Goal: Task Accomplishment & Management: Manage account settings

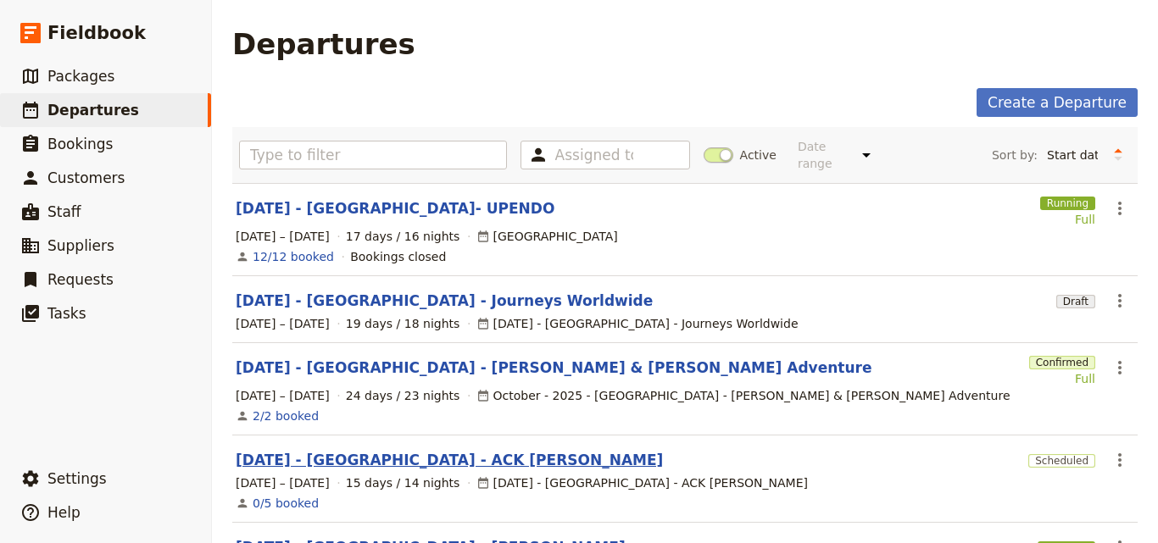
click at [380, 450] on link "[DATE] - [GEOGRAPHIC_DATA] - ACK [PERSON_NAME]" at bounding box center [449, 460] width 427 height 20
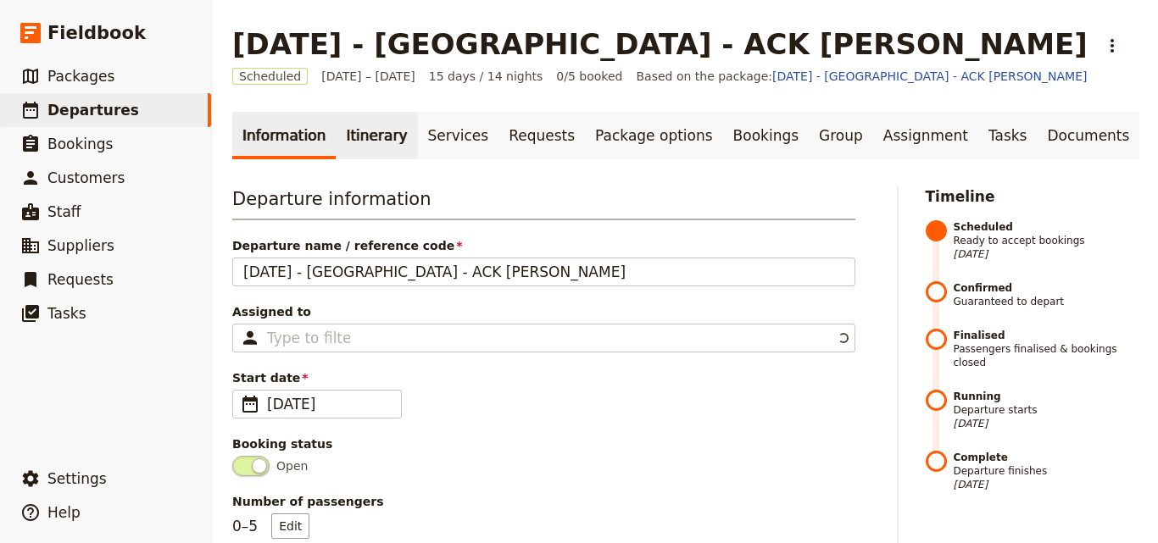
click at [344, 137] on link "Itinerary" at bounding box center [376, 135] width 81 height 47
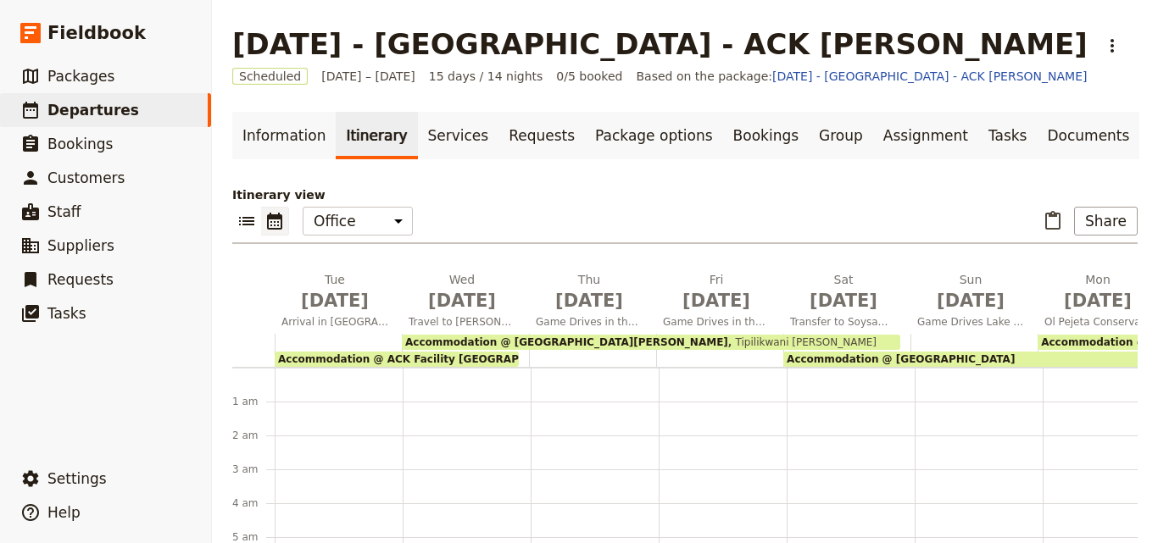
scroll to position [186, 0]
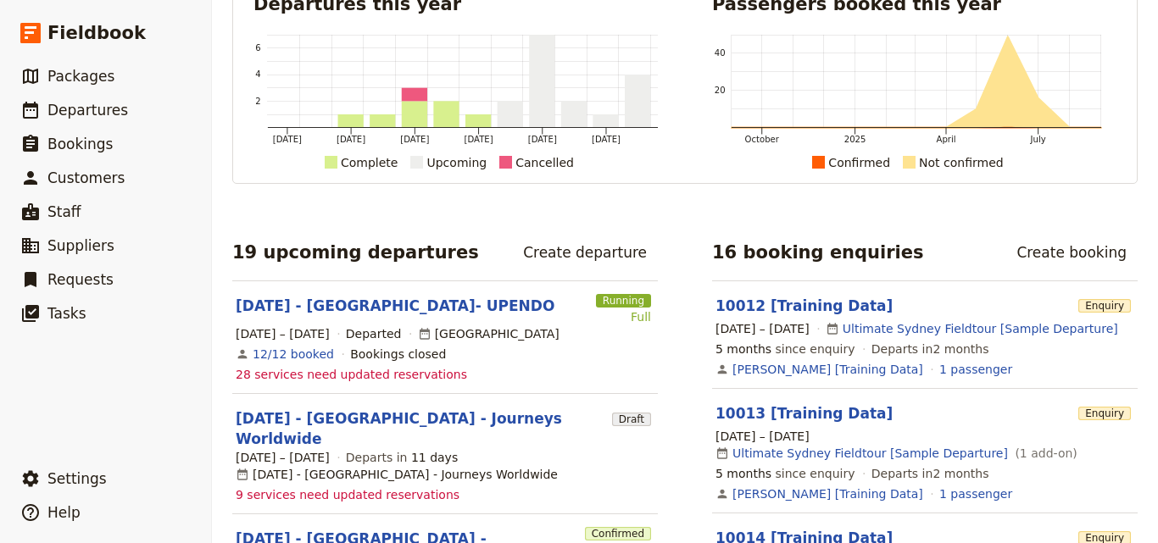
scroll to position [169, 0]
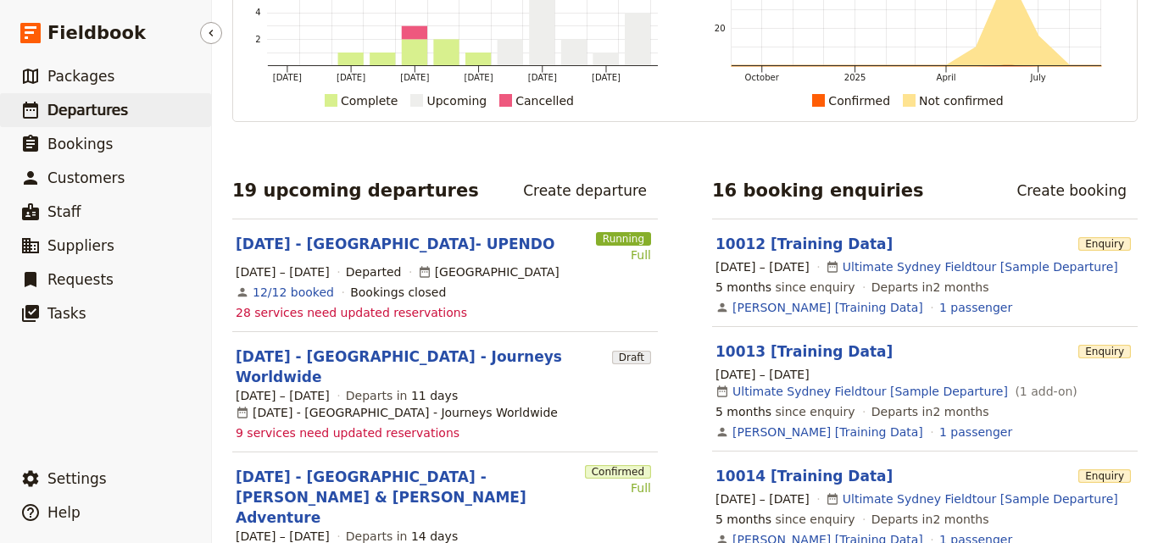
click at [53, 114] on span "Departures" at bounding box center [87, 110] width 81 height 17
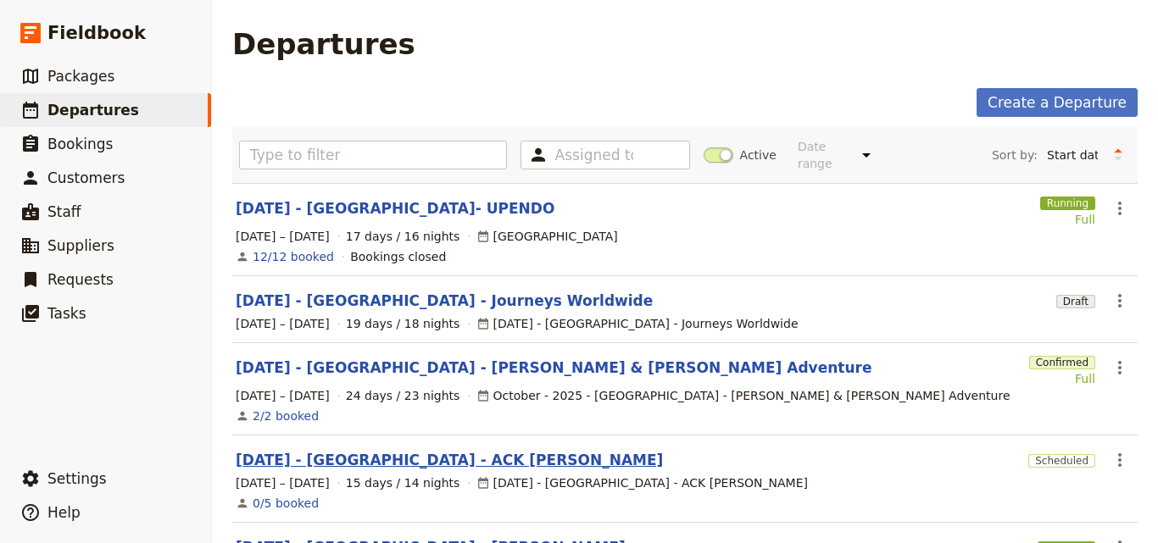
click at [330, 450] on link "[DATE] - [GEOGRAPHIC_DATA] - ACK [PERSON_NAME]" at bounding box center [449, 460] width 427 height 20
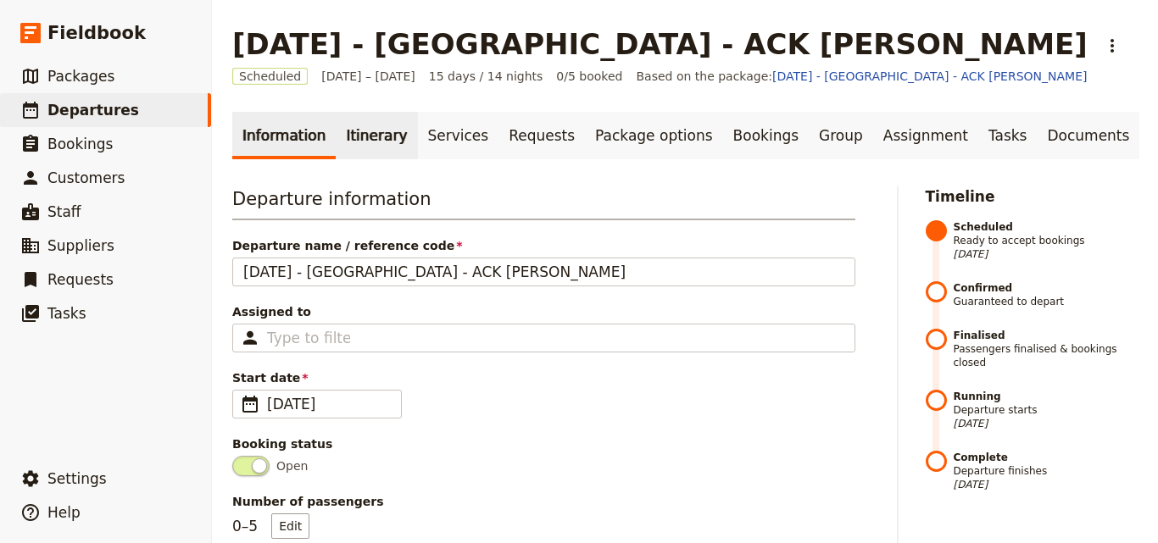
click at [337, 136] on link "Itinerary" at bounding box center [376, 135] width 81 height 47
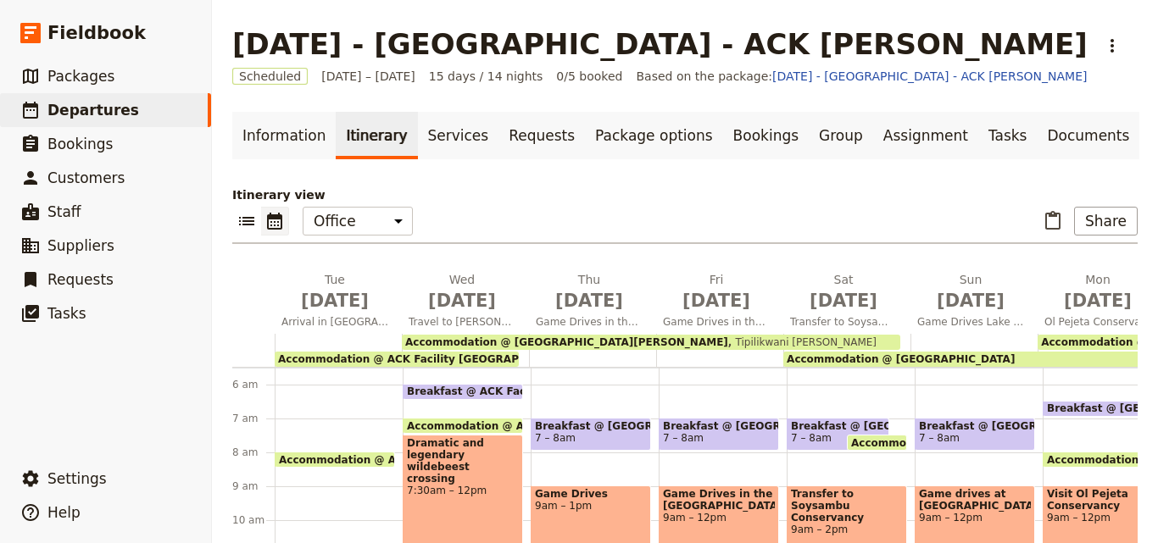
scroll to position [169, 0]
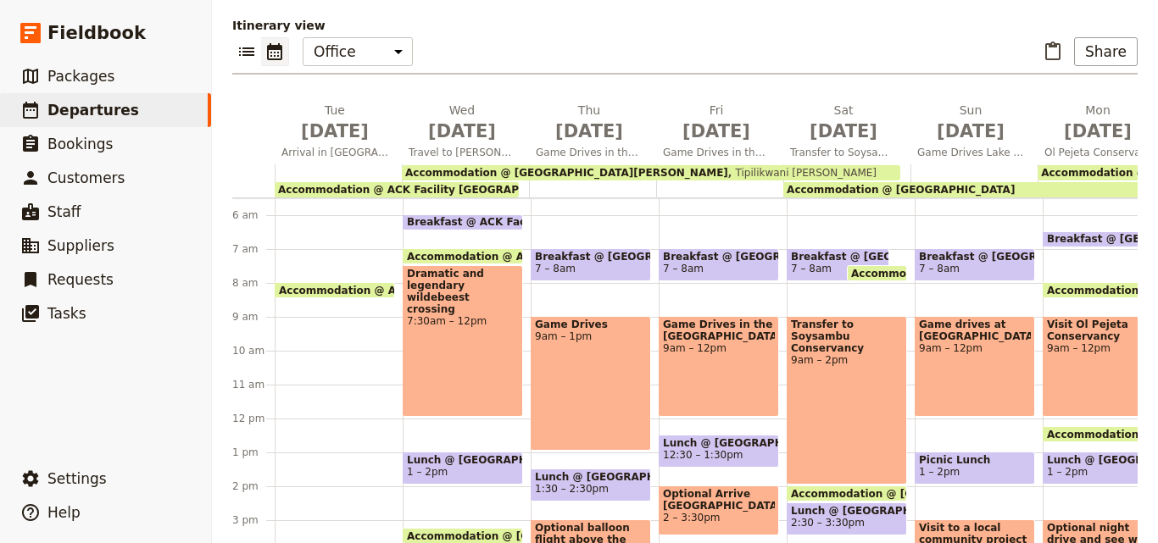
click at [339, 186] on span "Accommodation @ ACK Facility [GEOGRAPHIC_DATA]" at bounding box center [428, 190] width 300 height 12
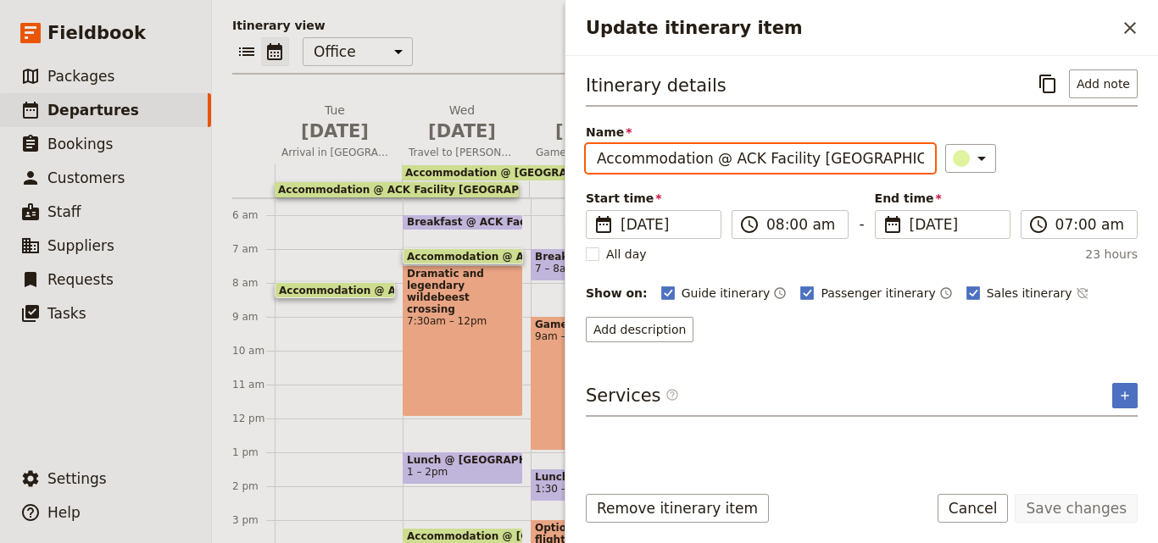
drag, startPoint x: 854, startPoint y: 153, endPoint x: 725, endPoint y: 158, distance: 129.7
click at [725, 158] on input "Accommodation @ ACK Facility [GEOGRAPHIC_DATA]" at bounding box center [760, 158] width 349 height 29
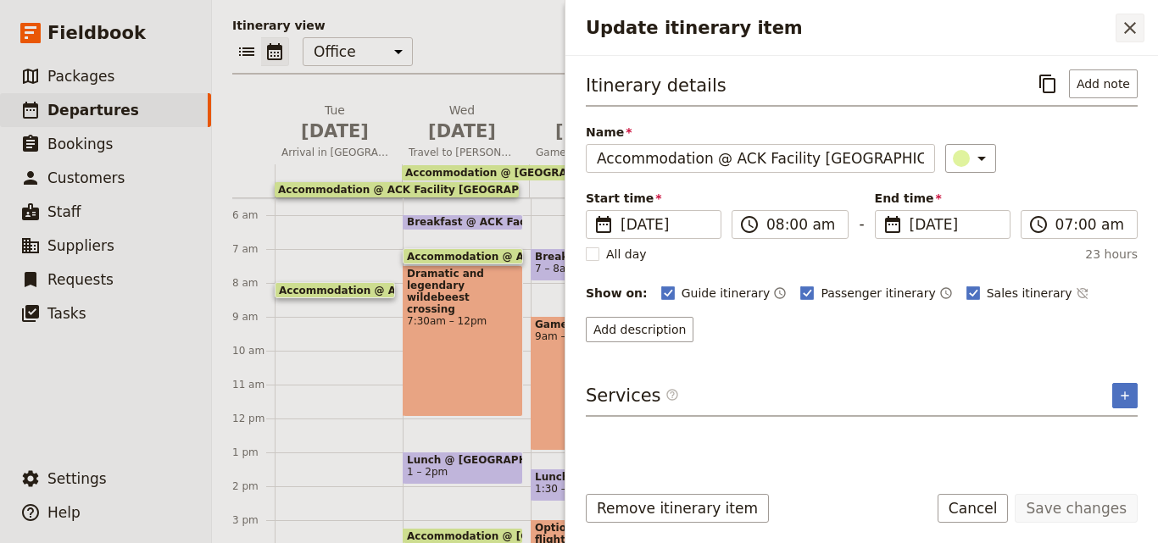
click at [1119, 34] on icon "Close drawer" at bounding box center [1129, 28] width 20 height 20
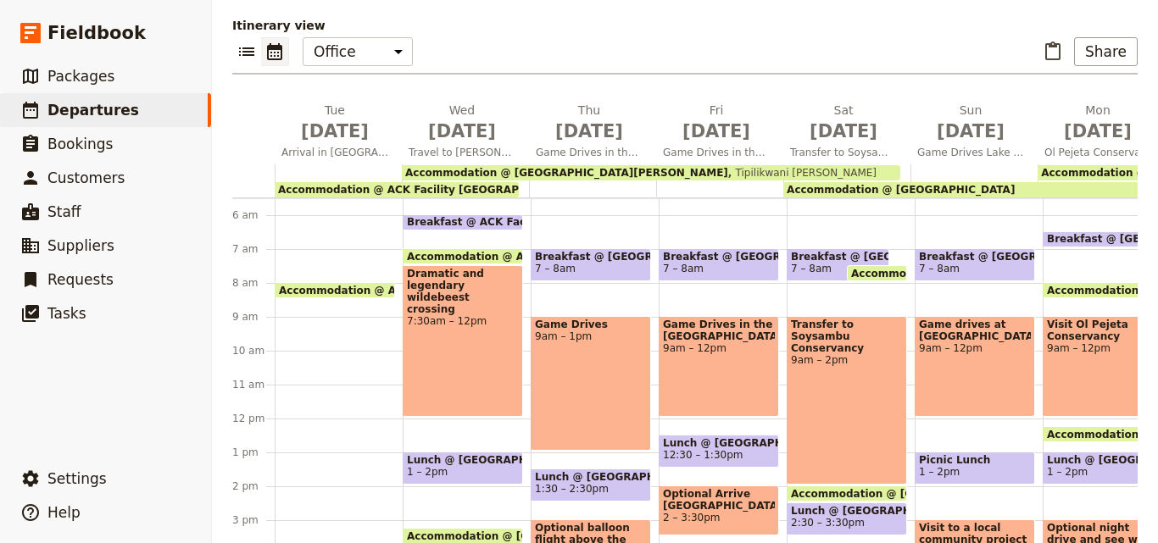
click at [728, 169] on span "Tipilikwani [PERSON_NAME]" at bounding box center [802, 173] width 148 height 12
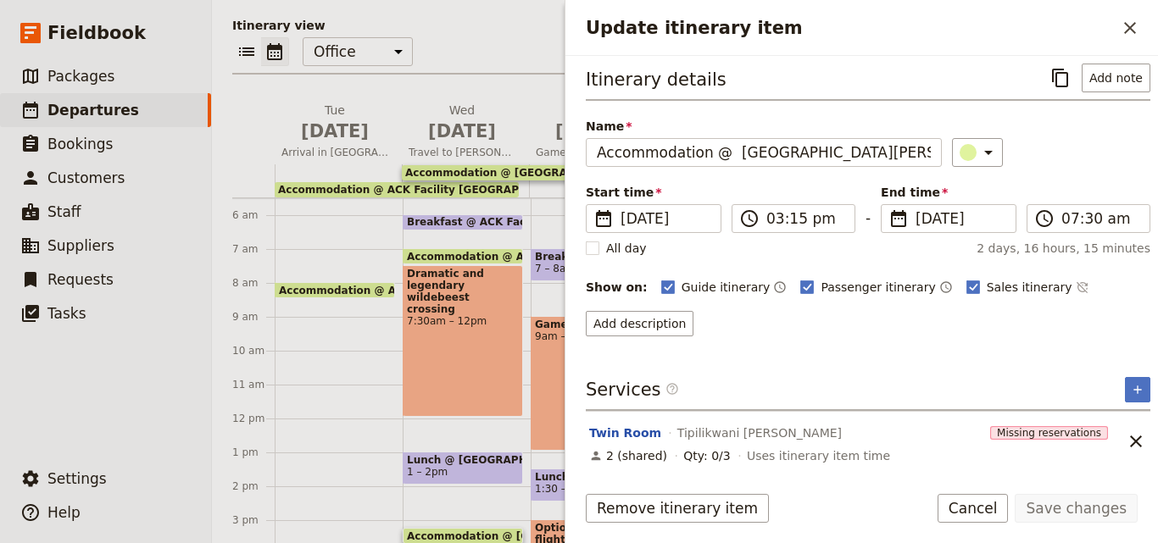
scroll to position [8, 0]
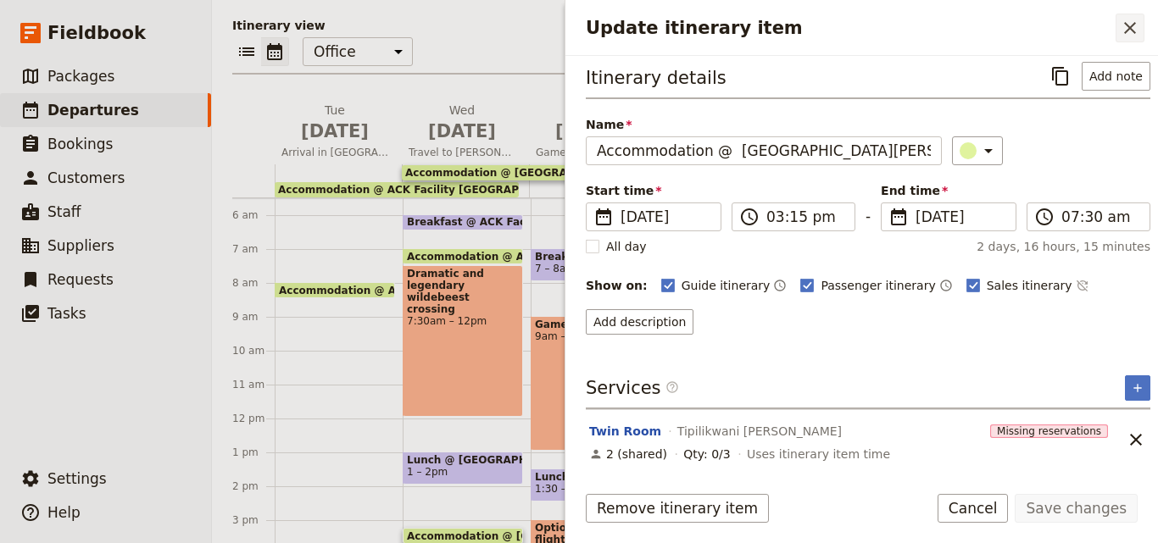
click at [1118, 18] on button "​" at bounding box center [1129, 28] width 29 height 29
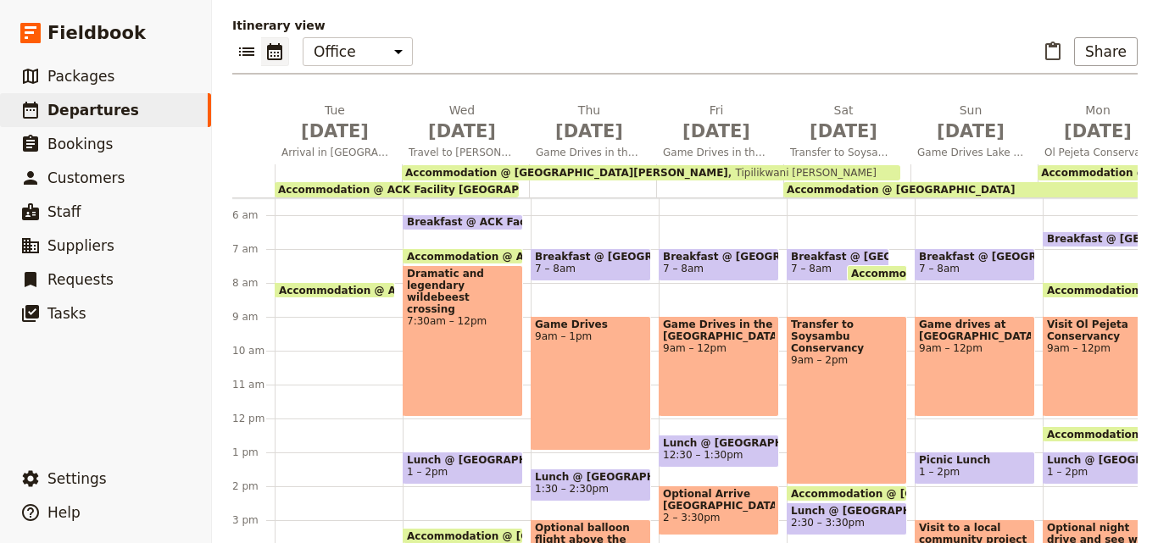
click at [868, 189] on span "Accommodation @ [GEOGRAPHIC_DATA]" at bounding box center [900, 190] width 228 height 12
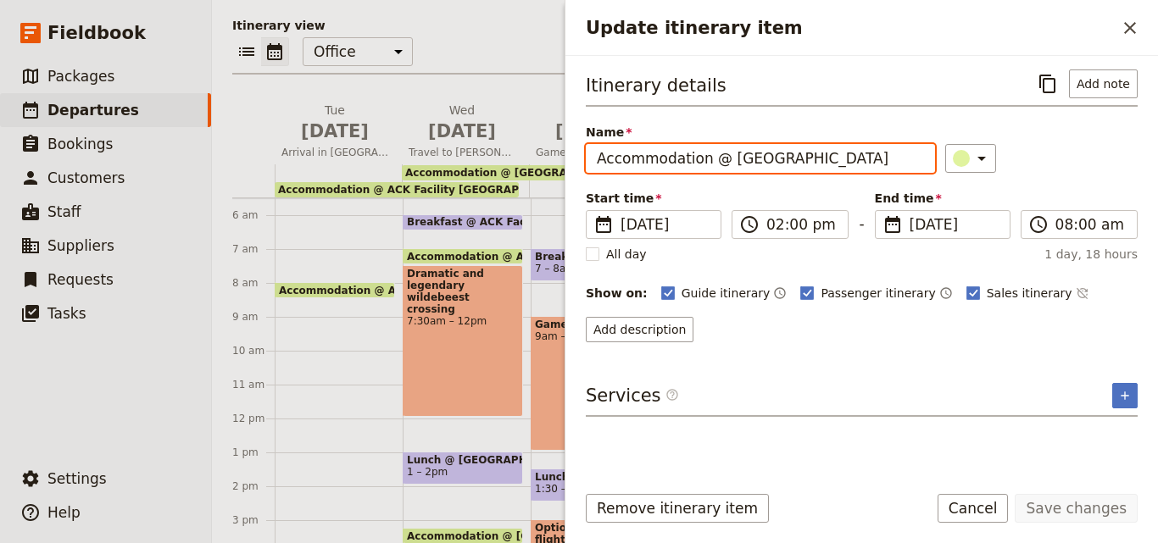
drag, startPoint x: 856, startPoint y: 157, endPoint x: 727, endPoint y: 168, distance: 129.3
click at [727, 168] on input "Accommodation @ [GEOGRAPHIC_DATA]" at bounding box center [760, 158] width 349 height 29
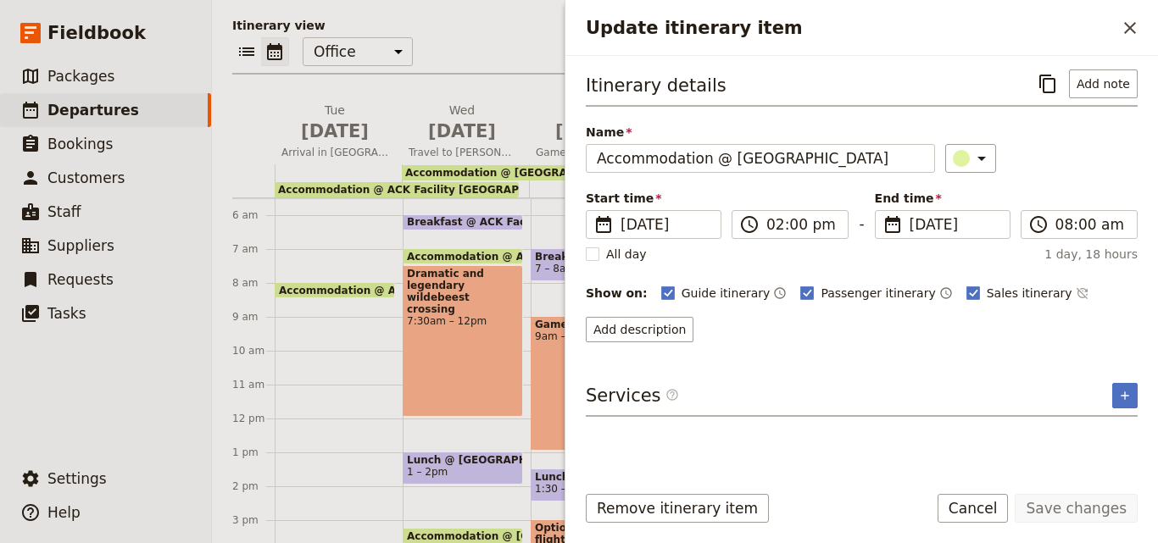
click at [1137, 388] on div "Itinerary details ​ Add note Name Accommodation @ Mbweha Lodge ​ Start time ​ 8…" at bounding box center [861, 262] width 592 height 413
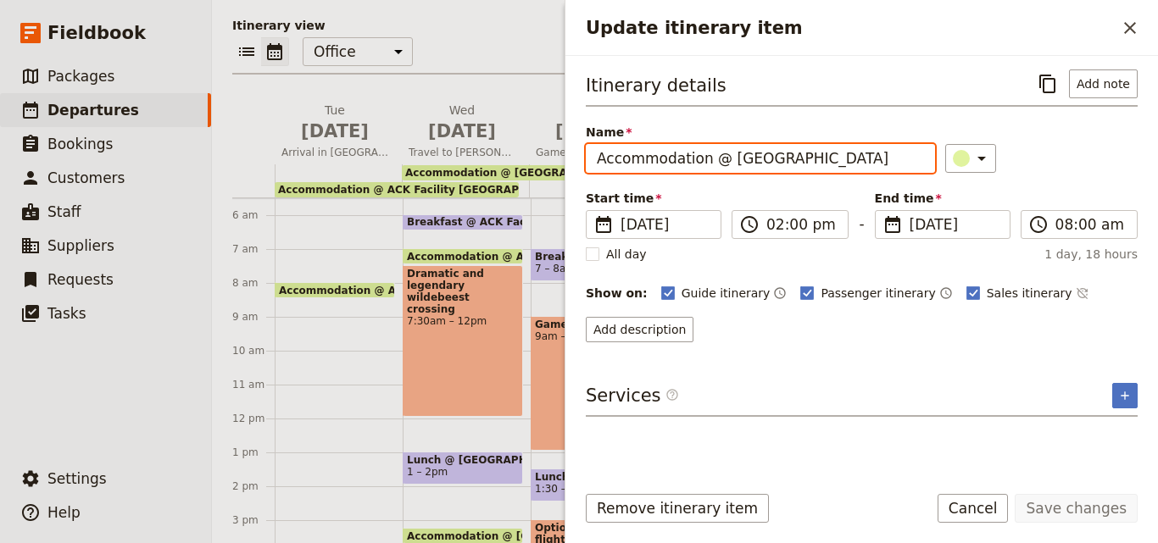
drag, startPoint x: 808, startPoint y: 161, endPoint x: 722, endPoint y: 159, distance: 86.4
click at [722, 159] on input "Accommodation @ [GEOGRAPHIC_DATA]" at bounding box center [760, 158] width 349 height 29
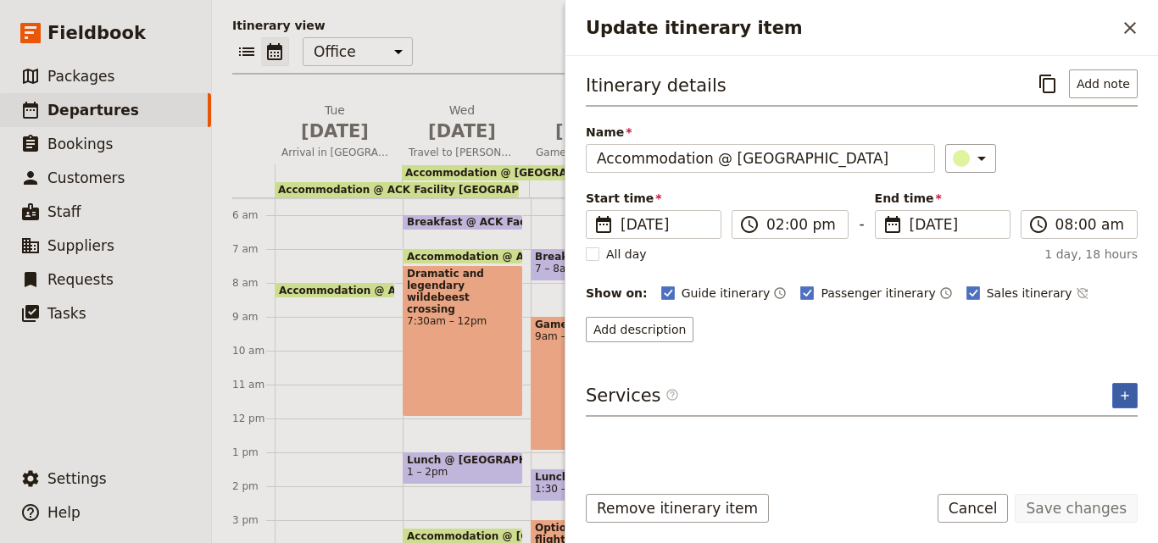
click at [1114, 390] on button "​" at bounding box center [1124, 395] width 25 height 25
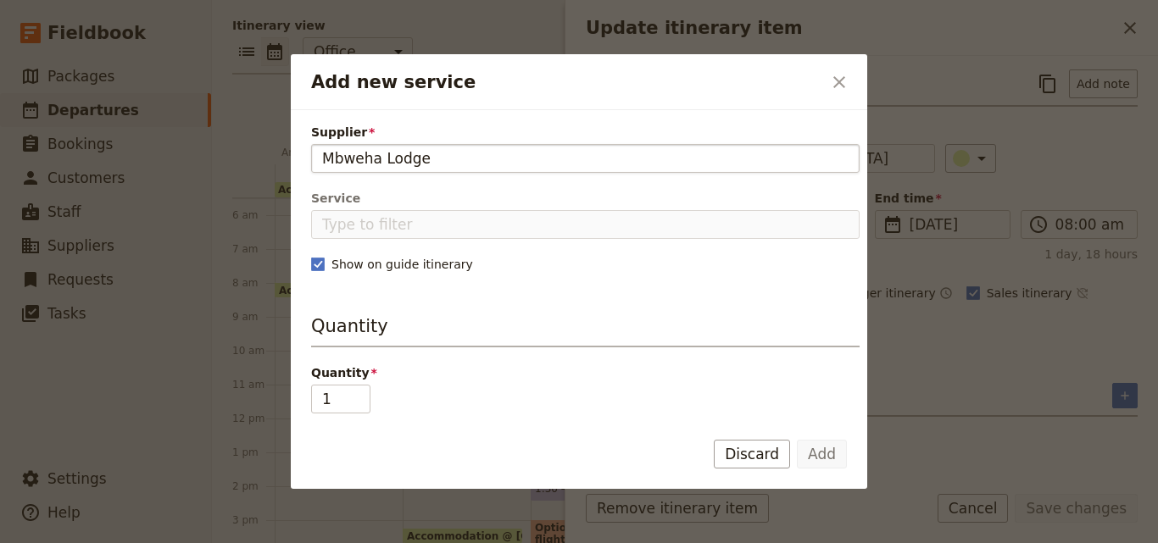
click at [322, 158] on input "Mbweha Lodge" at bounding box center [585, 158] width 526 height 20
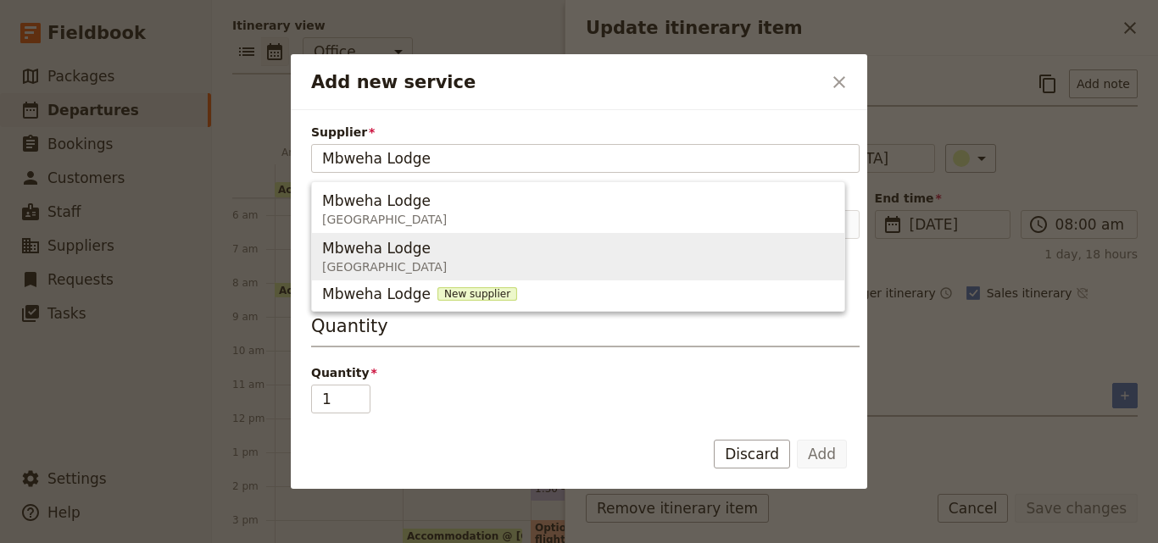
click at [405, 252] on span "Mbweha Lodge" at bounding box center [376, 248] width 108 height 20
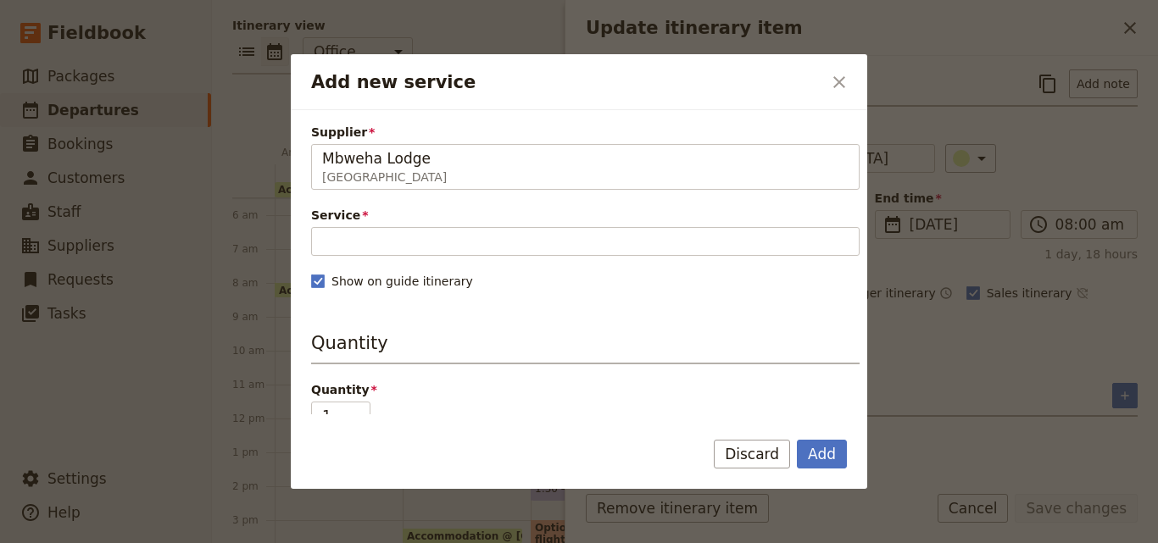
type input "Mbweha Lodge"
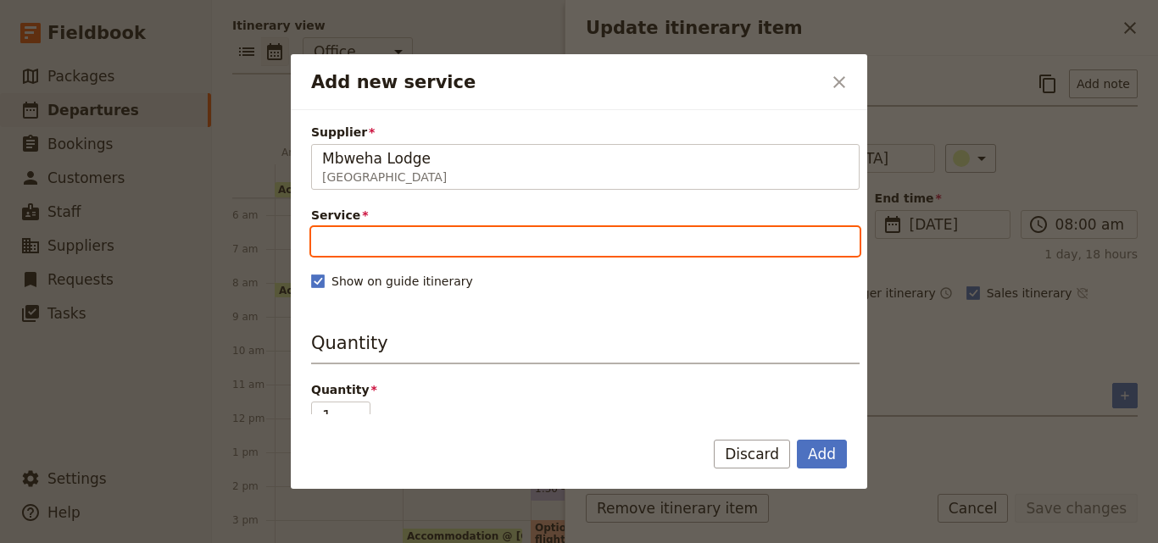
click at [405, 252] on input "Service" at bounding box center [585, 241] width 548 height 29
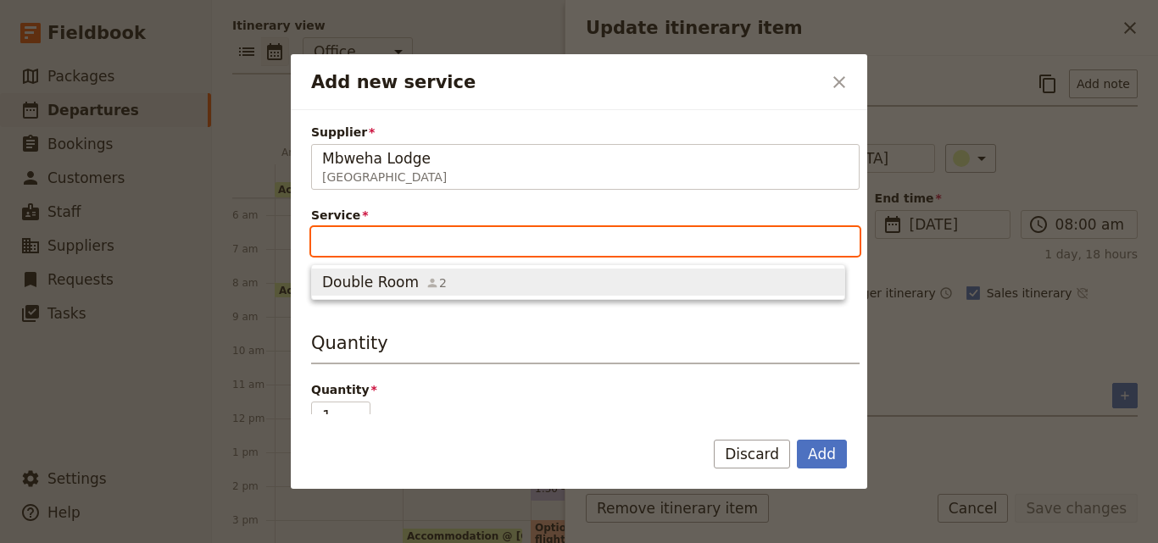
click at [411, 272] on div "Double Room 2" at bounding box center [384, 282] width 125 height 20
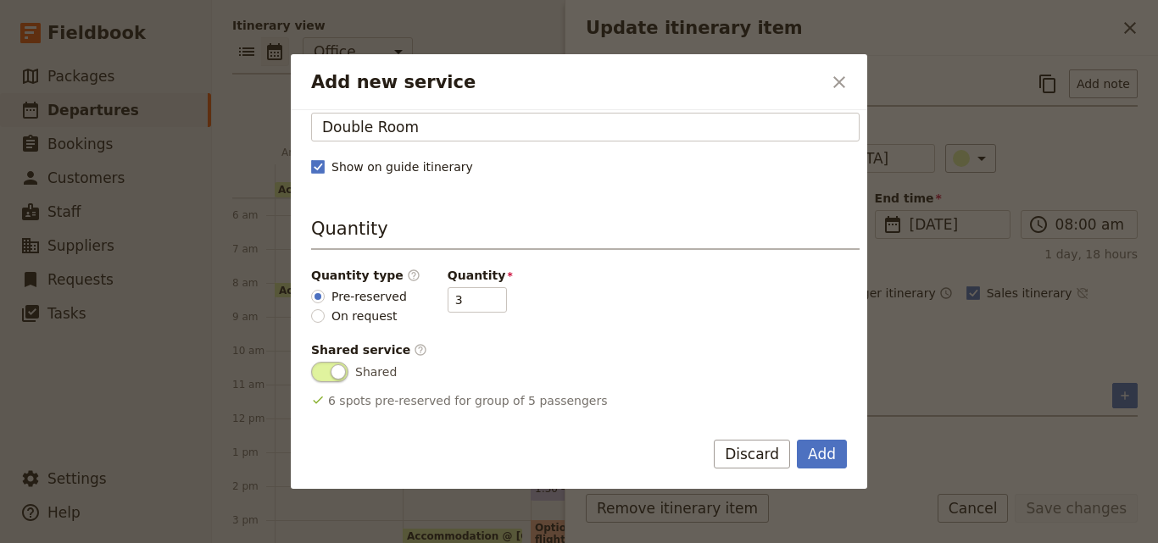
scroll to position [85, 0]
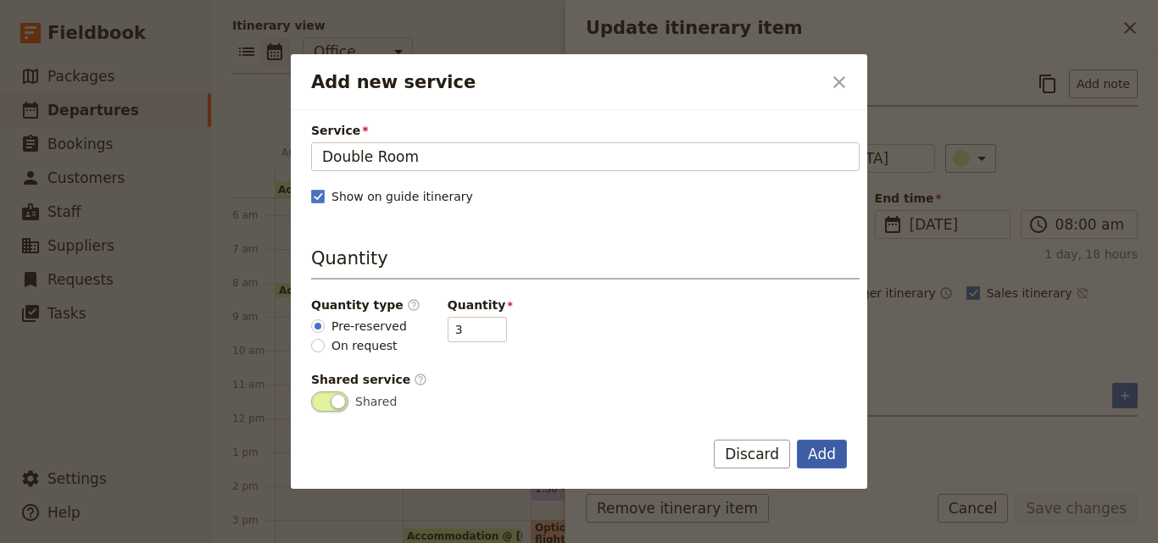
click at [830, 458] on button "Add" at bounding box center [822, 454] width 50 height 29
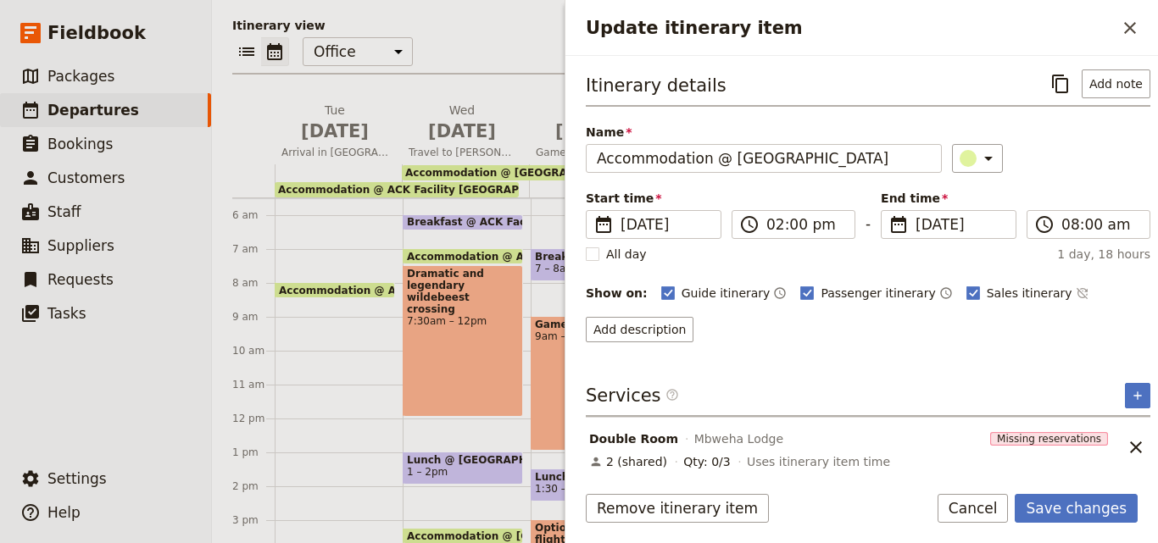
scroll to position [8, 0]
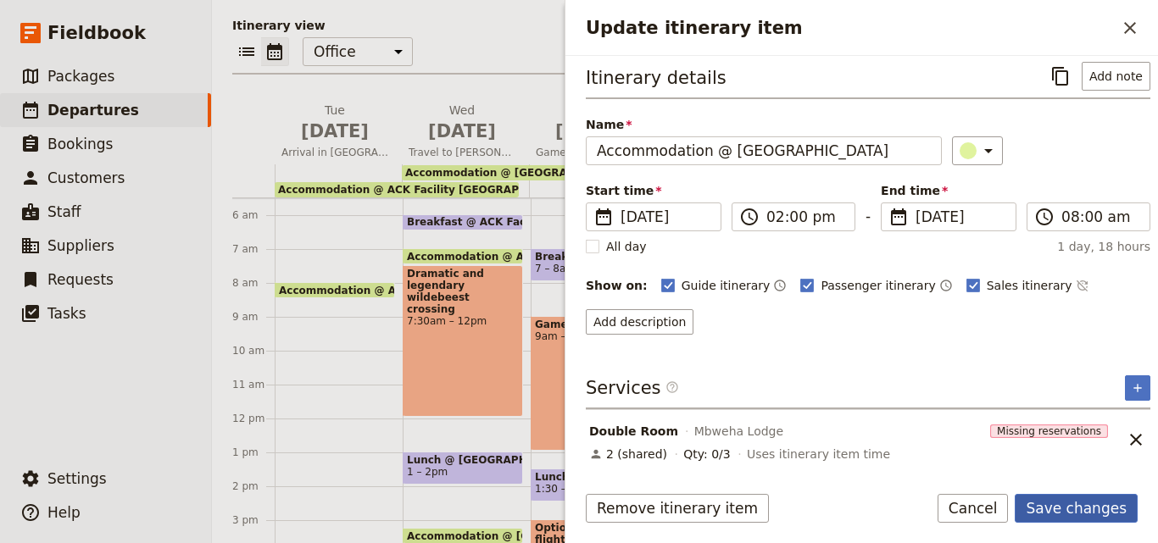
click at [1081, 502] on button "Save changes" at bounding box center [1075, 508] width 123 height 29
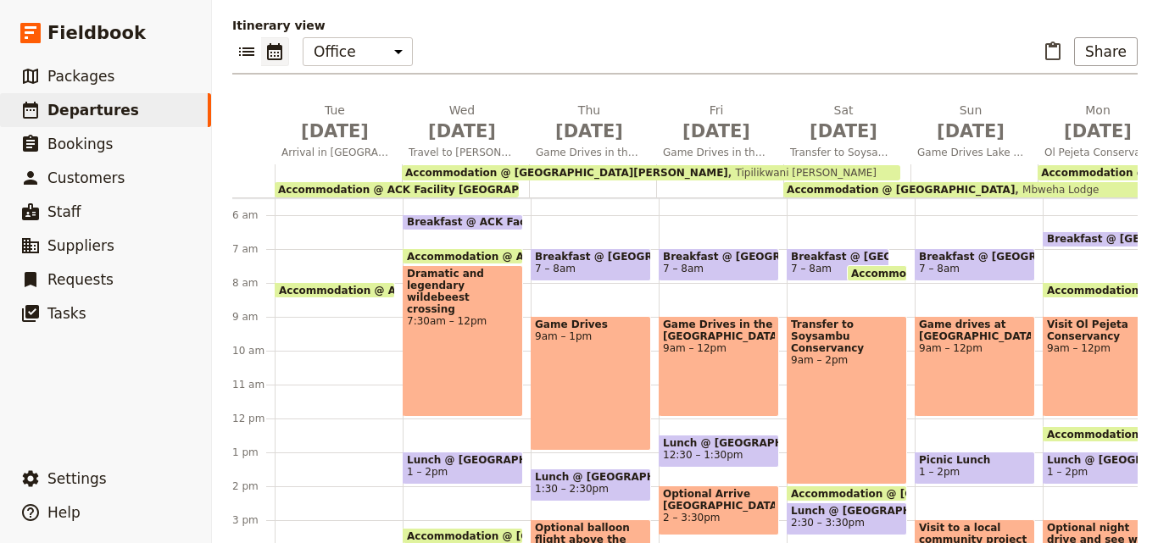
click at [601, 171] on span "Accommodation @ [GEOGRAPHIC_DATA][PERSON_NAME]" at bounding box center [566, 173] width 323 height 12
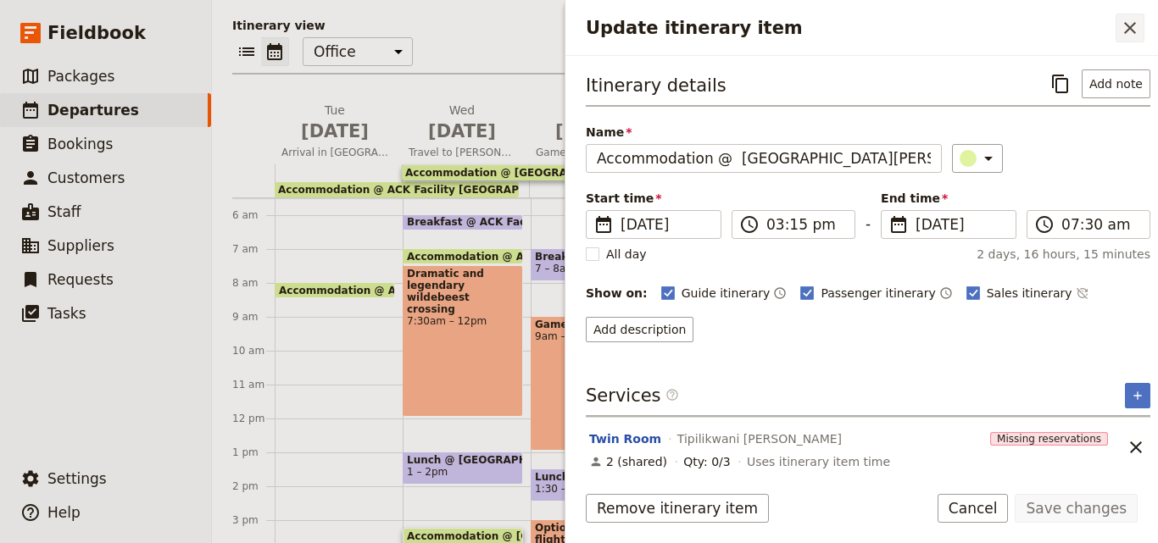
click at [1128, 32] on icon "Close drawer" at bounding box center [1129, 28] width 20 height 20
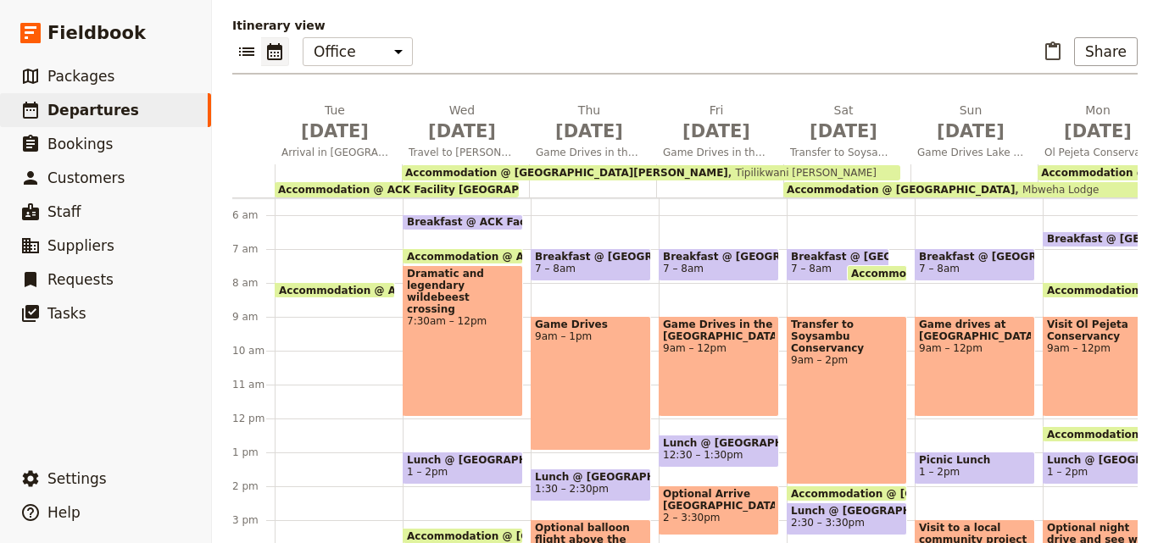
click at [1080, 182] on div "Accommodation @ Mbweha Lodge Mbweha Lodge" at bounding box center [968, 189] width 371 height 15
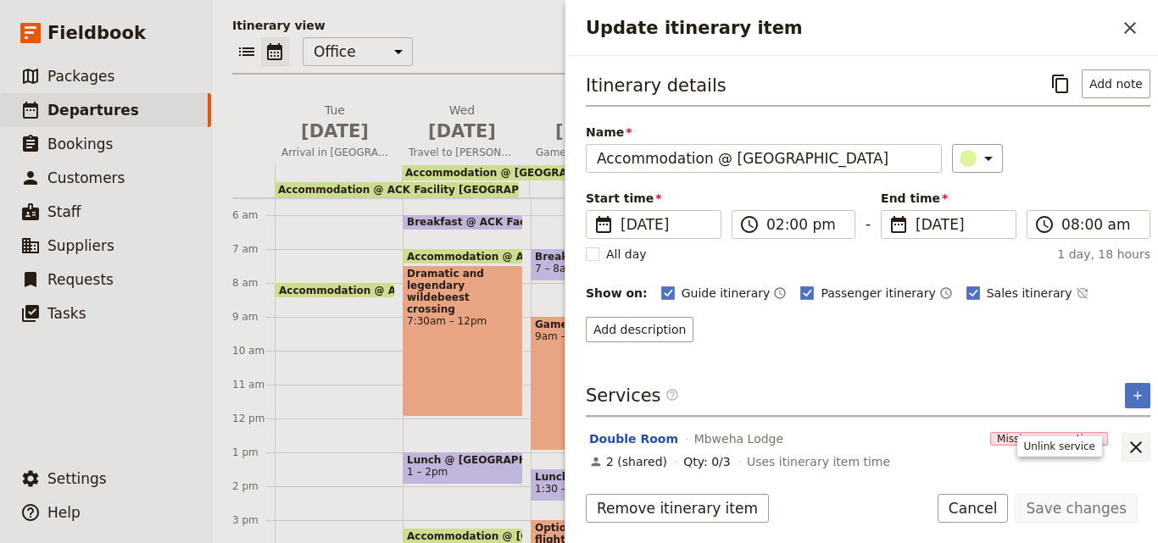
click at [1125, 451] on icon "Unlink service" at bounding box center [1135, 447] width 20 height 20
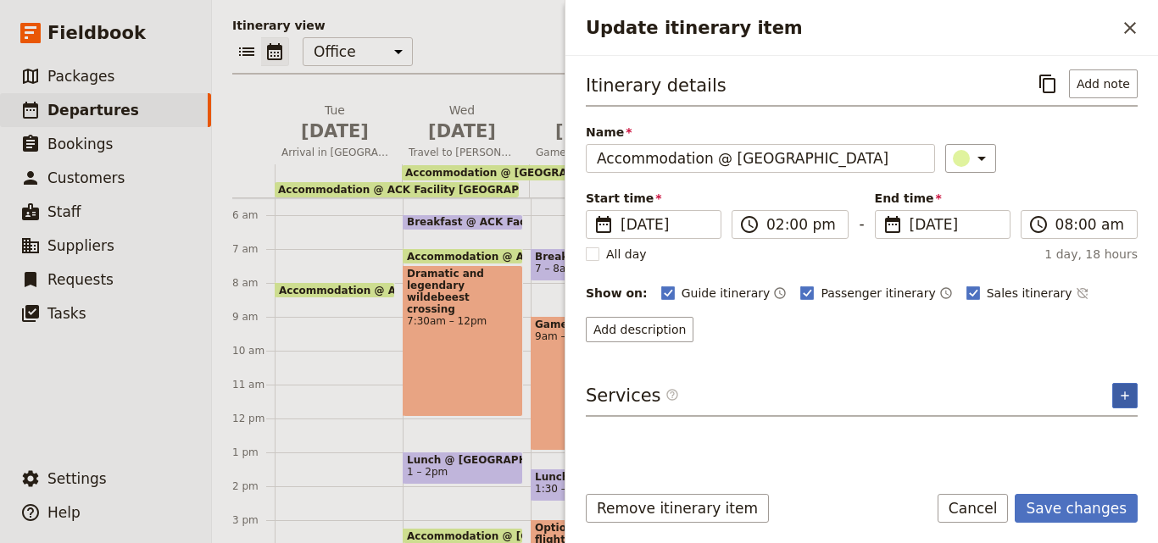
click at [1120, 401] on icon "Add service inclusion" at bounding box center [1125, 396] width 14 height 14
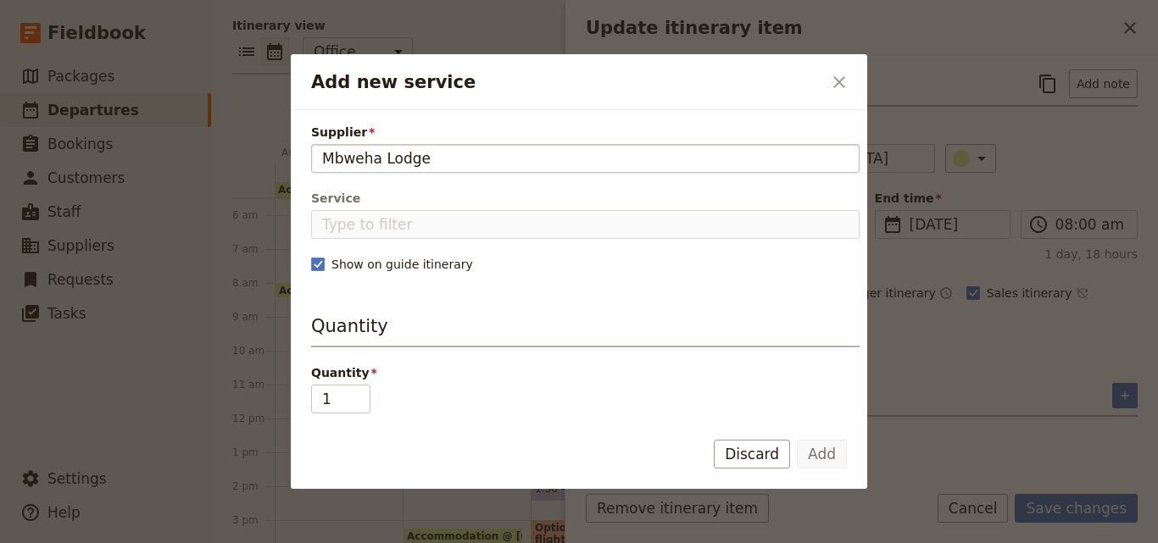
click at [322, 157] on input "Mbweha Lodge" at bounding box center [585, 158] width 526 height 20
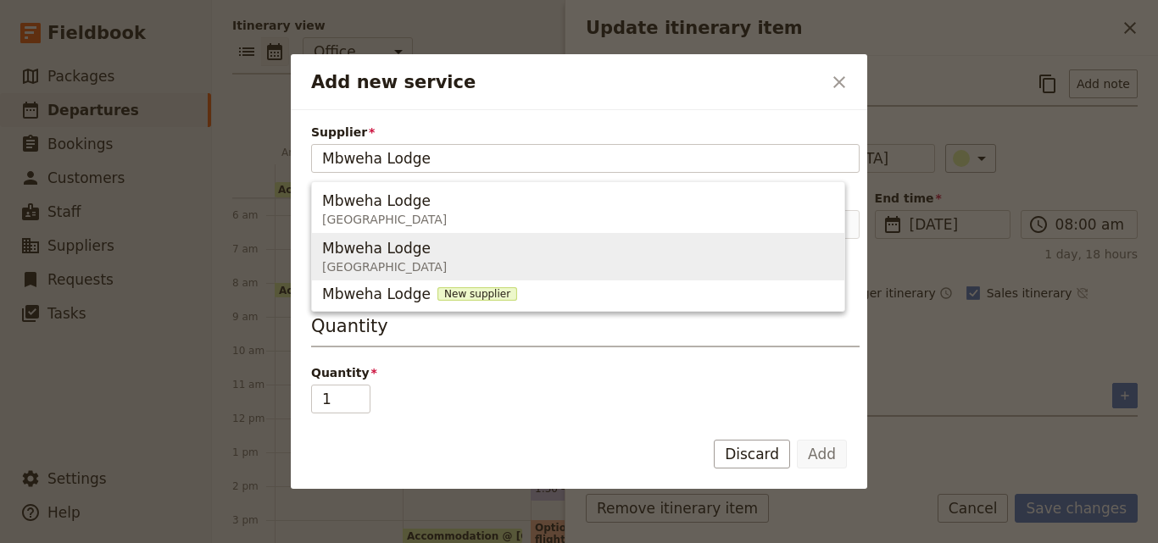
click at [351, 239] on span "Mbweha Lodge" at bounding box center [376, 248] width 108 height 20
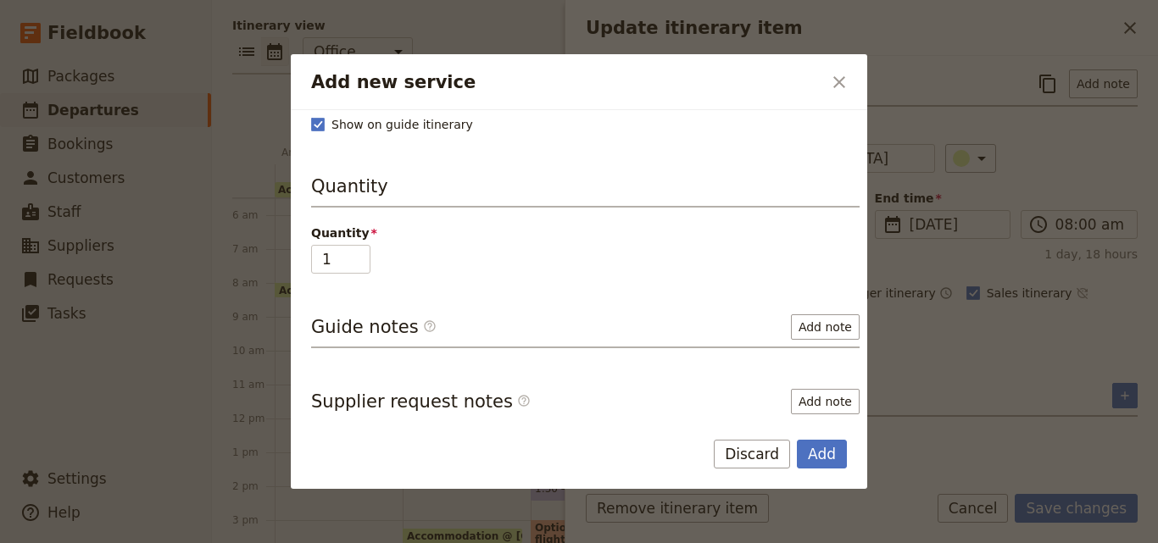
scroll to position [169, 0]
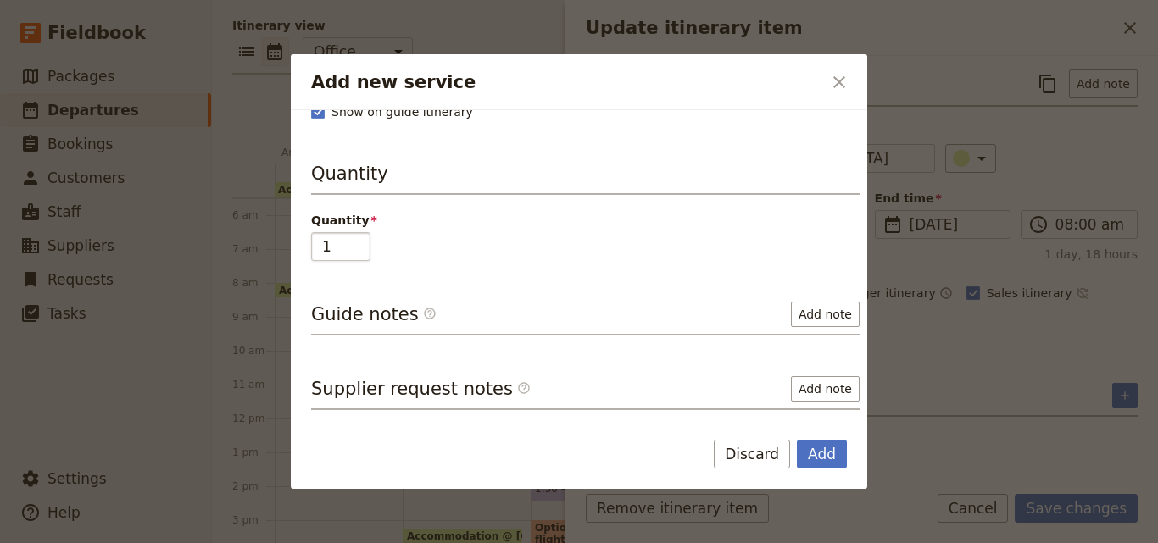
type input "Mbweha Lodge"
click at [359, 243] on input "2" at bounding box center [340, 246] width 59 height 29
type input "3"
click at [359, 243] on input "3" at bounding box center [340, 246] width 59 height 29
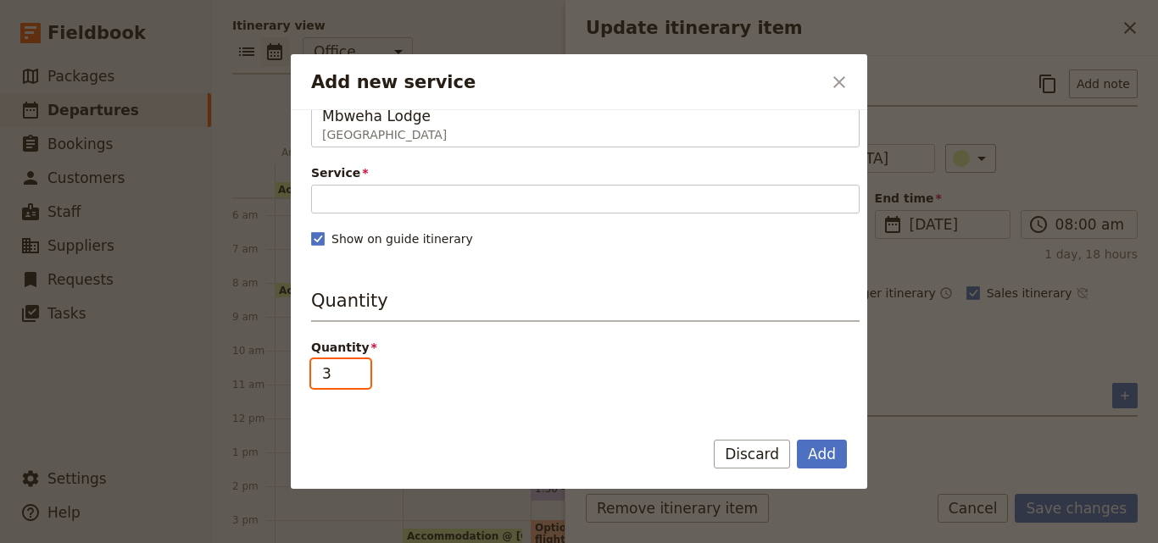
scroll to position [0, 0]
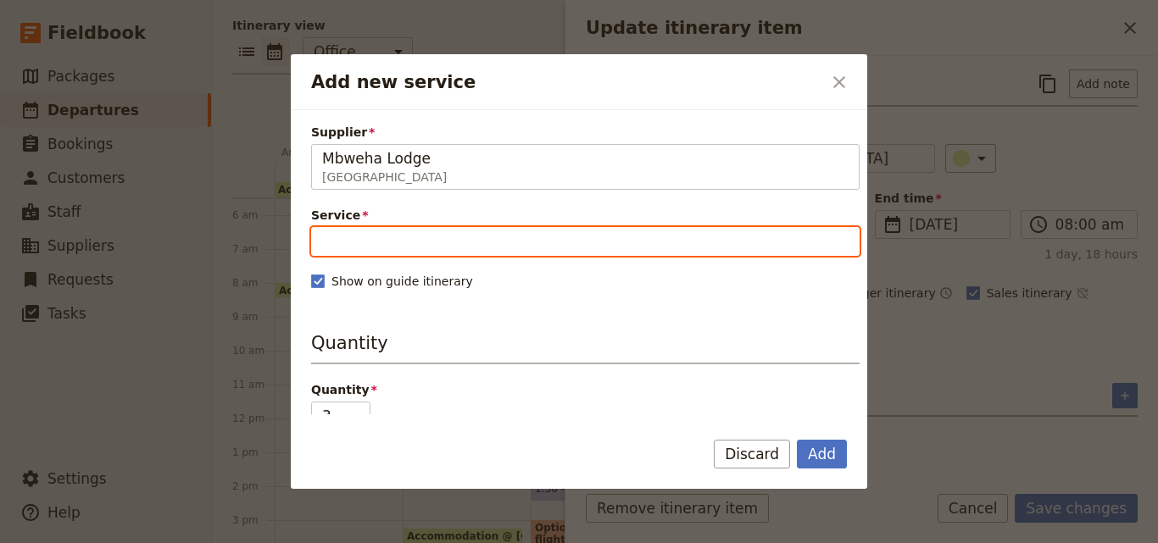
click at [423, 235] on input "Service" at bounding box center [585, 241] width 548 height 29
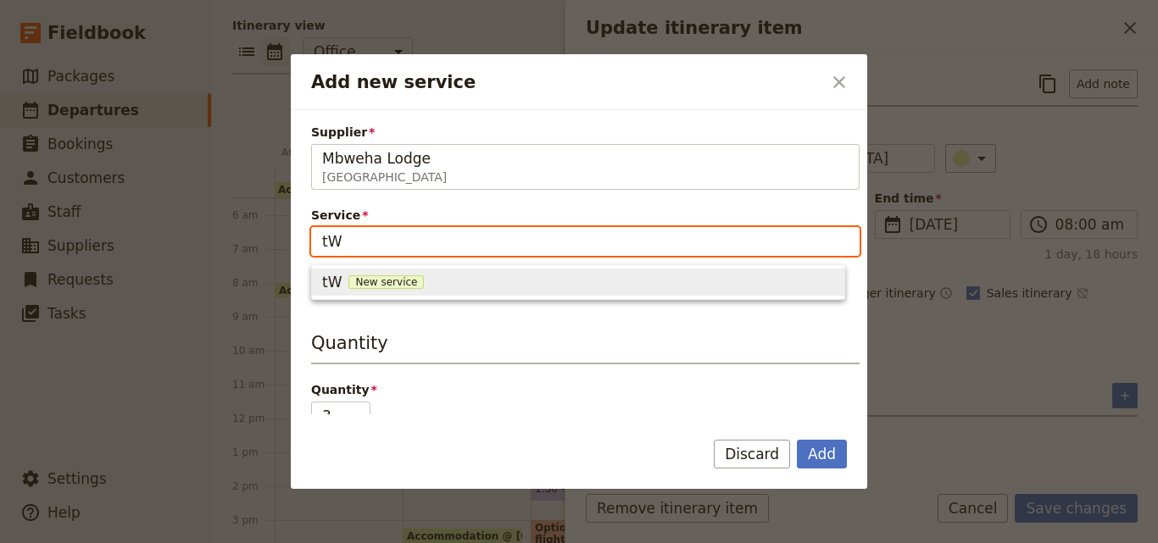
type input "t"
click at [425, 278] on span "New service" at bounding box center [443, 282] width 75 height 14
type input "Twin Room"
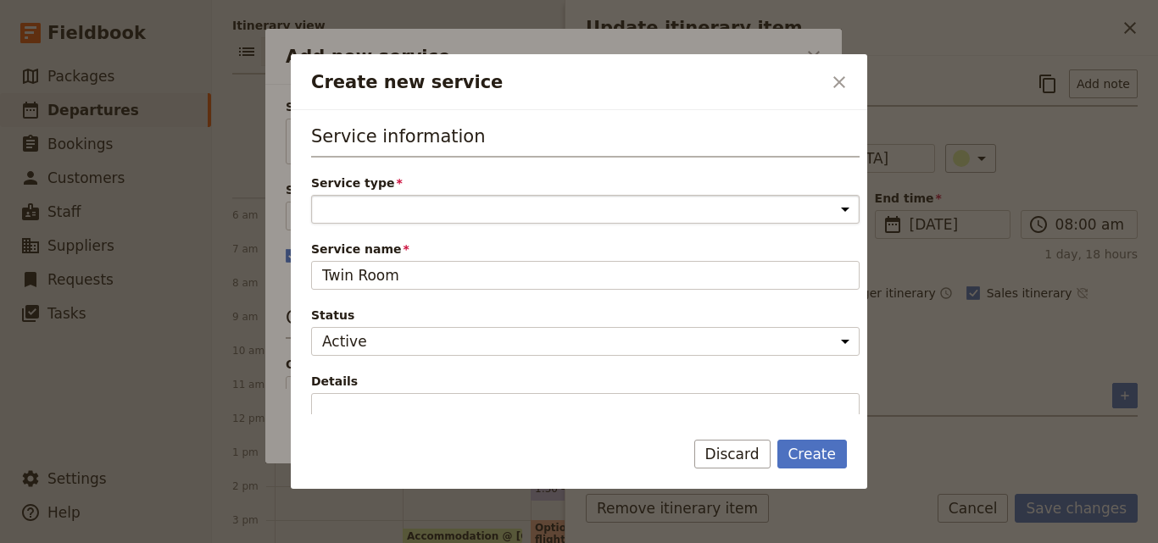
click at [419, 217] on select "Accommodation Activity Transport Flight Food and beverage Other" at bounding box center [585, 209] width 548 height 29
select select "AccommodationService"
click at [311, 195] on select "Accommodation Activity Transport Flight Food and beverage Other" at bounding box center [585, 209] width 548 height 29
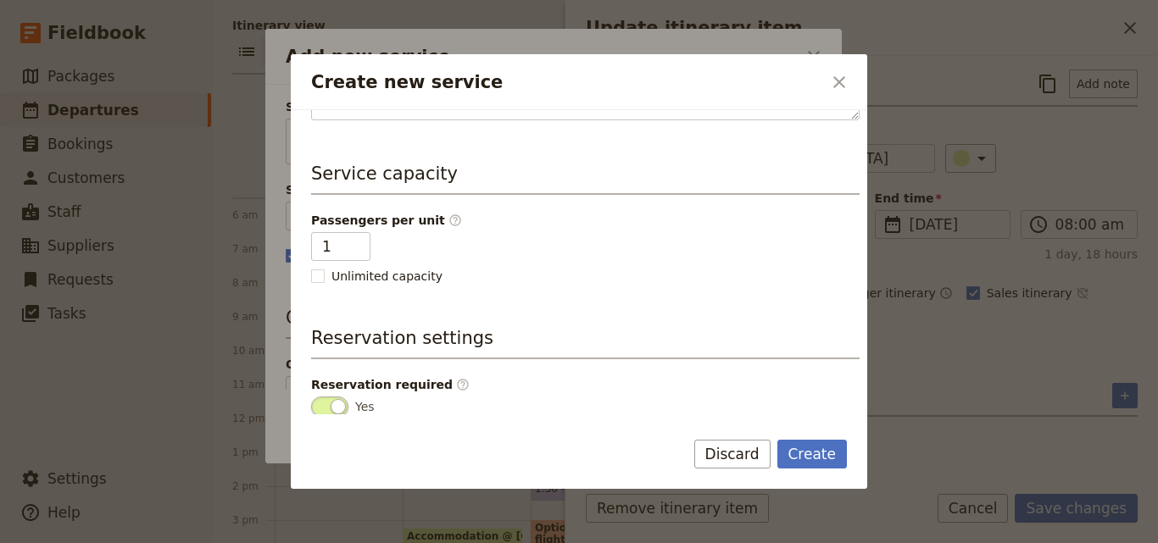
scroll to position [428, 0]
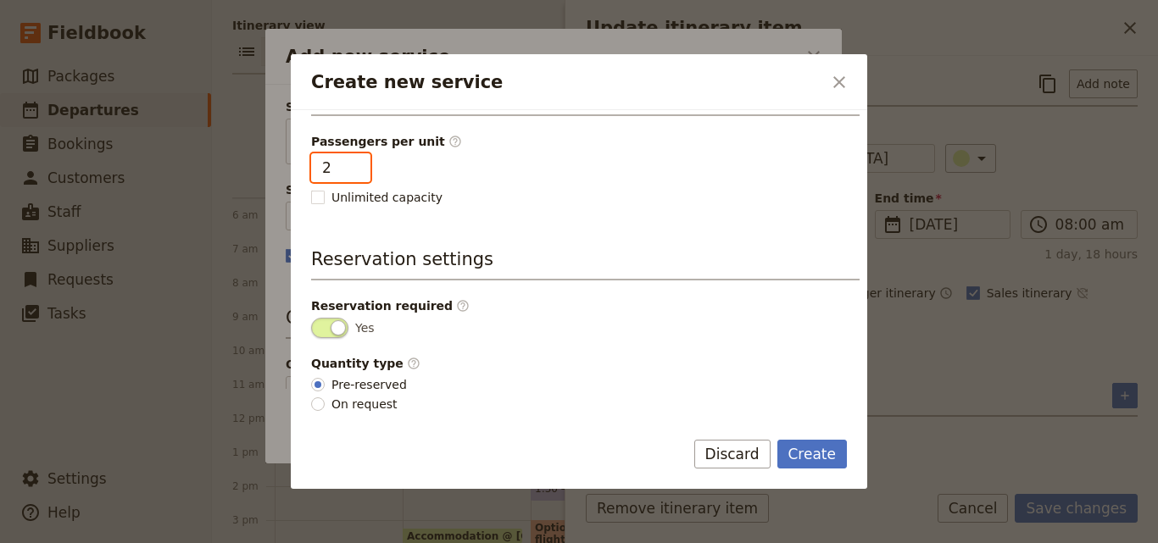
click at [353, 164] on input "2" at bounding box center [340, 167] width 59 height 29
click at [353, 164] on input "3" at bounding box center [340, 167] width 59 height 29
click at [353, 164] on input "4" at bounding box center [340, 167] width 59 height 29
click at [353, 164] on input "5" at bounding box center [340, 167] width 59 height 29
click at [353, 164] on input "6" at bounding box center [340, 167] width 59 height 29
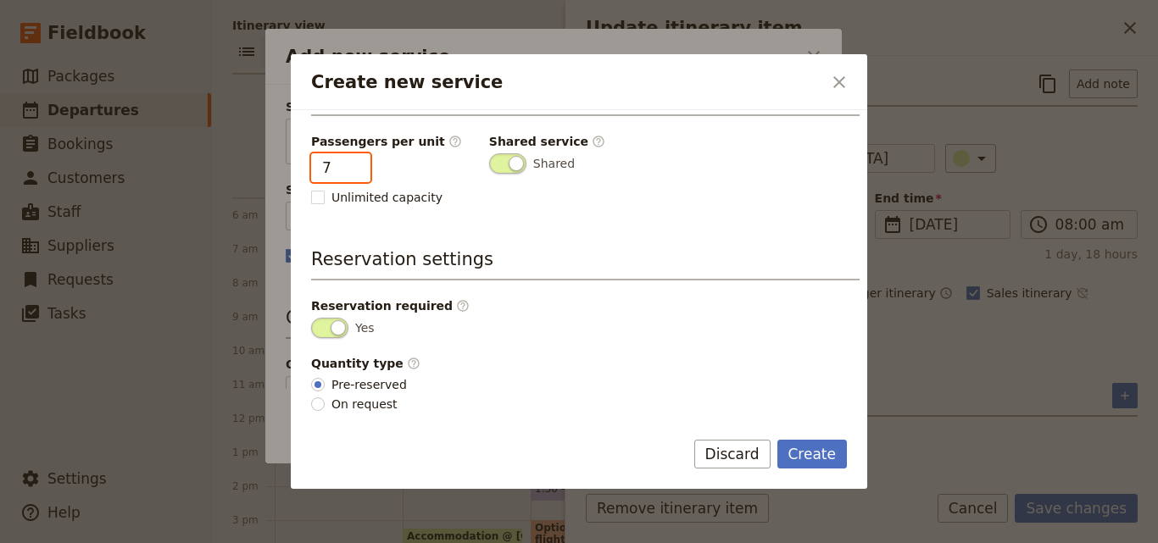
click at [353, 164] on input "7" at bounding box center [340, 167] width 59 height 29
type input "6"
click at [353, 176] on input "6" at bounding box center [340, 167] width 59 height 29
click at [825, 449] on button "Create" at bounding box center [812, 454] width 70 height 29
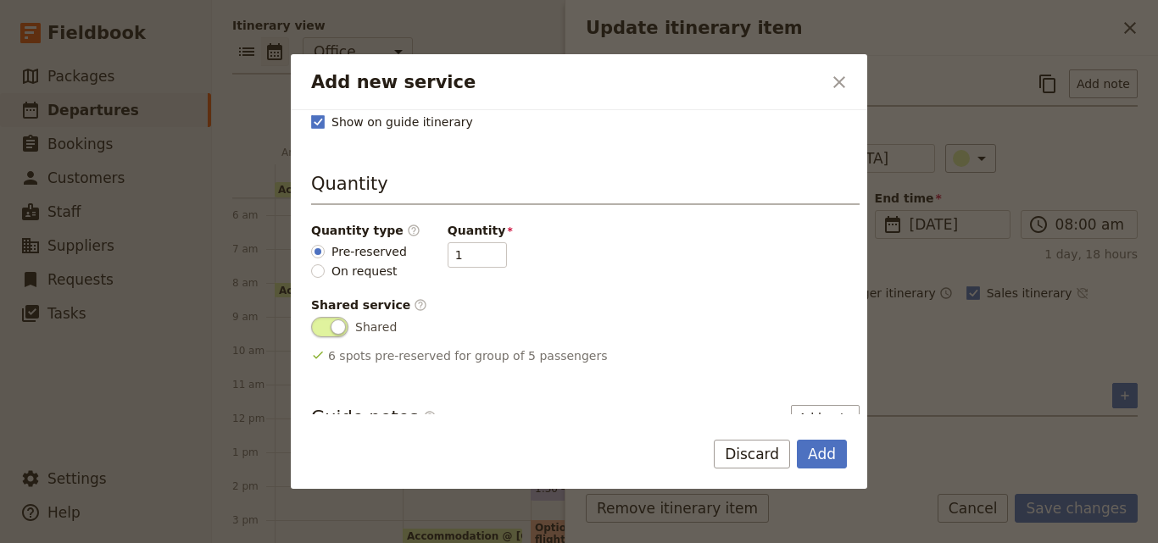
scroll to position [254, 0]
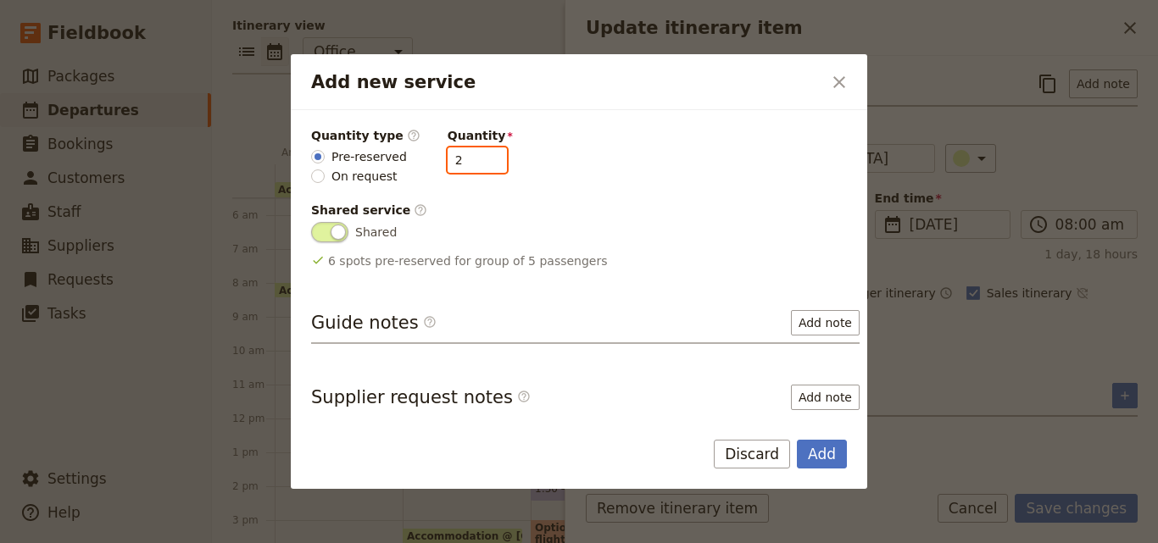
click at [477, 155] on input "2" at bounding box center [476, 159] width 59 height 25
type input "3"
click at [477, 155] on input "3" at bounding box center [476, 159] width 59 height 25
click at [827, 457] on button "Add" at bounding box center [822, 454] width 50 height 29
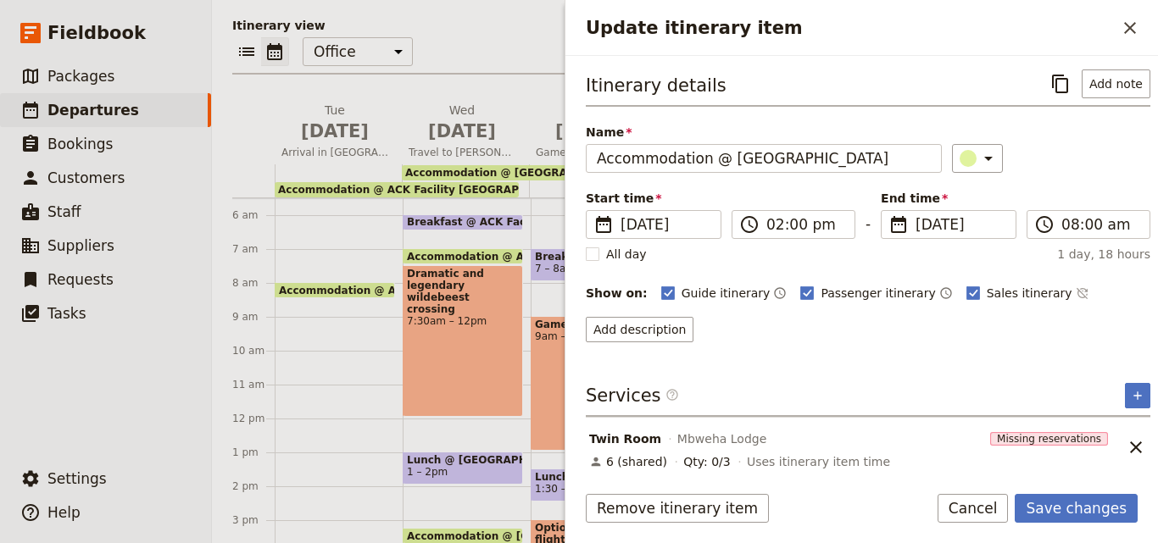
scroll to position [8, 0]
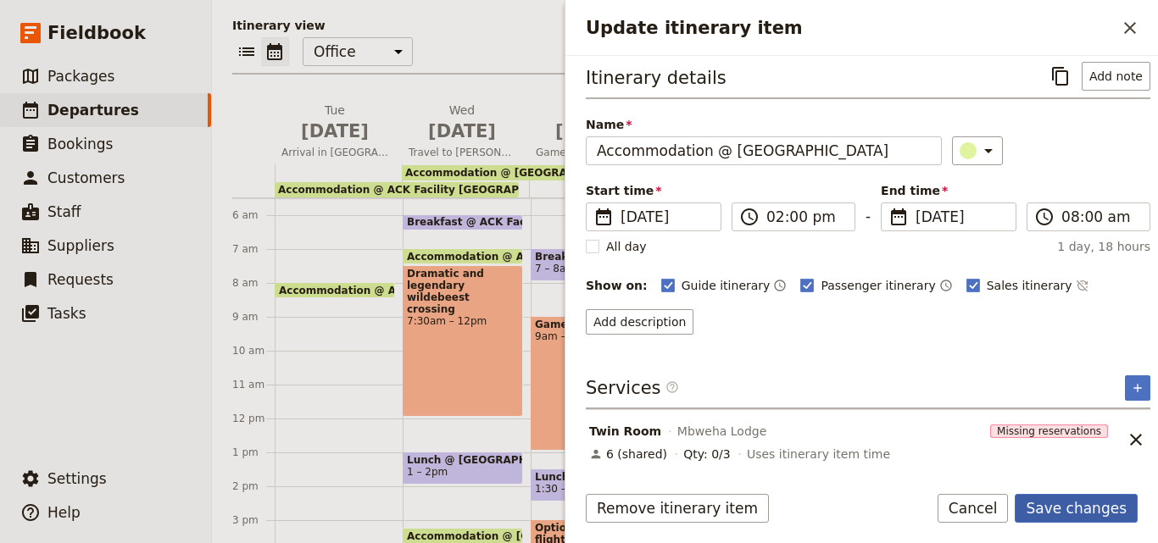
click at [1100, 517] on button "Save changes" at bounding box center [1075, 508] width 123 height 29
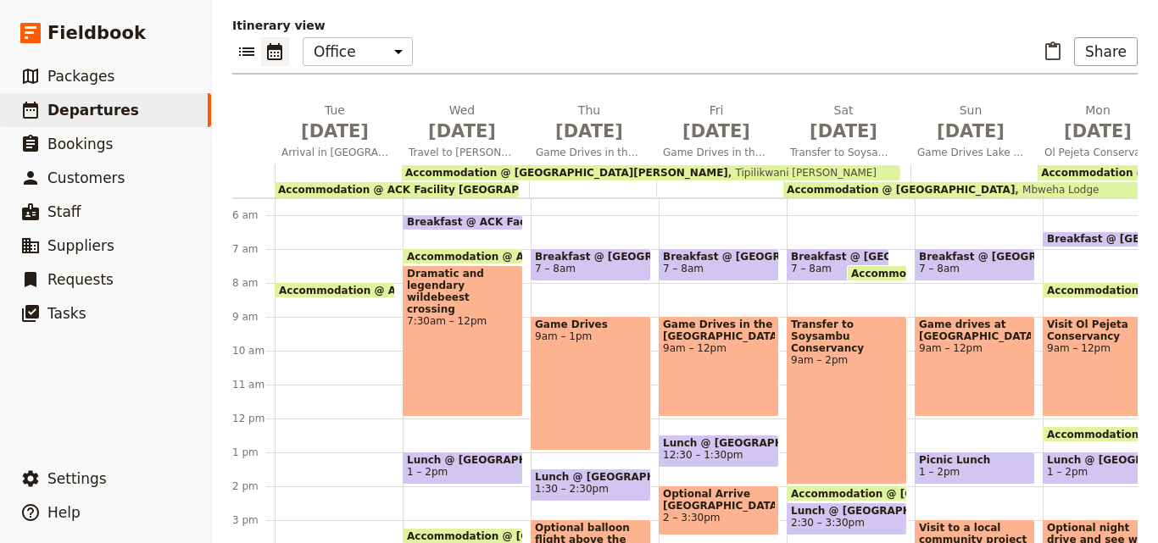
click at [728, 170] on span "Tipilikwani [PERSON_NAME]" at bounding box center [802, 173] width 148 height 12
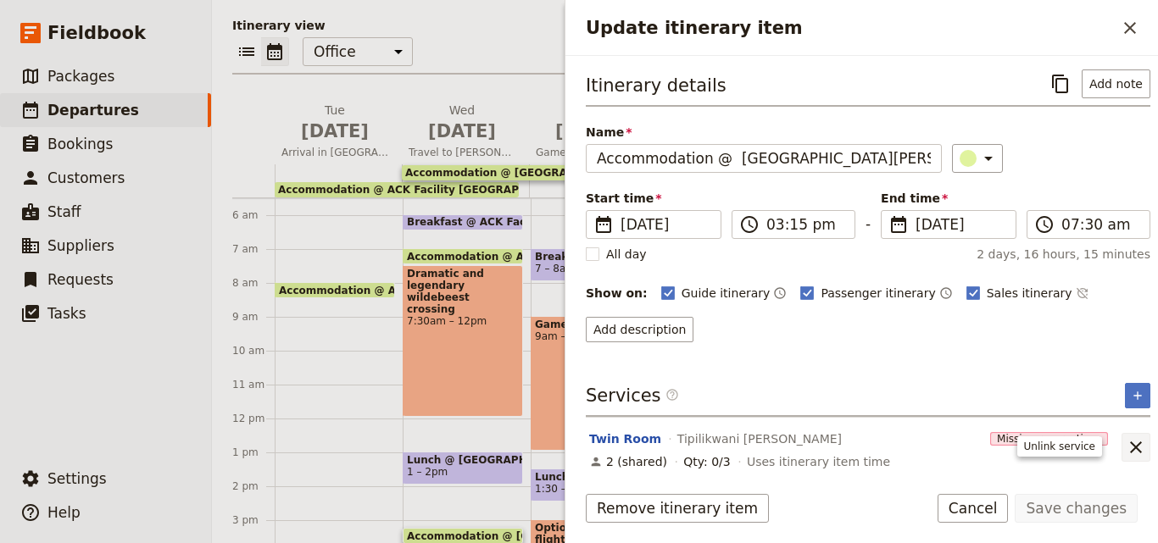
click at [1130, 443] on icon "Unlink service" at bounding box center [1136, 447] width 12 height 12
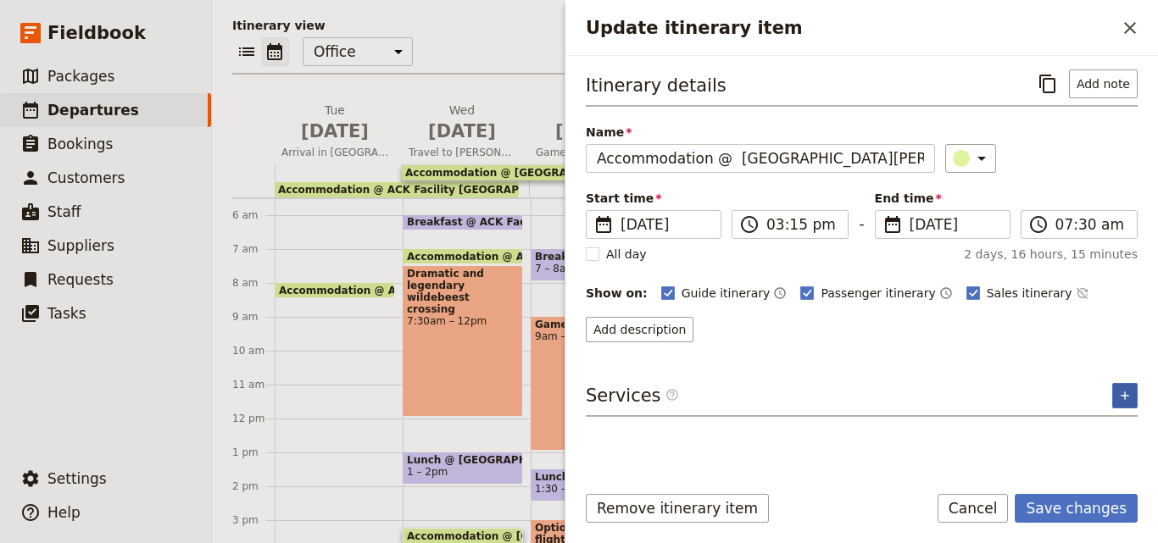
click at [1125, 401] on icon "Add service inclusion" at bounding box center [1125, 396] width 14 height 14
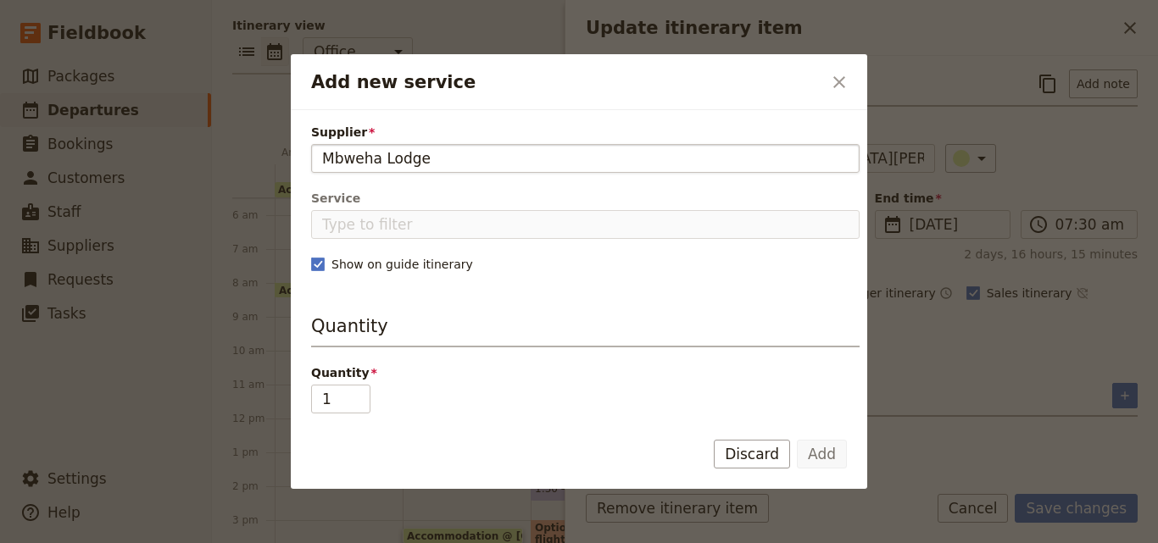
click at [325, 153] on input "Mbweha Lodge" at bounding box center [585, 158] width 526 height 20
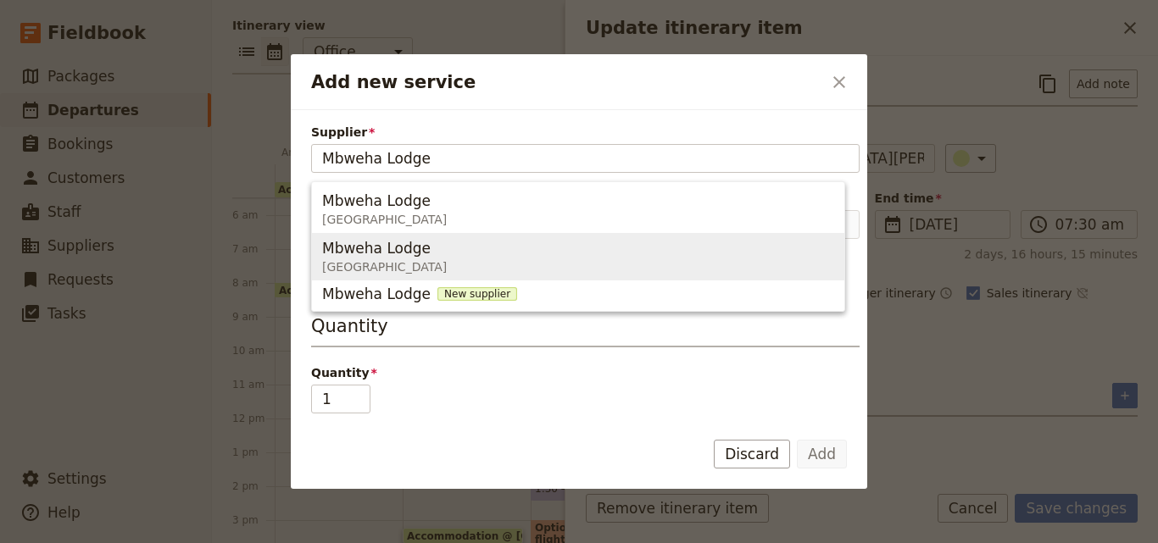
click at [330, 249] on span "Mbweha Lodge" at bounding box center [376, 248] width 108 height 20
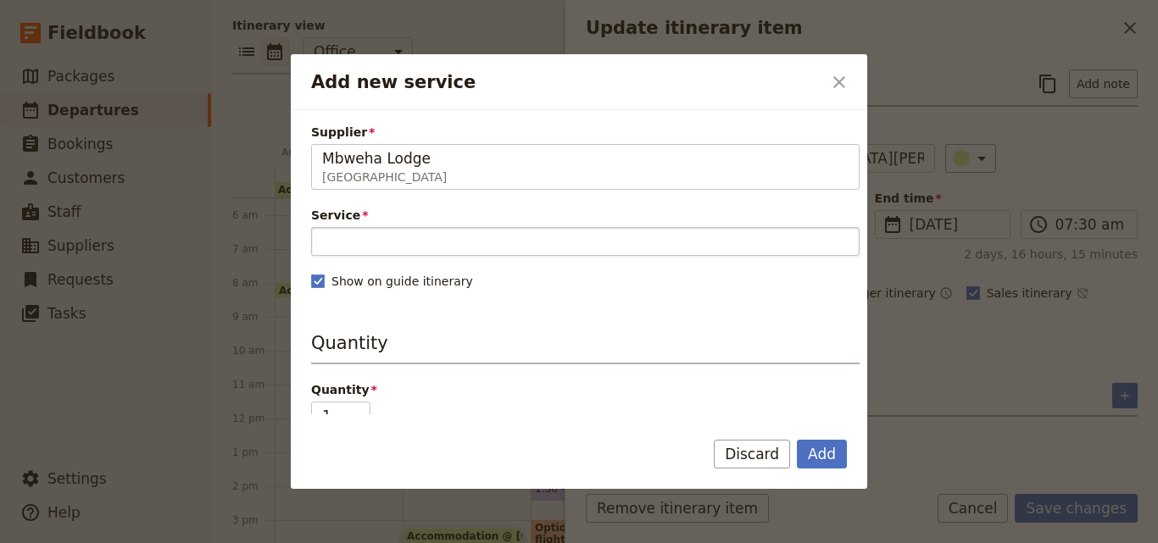
type input "Mbweha Lodge"
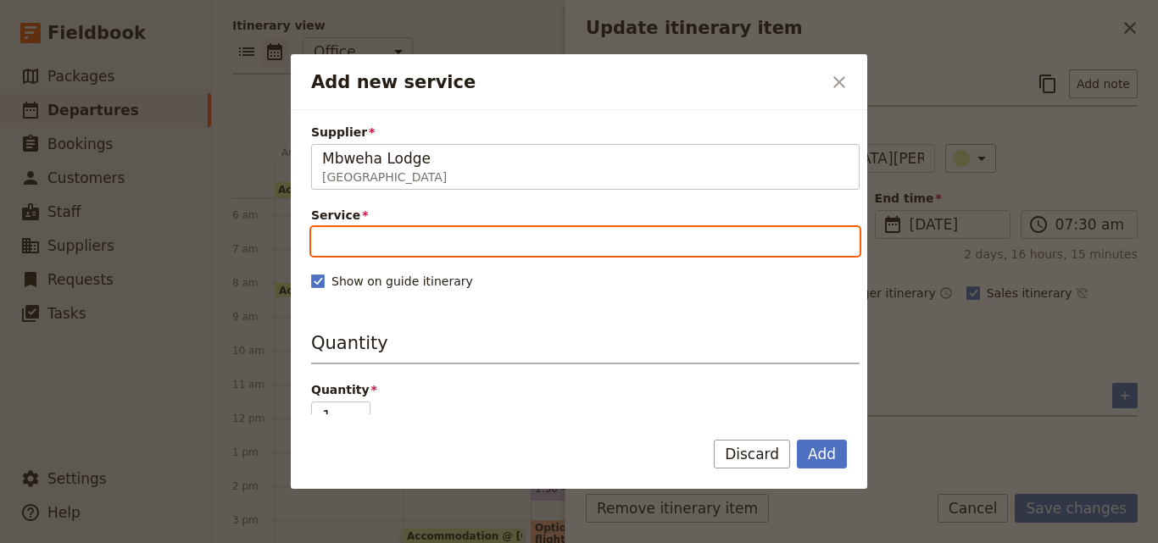
click at [334, 239] on input "Service" at bounding box center [585, 241] width 548 height 29
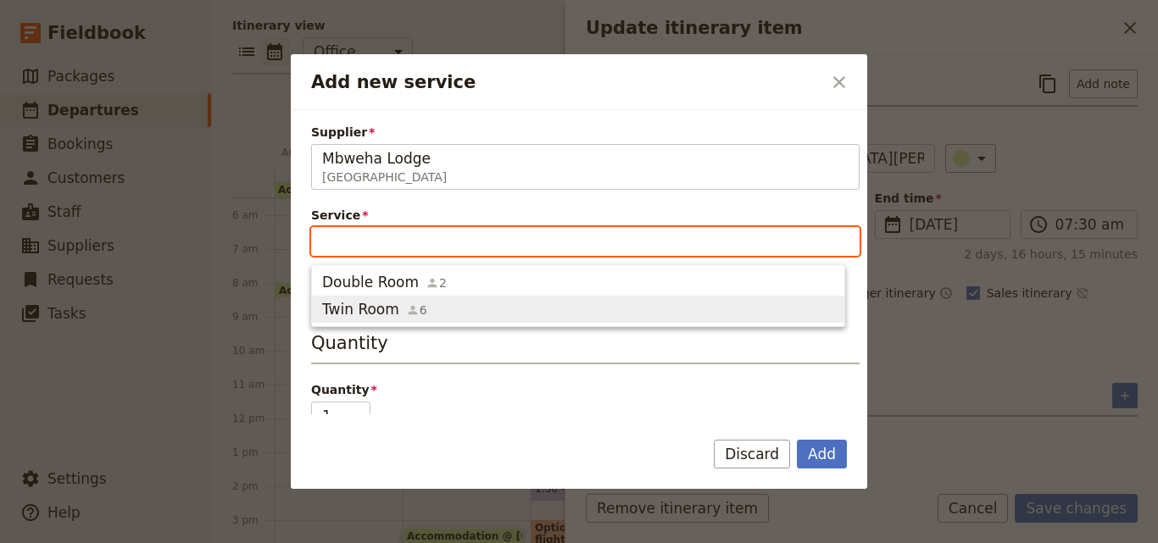
click at [380, 303] on span "Twin Room" at bounding box center [360, 309] width 77 height 20
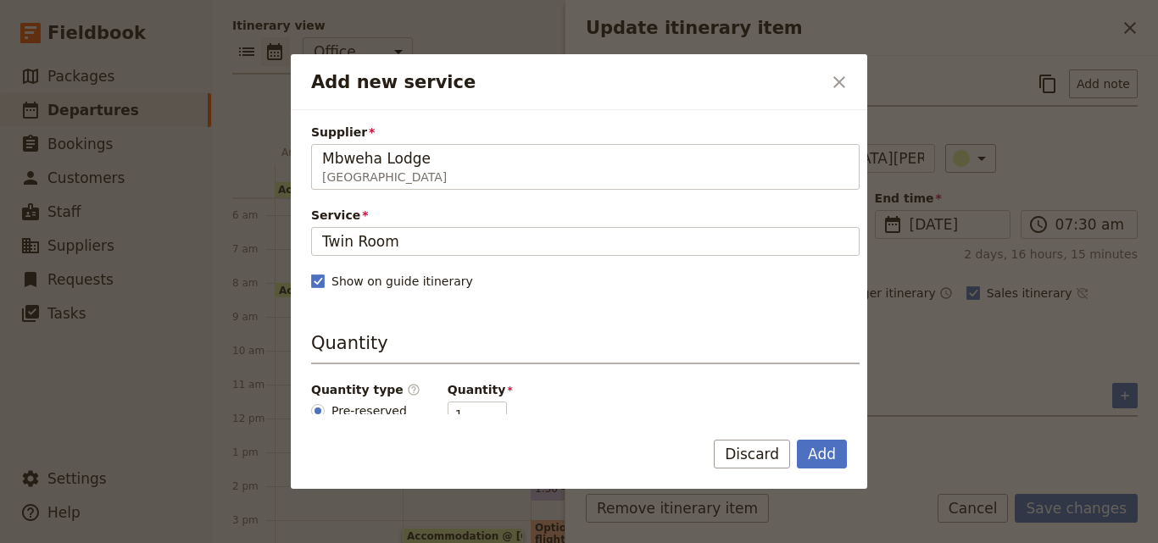
scroll to position [169, 0]
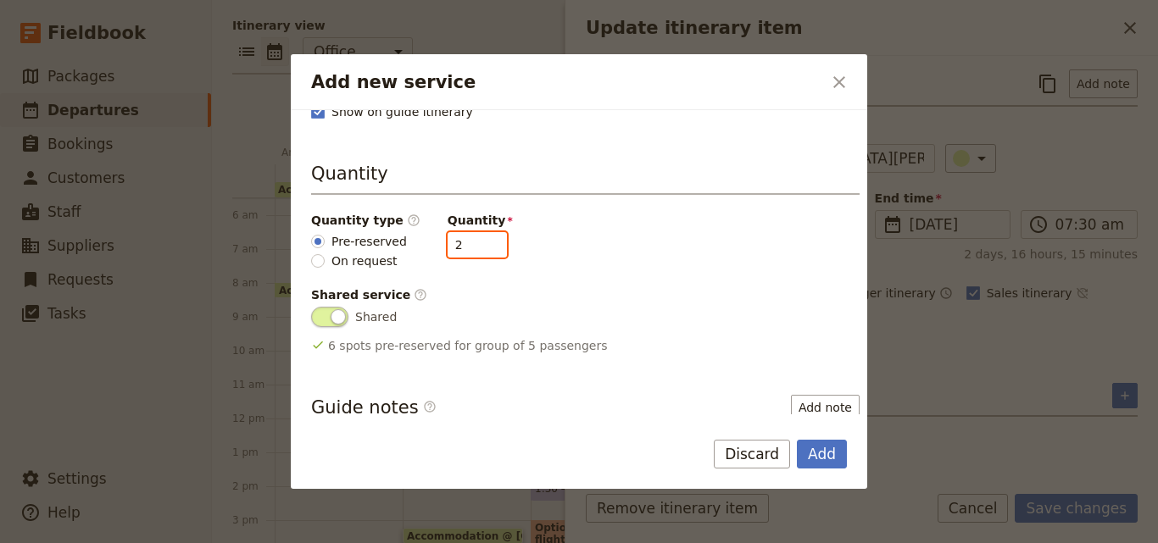
click at [478, 237] on input "2" at bounding box center [476, 244] width 59 height 25
type input "3"
click at [478, 237] on input "3" at bounding box center [476, 244] width 59 height 25
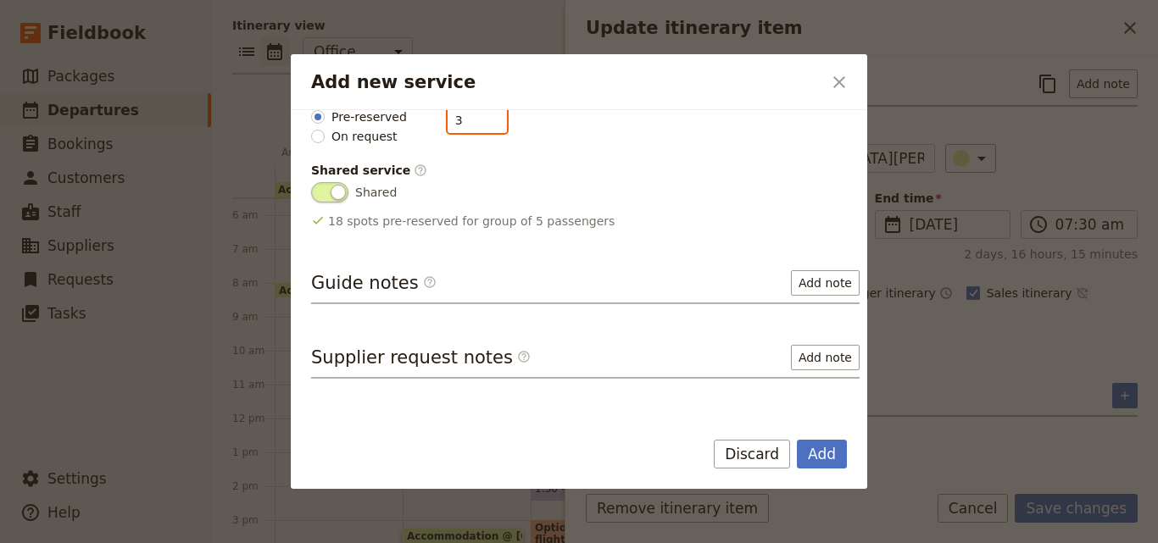
scroll to position [335, 0]
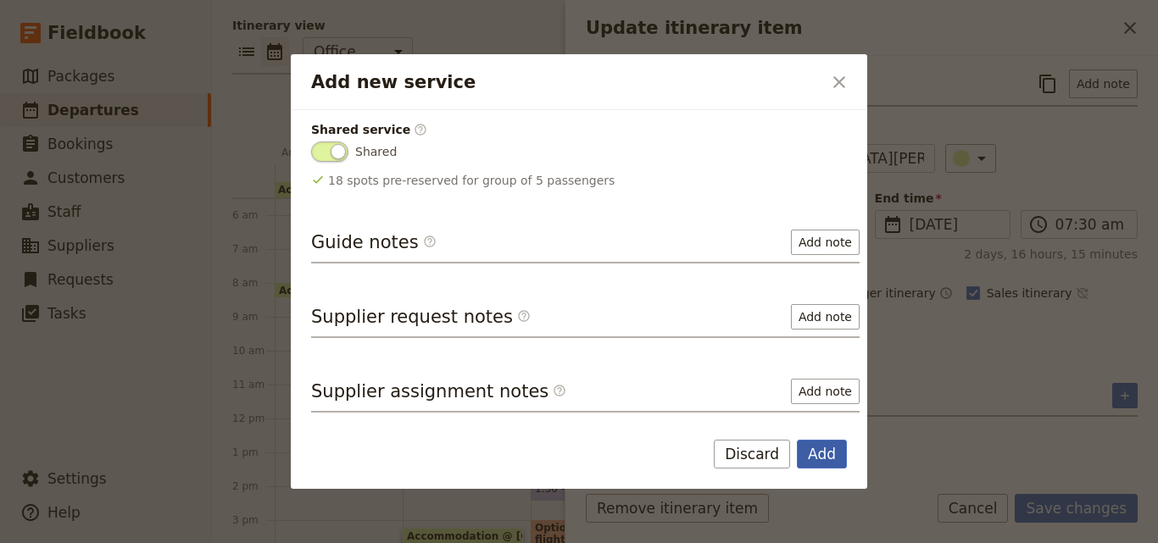
click at [835, 456] on button "Add" at bounding box center [822, 454] width 50 height 29
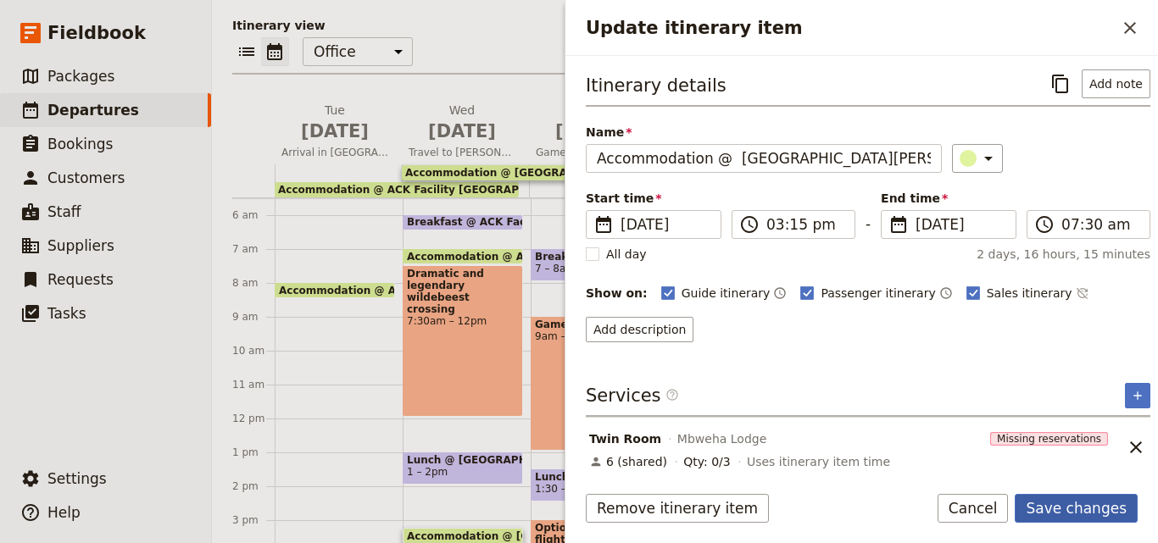
click at [1059, 508] on button "Save changes" at bounding box center [1075, 508] width 123 height 29
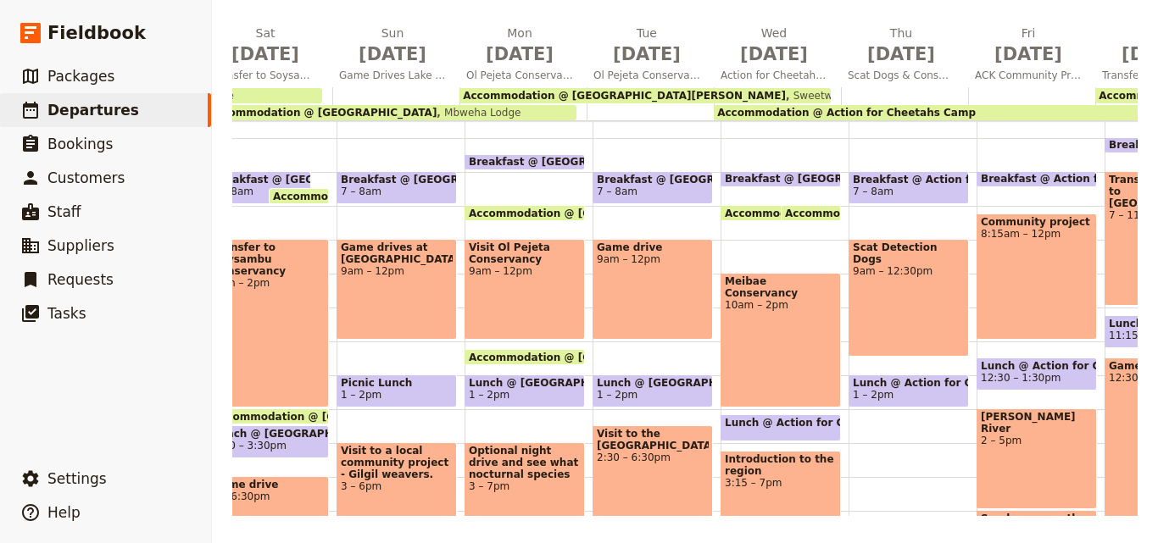
scroll to position [0, 600]
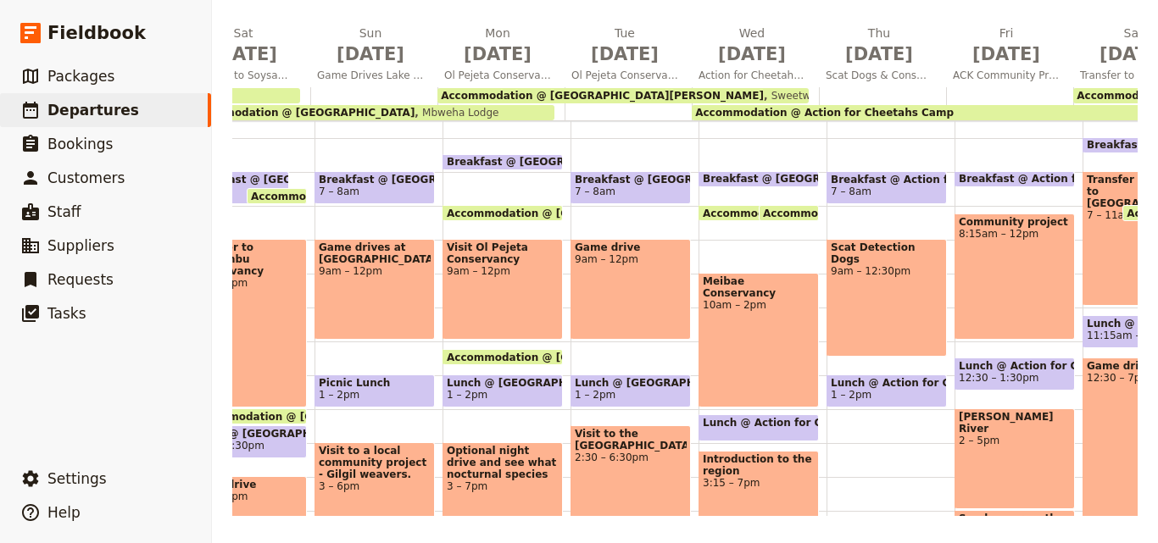
click at [763, 96] on span "Sweetwaters [PERSON_NAME]" at bounding box center [843, 96] width 161 height 12
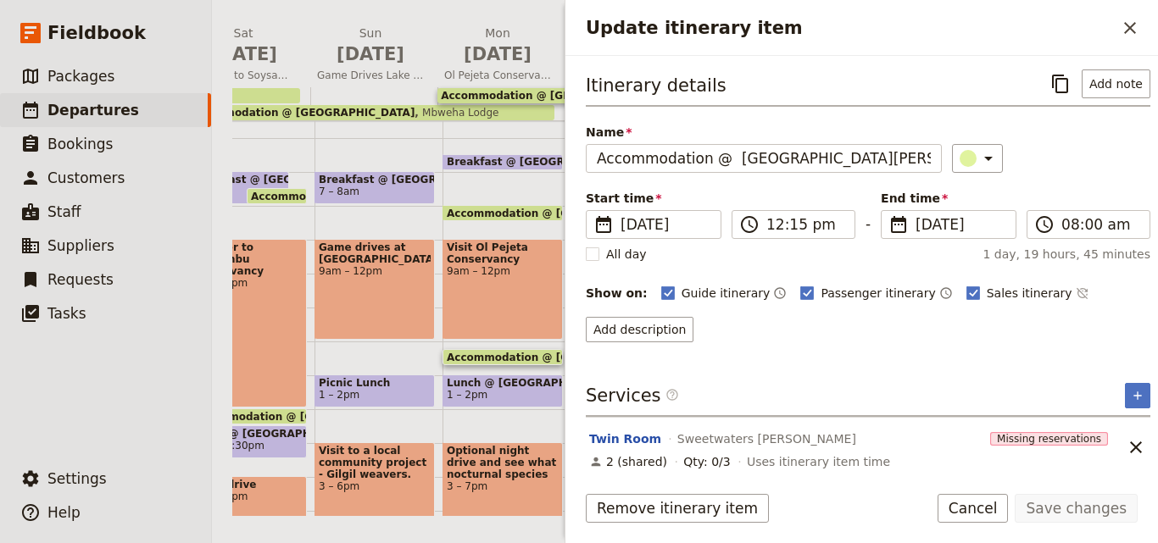
scroll to position [8, 0]
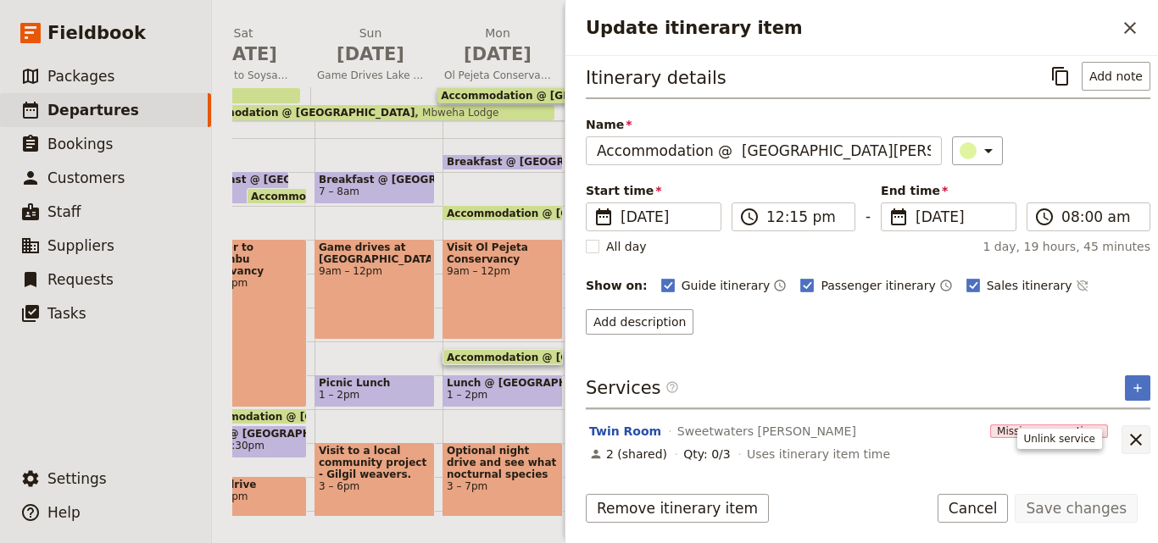
click at [1128, 447] on icon "Unlink service" at bounding box center [1135, 440] width 20 height 20
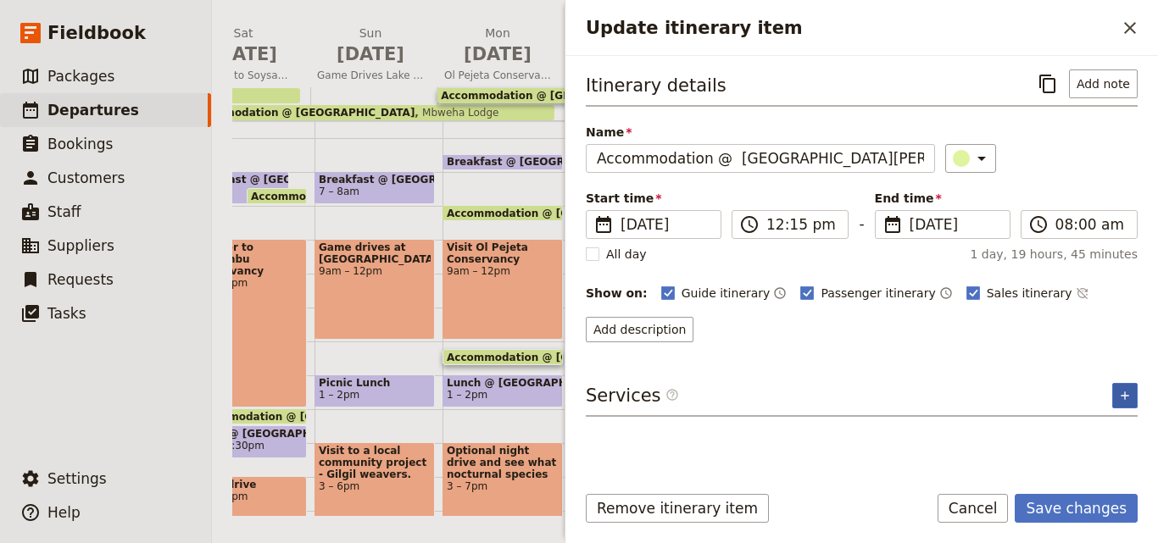
click at [1133, 407] on button "​" at bounding box center [1124, 395] width 25 height 25
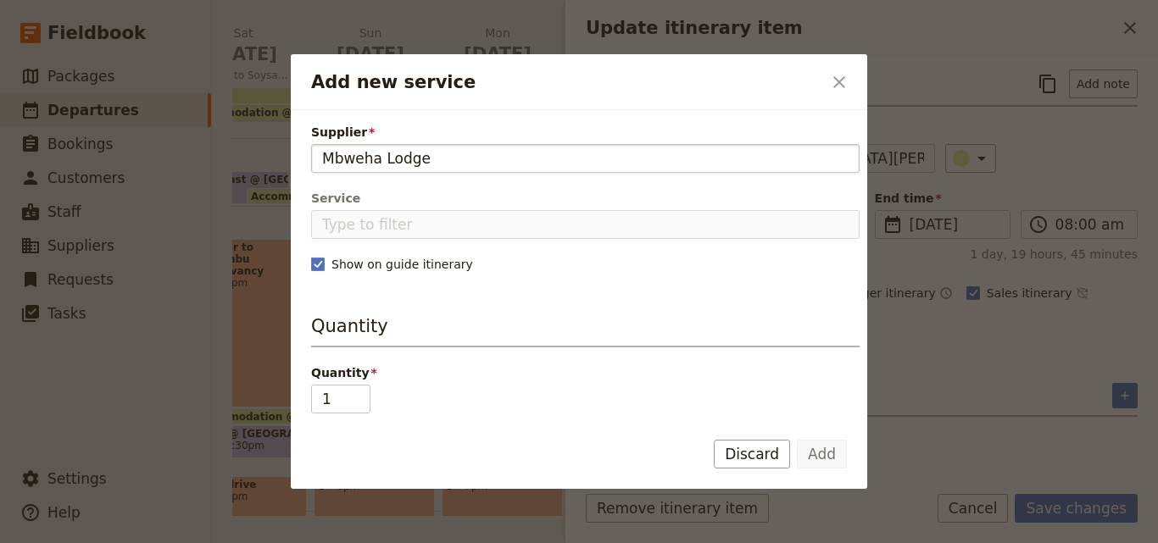
click at [322, 157] on input "Mbweha Lodge" at bounding box center [585, 158] width 526 height 20
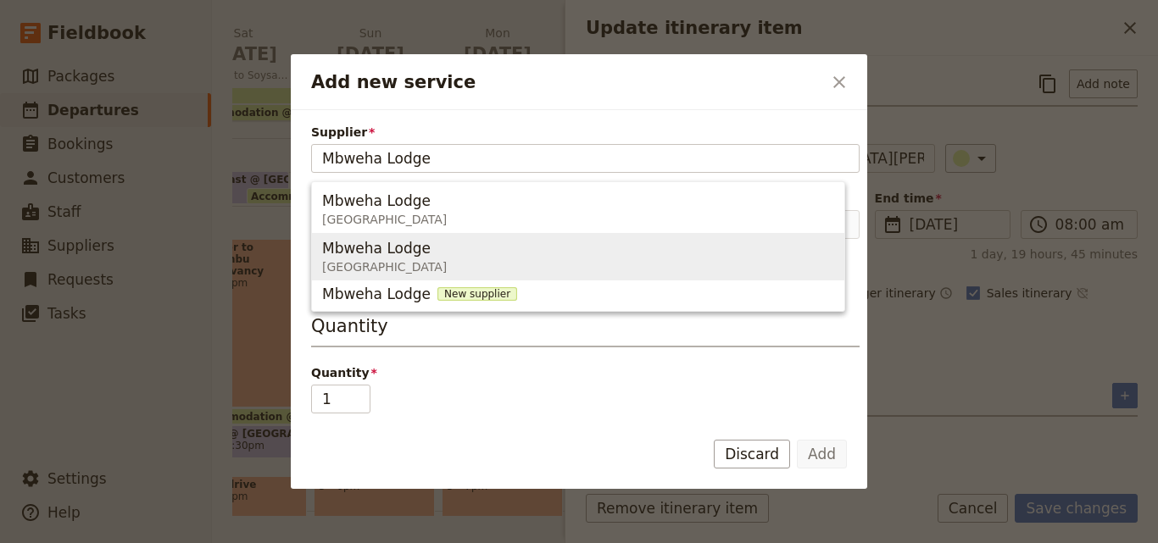
click at [327, 244] on span "Mbweha Lodge" at bounding box center [376, 248] width 108 height 20
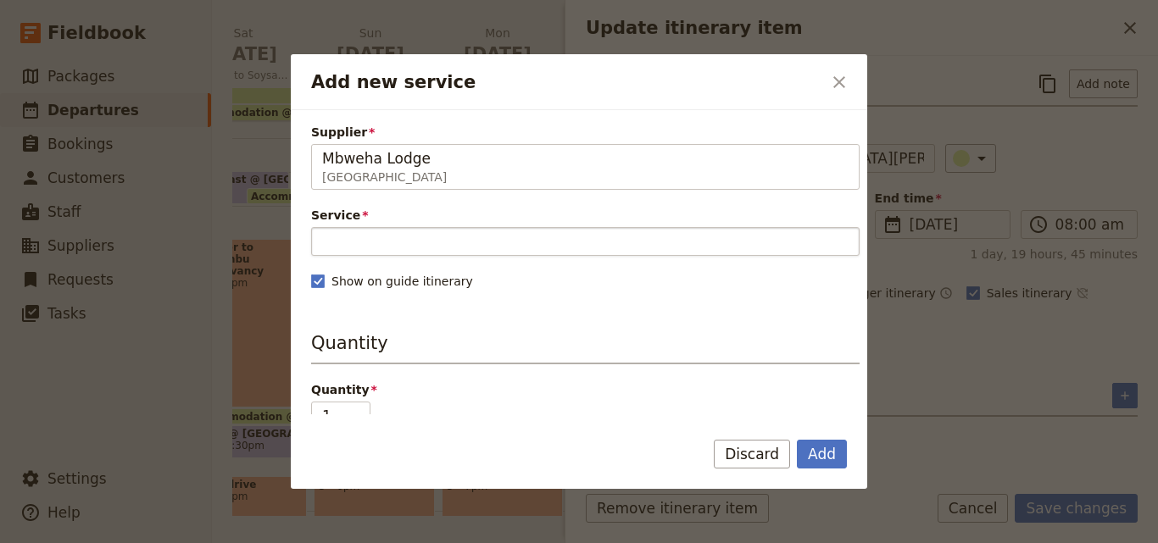
type input "Mbweha Lodge"
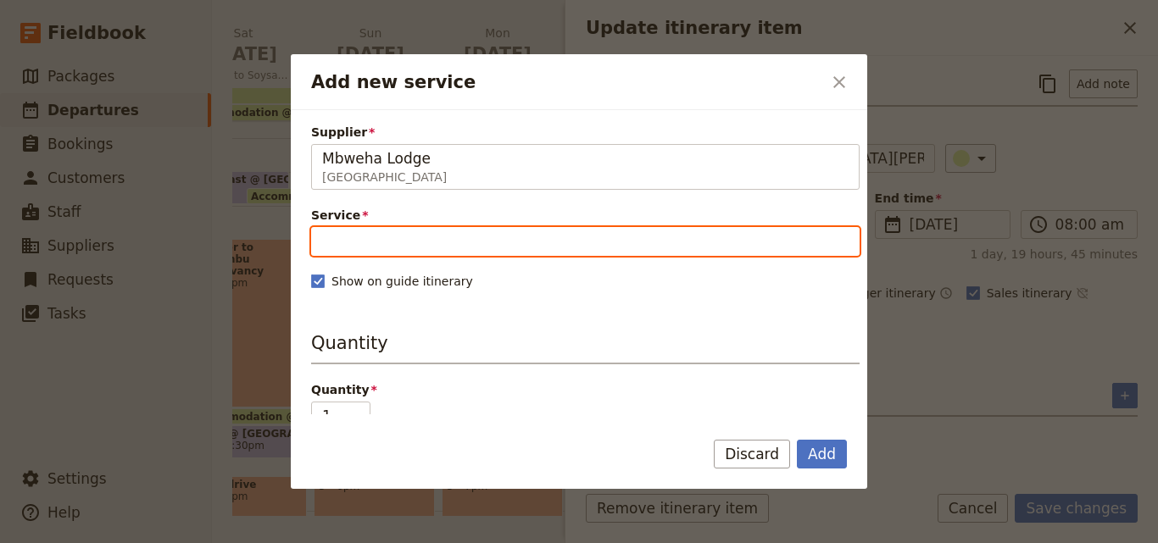
click at [428, 243] on input "Service" at bounding box center [585, 241] width 548 height 29
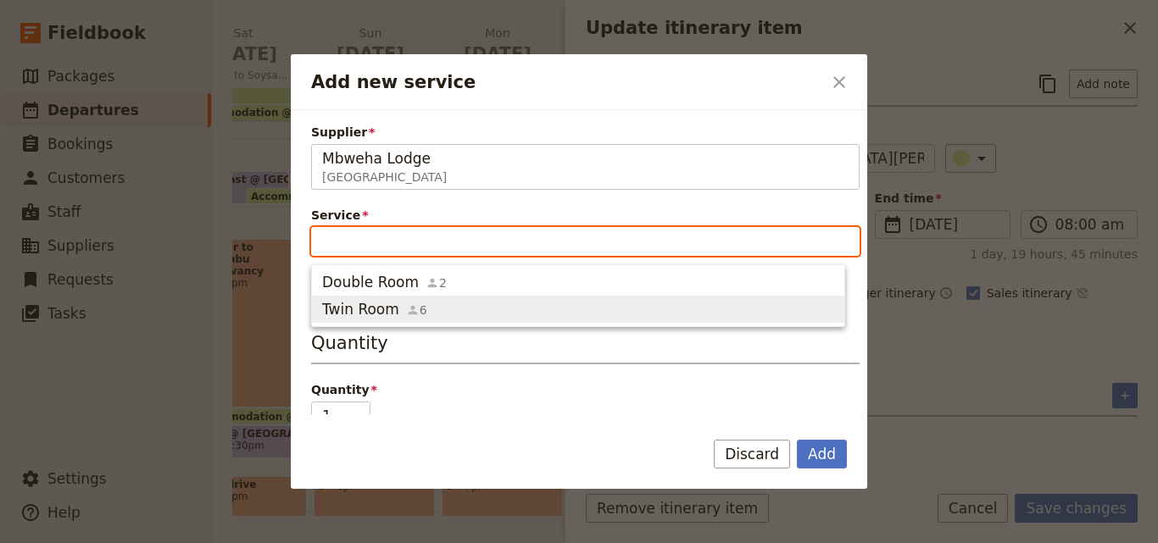
click at [406, 302] on span "6" at bounding box center [416, 310] width 21 height 17
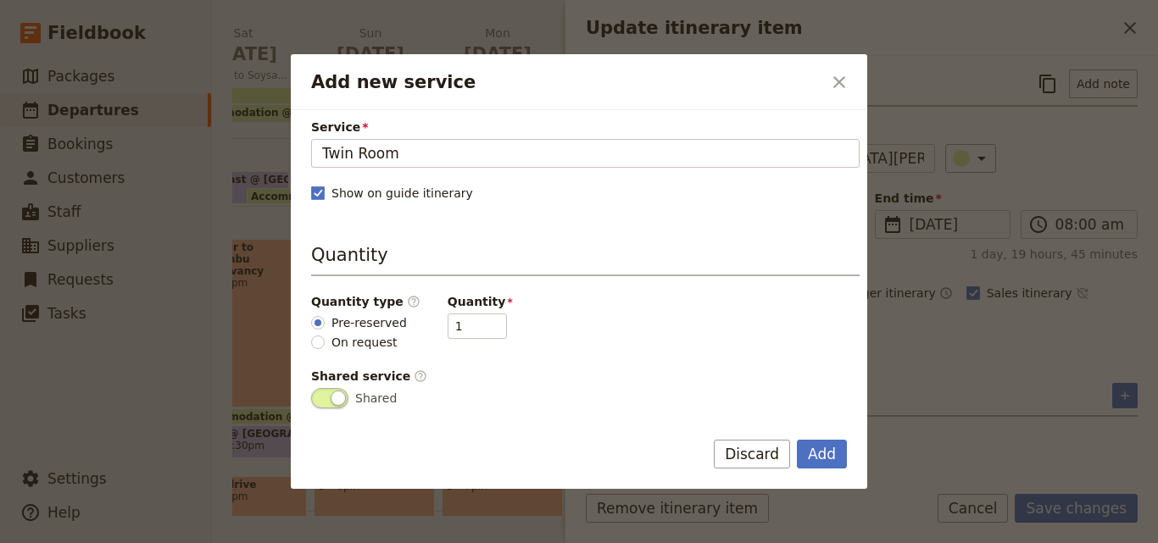
scroll to position [254, 0]
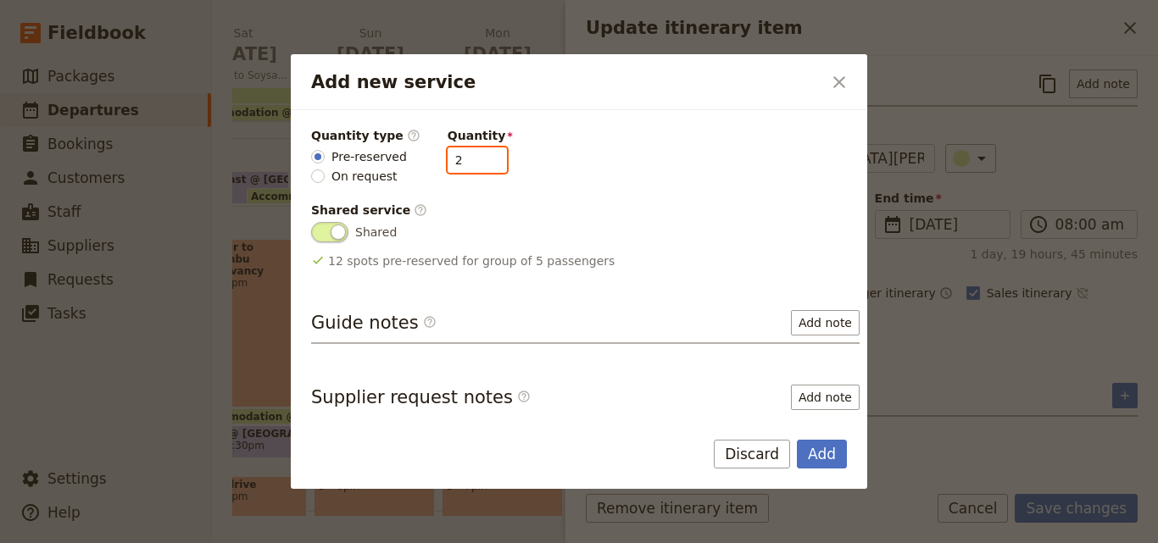
click at [480, 156] on input "2" at bounding box center [476, 159] width 59 height 25
type input "3"
click at [480, 156] on input "3" at bounding box center [476, 159] width 59 height 25
click at [810, 449] on button "Add" at bounding box center [822, 454] width 50 height 29
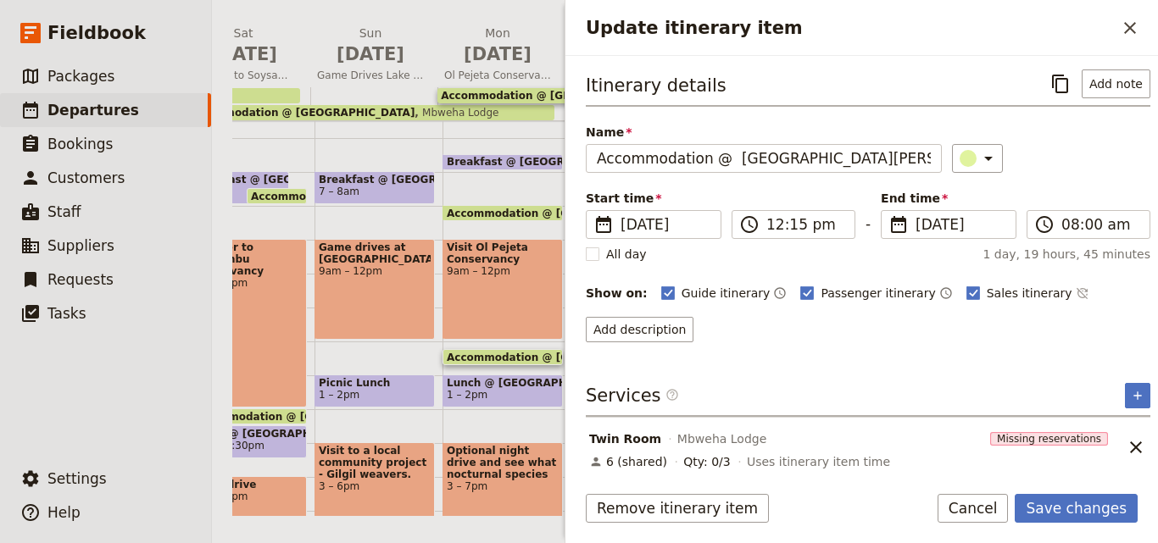
scroll to position [8, 0]
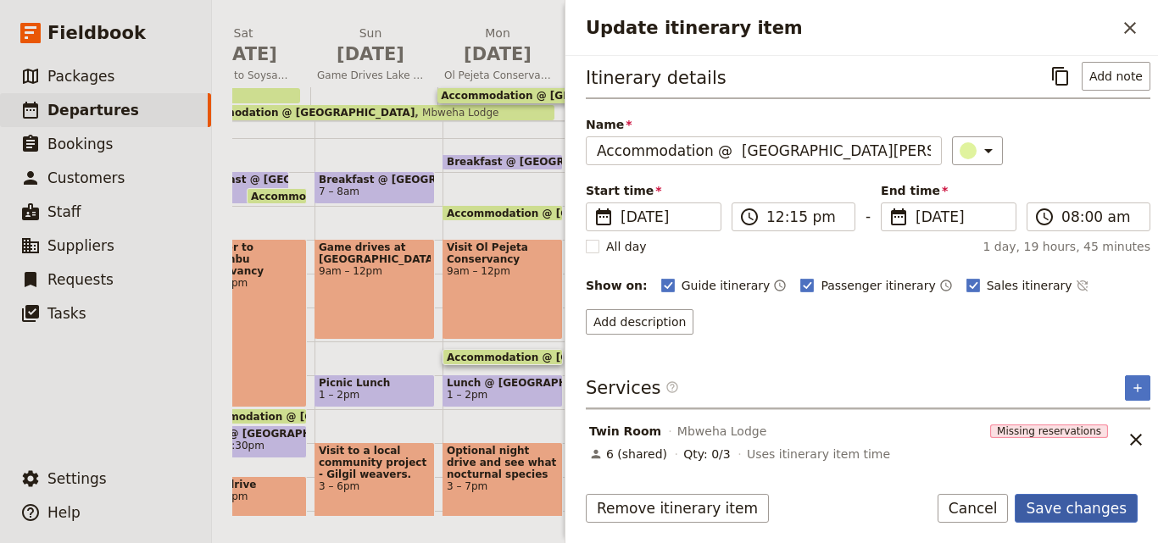
click at [1058, 506] on button "Save changes" at bounding box center [1075, 508] width 123 height 29
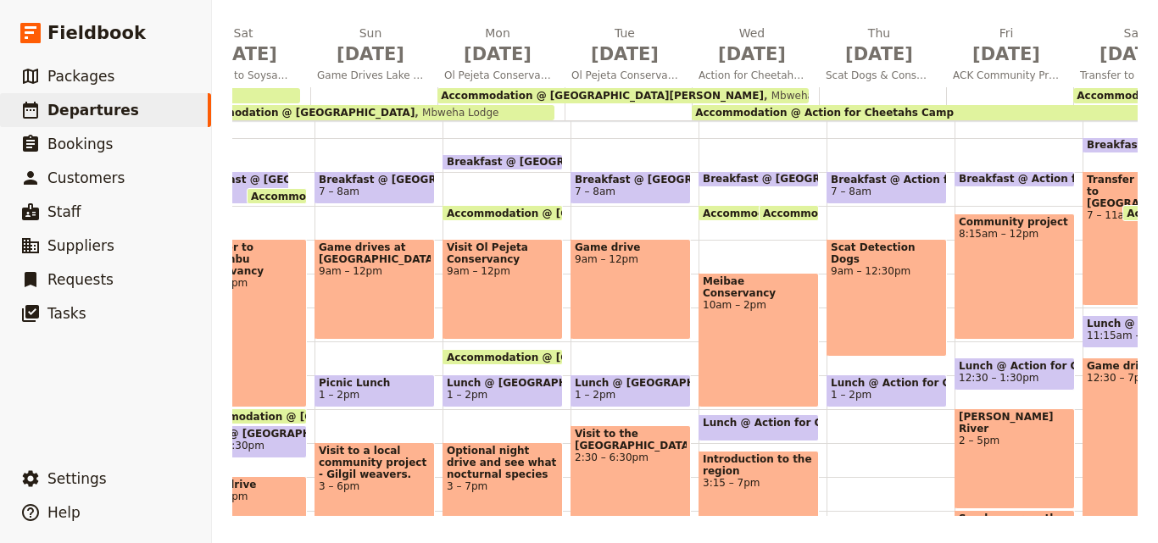
click at [991, 114] on div "Accommodation @ Action for Cheetahs Camp" at bounding box center [940, 112] width 498 height 15
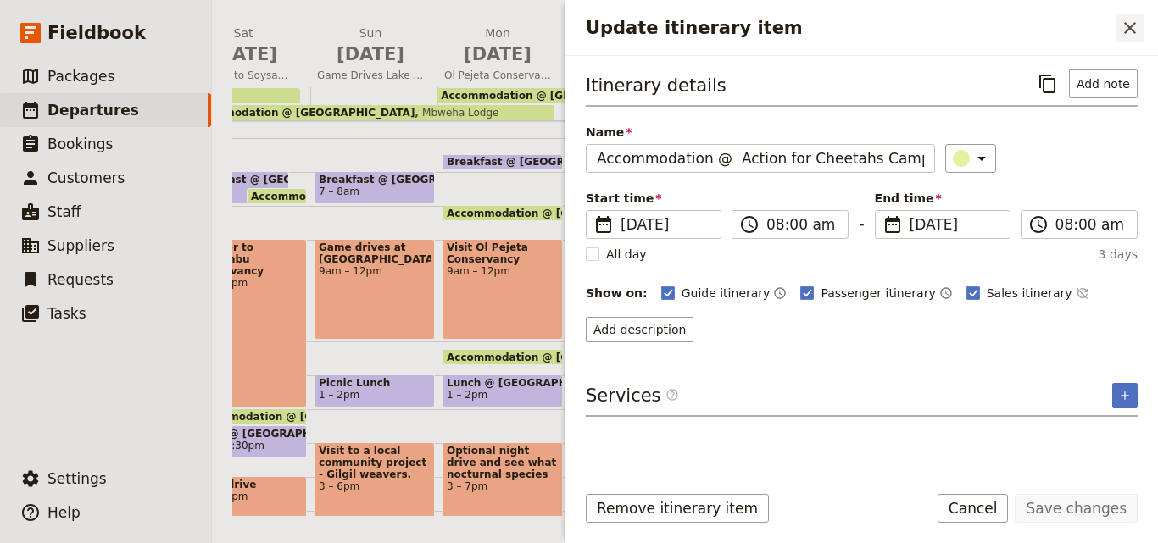
click at [1130, 31] on icon "Close drawer" at bounding box center [1129, 28] width 20 height 20
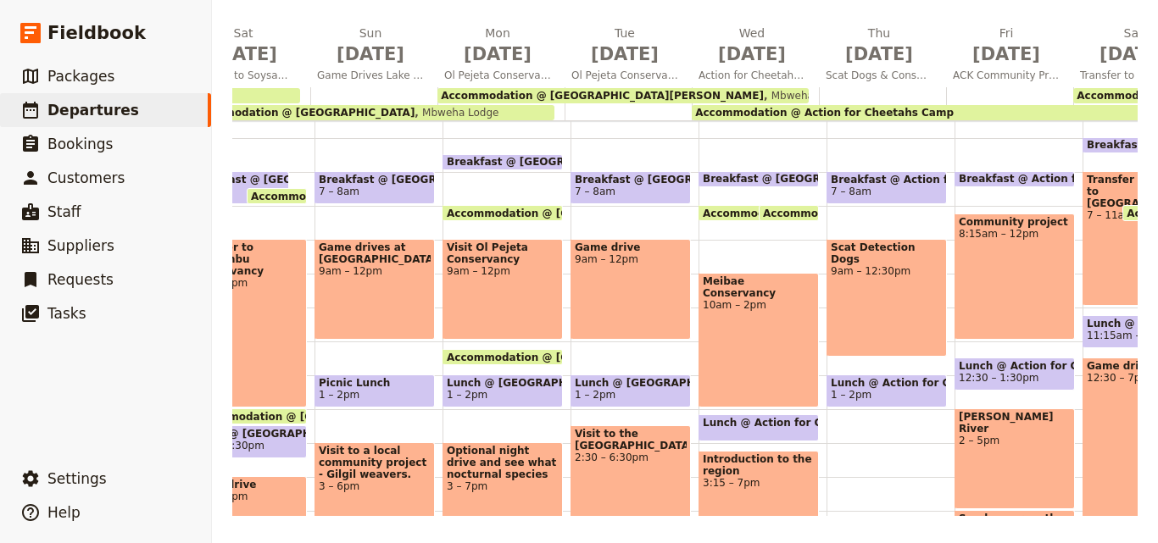
click at [763, 95] on span "Mbweha Lodge" at bounding box center [805, 96] width 84 height 12
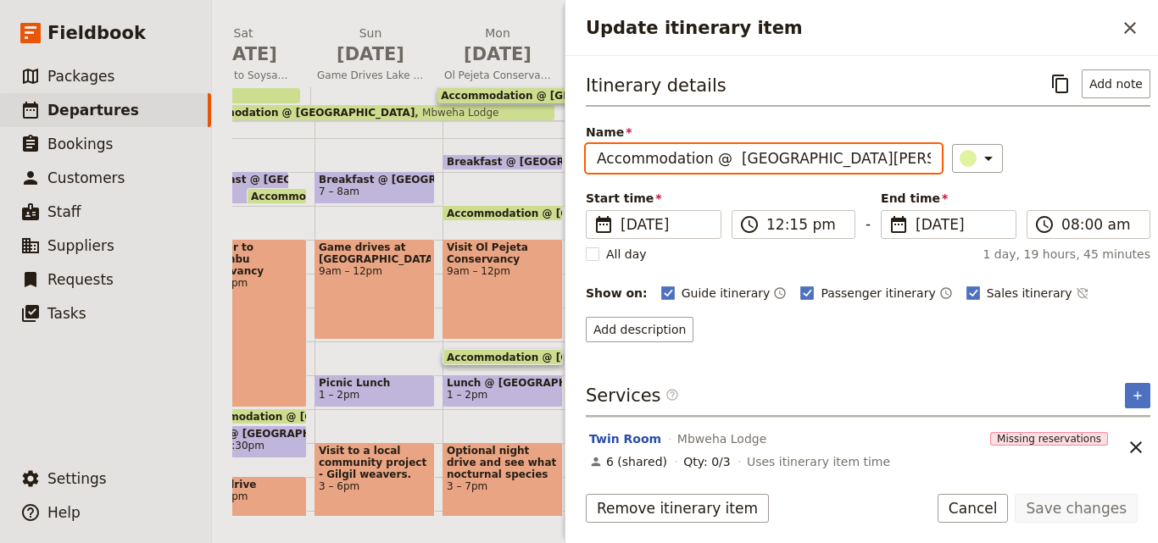
drag, startPoint x: 898, startPoint y: 164, endPoint x: 728, endPoint y: 170, distance: 170.5
click at [728, 170] on input "Accommodation @ [GEOGRAPHIC_DATA][PERSON_NAME]" at bounding box center [764, 158] width 356 height 29
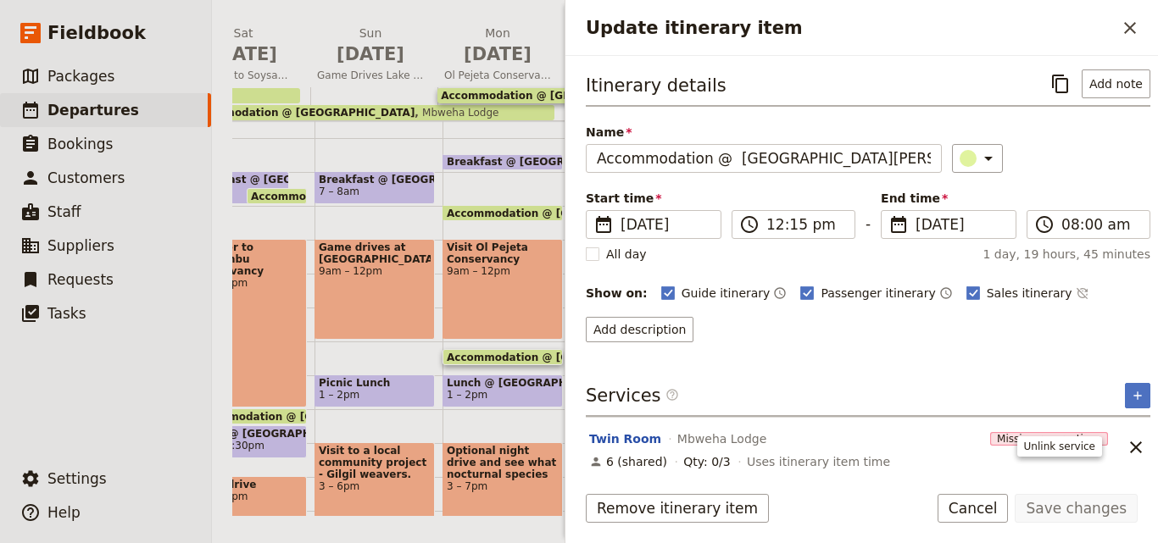
drag, startPoint x: 1113, startPoint y: 448, endPoint x: 1114, endPoint y: 440, distance: 8.5
click at [1125, 448] on icon "Unlink service" at bounding box center [1135, 447] width 20 height 20
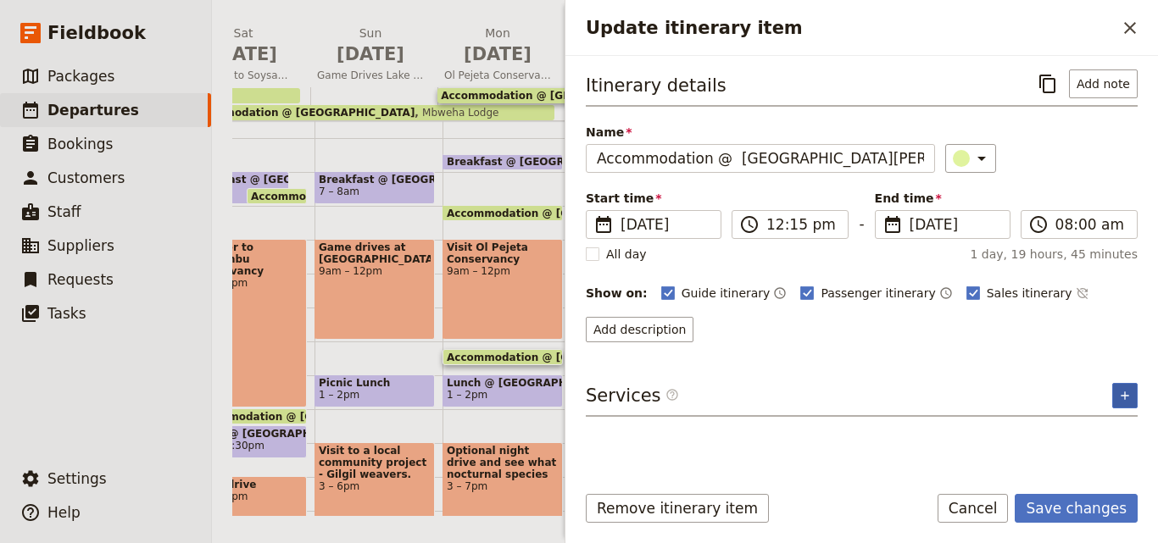
click at [1117, 393] on button "​" at bounding box center [1124, 395] width 25 height 25
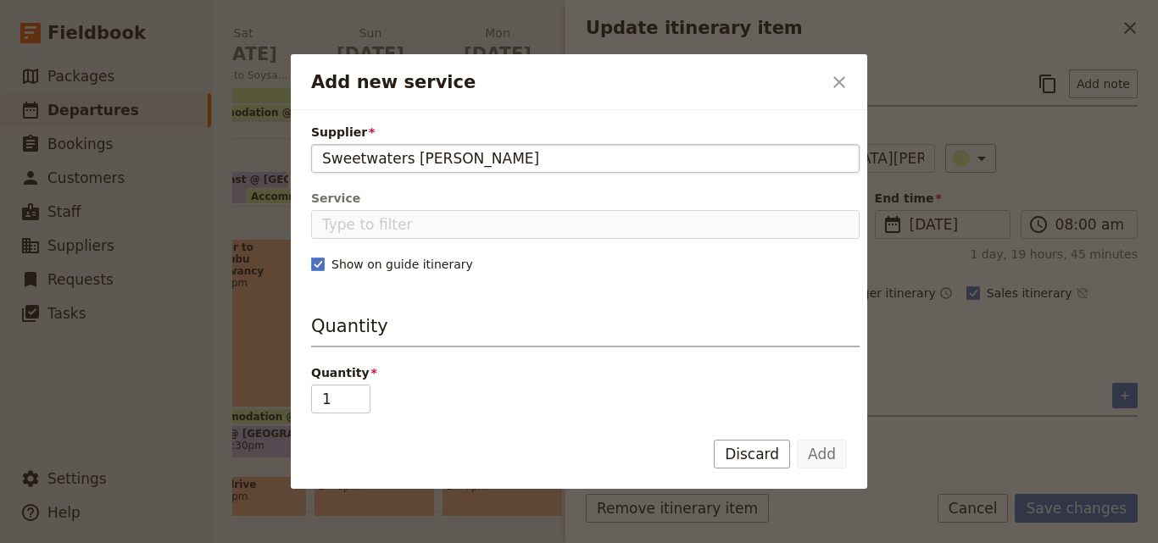
click at [325, 159] on input "Sweetwaters [PERSON_NAME]" at bounding box center [585, 158] width 526 height 20
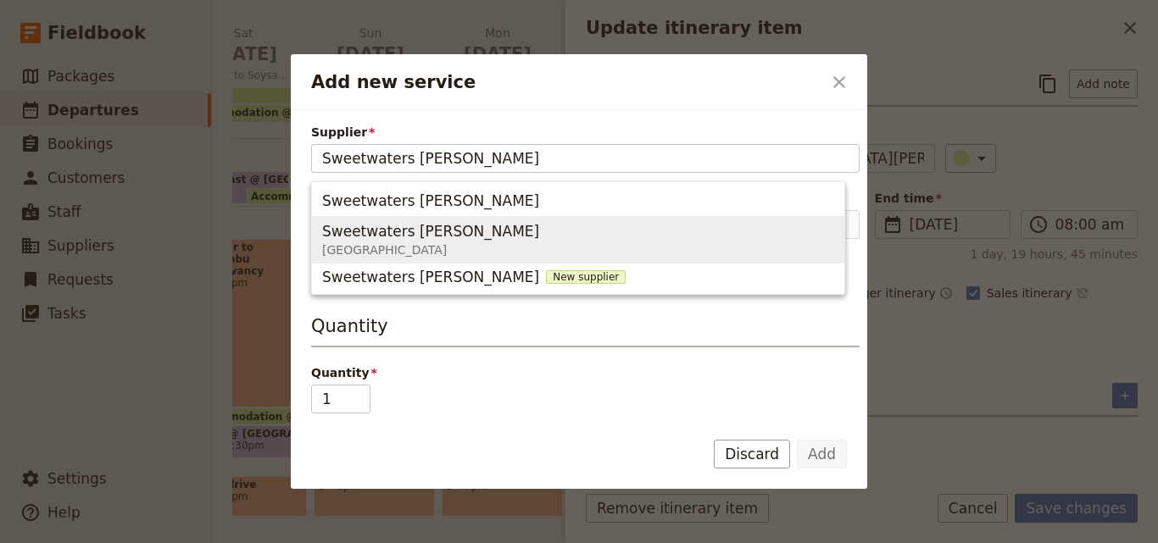
click at [337, 230] on span "Sweetwaters [PERSON_NAME]" at bounding box center [430, 231] width 217 height 20
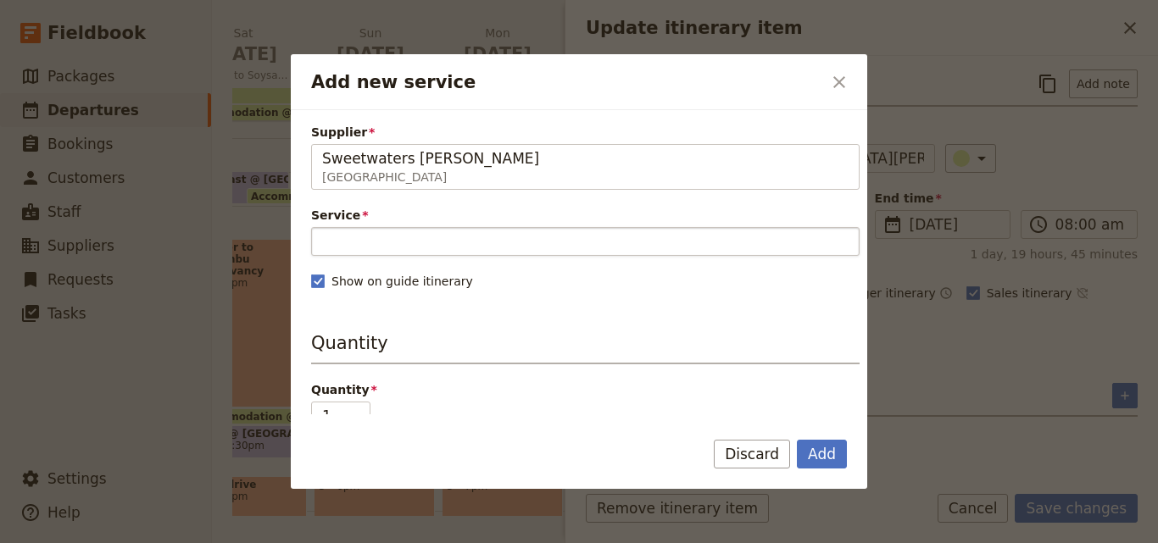
type input "Sweetwaters [PERSON_NAME]"
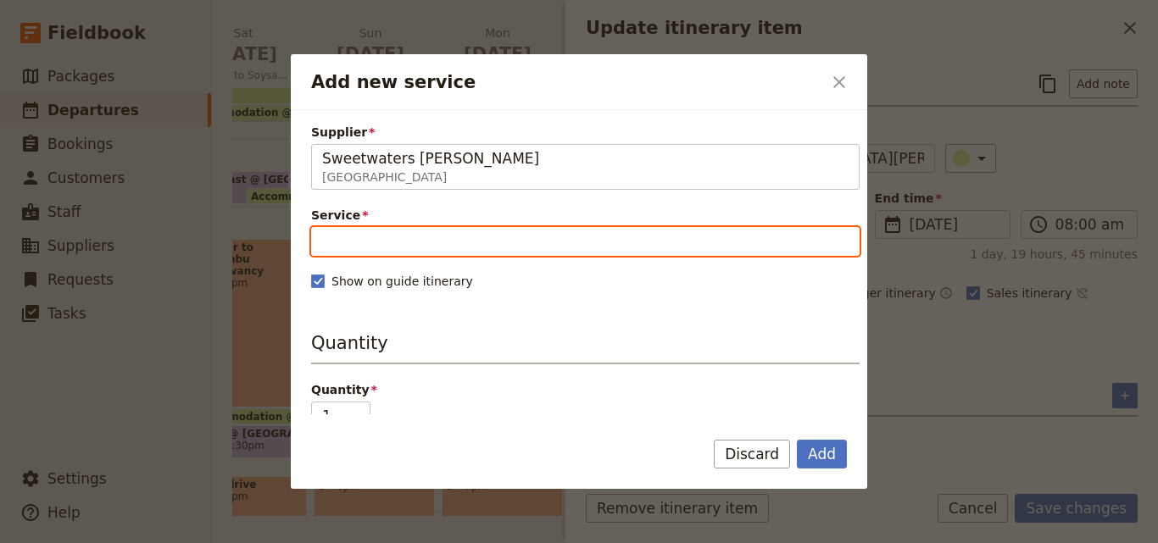
click at [340, 242] on input "Service" at bounding box center [585, 241] width 548 height 29
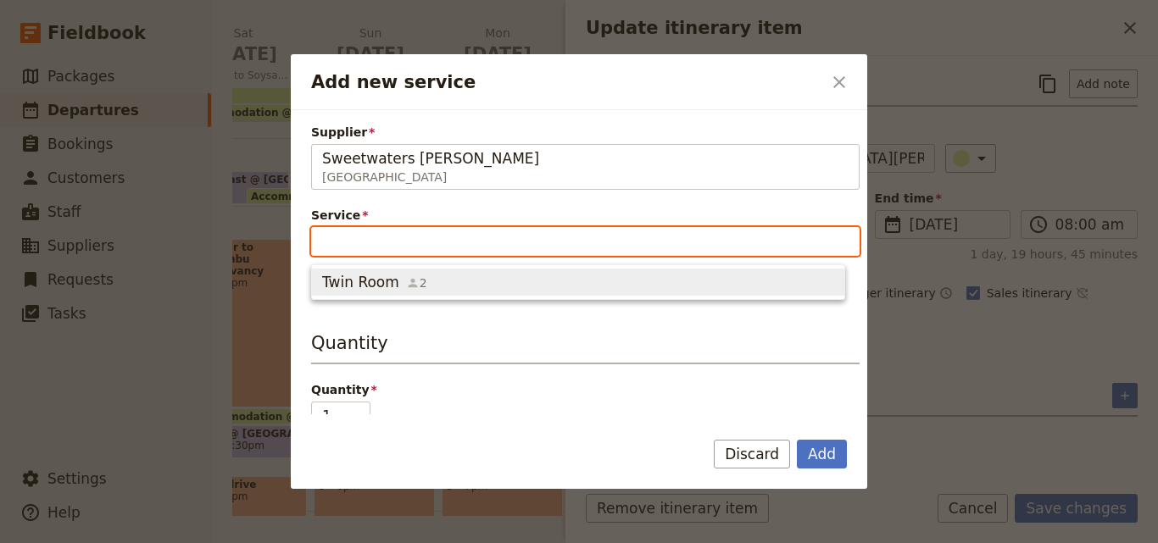
click at [350, 272] on span "Twin Room" at bounding box center [360, 282] width 77 height 20
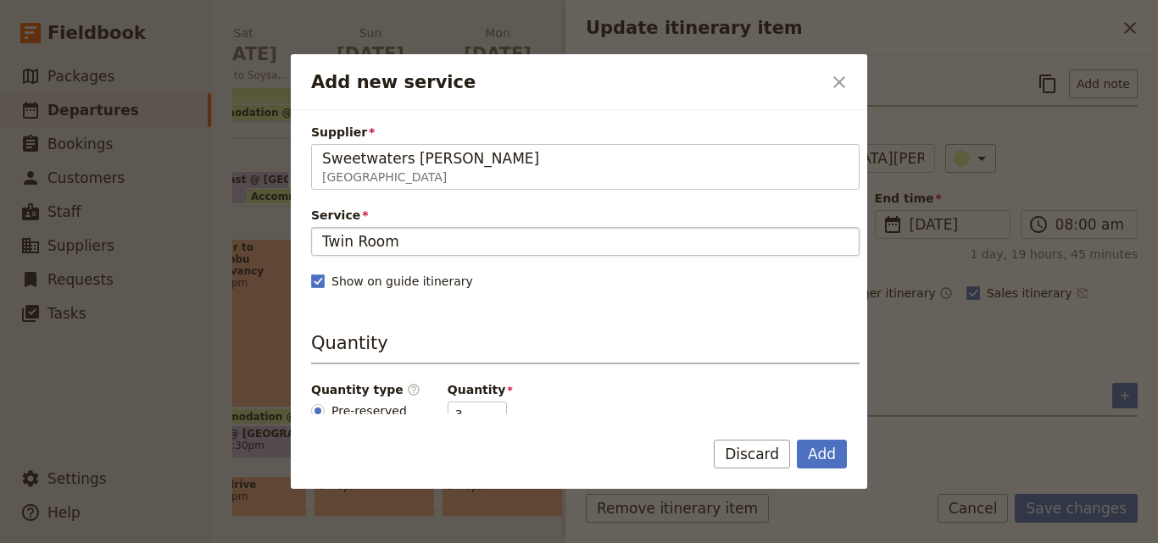
click at [415, 238] on input "Twin Room" at bounding box center [585, 241] width 526 height 20
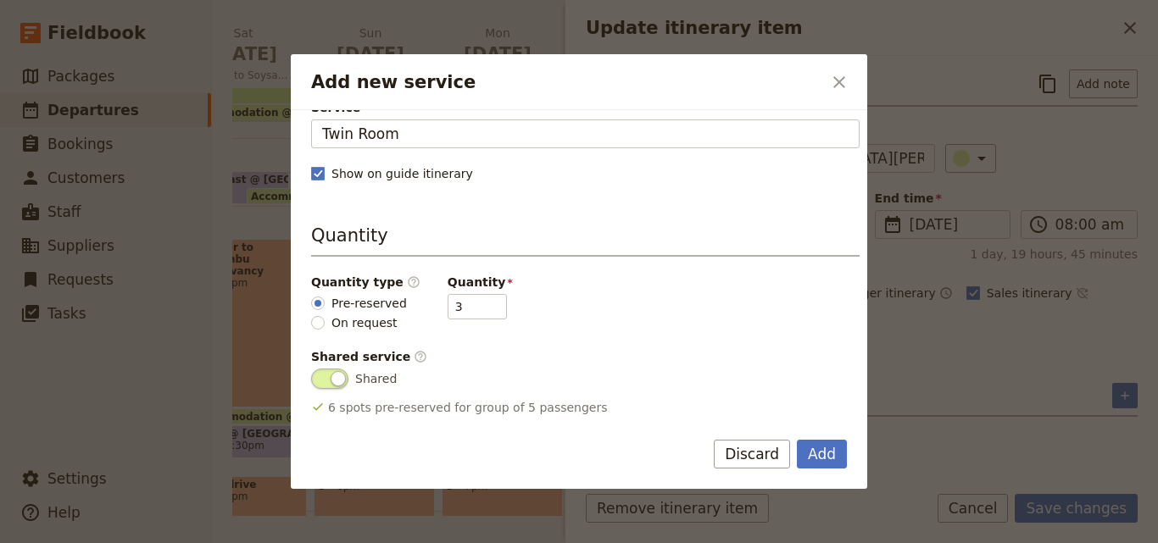
scroll to position [169, 0]
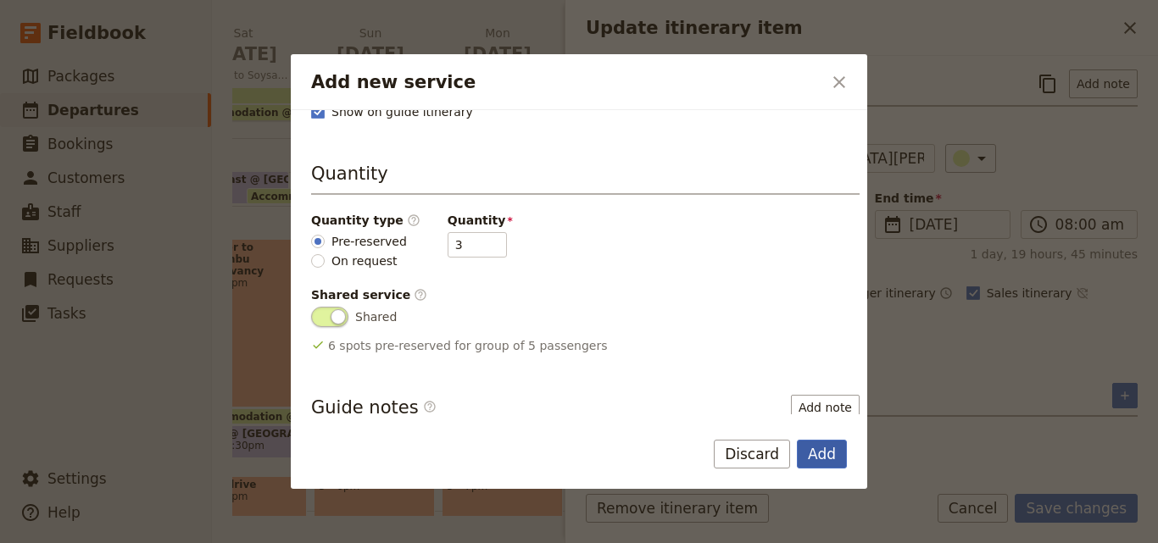
click at [823, 457] on button "Add" at bounding box center [822, 454] width 50 height 29
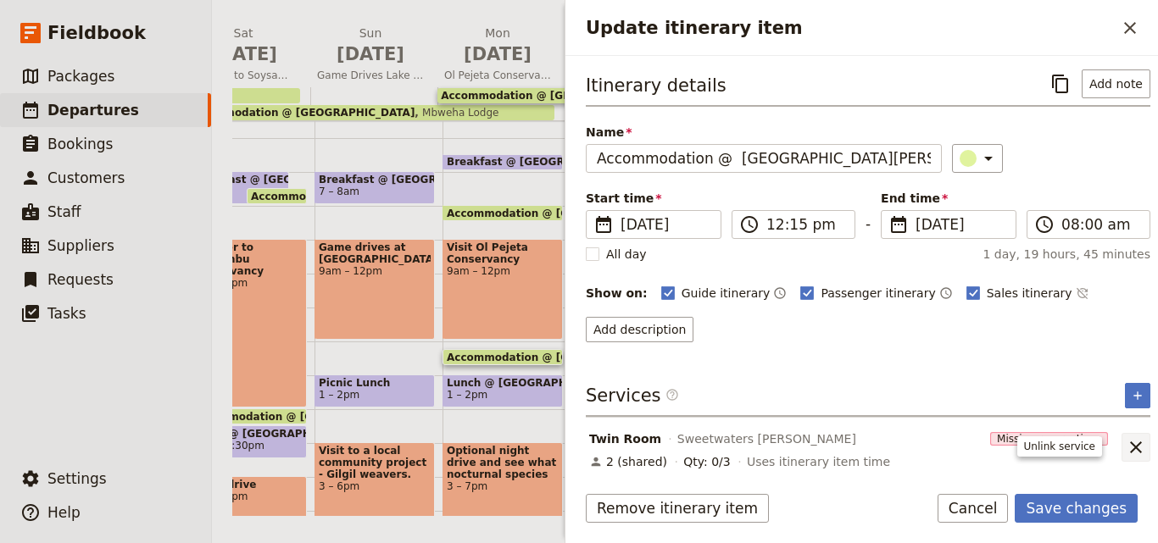
click at [1121, 459] on button "​" at bounding box center [1135, 447] width 29 height 29
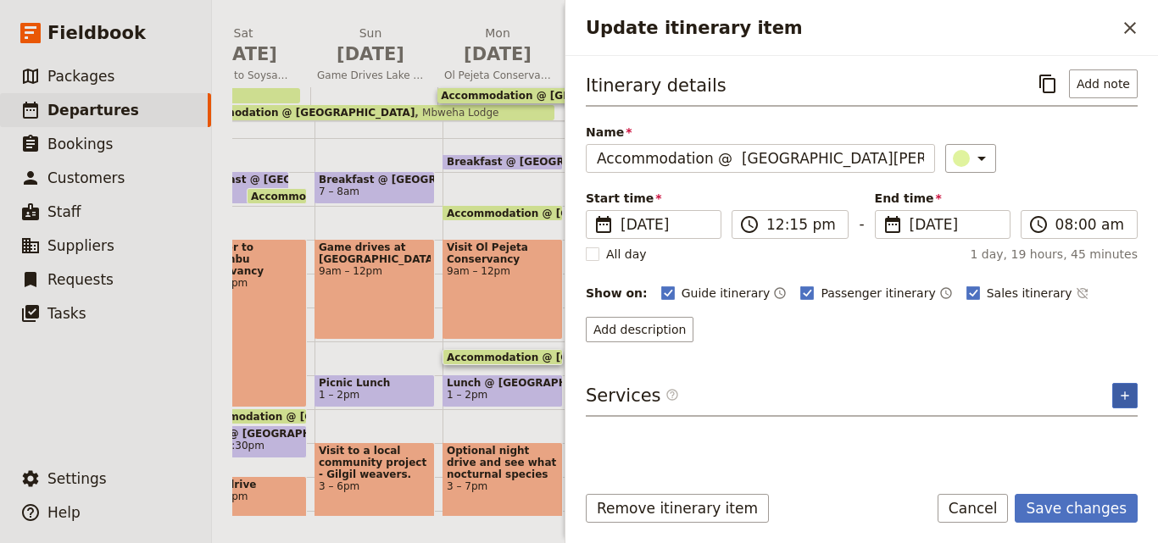
click at [1125, 406] on button "​" at bounding box center [1124, 395] width 25 height 25
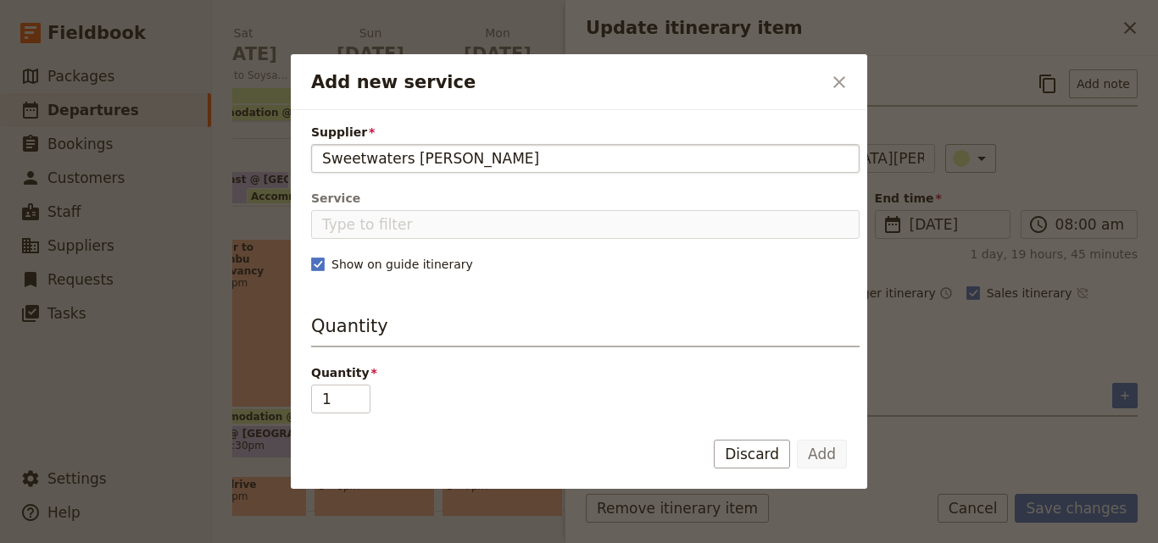
click at [324, 153] on input "Sweetwaters [PERSON_NAME]" at bounding box center [585, 158] width 526 height 20
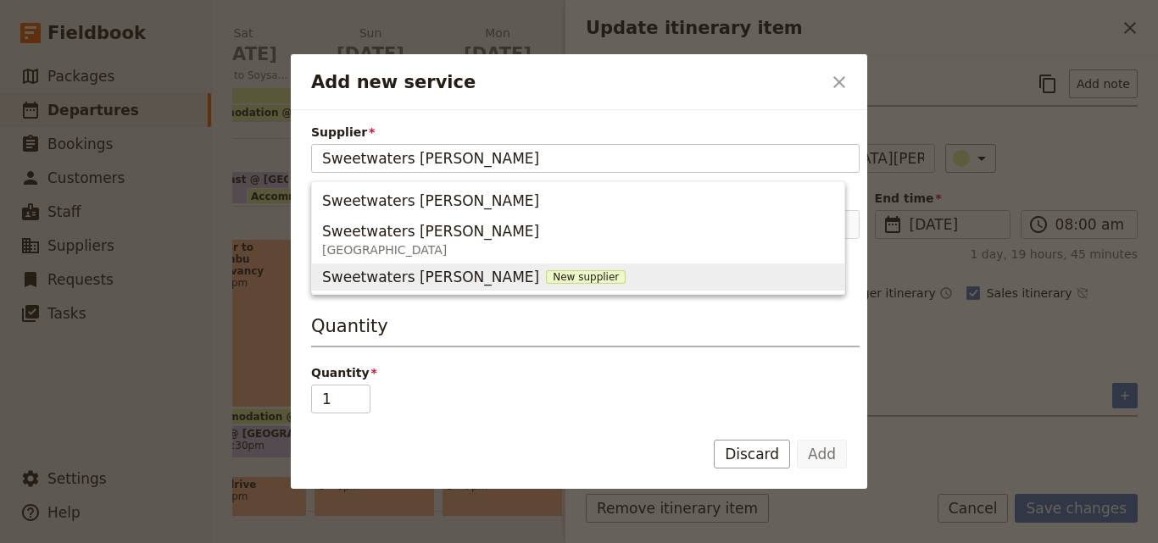
click at [546, 274] on span "New supplier" at bounding box center [586, 277] width 80 height 14
type input "Sweetwaters [PERSON_NAME]"
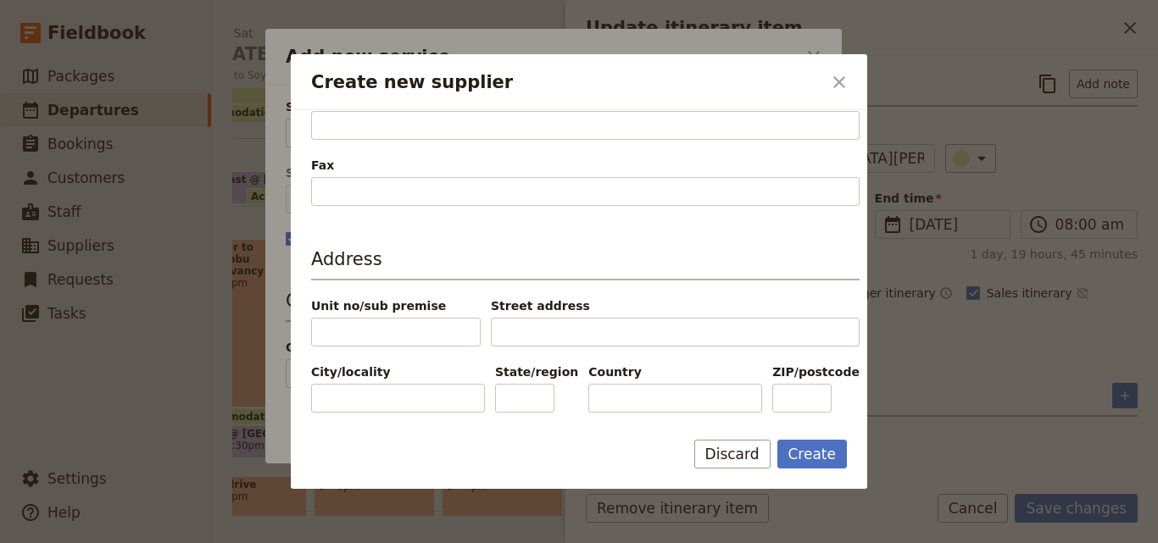
scroll to position [452, 0]
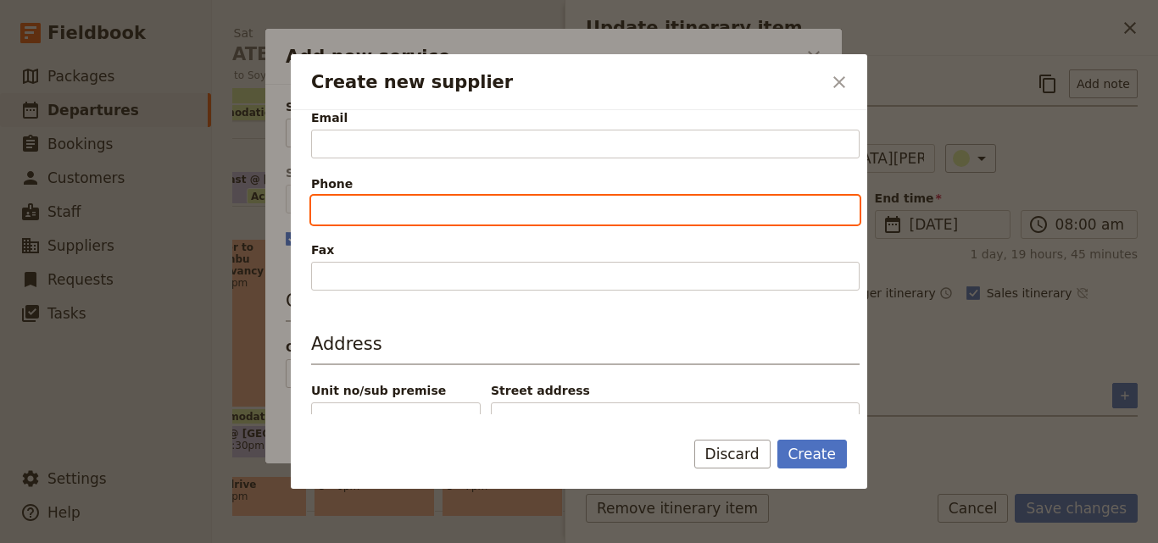
paste input "T: +254 732123333"
click at [343, 205] on input "T: +254 732123333" at bounding box center [585, 210] width 548 height 29
click at [345, 206] on input "T: +254 732123333" at bounding box center [585, 210] width 548 height 29
click at [343, 209] on input "T: +254 732123333" at bounding box center [585, 210] width 548 height 29
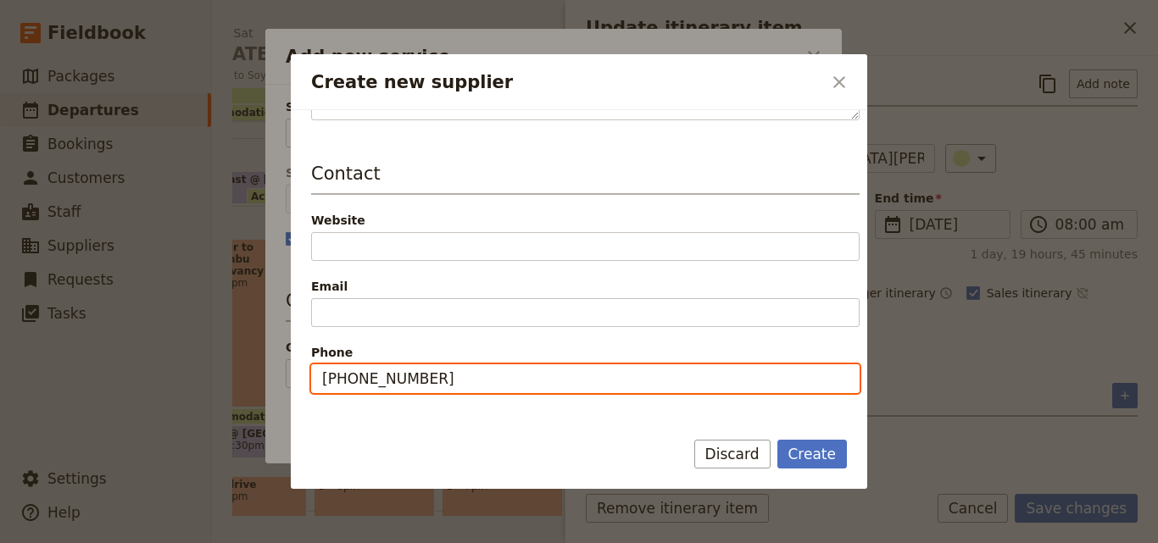
scroll to position [282, 0]
type input "+254 732123333"
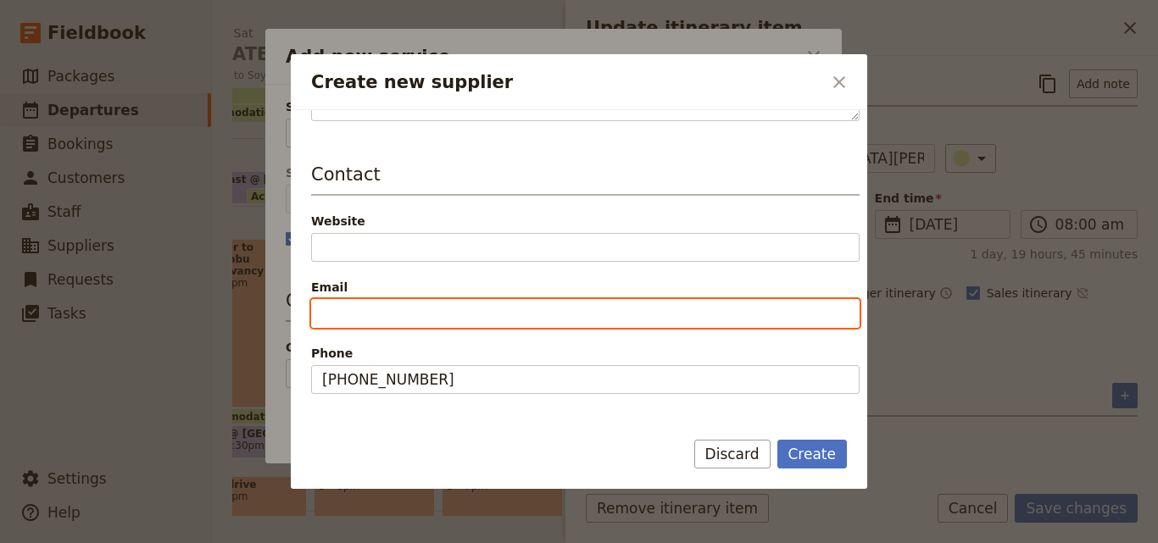
paste input "sweetwaters@serenahotels.com"
type input "sweetwaters@serenahotels.com"
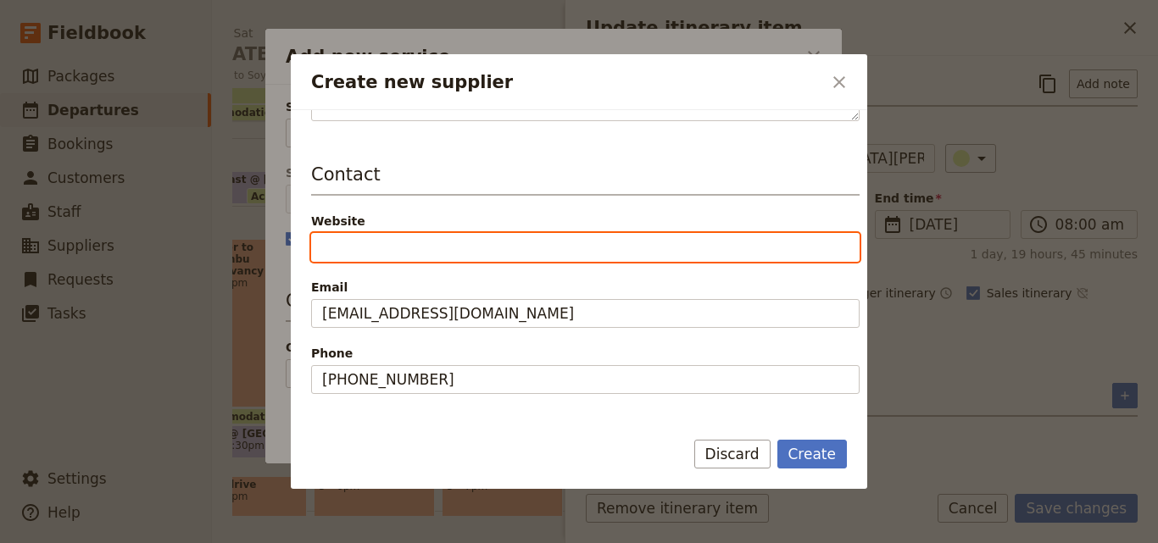
paste input "https://www.serenahotels.com/sweetwaters/location-contact"
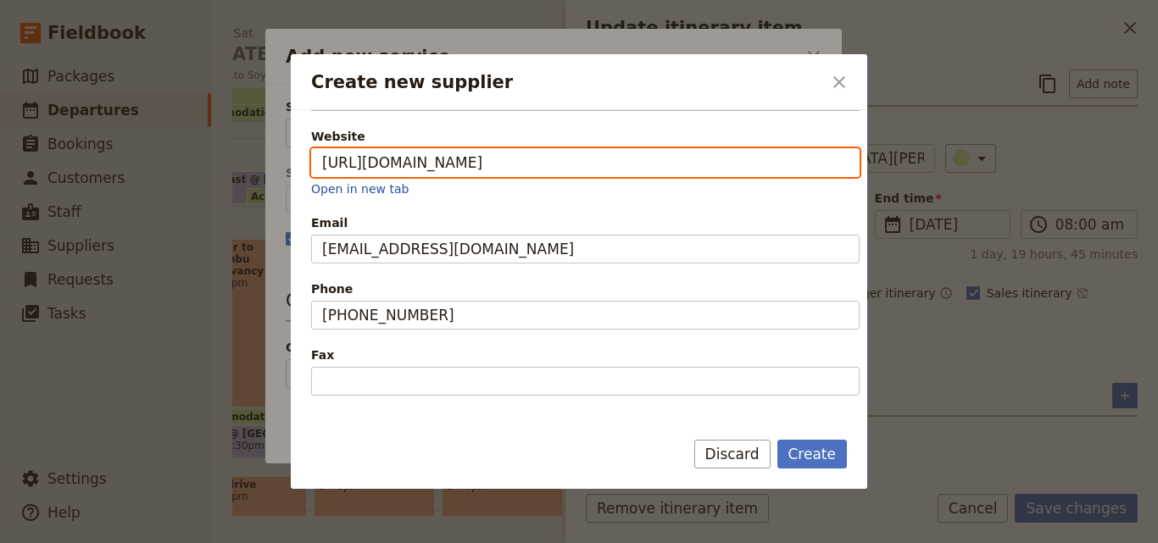
scroll to position [557, 0]
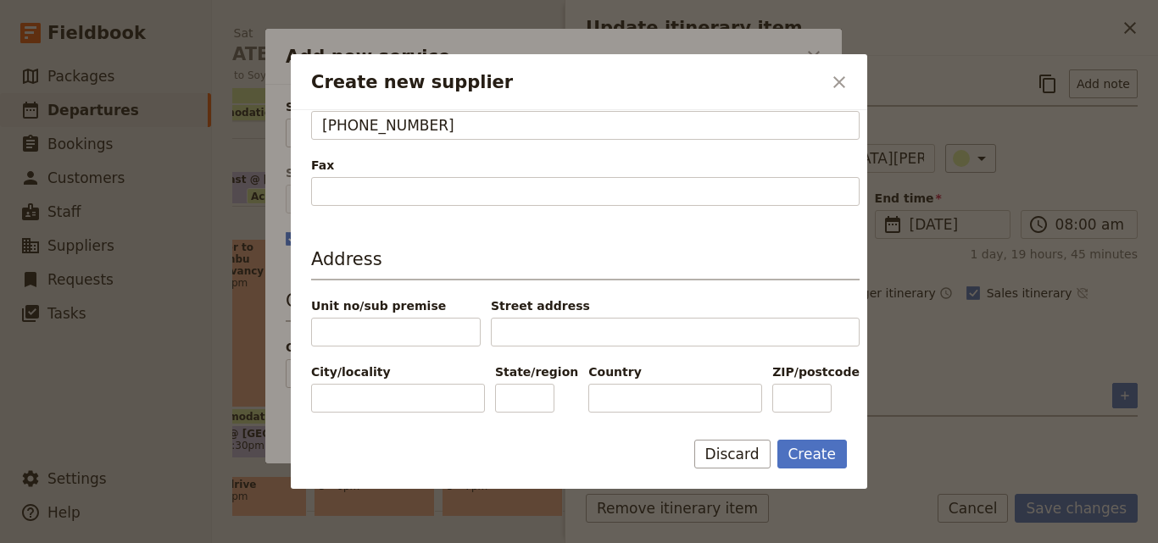
type input "https://www.serenahotels.com/sweetwaters/location-contact"
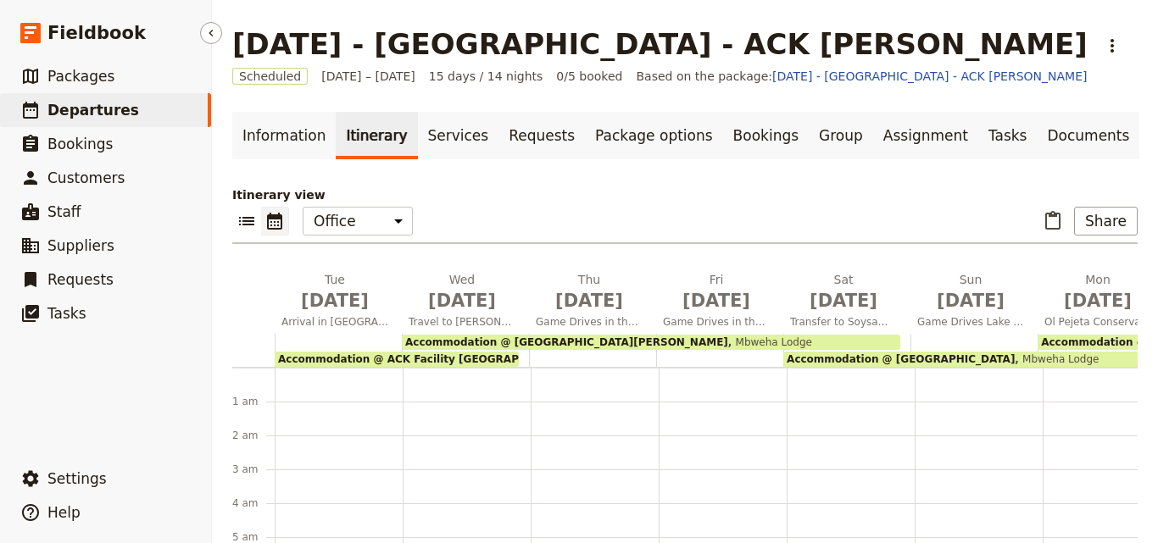
scroll to position [186, 0]
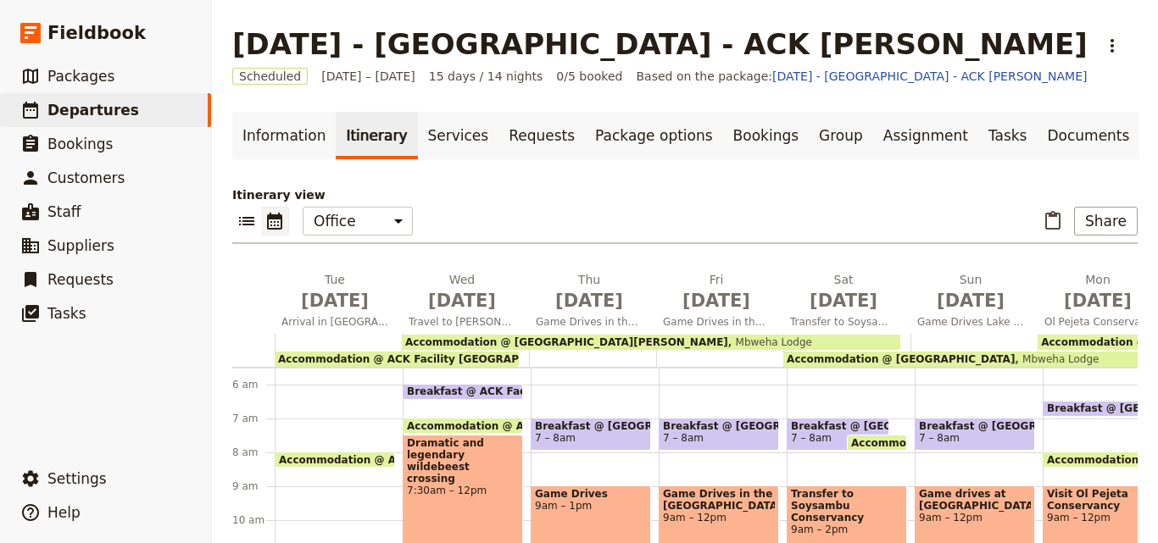
click at [475, 340] on span "Accommodation @ [GEOGRAPHIC_DATA][PERSON_NAME]" at bounding box center [566, 342] width 323 height 12
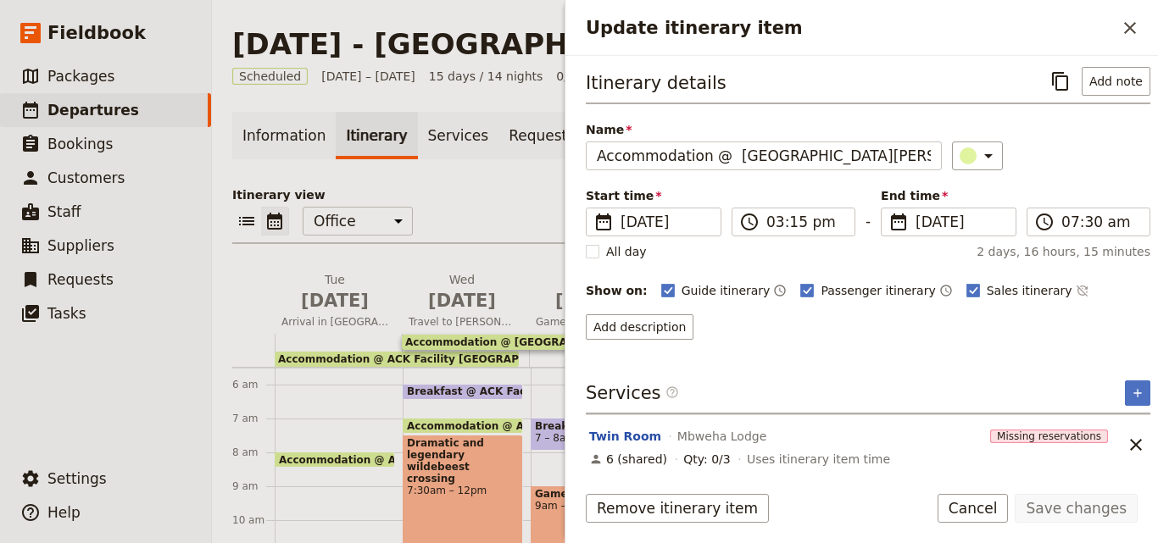
scroll to position [8, 0]
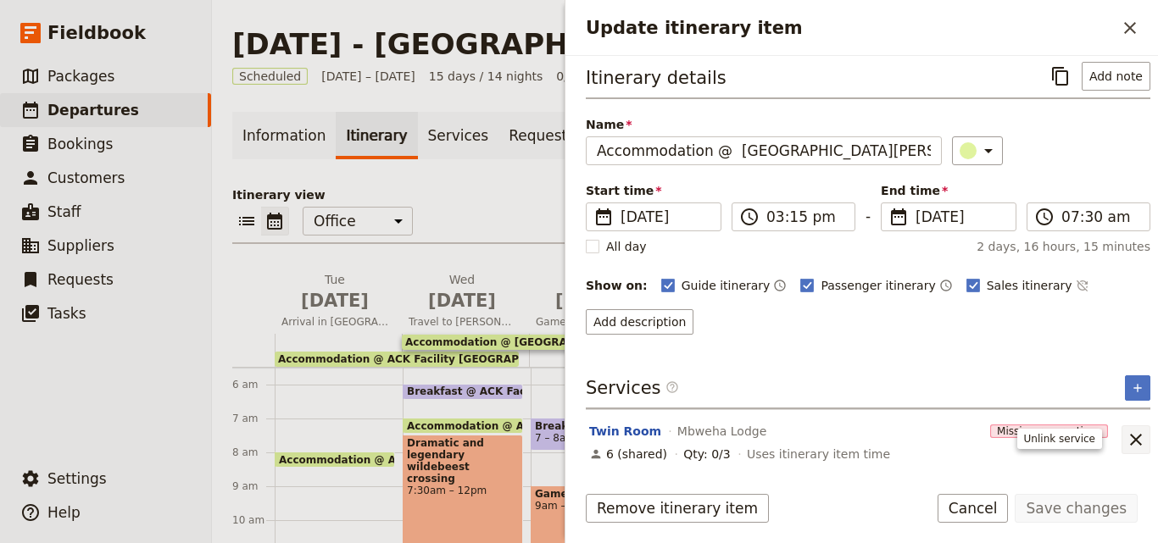
click at [1130, 437] on icon "Unlink service" at bounding box center [1136, 440] width 12 height 12
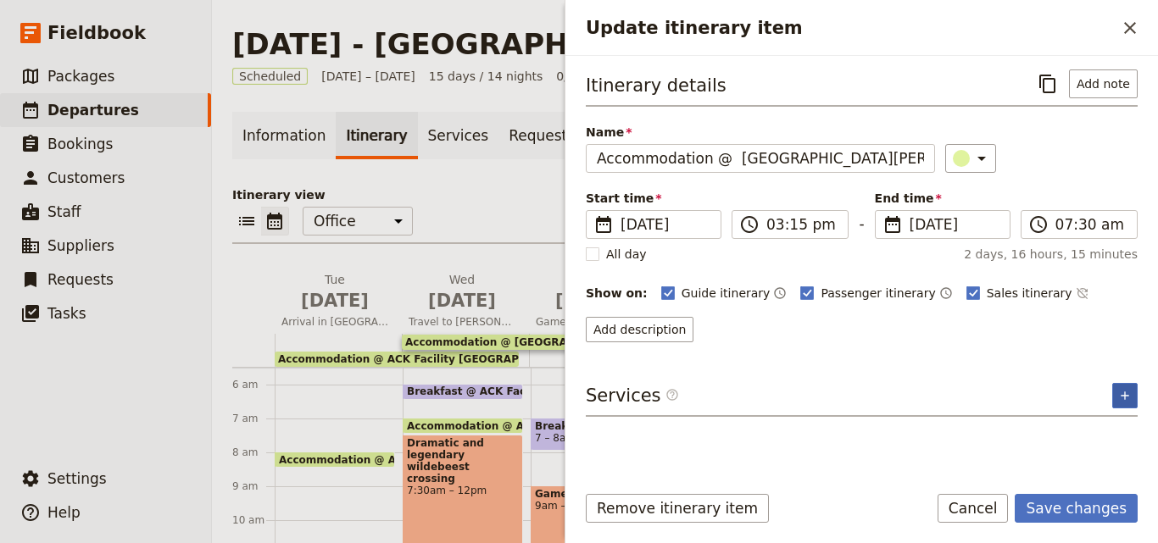
click at [1124, 403] on button "​" at bounding box center [1124, 395] width 25 height 25
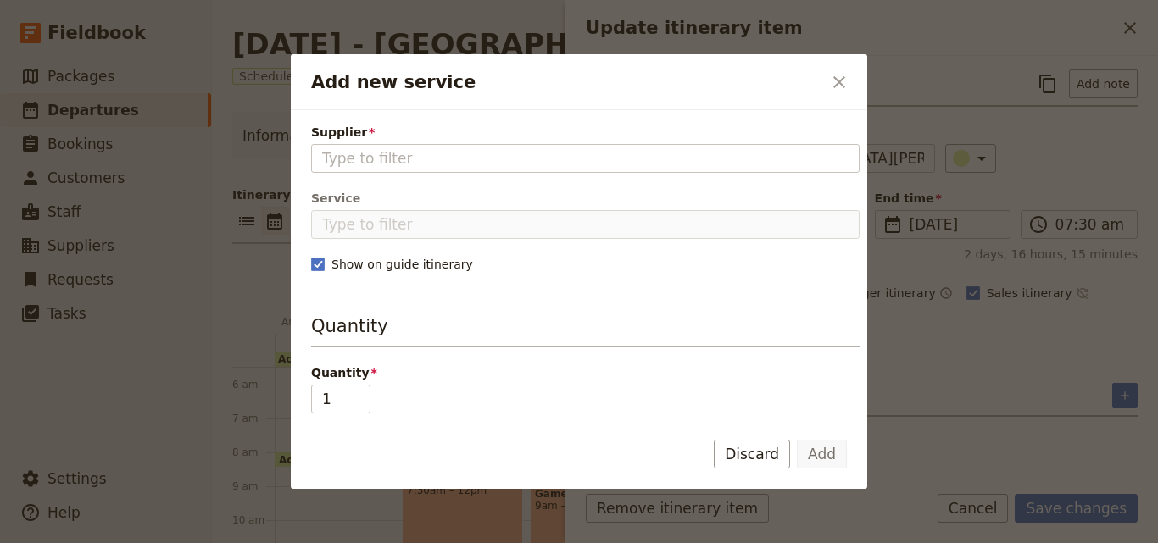
drag, startPoint x: 436, startPoint y: 164, endPoint x: 847, endPoint y: 80, distance: 418.6
click at [847, 80] on icon "Close dialog" at bounding box center [839, 82] width 20 height 20
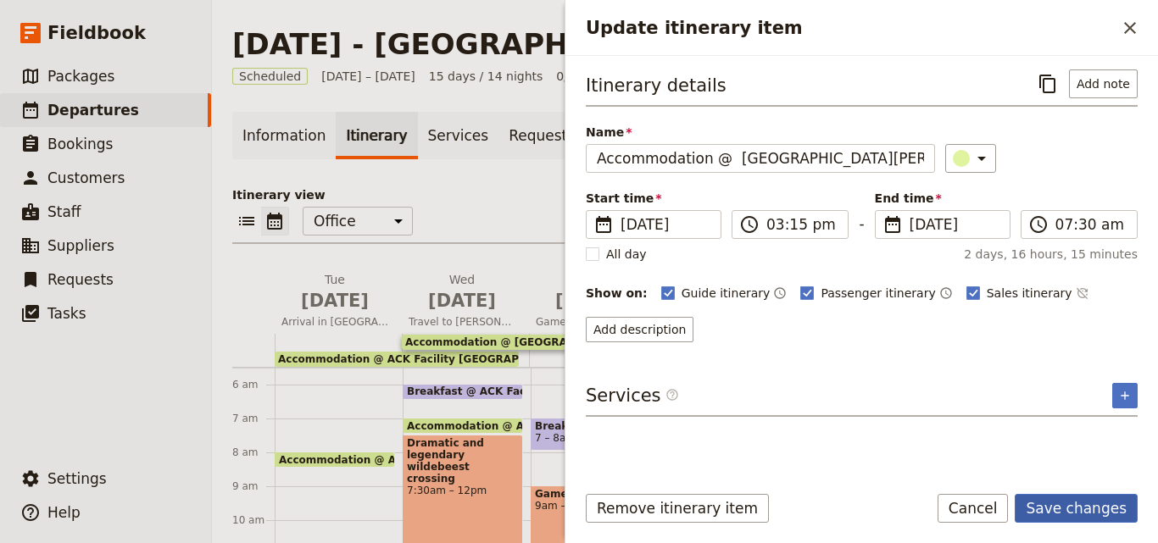
click at [1117, 504] on button "Save changes" at bounding box center [1075, 508] width 123 height 29
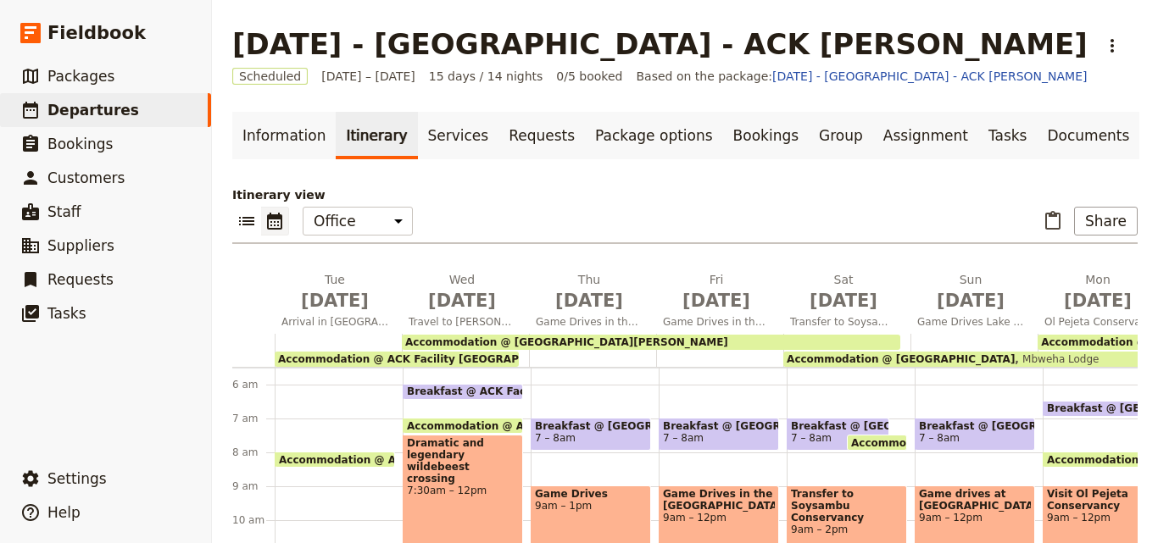
click at [549, 337] on span "Accommodation @ [GEOGRAPHIC_DATA][PERSON_NAME]" at bounding box center [566, 342] width 323 height 12
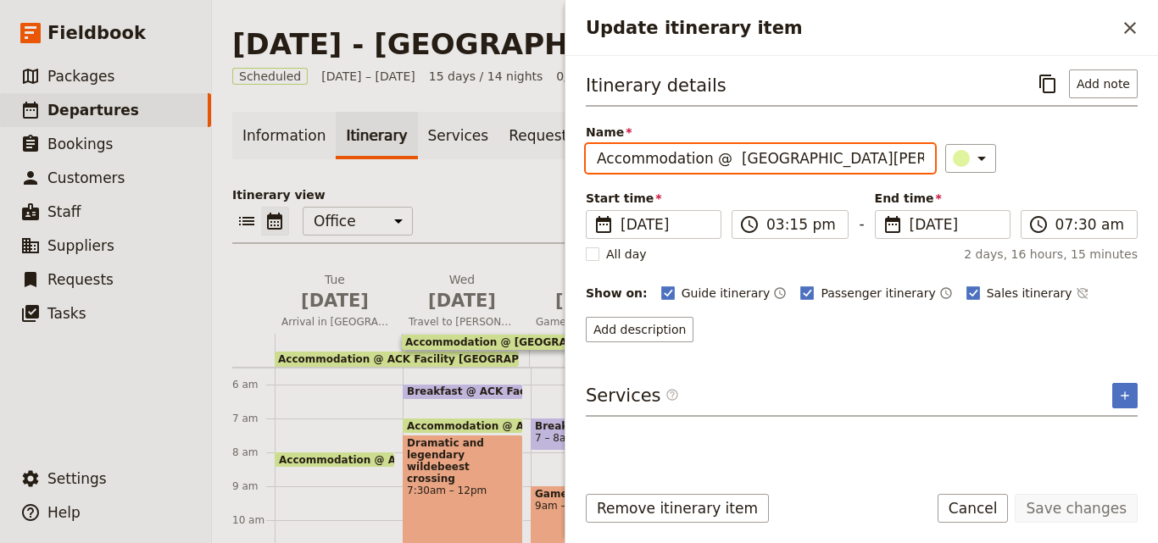
drag, startPoint x: 874, startPoint y: 162, endPoint x: 726, endPoint y: 158, distance: 147.5
click at [726, 158] on input "Accommodation @ [GEOGRAPHIC_DATA][PERSON_NAME]" at bounding box center [760, 158] width 349 height 29
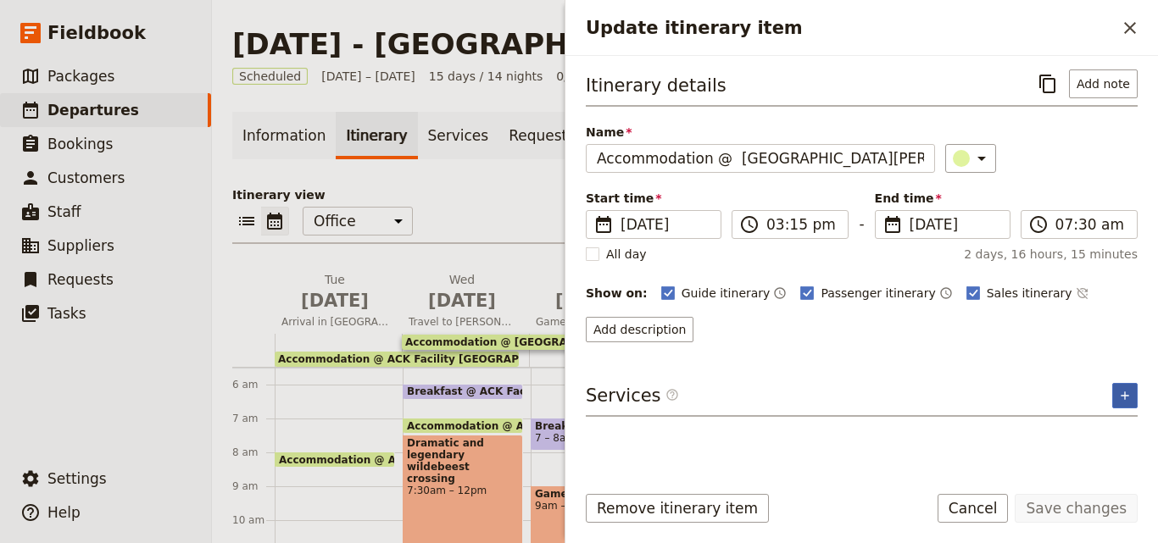
click at [1126, 384] on button "​" at bounding box center [1124, 395] width 25 height 25
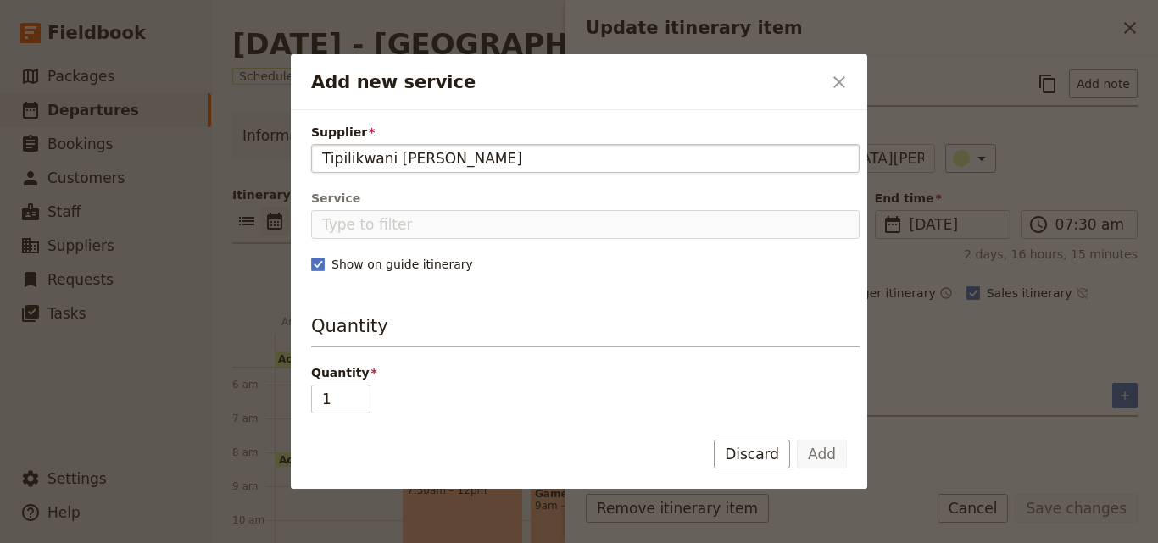
click at [323, 158] on input "Tipilikwani [PERSON_NAME]" at bounding box center [585, 158] width 526 height 20
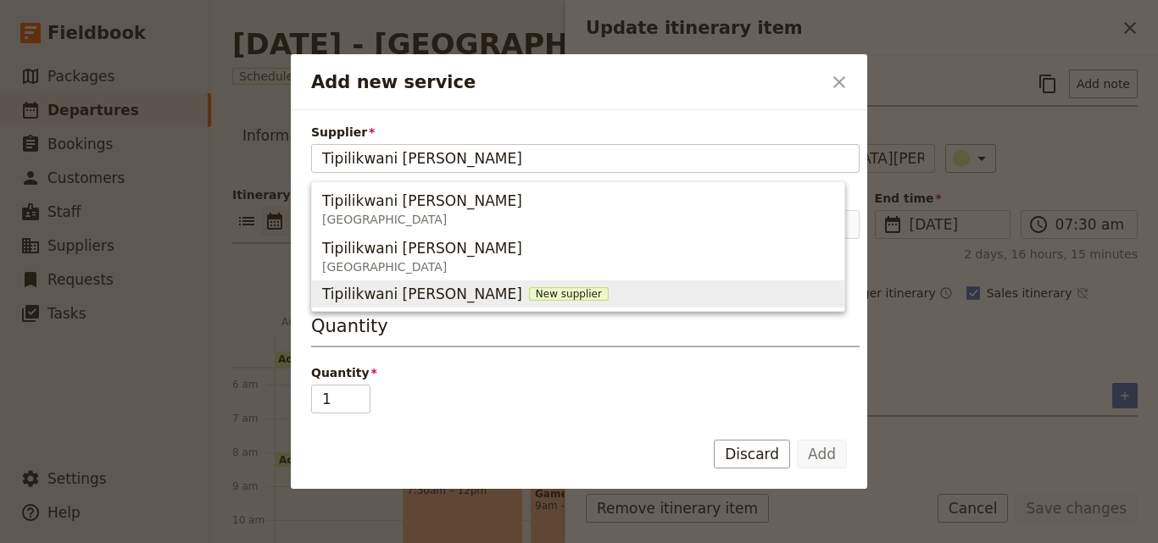
click at [529, 296] on span "New supplier" at bounding box center [569, 294] width 80 height 14
type input "Tipilikwani [PERSON_NAME]"
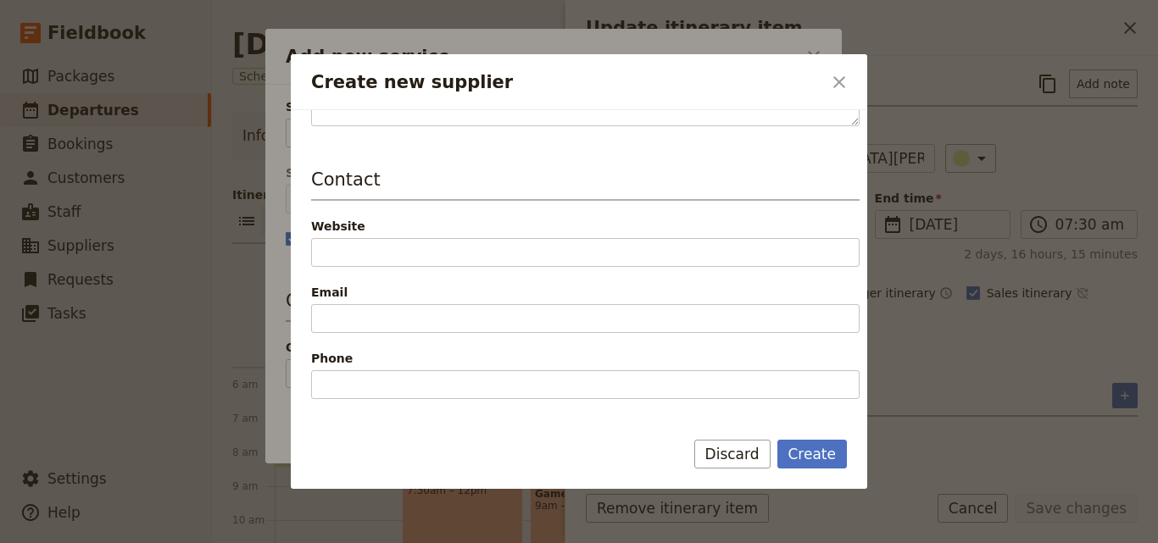
scroll to position [339, 0]
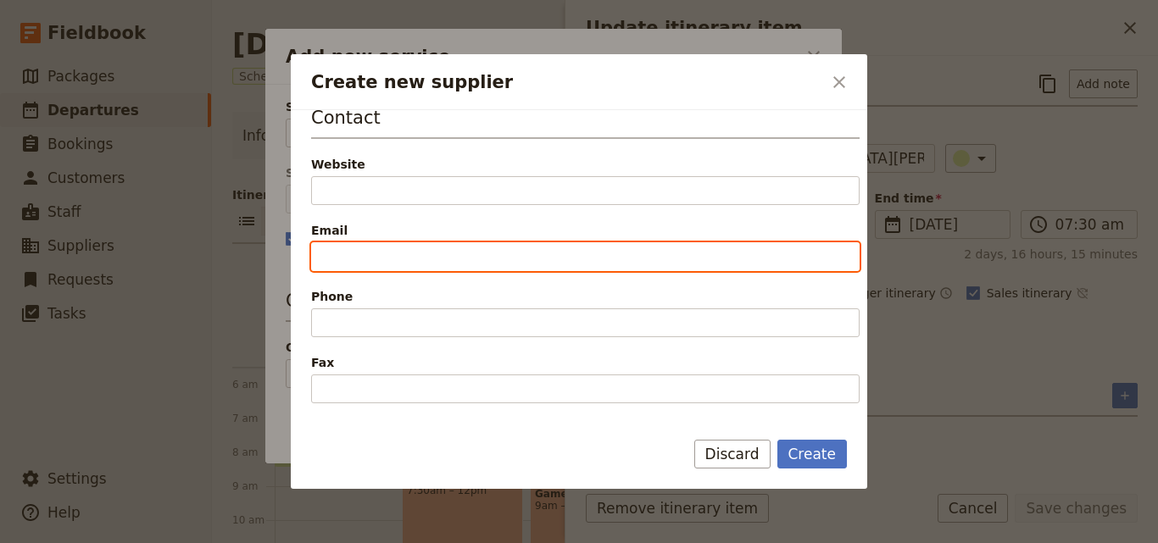
click at [417, 253] on input "Email" at bounding box center [585, 256] width 548 height 29
paste input "johann(@)wildernessbookings.com +254 (0)716 511162"
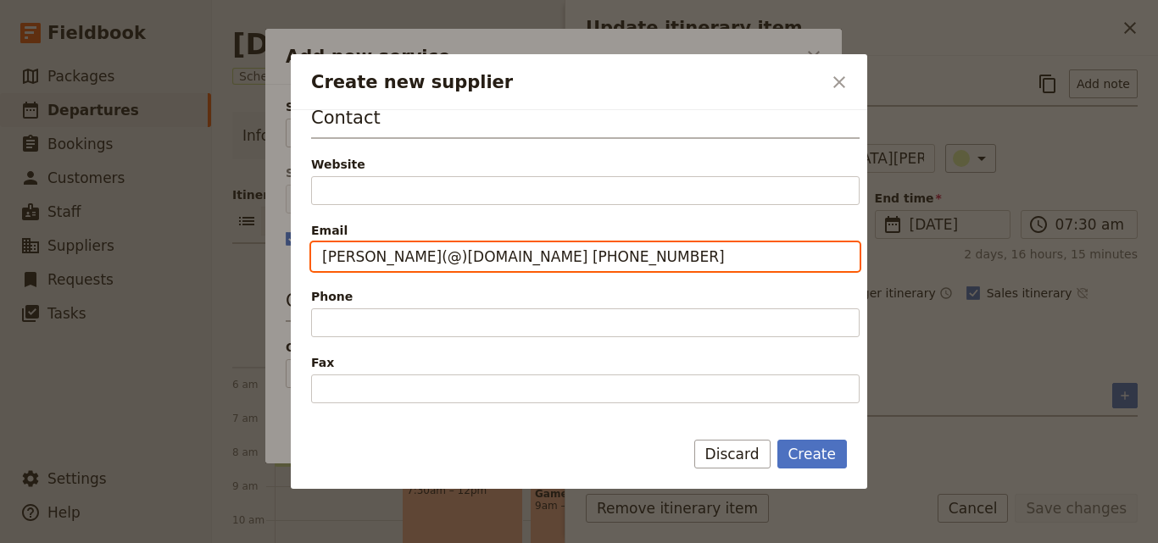
drag, startPoint x: 547, startPoint y: 259, endPoint x: 686, endPoint y: 249, distance: 139.3
click at [686, 249] on input "johann(@)wildernessbookings.com +254 (0)716 511162" at bounding box center [585, 256] width 548 height 29
type input "johann(@)wildernessbookings.com"
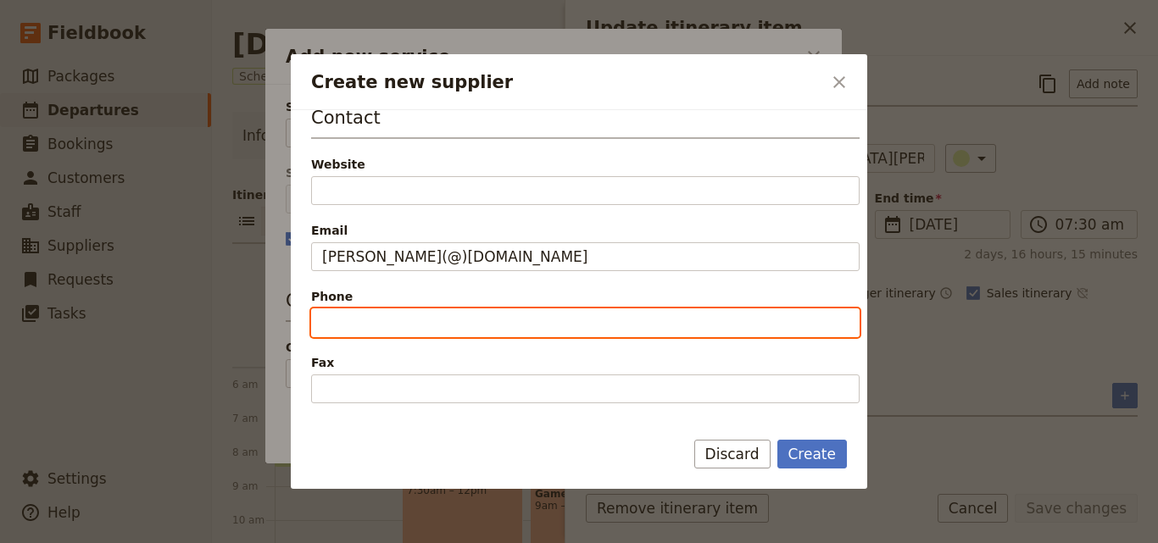
paste input "+254 (0)716 511162"
click at [323, 325] on input "+254 (0)716 511162" at bounding box center [585, 322] width 548 height 29
type input "+254 (0)716 511162"
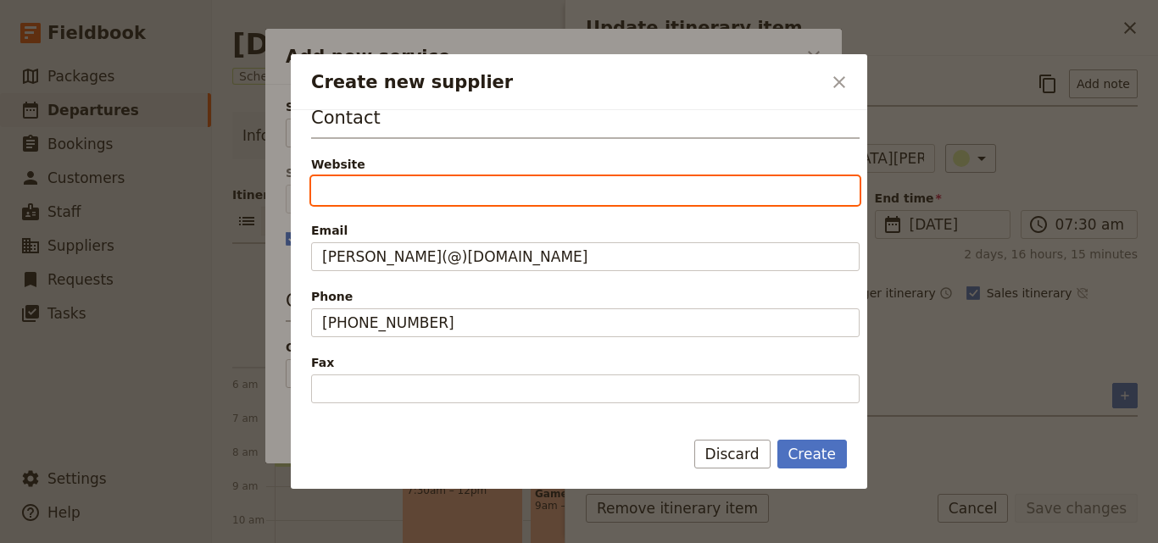
click at [349, 188] on input "Website" at bounding box center [585, 190] width 548 height 29
paste input "https://maasaimara.com/contact"
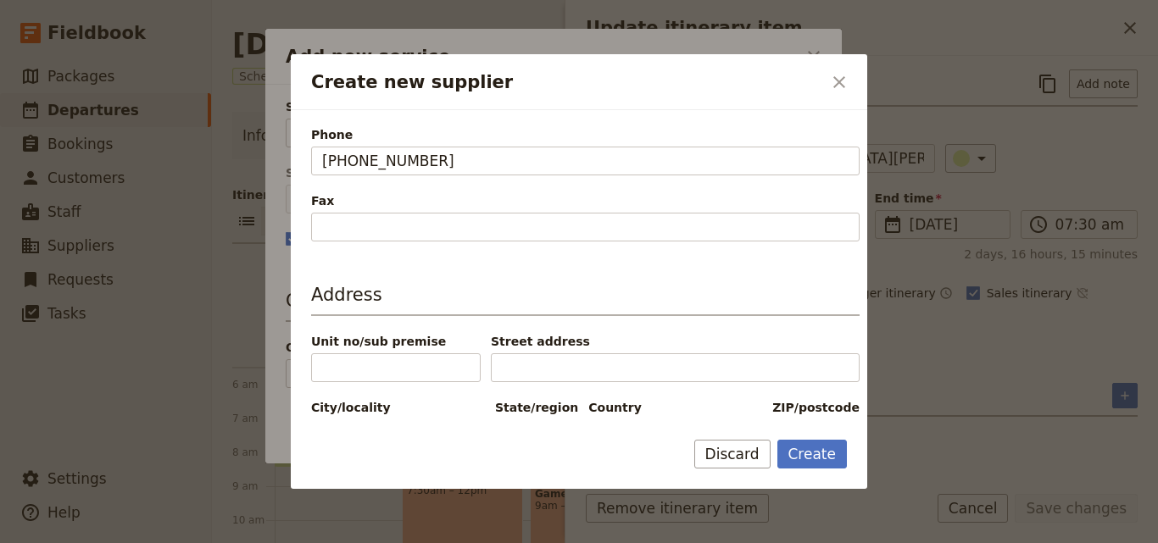
scroll to position [557, 0]
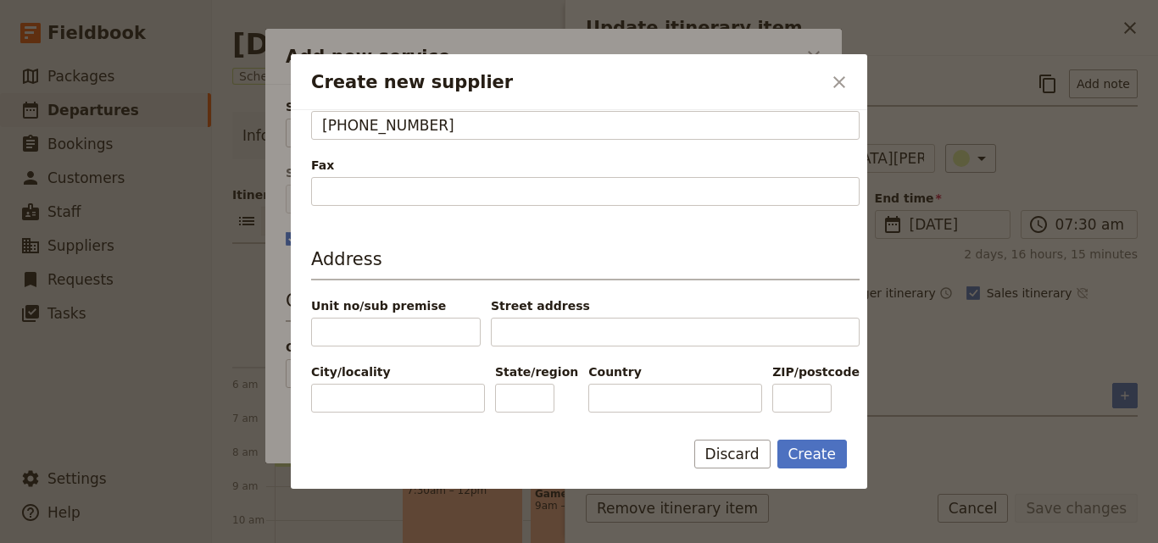
type input "https://maasaimara.com/contact"
paste input "[GEOGRAPHIC_DATA]"
click at [595, 399] on input "[GEOGRAPHIC_DATA]" at bounding box center [675, 398] width 174 height 29
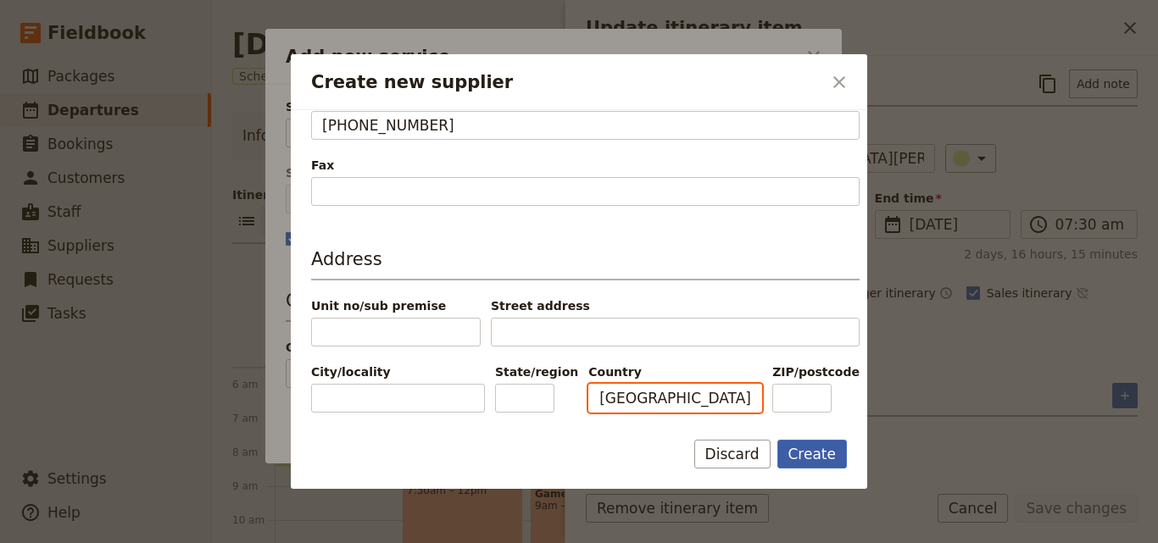
type input "[GEOGRAPHIC_DATA]"
click at [845, 454] on button "Create" at bounding box center [812, 454] width 70 height 29
click at [839, 449] on button "Create" at bounding box center [812, 454] width 70 height 29
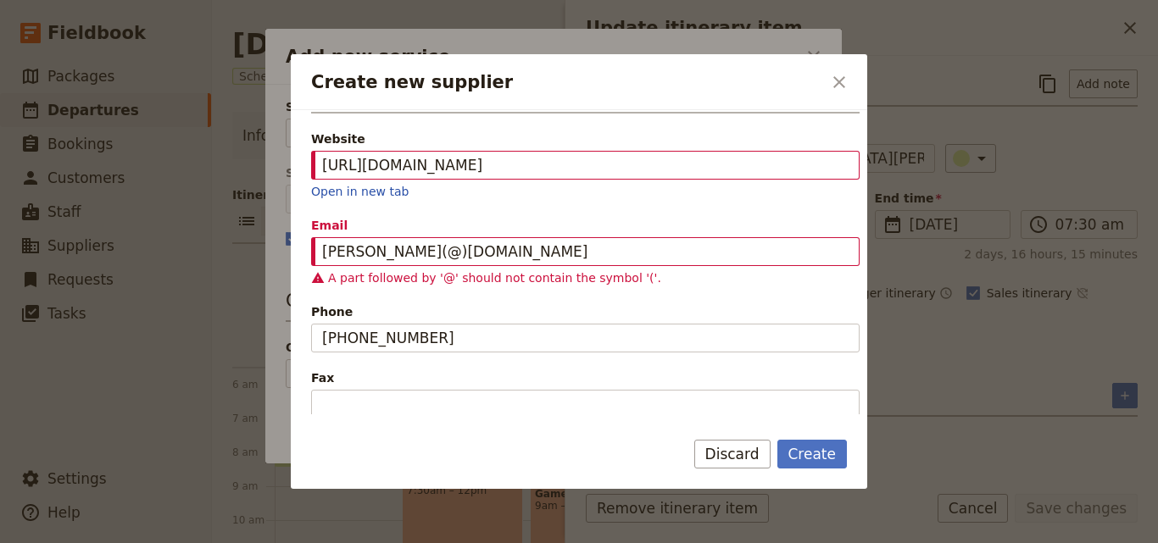
scroll to position [408, 0]
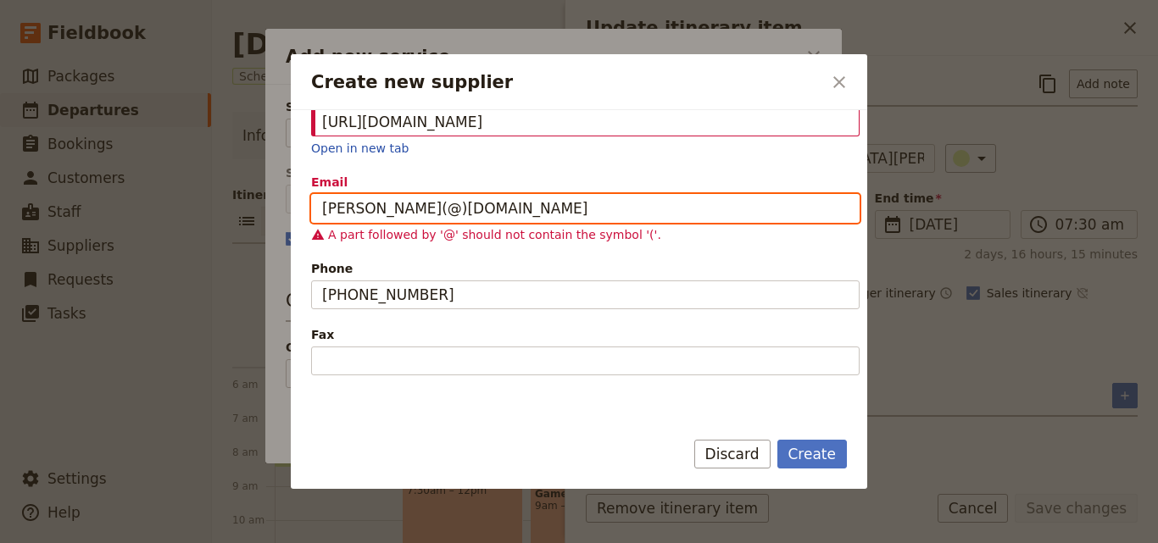
click at [386, 209] on input "johann(@)wildernessbookings.com" at bounding box center [585, 208] width 548 height 29
click at [388, 210] on input "johann(@)wildernessbookings.com" at bounding box center [585, 208] width 548 height 29
click at [369, 210] on input "johann(@wildernessbookings.com" at bounding box center [585, 208] width 548 height 29
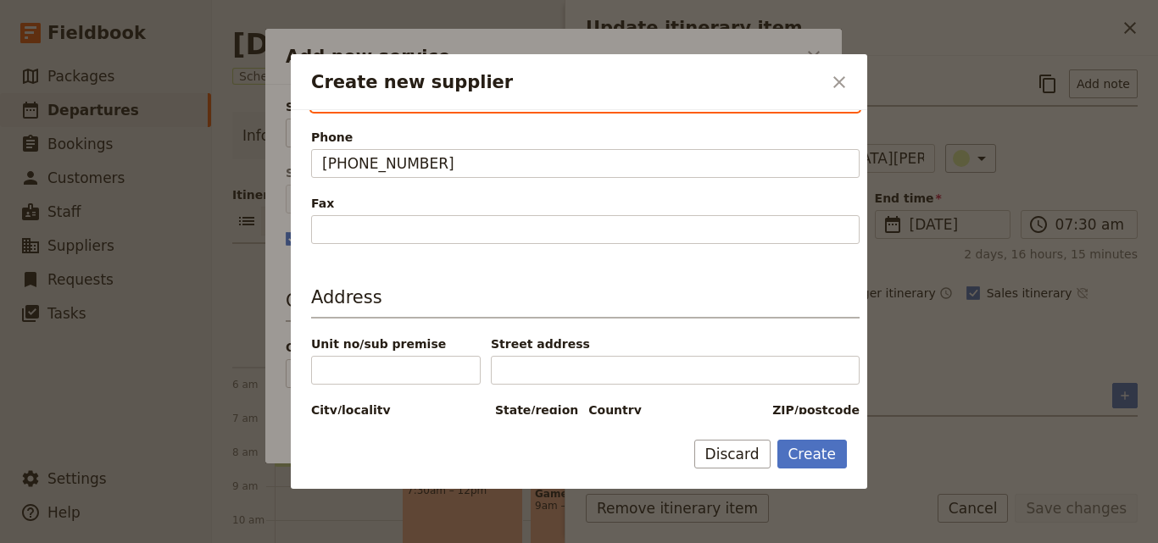
scroll to position [557, 0]
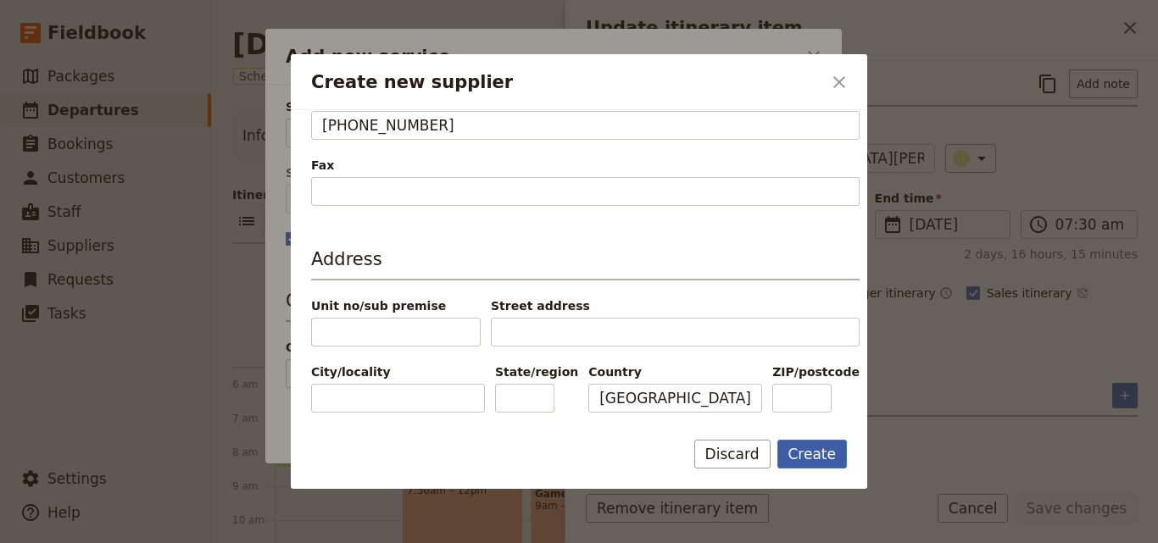
type input "johann@wildernessbookings.com"
click at [799, 460] on button "Create" at bounding box center [812, 454] width 70 height 29
type input "Tipilikwani [PERSON_NAME]"
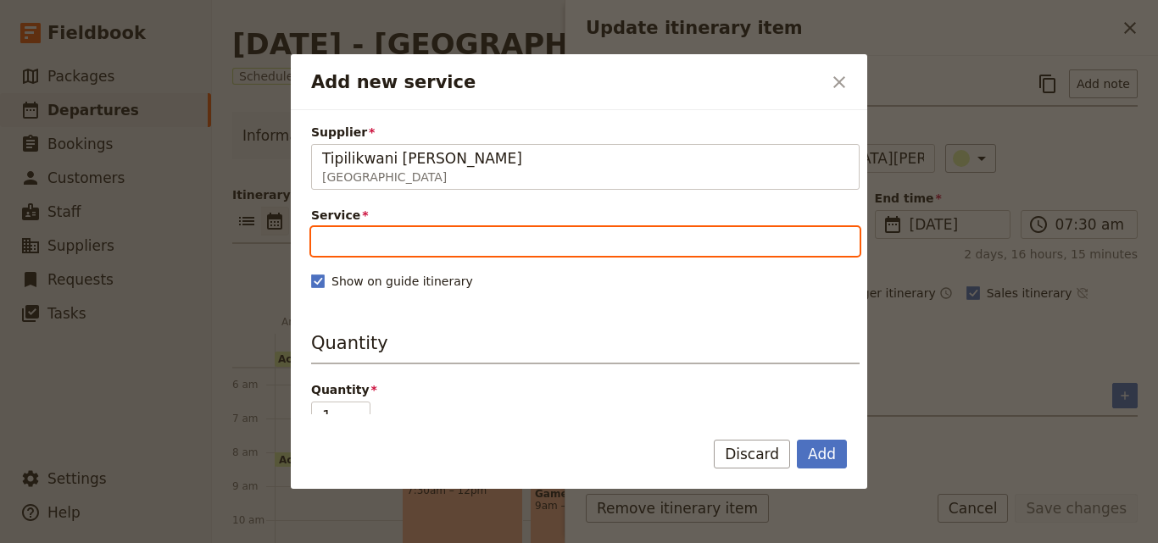
click at [513, 235] on input "Service" at bounding box center [585, 241] width 548 height 29
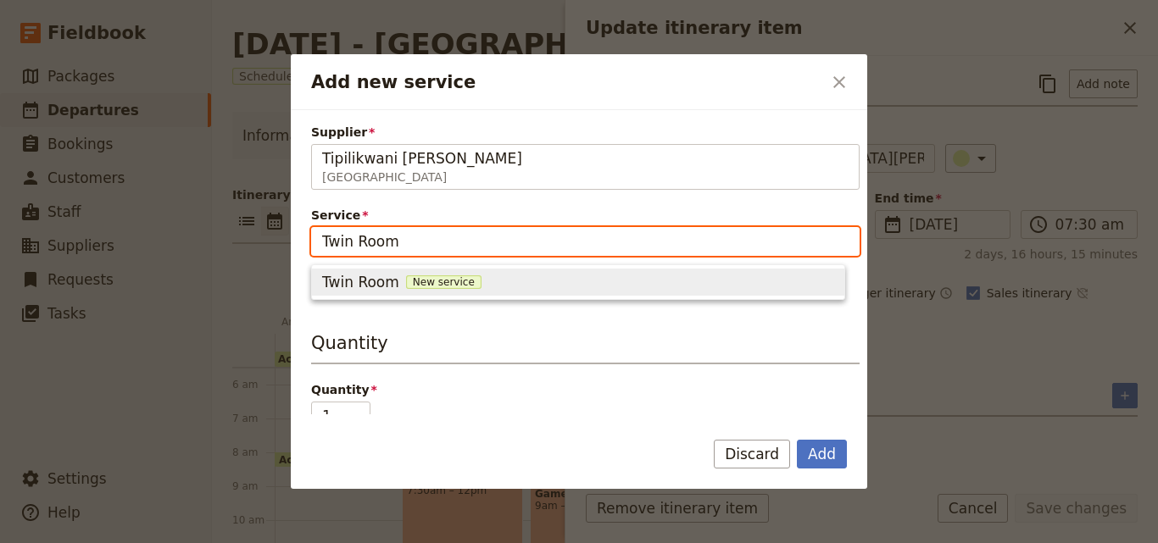
click at [447, 275] on span "New service" at bounding box center [443, 282] width 75 height 14
type input "Twin Room"
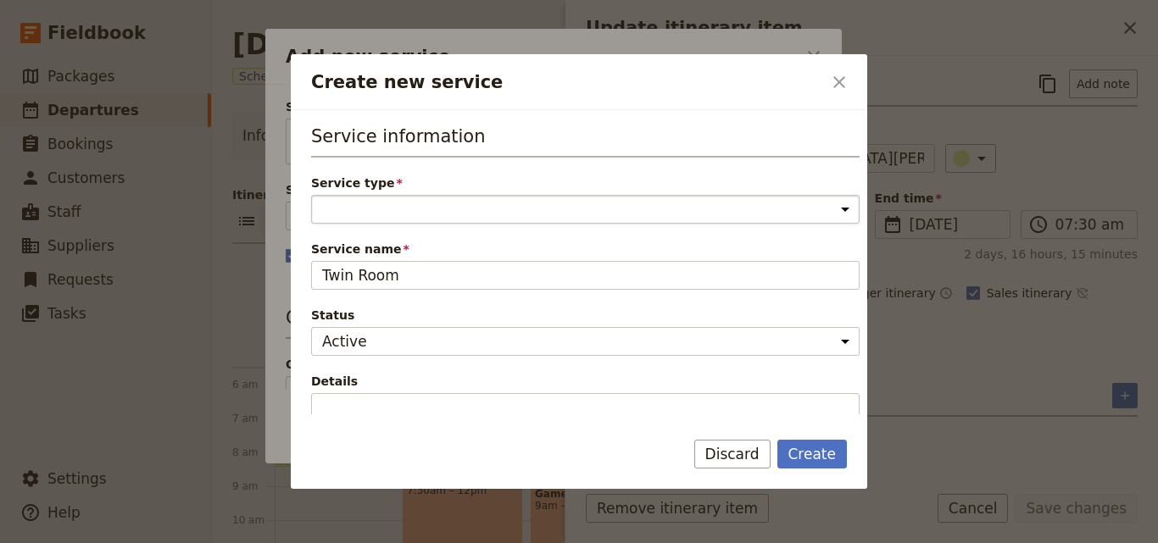
click at [428, 197] on select "Accommodation Activity Transport Flight Food and beverage Other" at bounding box center [585, 209] width 548 height 29
select select "AccommodationService"
click at [311, 195] on select "Accommodation Activity Transport Flight Food and beverage Other" at bounding box center [585, 209] width 548 height 29
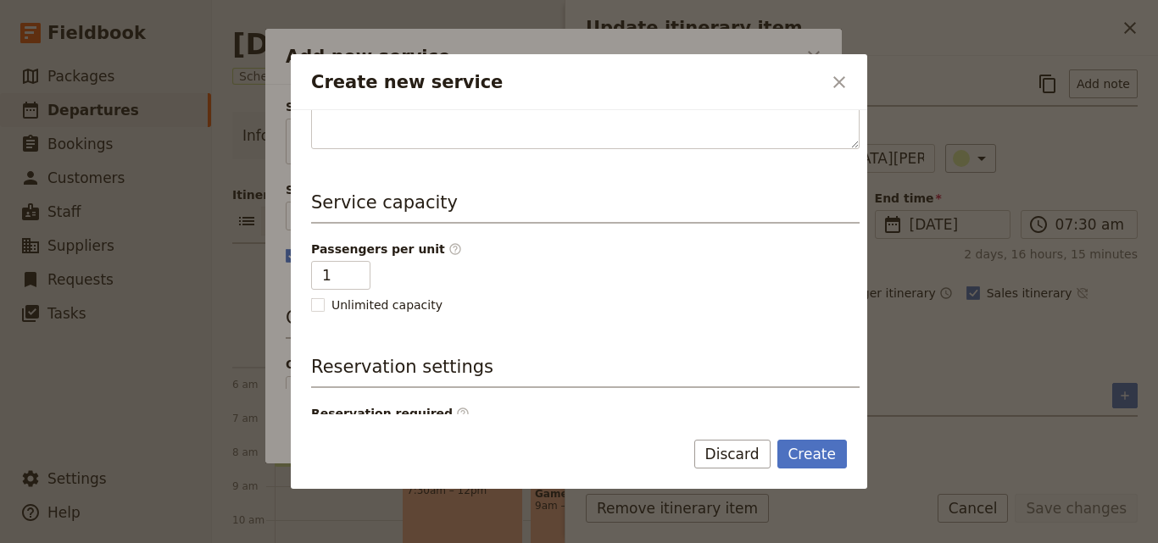
scroll to position [339, 0]
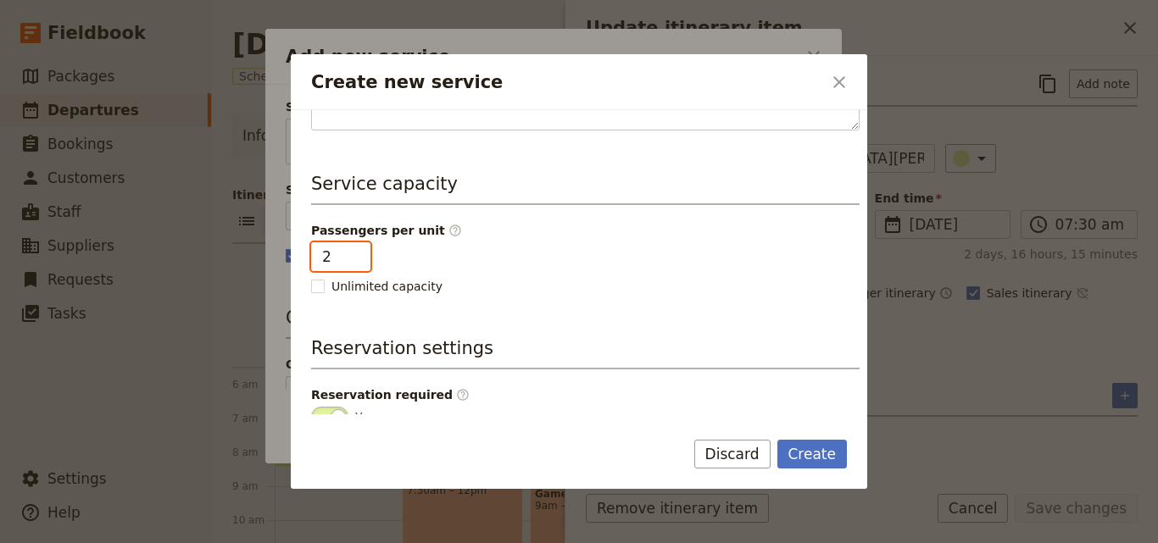
type input "2"
click at [350, 253] on input "2" at bounding box center [340, 256] width 59 height 29
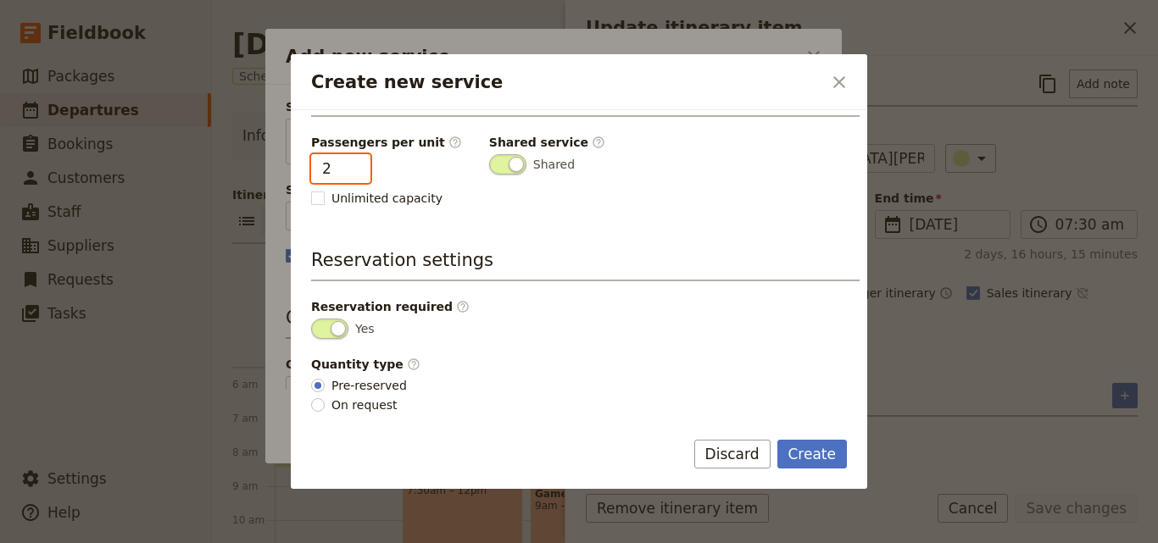
scroll to position [428, 0]
click at [809, 458] on button "Create" at bounding box center [812, 454] width 70 height 29
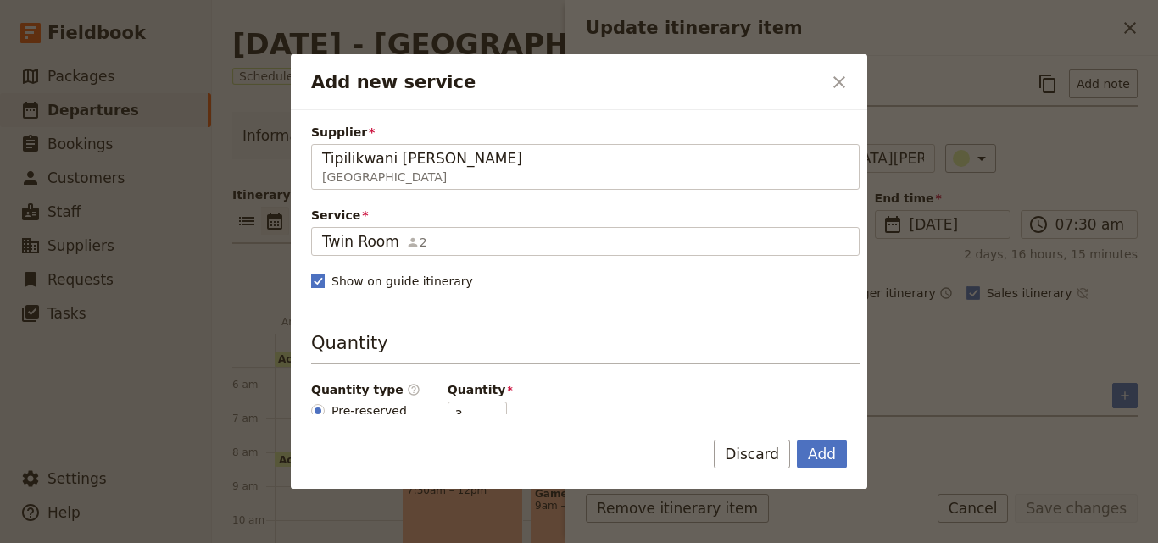
scroll to position [85, 0]
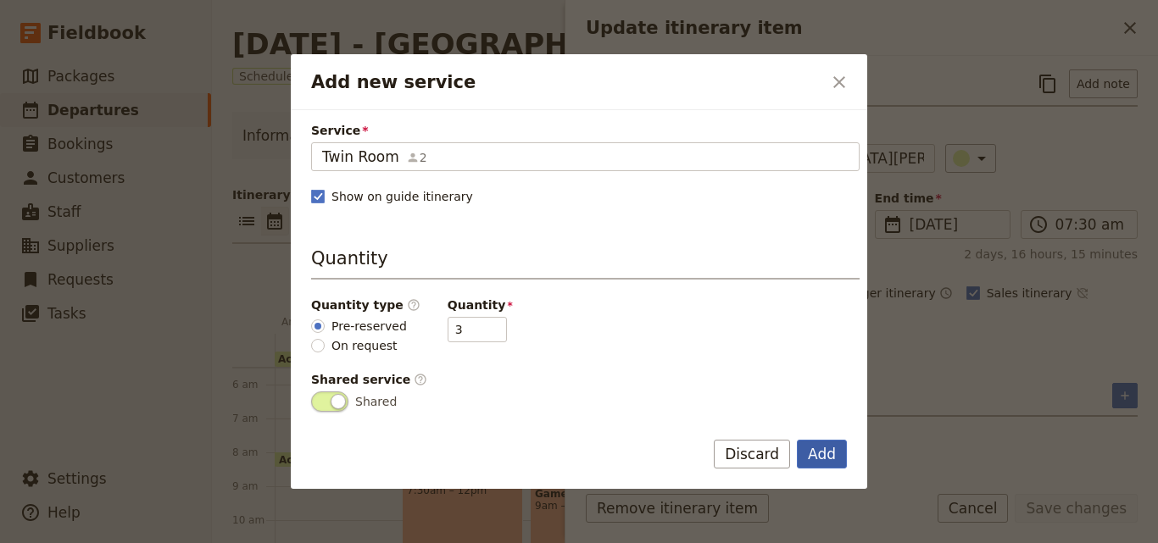
click at [825, 443] on button "Add" at bounding box center [822, 454] width 50 height 29
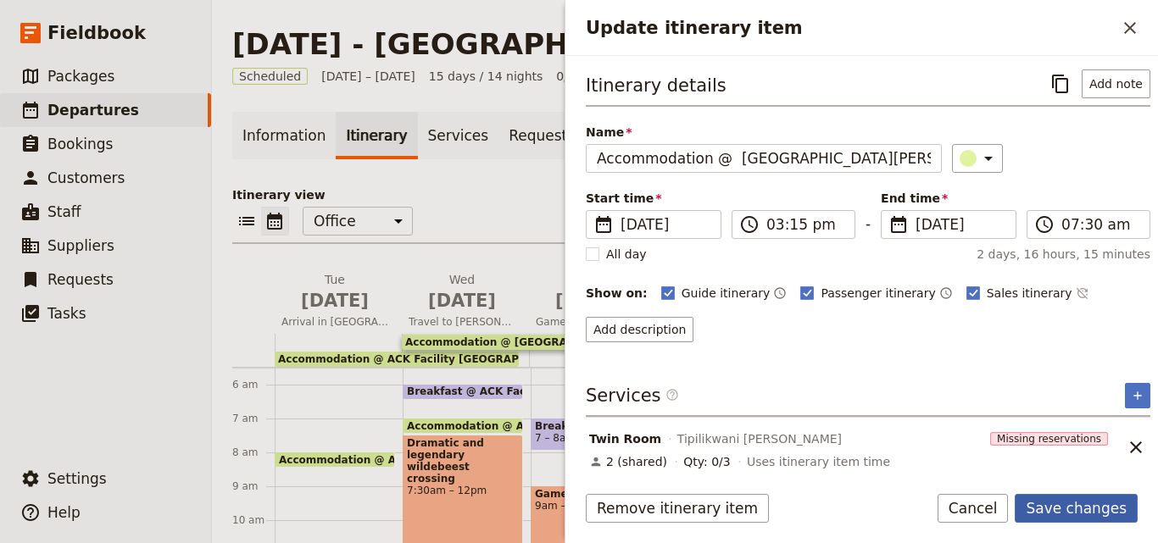
click at [1060, 497] on button "Save changes" at bounding box center [1075, 508] width 123 height 29
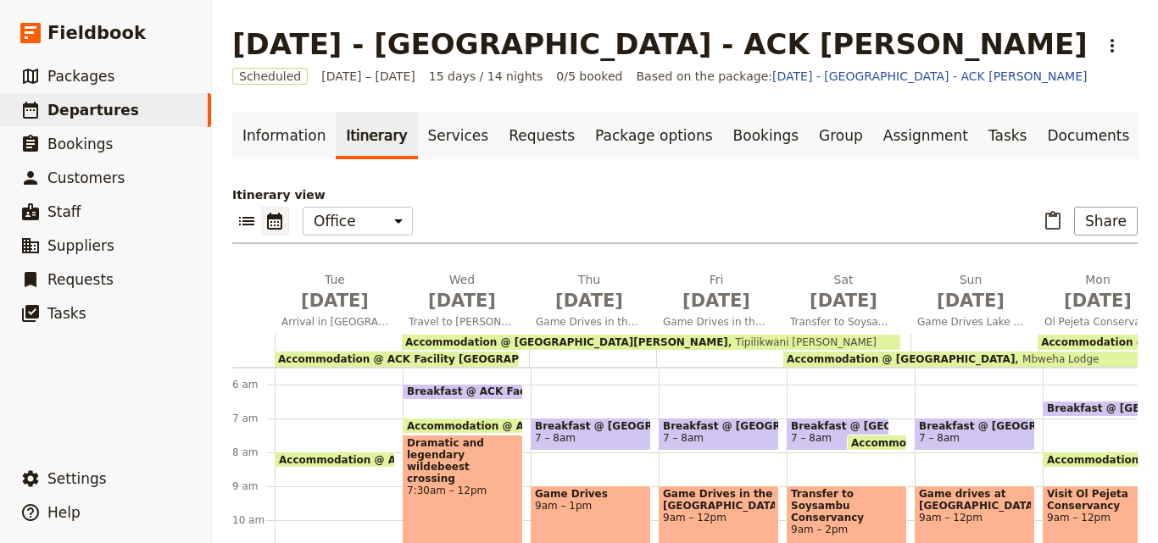
click at [900, 359] on span "Accommodation @ [GEOGRAPHIC_DATA]" at bounding box center [900, 359] width 228 height 12
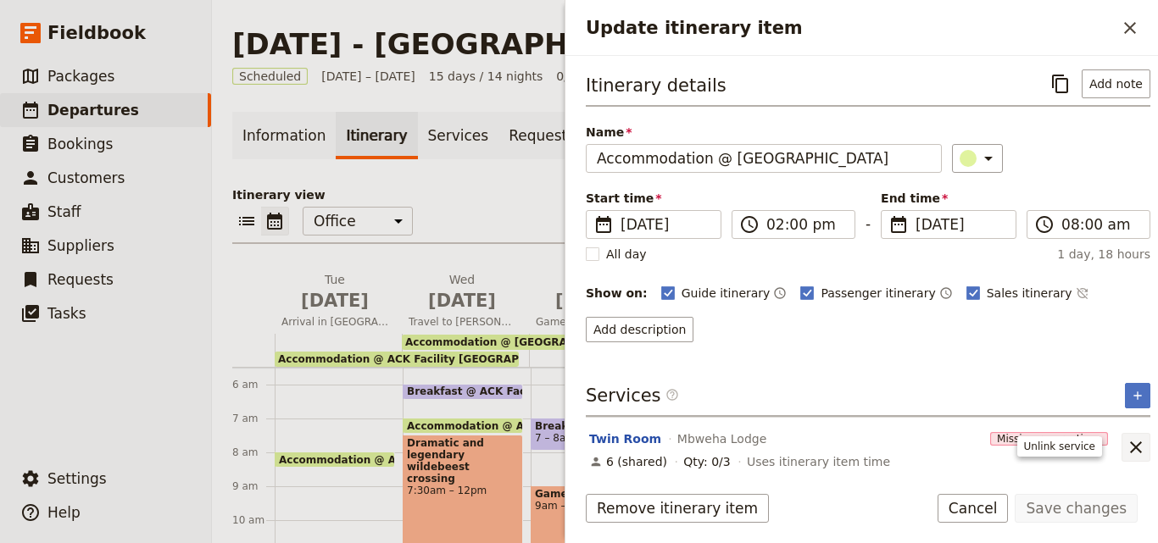
click at [1130, 442] on icon "Unlink service" at bounding box center [1136, 447] width 12 height 12
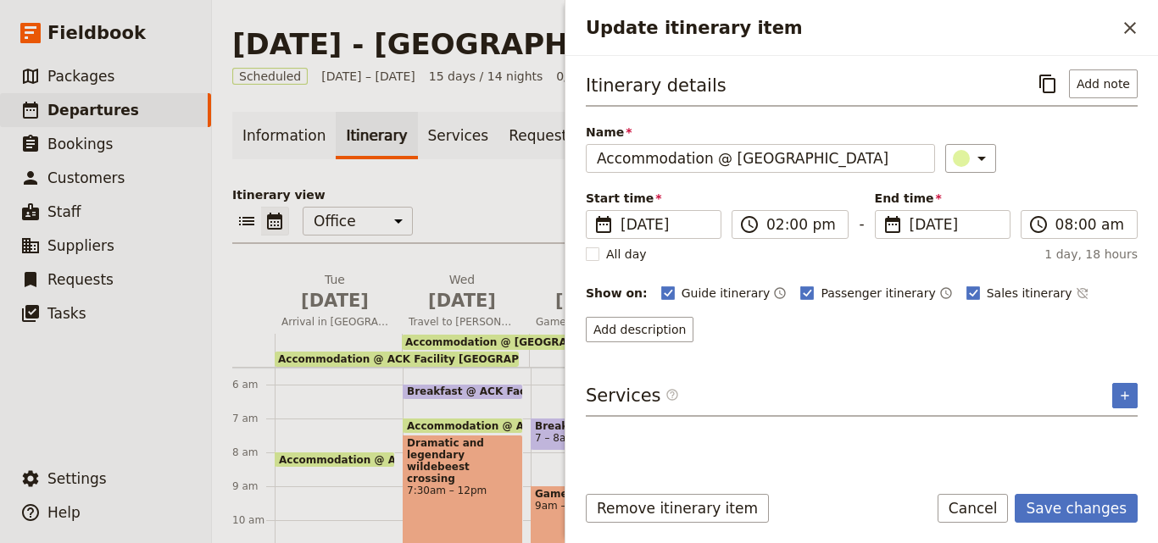
click at [1124, 381] on div "Itinerary details ​ Add note Name Accommodation @ Mbweha Lodge ​ Start time ​ 8…" at bounding box center [862, 267] width 552 height 397
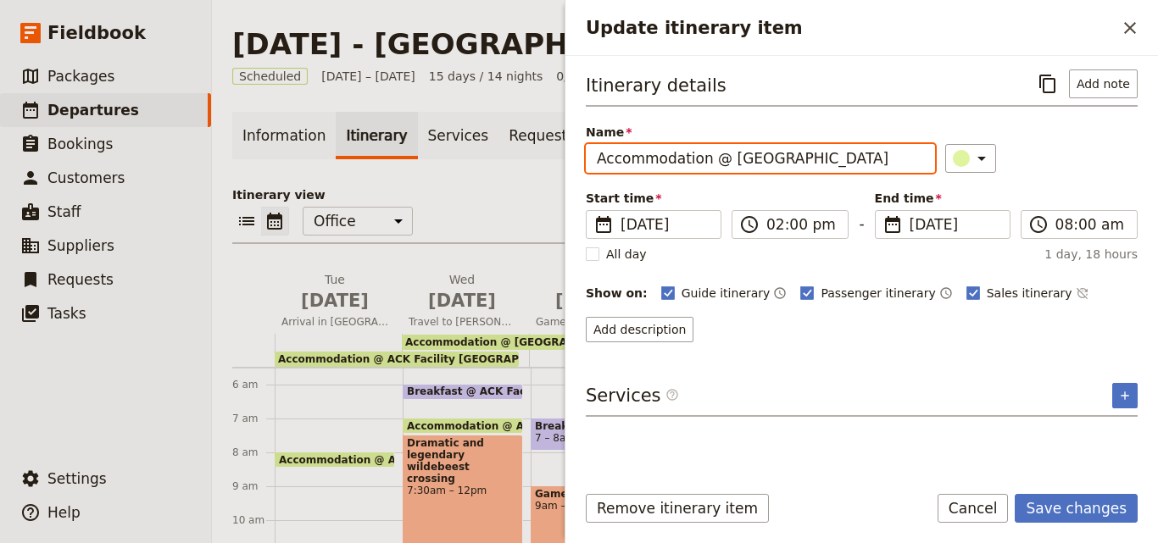
drag, startPoint x: 848, startPoint y: 162, endPoint x: 727, endPoint y: 165, distance: 121.2
click at [727, 165] on input "Accommodation @ [GEOGRAPHIC_DATA]" at bounding box center [760, 158] width 349 height 29
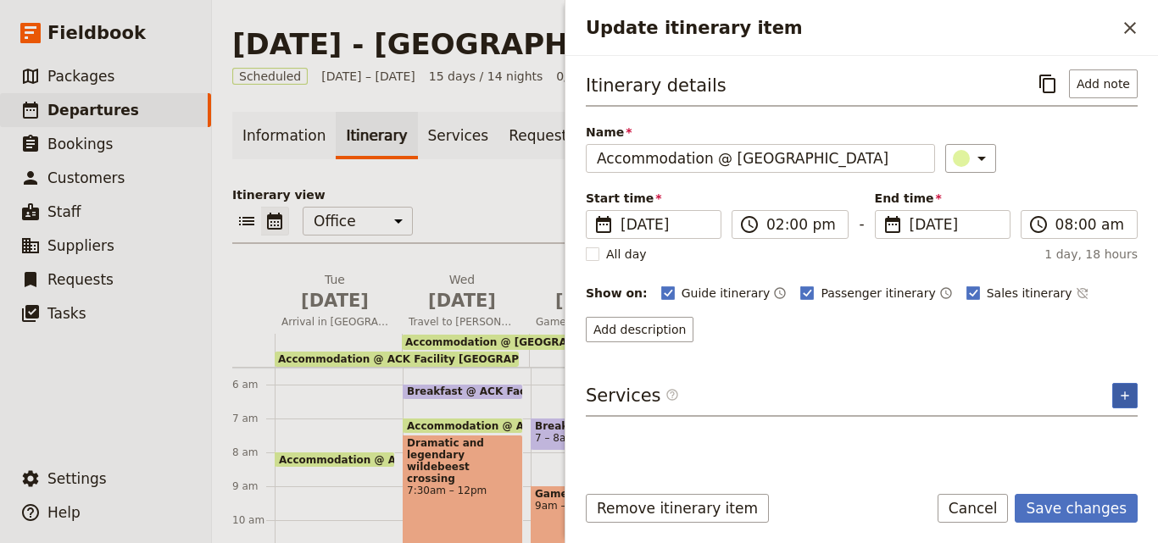
click at [1123, 392] on icon "Add service inclusion" at bounding box center [1125, 396] width 14 height 14
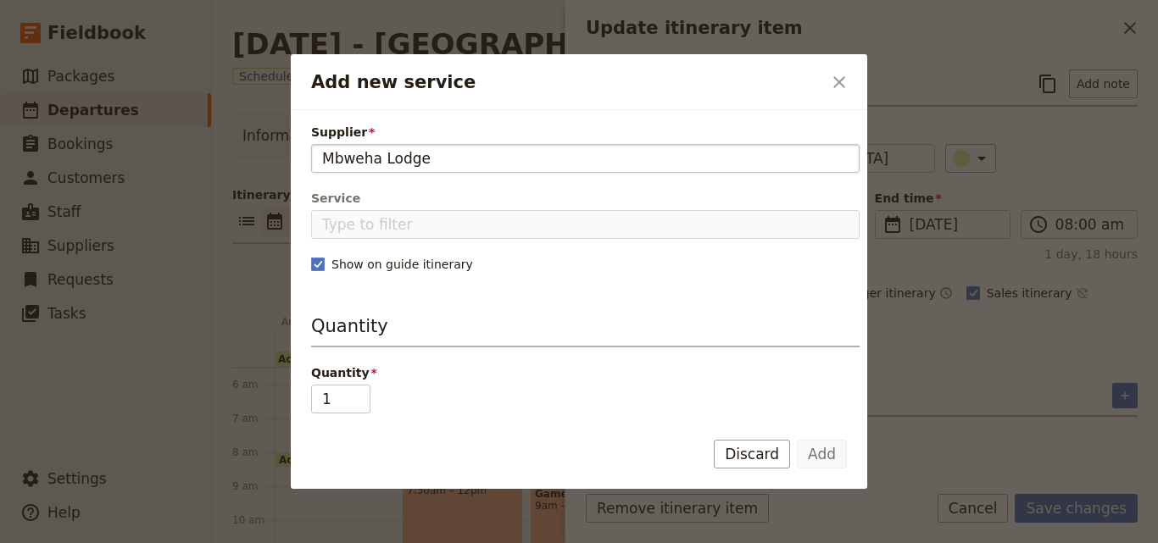
click at [322, 163] on input "Mbweha Lodge" at bounding box center [585, 158] width 526 height 20
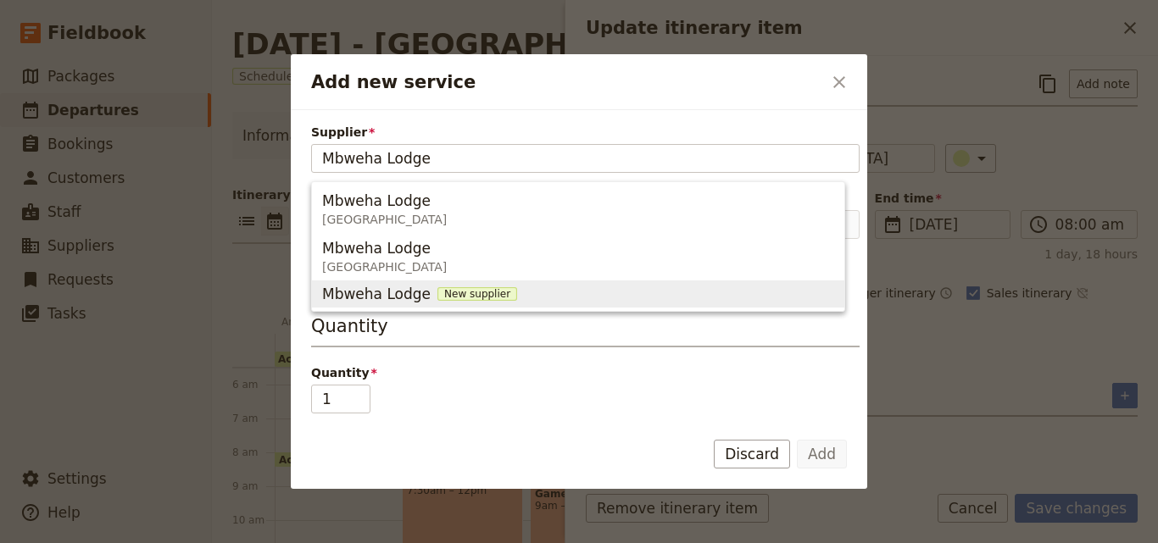
click at [454, 288] on span "New supplier" at bounding box center [477, 294] width 80 height 14
type input "Mbweha Lodge"
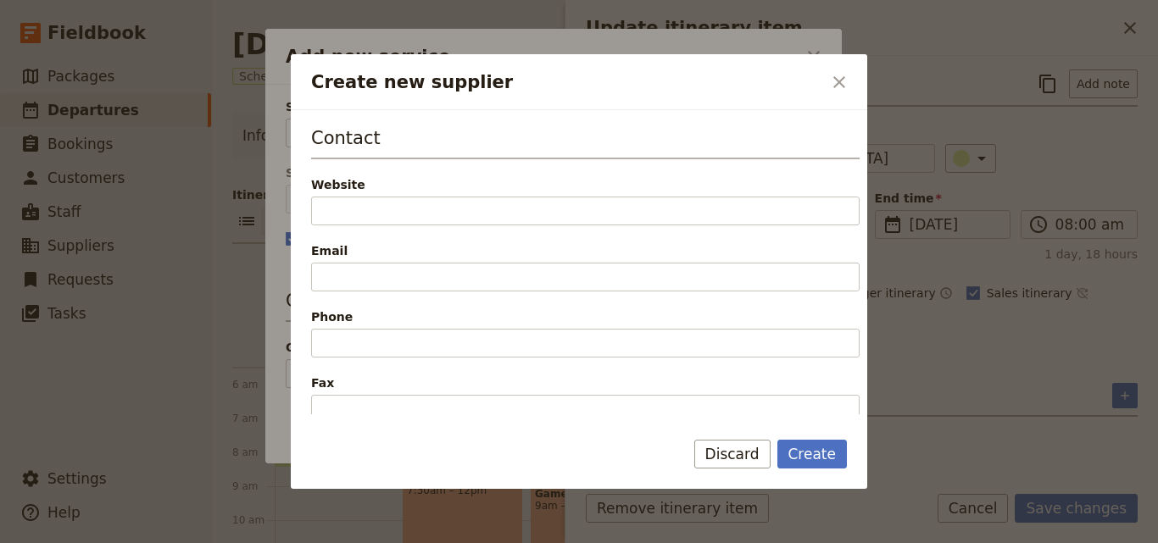
scroll to position [424, 0]
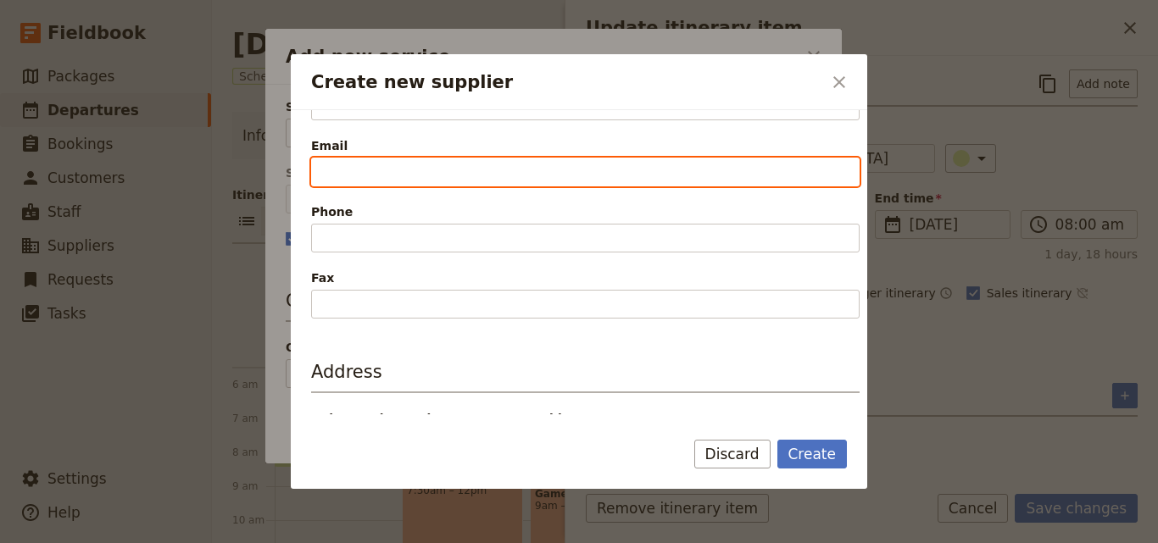
drag, startPoint x: 404, startPoint y: 241, endPoint x: 371, endPoint y: 168, distance: 80.0
paste input "reservations@atua-enkop.com +254 704 418 651"
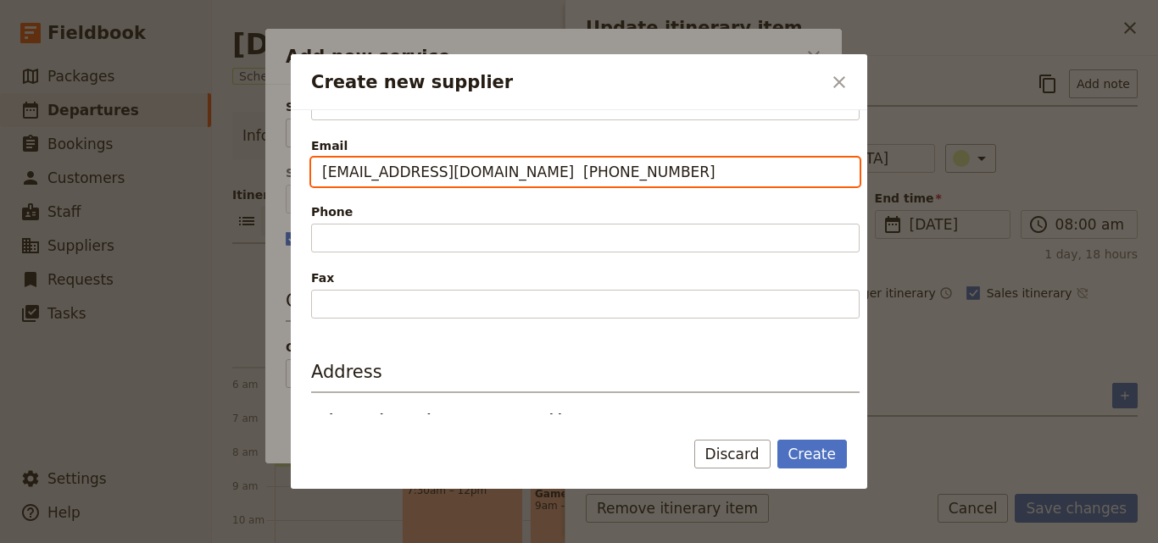
drag, startPoint x: 520, startPoint y: 171, endPoint x: 659, endPoint y: 180, distance: 139.2
click at [659, 180] on input "reservations@atua-enkop.com +254 704 418 651" at bounding box center [585, 172] width 548 height 29
type input "reservations@atua-enkop.com +254 704 418 651"
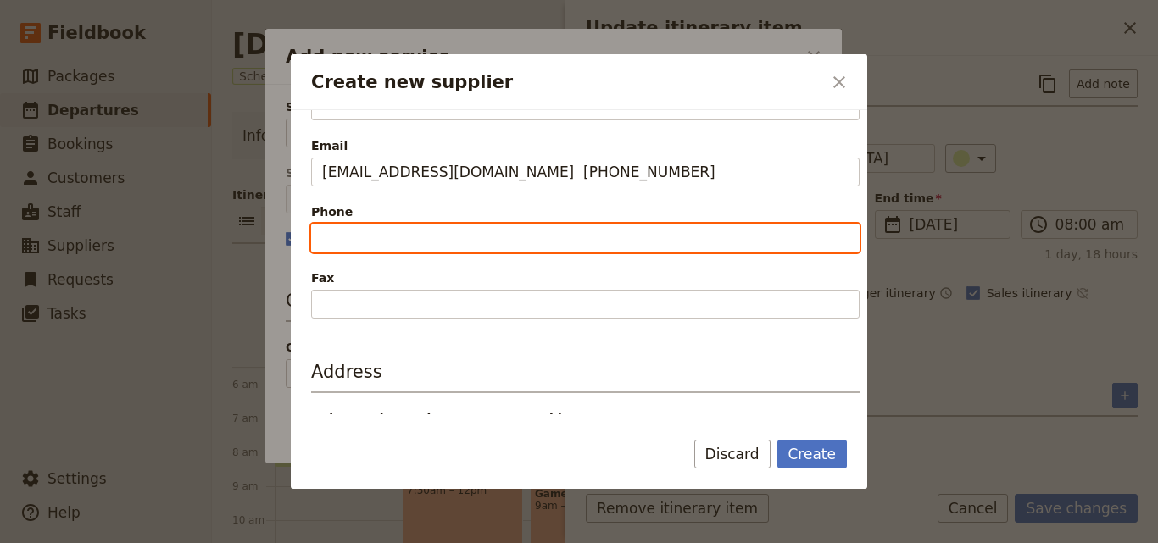
click at [425, 226] on input "Phone" at bounding box center [585, 238] width 548 height 29
paste input "+254 704 418 651"
click at [330, 240] on input "+254 704 418 651" at bounding box center [585, 238] width 548 height 29
click at [327, 238] on input "+254 704 418 651" at bounding box center [585, 238] width 548 height 29
type input "+254 704 418 651"
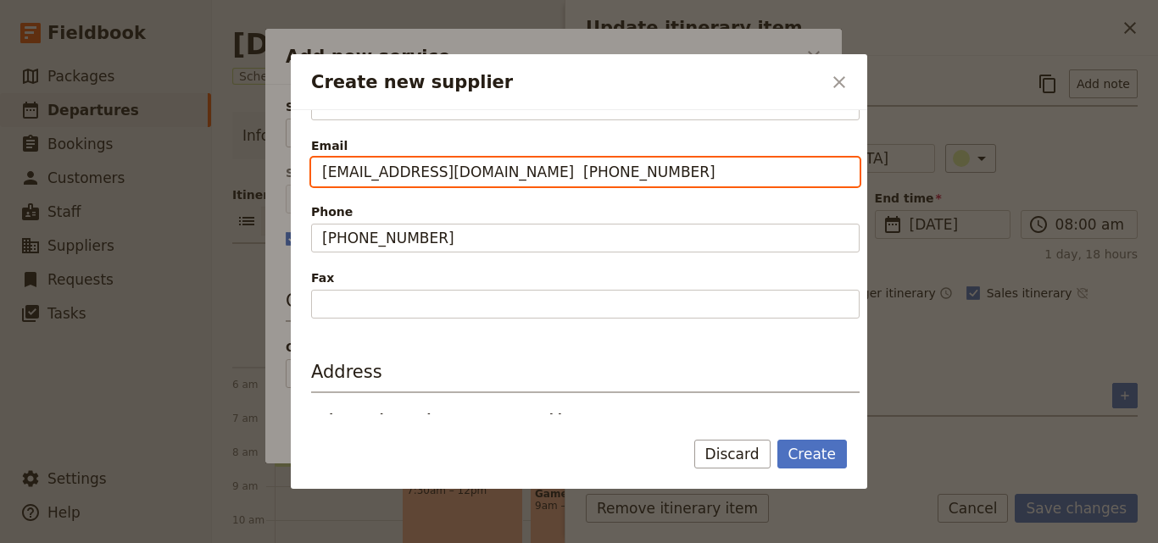
drag, startPoint x: 520, startPoint y: 173, endPoint x: 701, endPoint y: 173, distance: 180.5
click at [701, 173] on input "reservations@atua-enkop.com +254 704 418 651" at bounding box center [585, 172] width 548 height 29
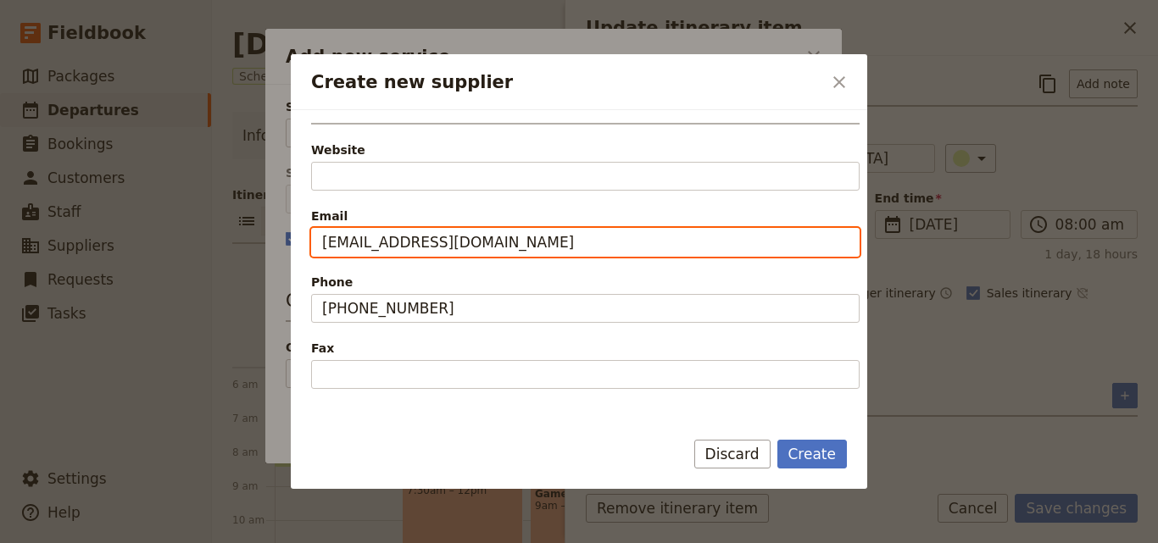
scroll to position [282, 0]
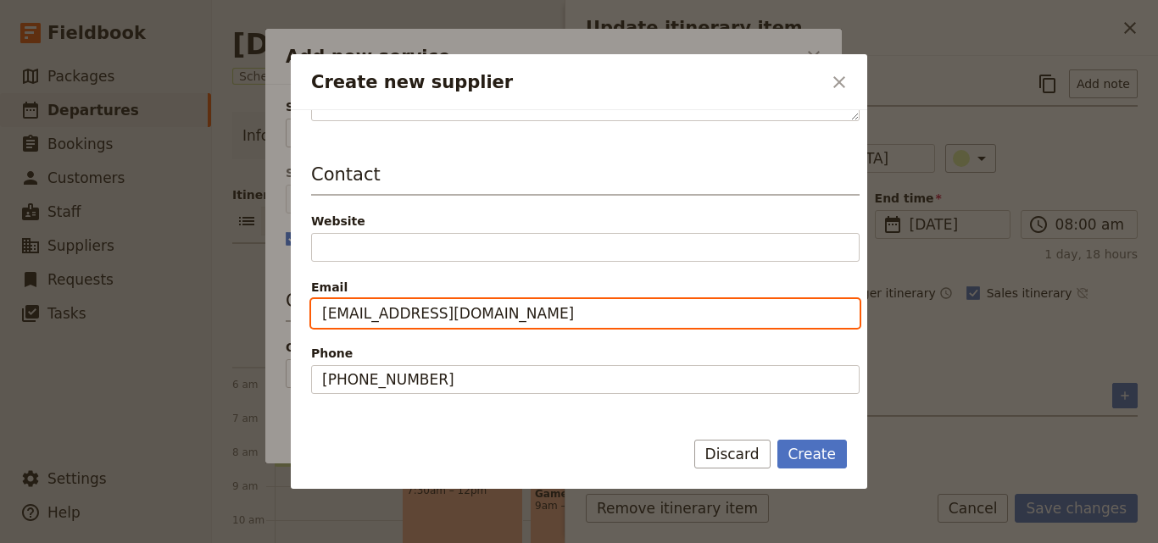
type input "reservations@atua-enkop.com"
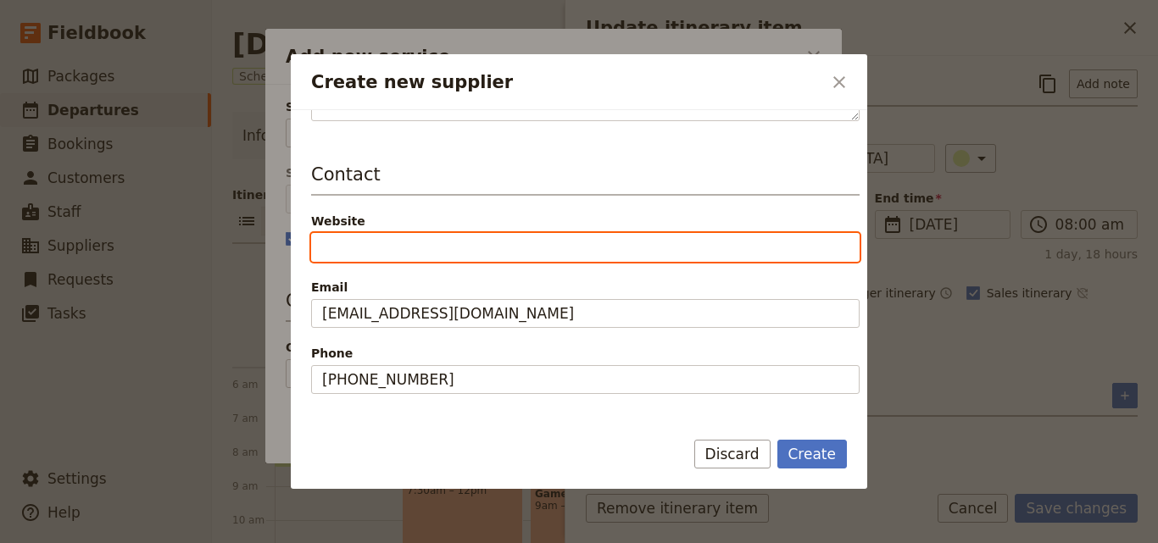
paste input "https://www.atua-enkop.com/contact"
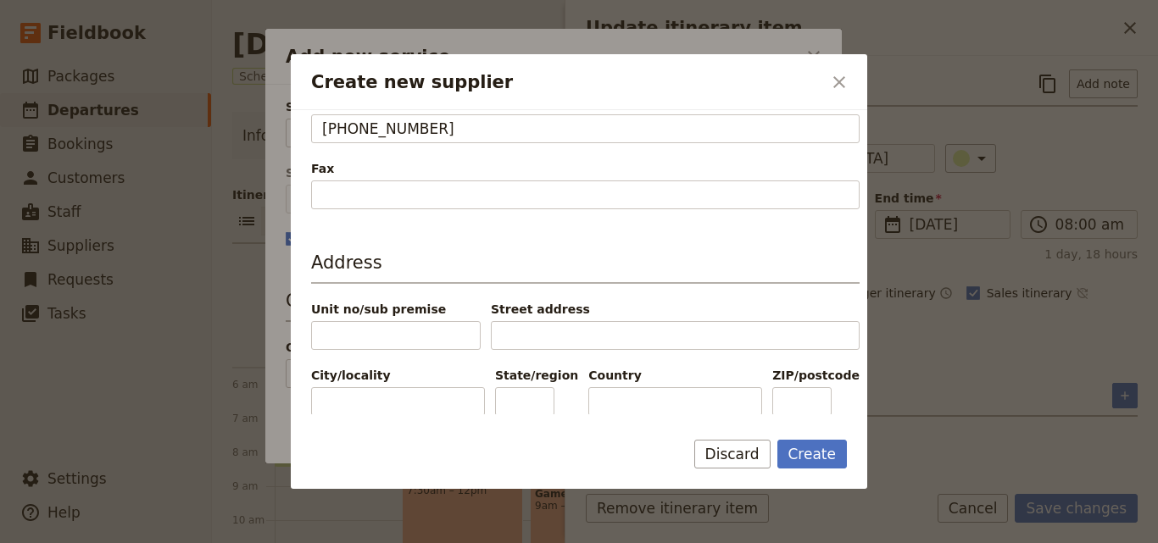
scroll to position [557, 0]
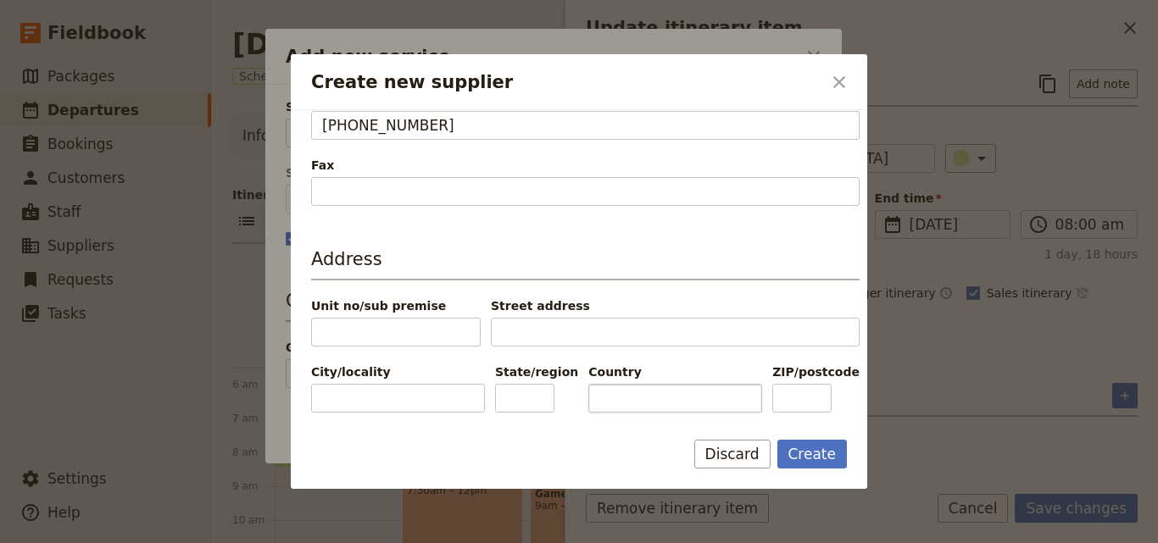
type input "https://www.atua-enkop.com/contact"
click at [632, 395] on input "Country" at bounding box center [675, 398] width 174 height 29
paste input "[GEOGRAPHIC_DATA]"
click at [597, 397] on input "[GEOGRAPHIC_DATA]" at bounding box center [675, 398] width 174 height 29
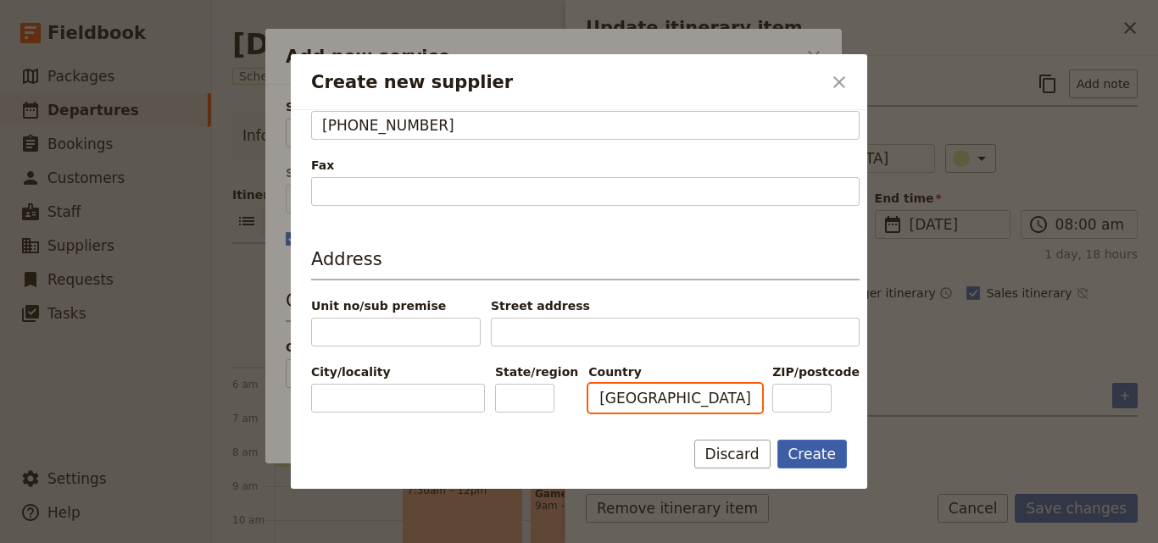
type input "[GEOGRAPHIC_DATA]"
click at [797, 453] on button "Create" at bounding box center [812, 454] width 70 height 29
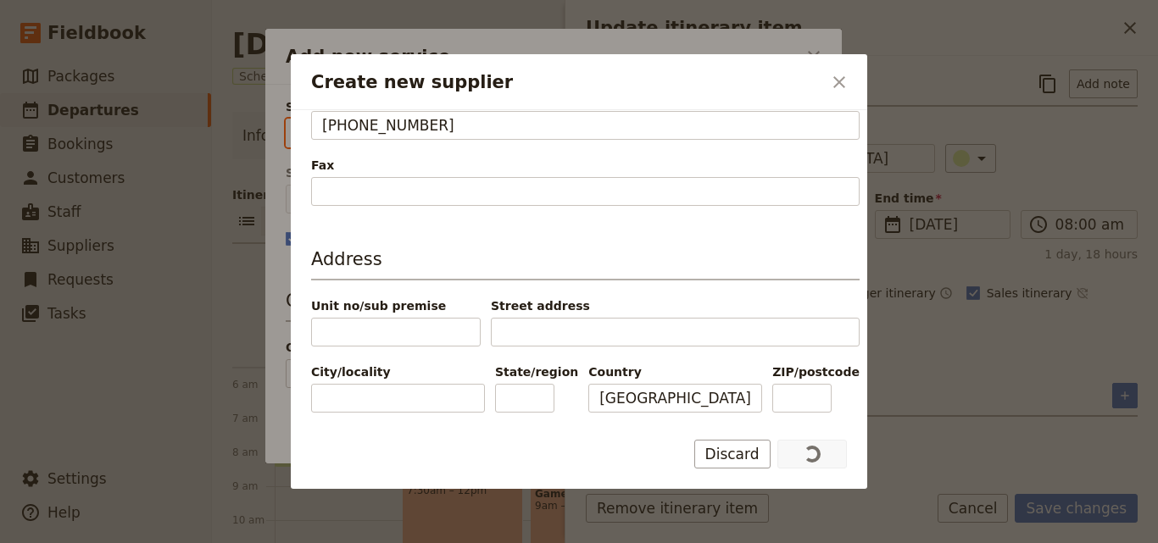
type input "Mbweha Lodge"
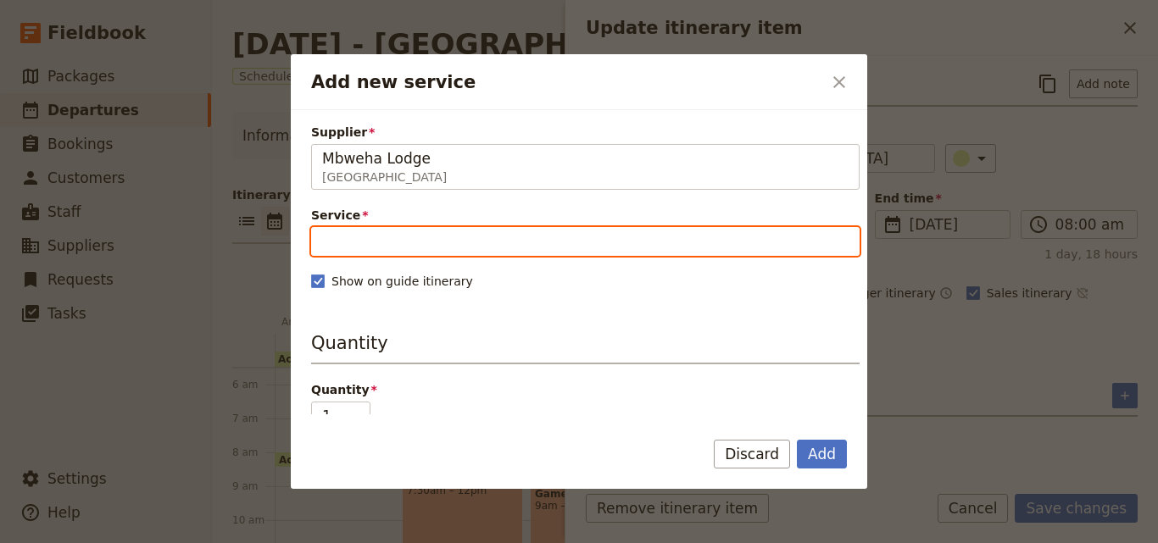
click at [477, 252] on input "Service" at bounding box center [585, 241] width 548 height 29
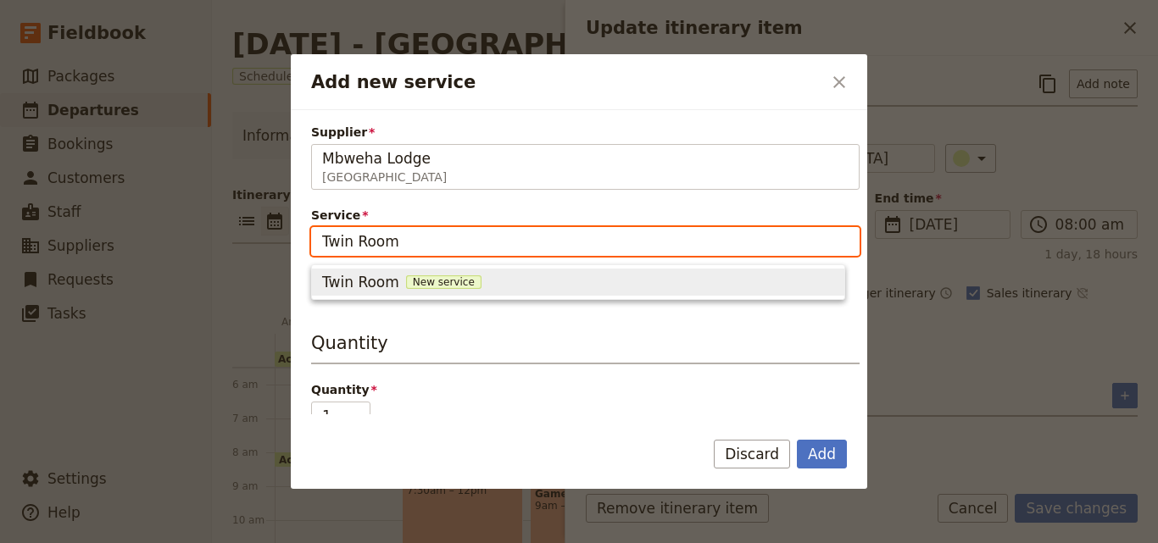
click at [431, 278] on span "New service" at bounding box center [443, 282] width 75 height 14
type input "Twin Room"
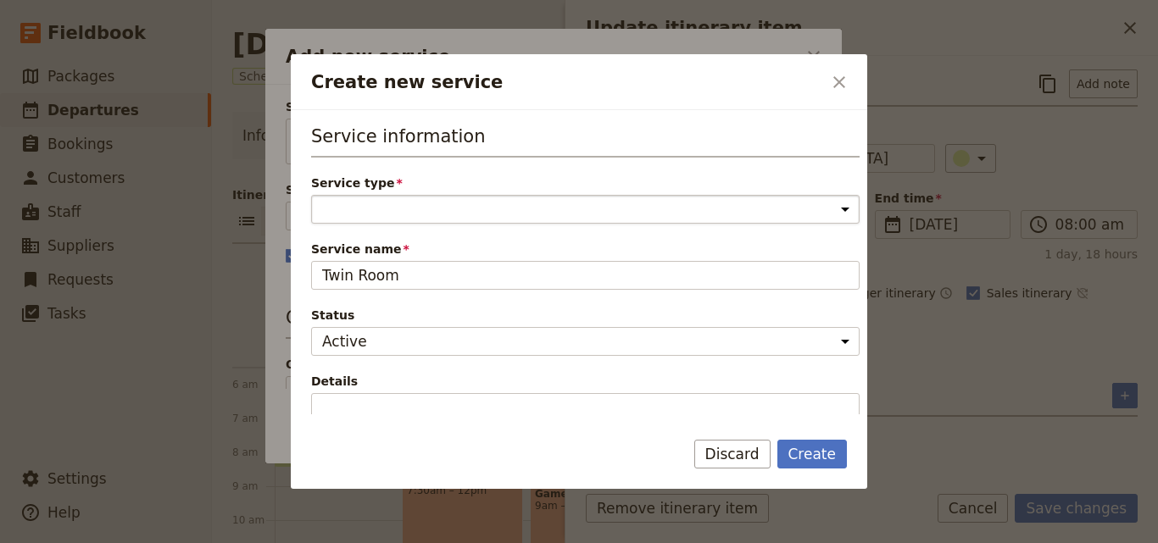
click at [428, 204] on select "Accommodation Activity Transport Flight Food and beverage Other" at bounding box center [585, 209] width 548 height 29
select select "AccommodationService"
click at [311, 195] on select "Accommodation Activity Transport Flight Food and beverage Other" at bounding box center [585, 209] width 548 height 29
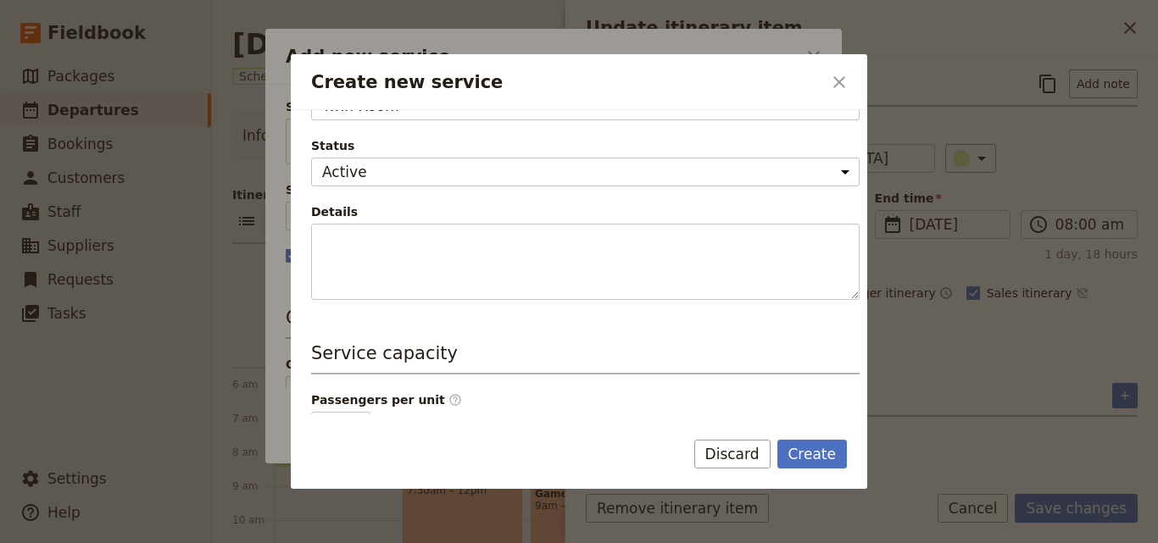
scroll to position [339, 0]
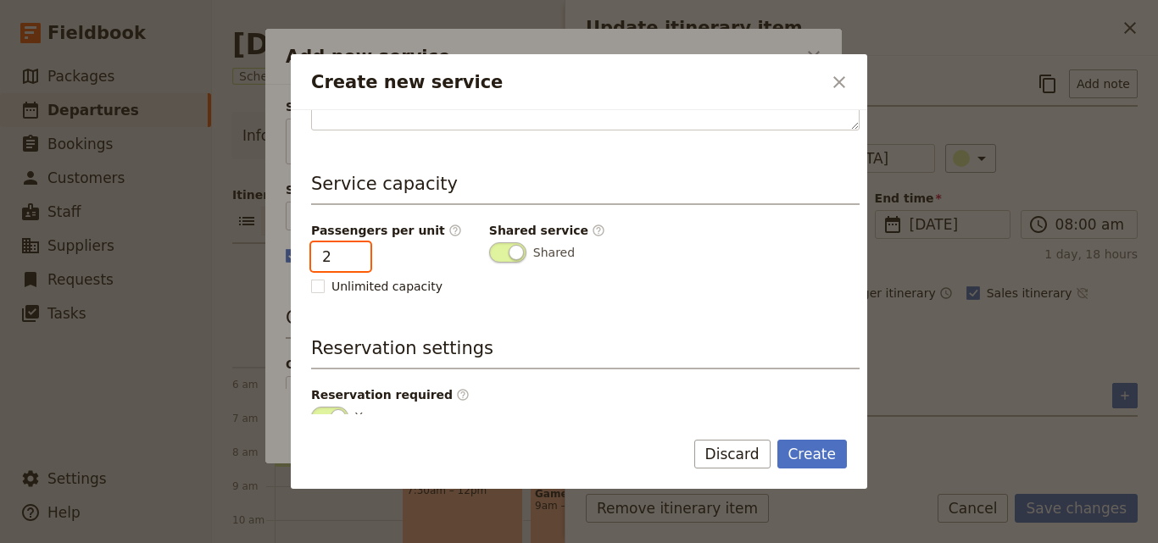
type input "2"
click at [353, 255] on input "2" at bounding box center [340, 256] width 59 height 29
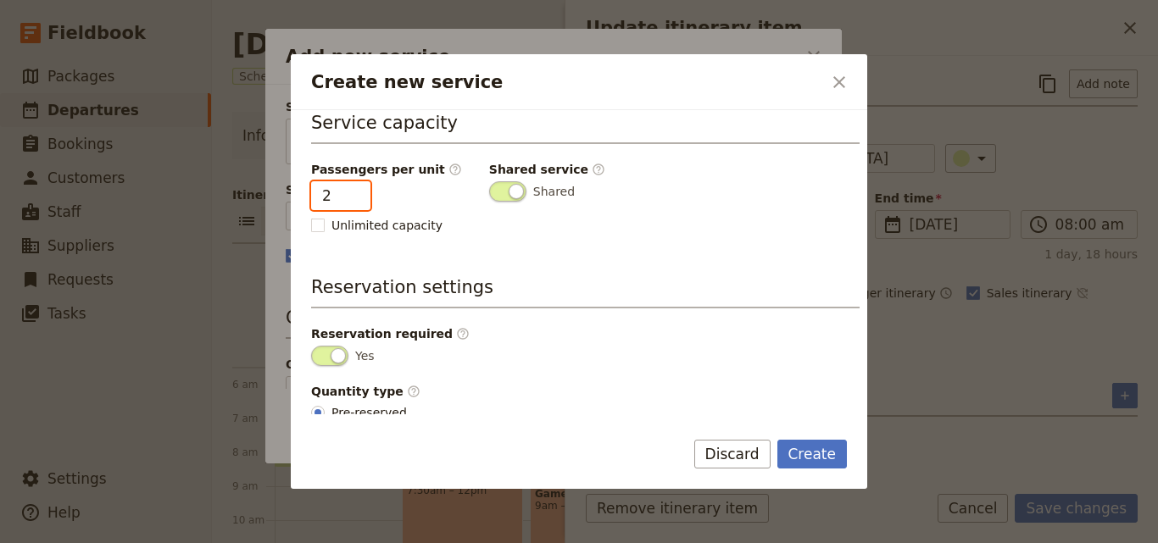
scroll to position [428, 0]
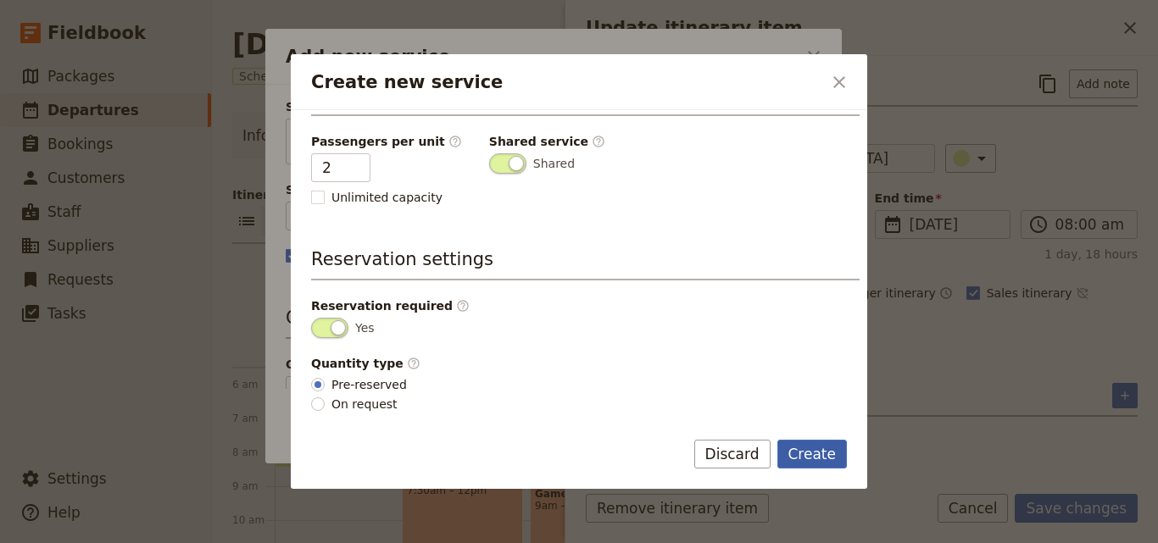
click at [820, 448] on button "Create" at bounding box center [812, 454] width 70 height 29
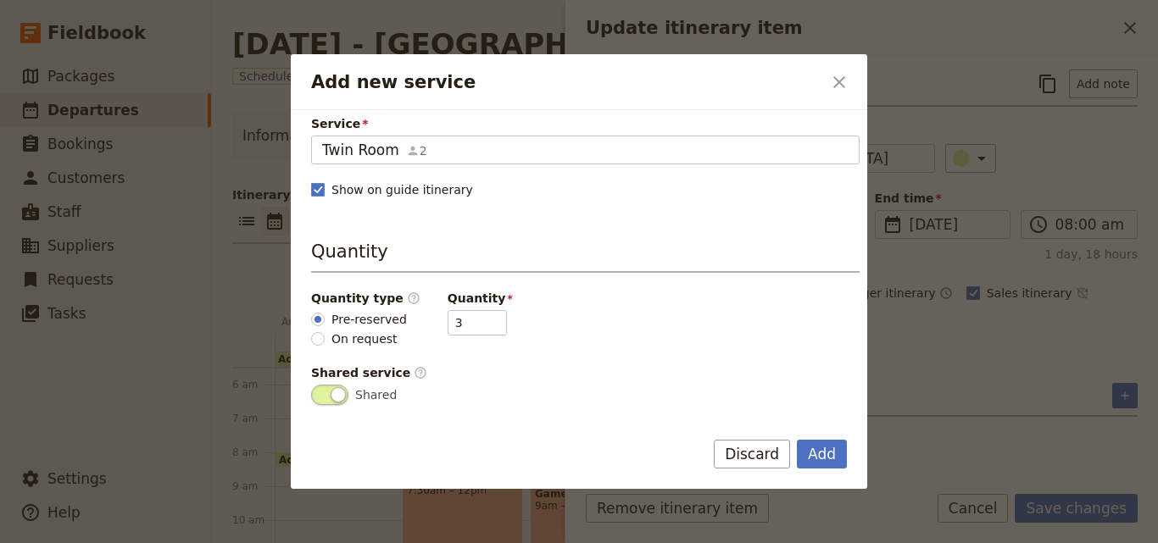
scroll to position [169, 0]
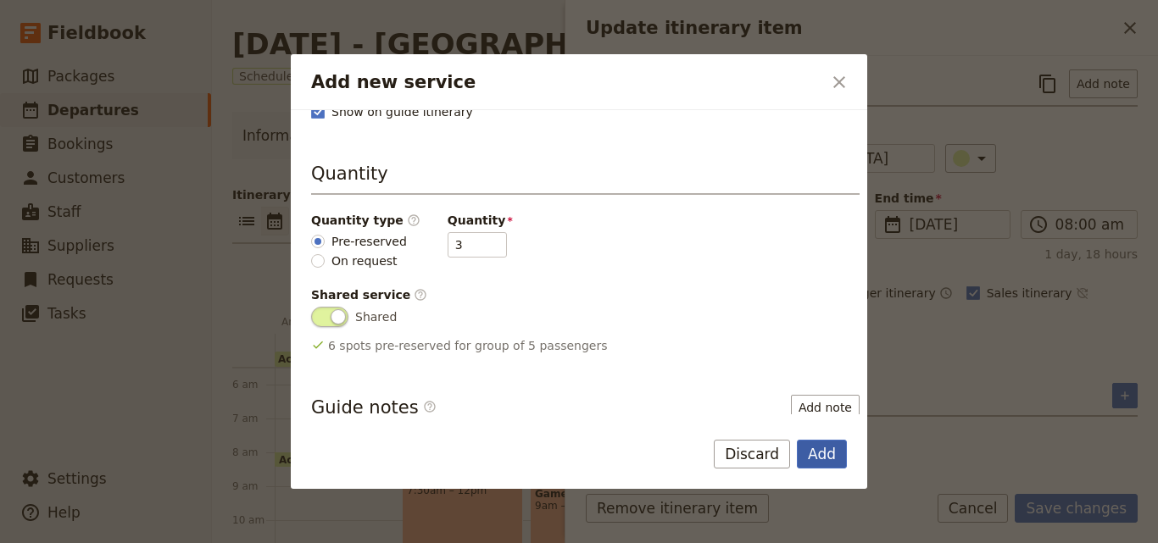
click at [843, 448] on button "Add" at bounding box center [822, 454] width 50 height 29
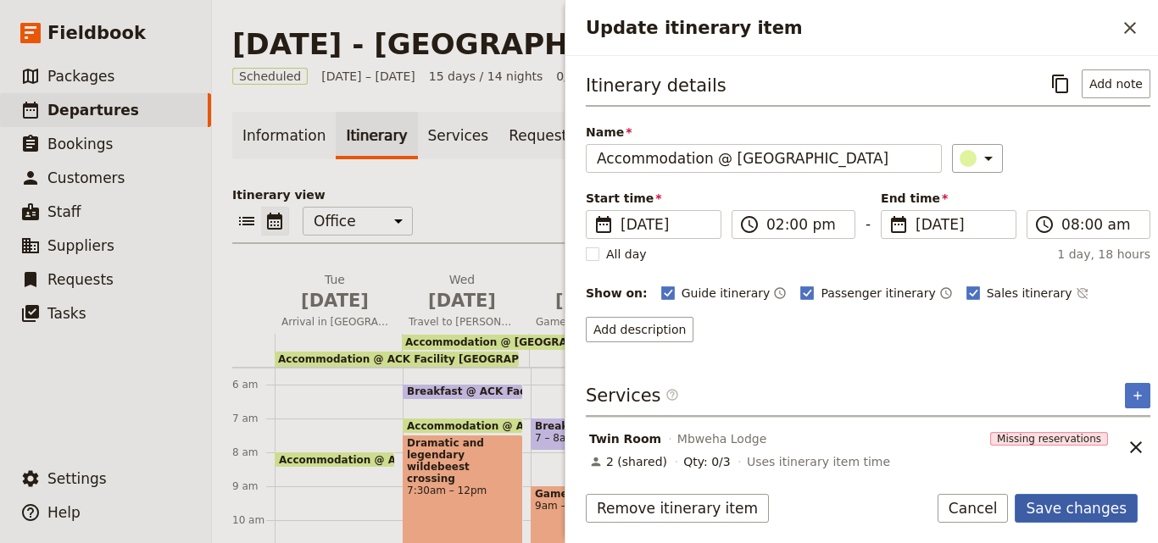
click at [1081, 509] on button "Save changes" at bounding box center [1075, 508] width 123 height 29
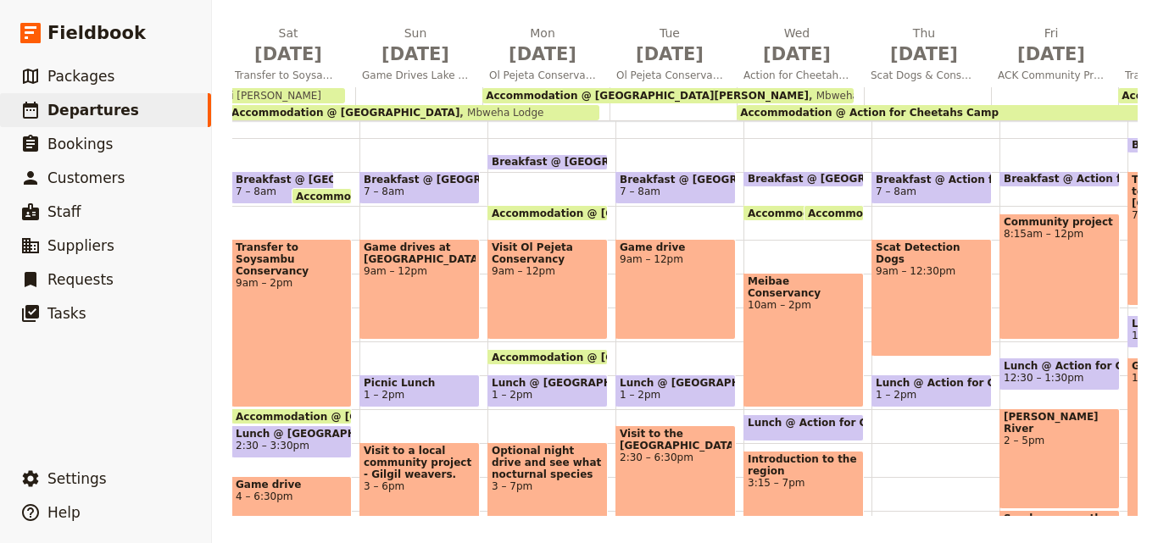
scroll to position [0, 646]
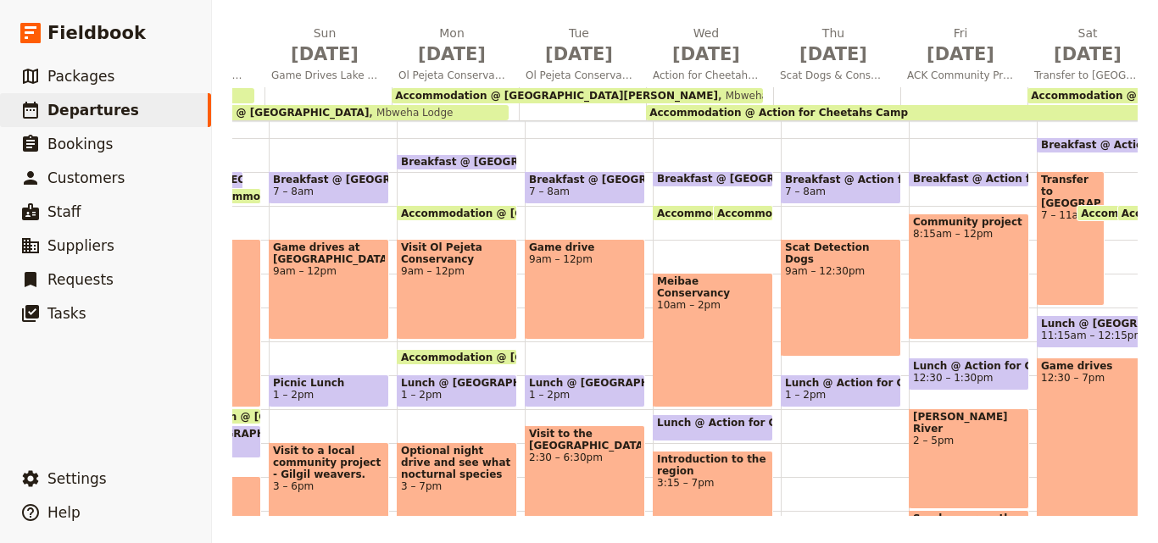
click at [718, 95] on span "Mbweha Lodge" at bounding box center [760, 96] width 84 height 12
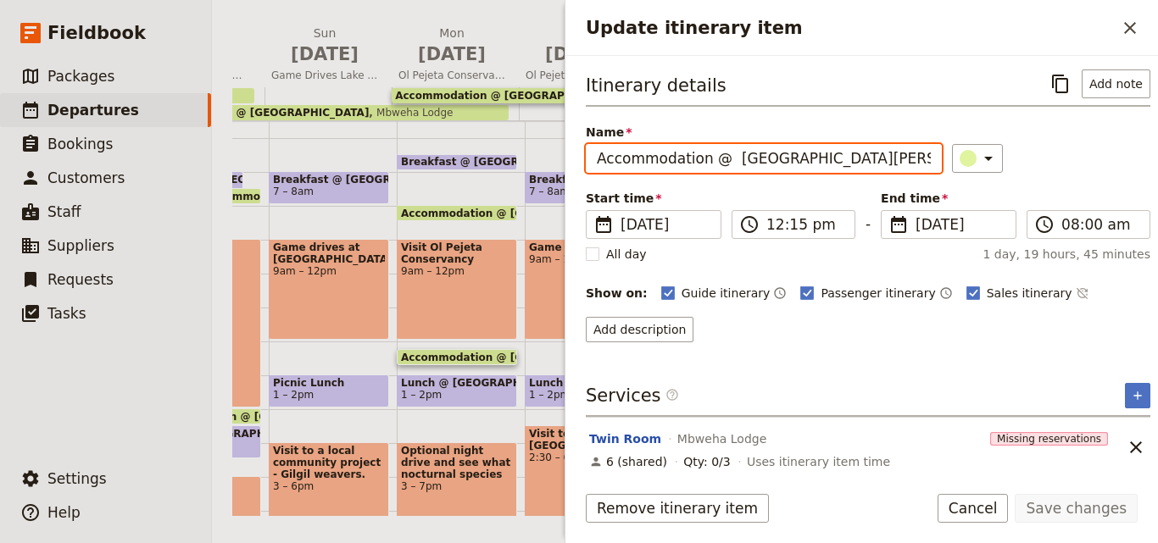
drag, startPoint x: 914, startPoint y: 163, endPoint x: 721, endPoint y: 167, distance: 193.2
click at [721, 167] on input "Accommodation @ [GEOGRAPHIC_DATA][PERSON_NAME]" at bounding box center [764, 158] width 356 height 29
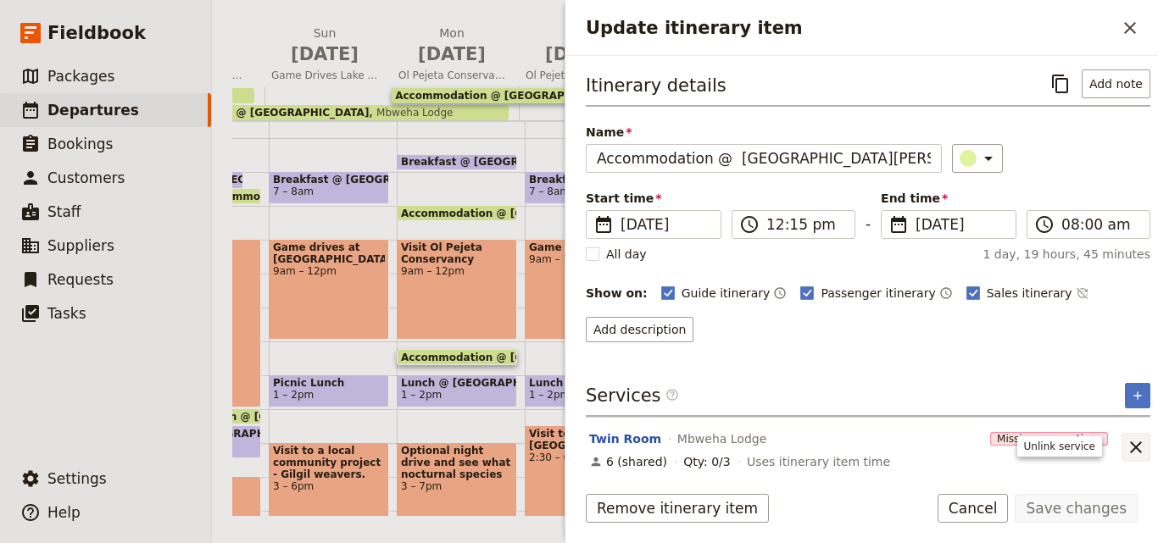
click at [1128, 454] on icon "Unlink service" at bounding box center [1135, 447] width 20 height 20
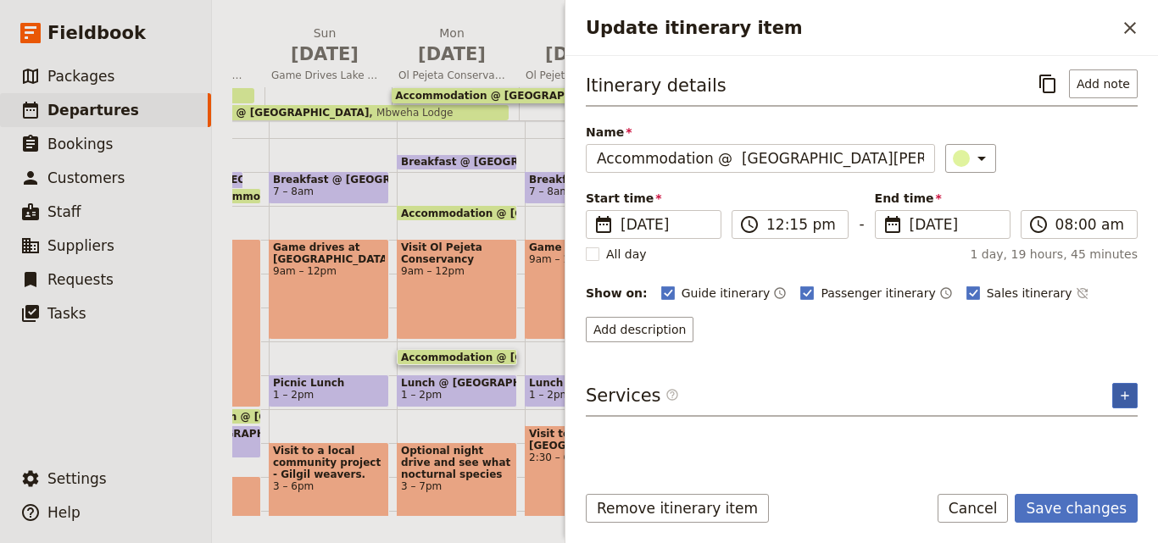
click at [1131, 403] on button "​" at bounding box center [1124, 395] width 25 height 25
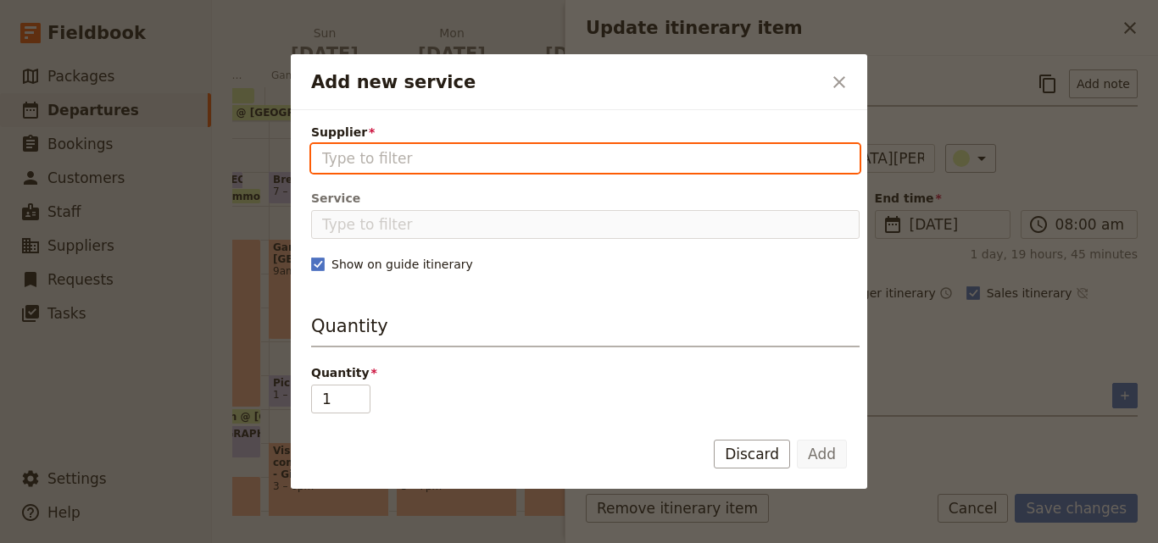
drag, startPoint x: 399, startPoint y: 143, endPoint x: 344, endPoint y: 152, distance: 55.7
paste input "Sweetwaters [PERSON_NAME]"
click at [325, 155] on input "Sweetwaters [PERSON_NAME]" at bounding box center [585, 158] width 526 height 20
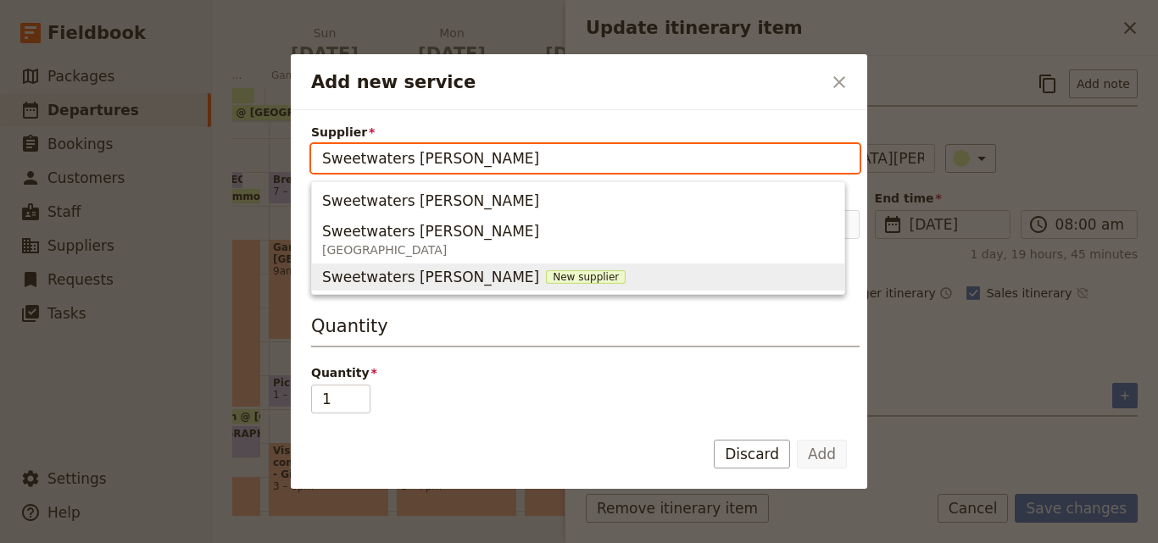
click at [546, 272] on span "New supplier" at bounding box center [586, 277] width 80 height 14
type input "Sweetwaters [PERSON_NAME]"
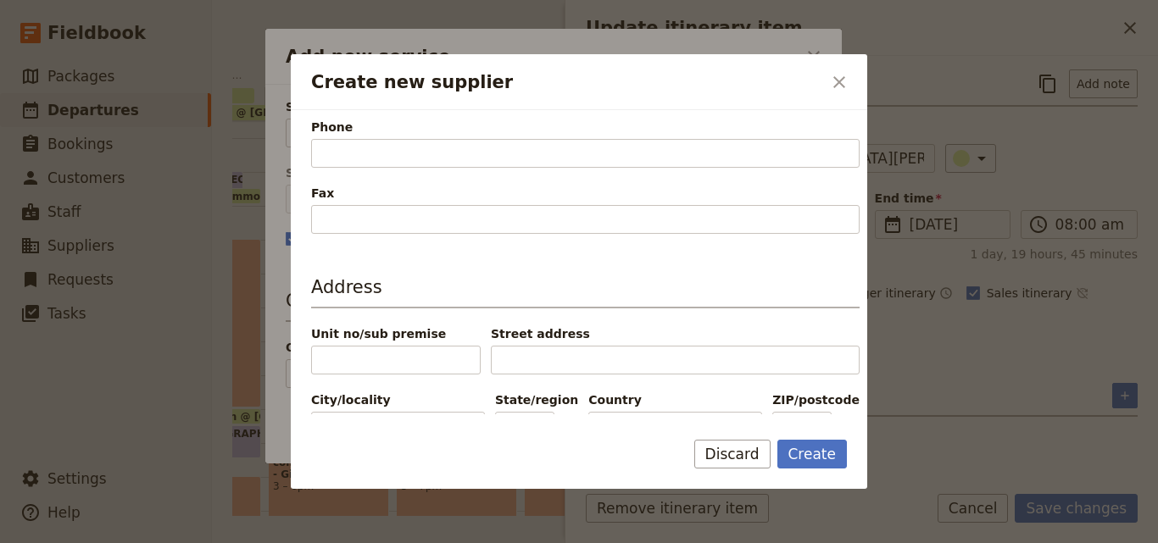
scroll to position [254, 0]
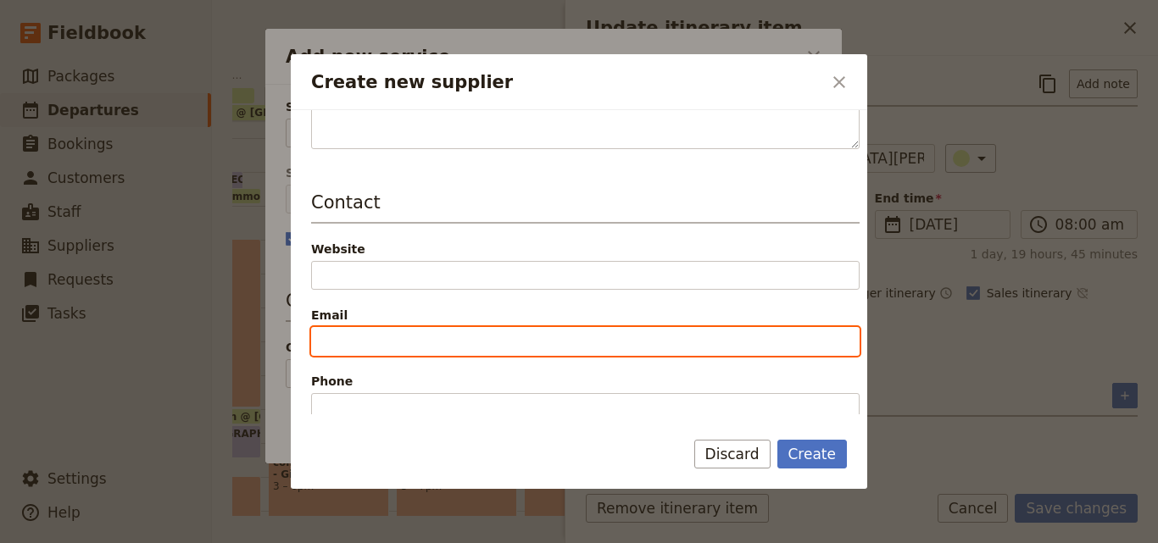
paste input "T: +254 732123333 E: reservations.africa@serenahotels.com"
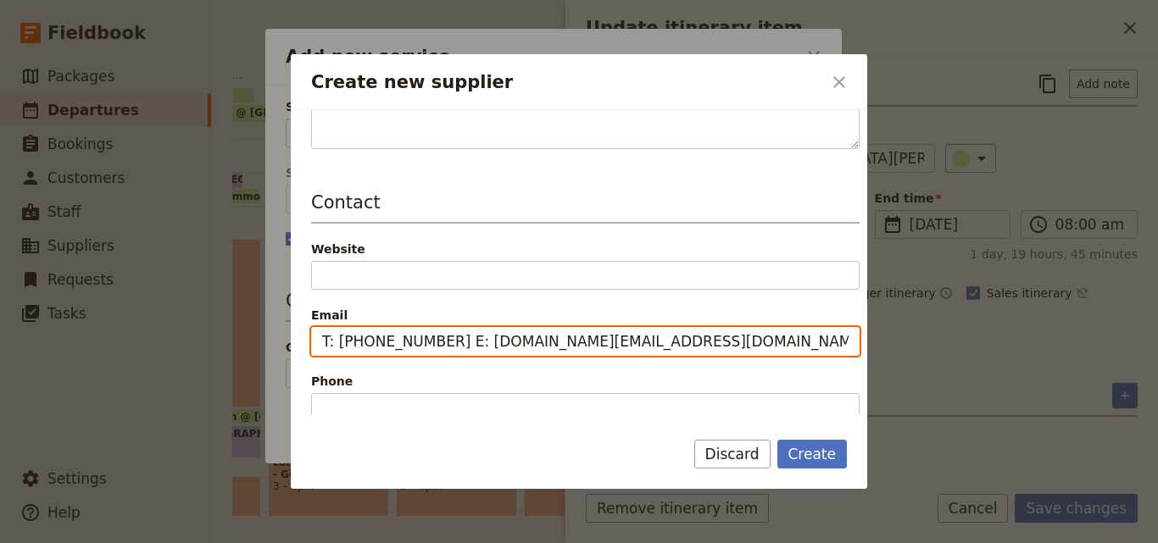
drag, startPoint x: 447, startPoint y: 340, endPoint x: 700, endPoint y: 341, distance: 253.4
click at [700, 341] on input "T: +254 732123333 E: reservations.africa@serenahotels.com" at bounding box center [585, 341] width 548 height 29
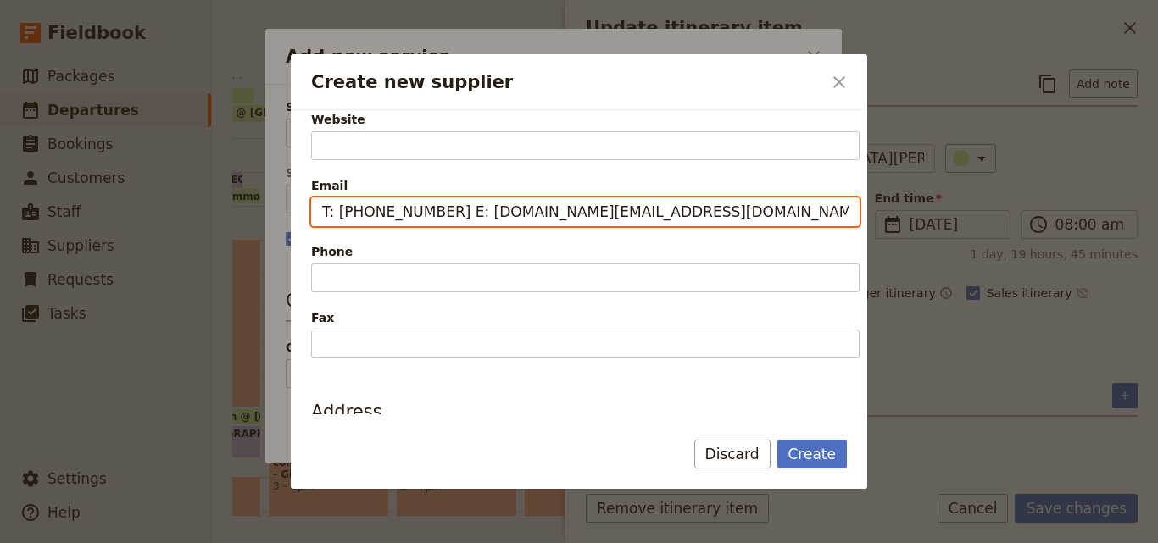
scroll to position [424, 0]
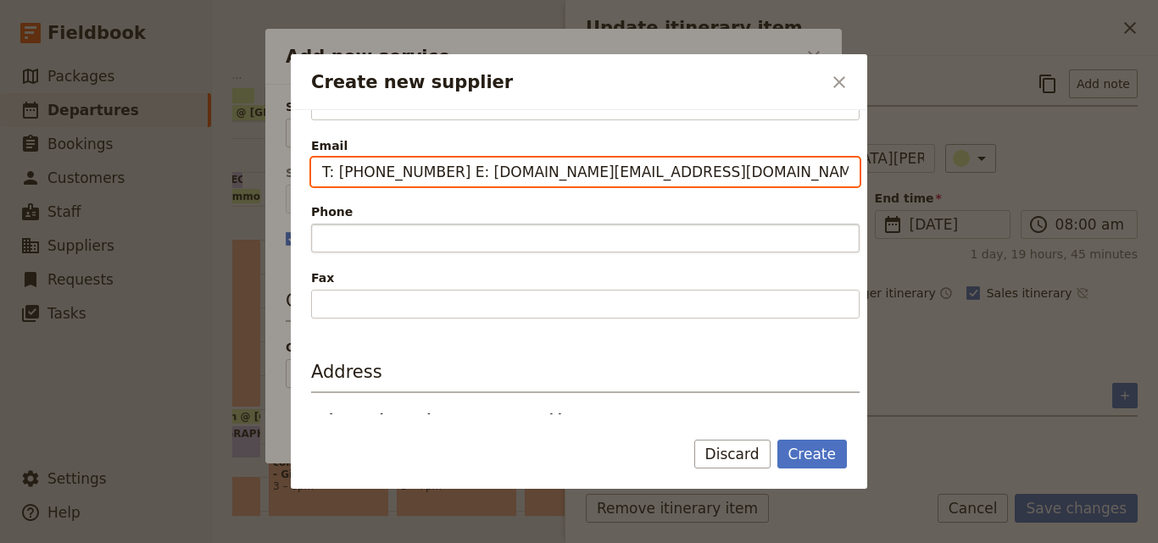
type input "T: +254 732123333 E: reservations.africa@serenahotels.com"
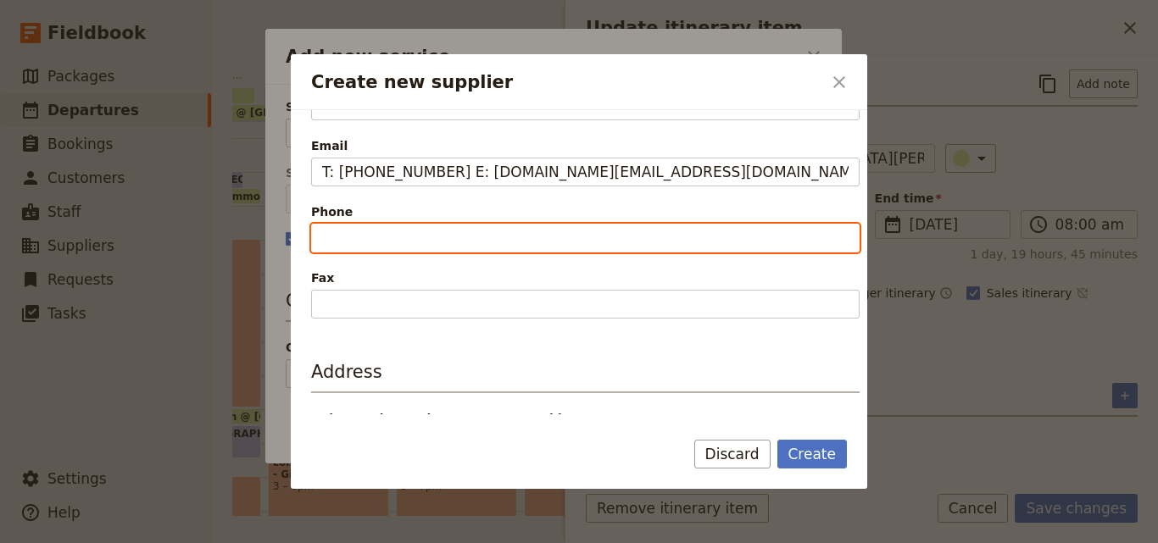
paste input "E: reservations.africa@serenahotels.com"
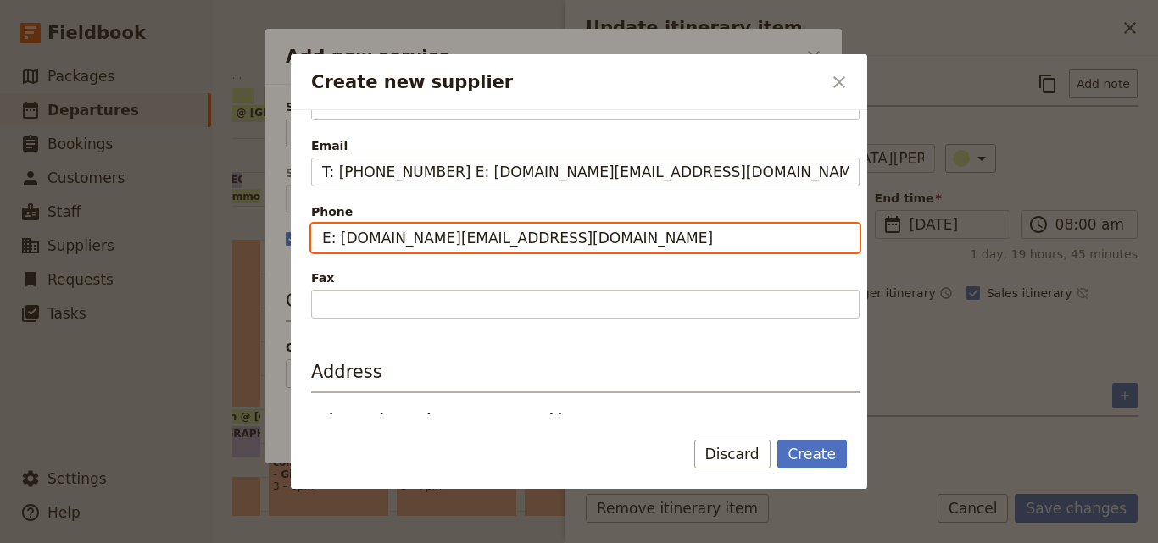
click at [335, 241] on input "E: reservations.africa@serenahotels.com" at bounding box center [585, 238] width 548 height 29
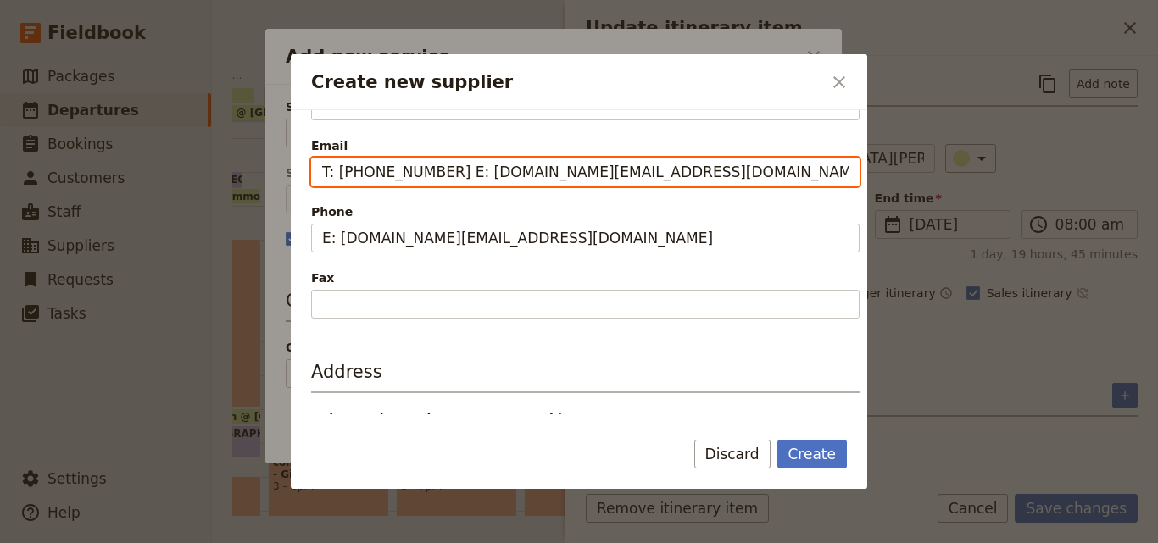
drag, startPoint x: 441, startPoint y: 171, endPoint x: 303, endPoint y: 184, distance: 138.7
click at [303, 184] on div "Supplier information Name Sweetwaters Serena Lodge Status Active Inactive Detai…" at bounding box center [579, 262] width 576 height 304
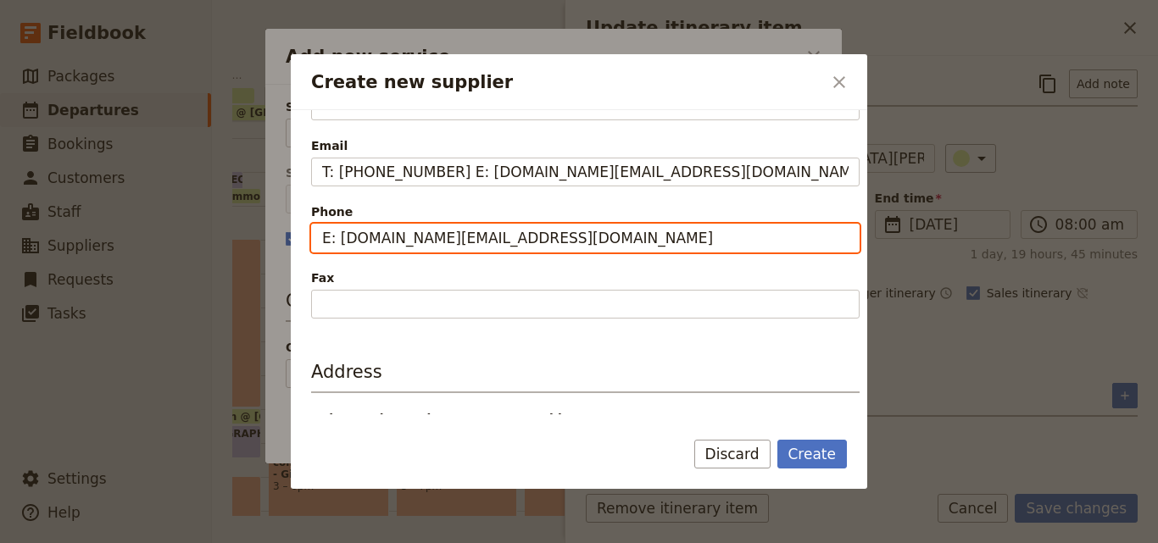
drag, startPoint x: 591, startPoint y: 237, endPoint x: 290, endPoint y: 225, distance: 301.9
click at [269, 514] on div "Create new supplier ​ Supplier information Name Sweetwaters Serena Lodge Status…" at bounding box center [579, 543] width 1158 height 0
paste input "T: +254 732123333"
click at [330, 236] on input "T: +254 732123333" at bounding box center [585, 238] width 548 height 29
click at [334, 237] on input "T: +254 732123333" at bounding box center [585, 238] width 548 height 29
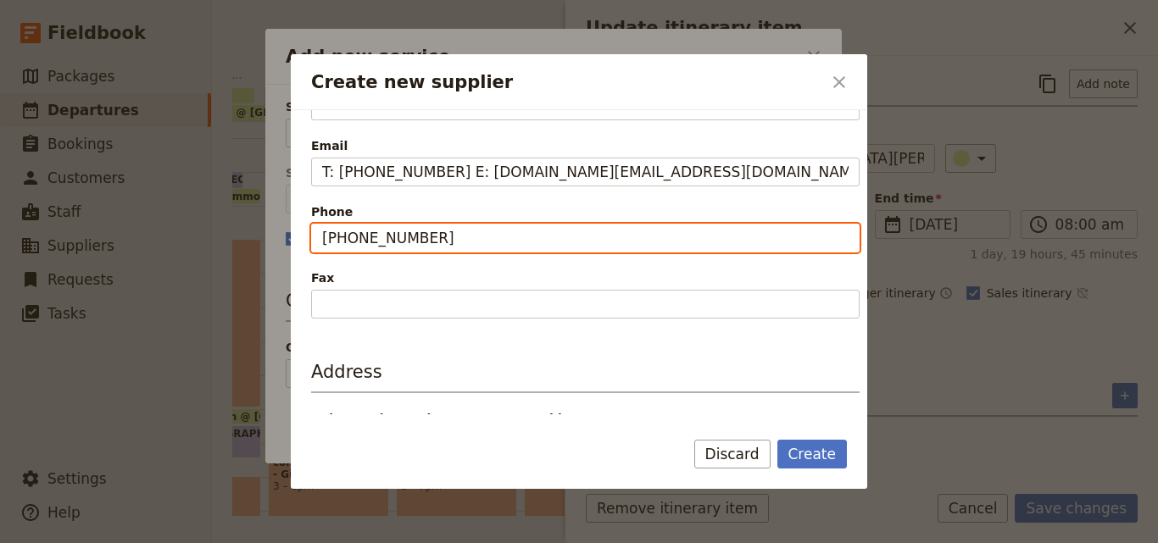
click at [327, 238] on input "+254 732123333" at bounding box center [585, 238] width 548 height 29
click at [330, 240] on input "+254 732123333" at bounding box center [585, 238] width 548 height 29
type input "+254 732123333"
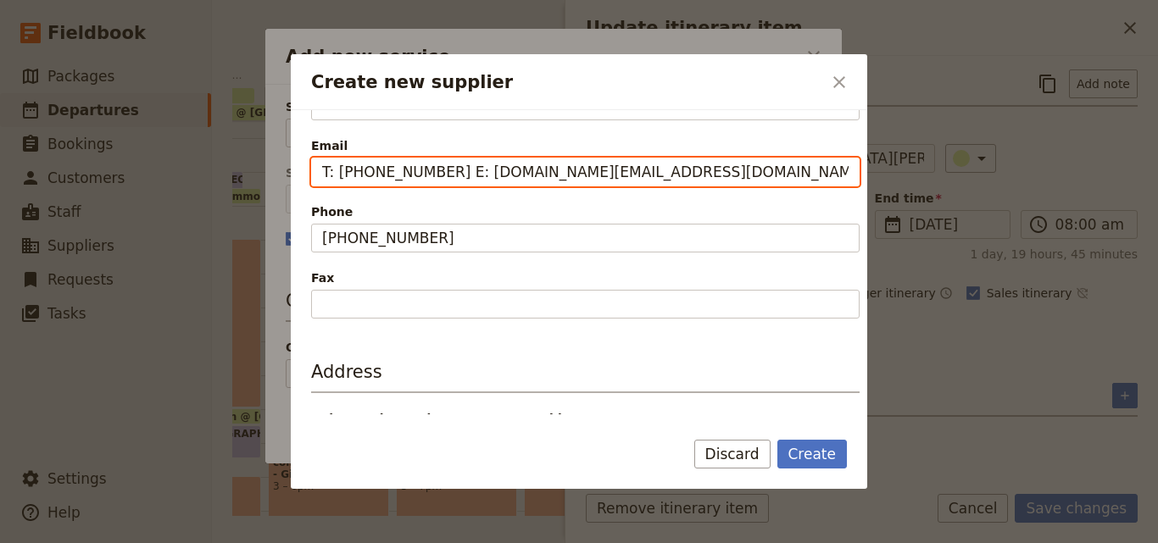
drag, startPoint x: 320, startPoint y: 170, endPoint x: 463, endPoint y: 180, distance: 142.7
click at [463, 180] on input "T: +254 732123333 E: reservations.africa@serenahotels.com" at bounding box center [585, 172] width 548 height 29
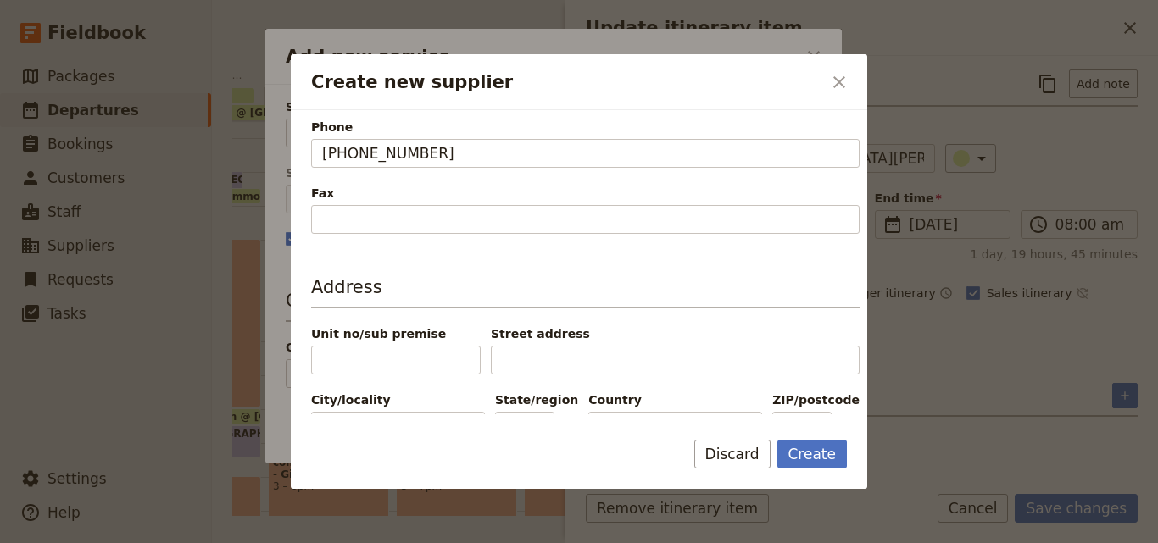
scroll to position [536, 0]
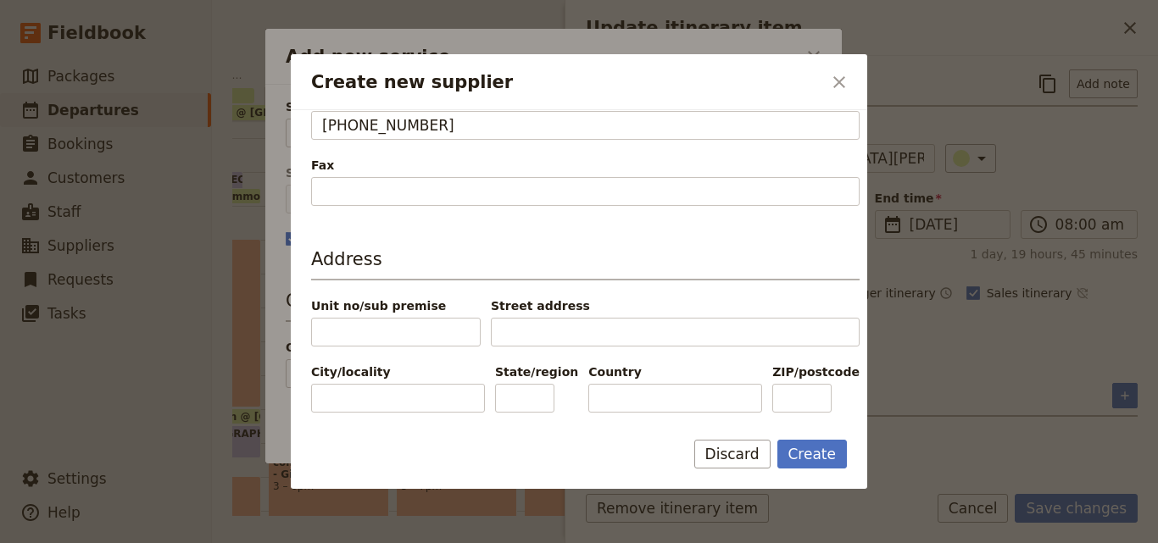
type input "reservations.africa@serenahotels.com"
click at [650, 403] on input "Country" at bounding box center [675, 398] width 174 height 29
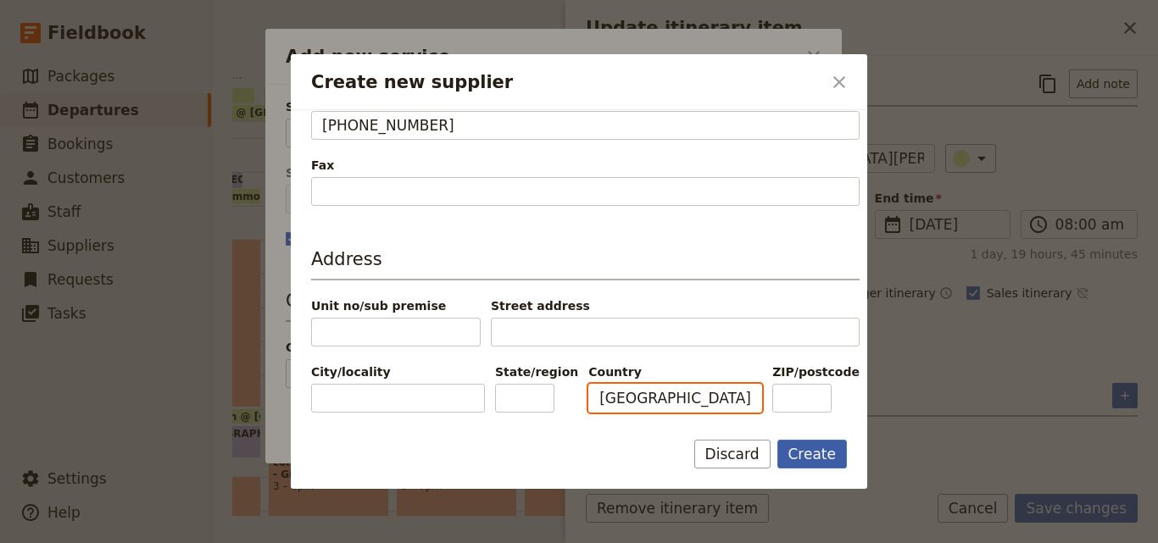
type input "[GEOGRAPHIC_DATA]"
click at [804, 448] on button "Create" at bounding box center [812, 454] width 70 height 29
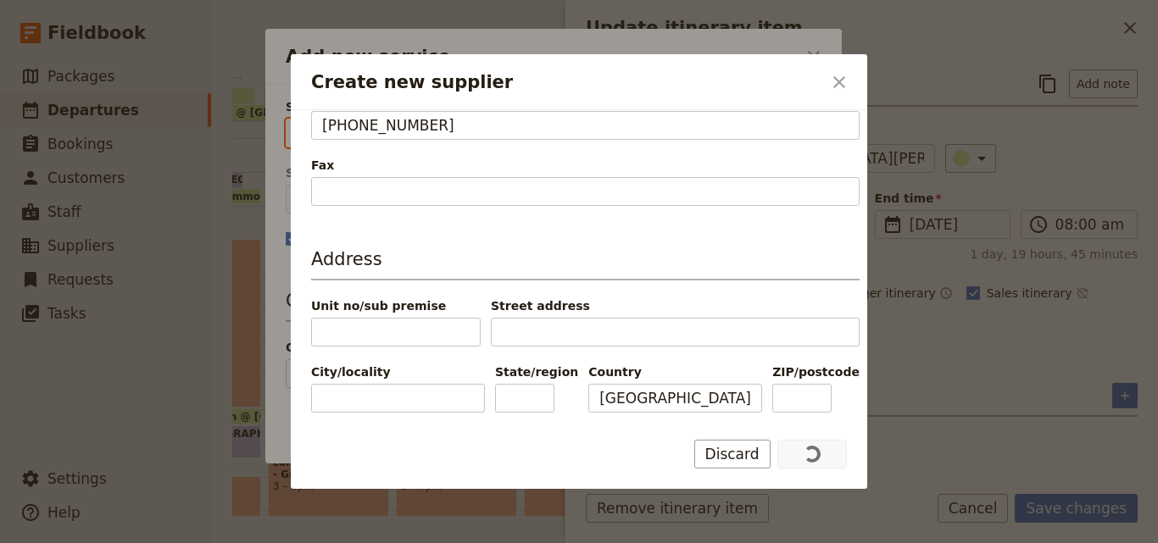
type input "Sweetwaters [PERSON_NAME]"
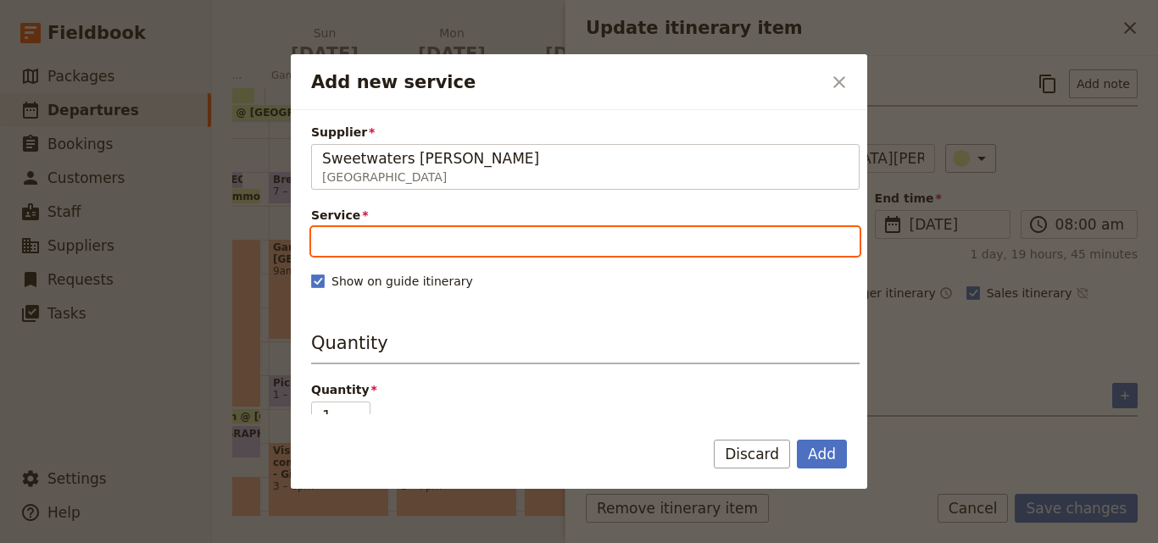
click at [487, 243] on input "Service" at bounding box center [585, 241] width 548 height 29
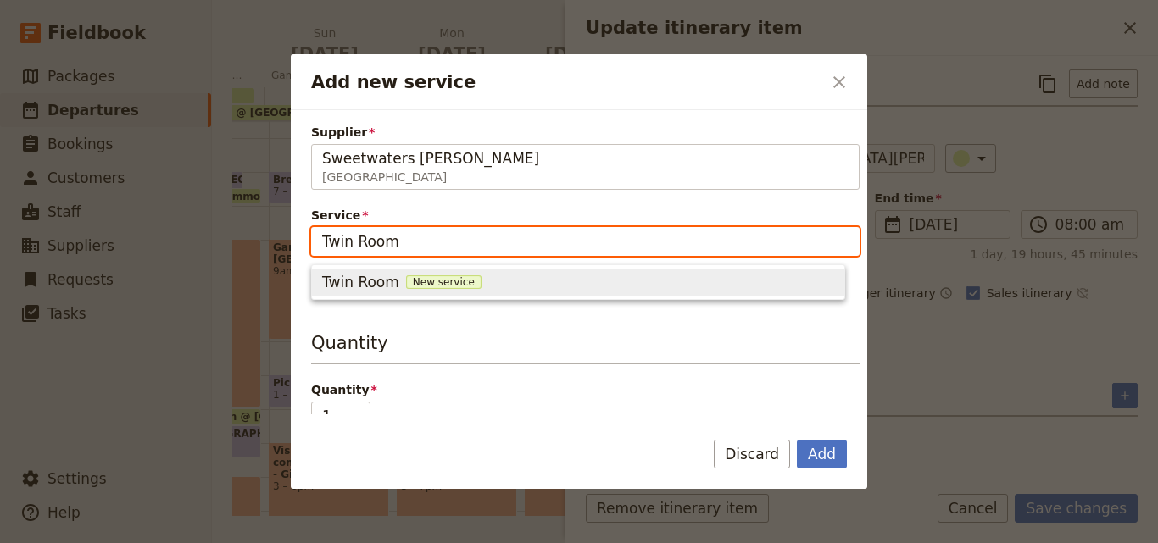
click at [447, 279] on span "New service" at bounding box center [443, 282] width 75 height 14
type input "Twin Room"
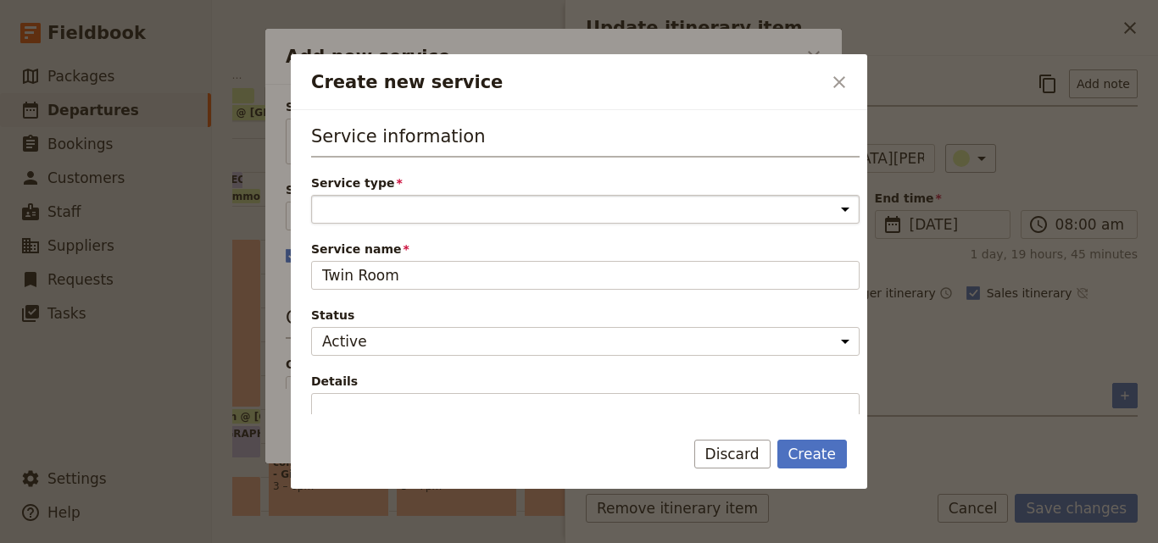
click at [428, 212] on select "Accommodation Activity Transport Flight Food and beverage Other" at bounding box center [585, 209] width 548 height 29
select select "AccommodationService"
click at [311, 195] on select "Accommodation Activity Transport Flight Food and beverage Other" at bounding box center [585, 209] width 548 height 29
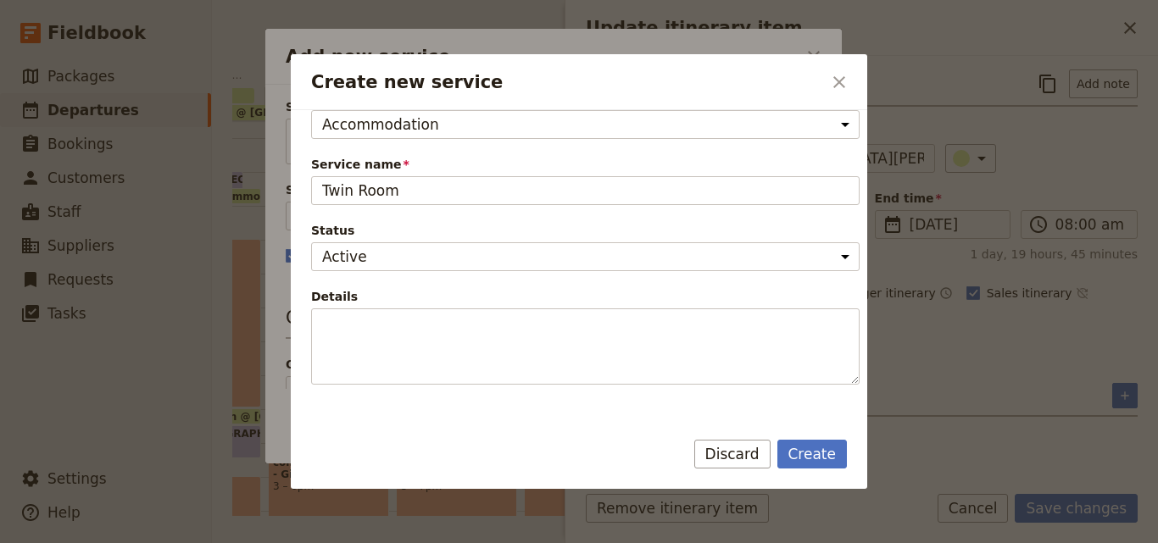
scroll to position [254, 0]
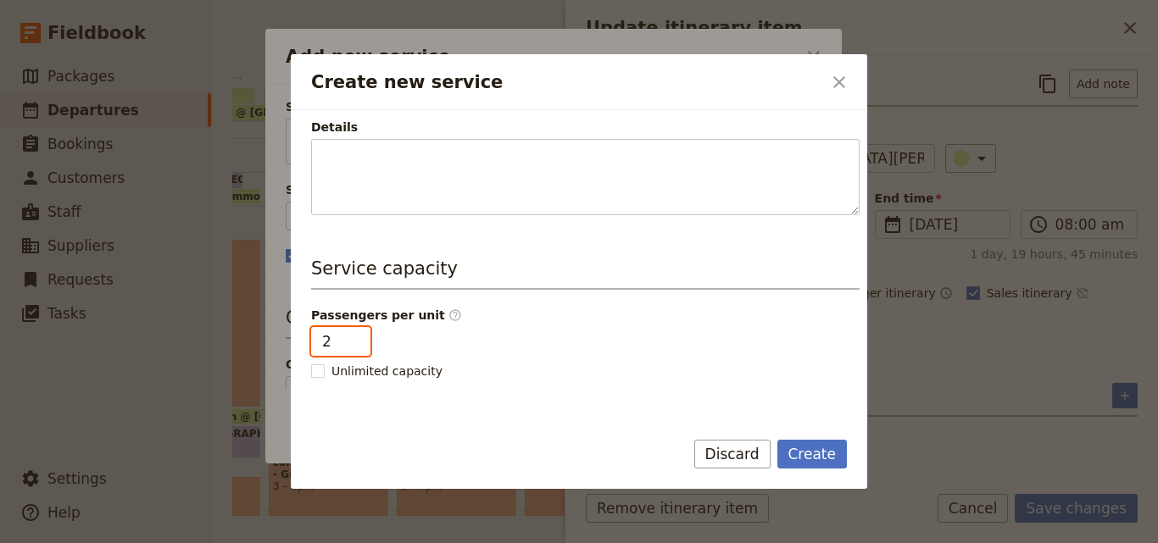
type input "2"
click at [353, 336] on input "2" at bounding box center [340, 341] width 59 height 29
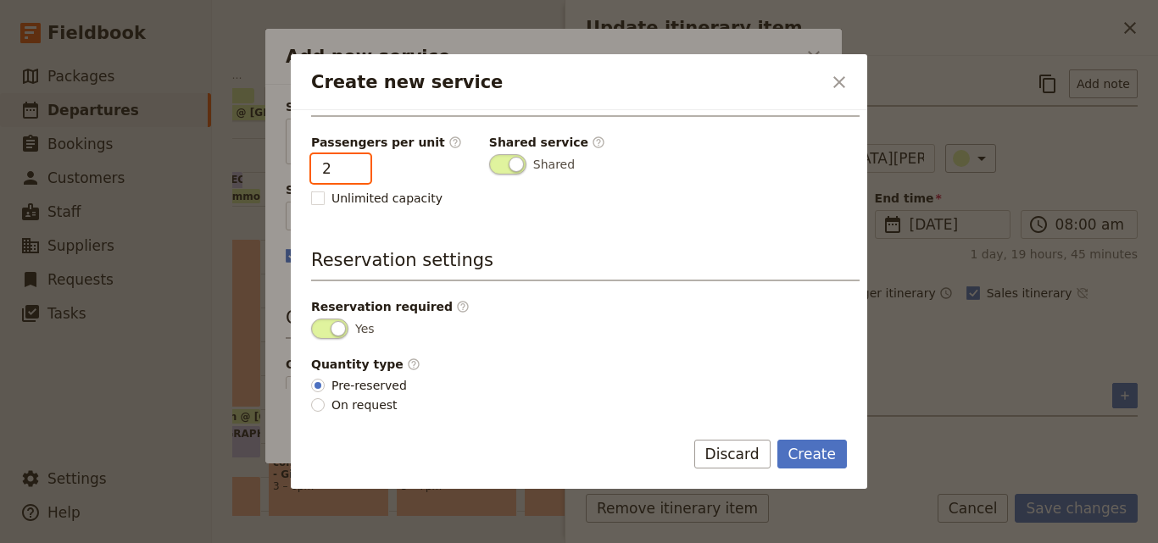
scroll to position [428, 0]
click at [820, 464] on button "Create" at bounding box center [812, 454] width 70 height 29
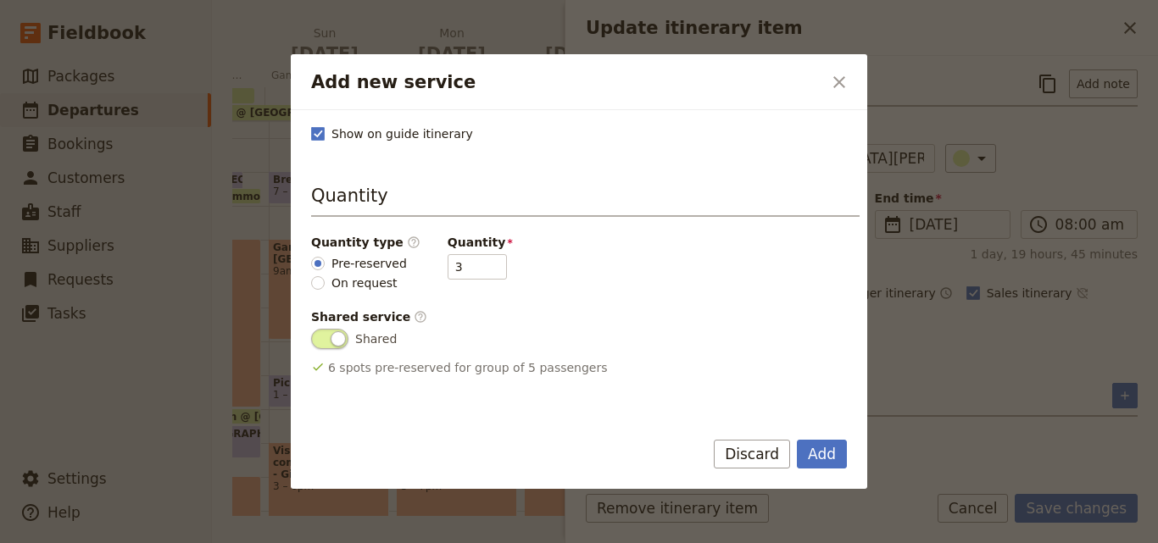
scroll to position [254, 0]
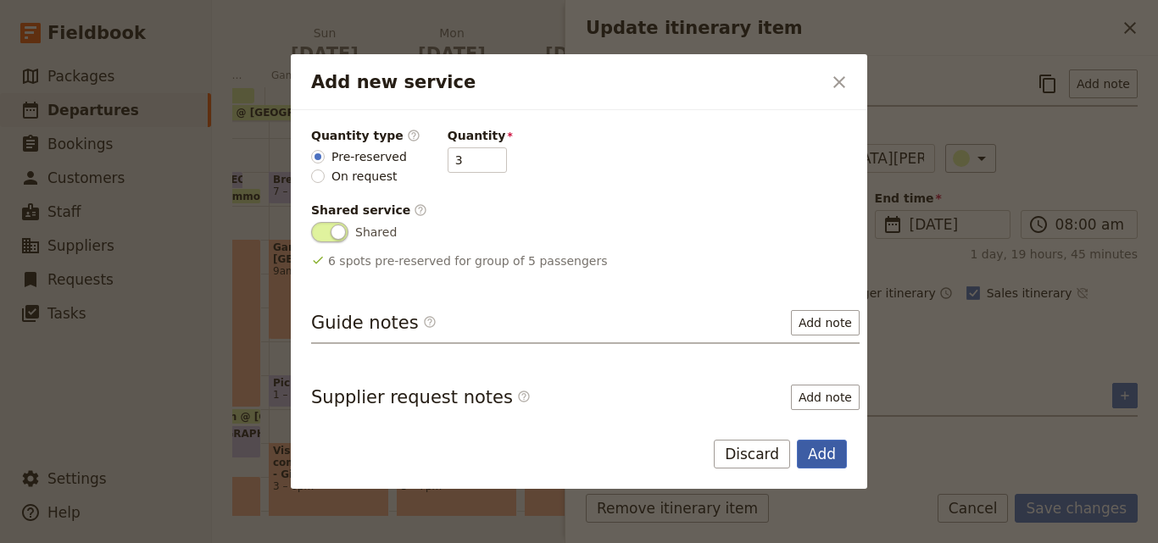
click at [829, 453] on button "Add" at bounding box center [822, 454] width 50 height 29
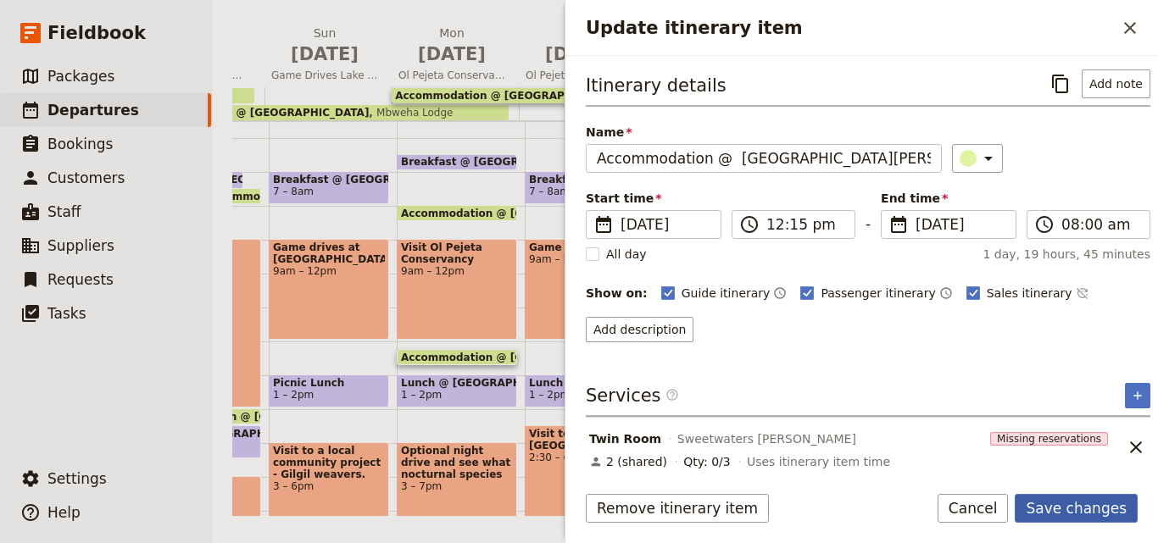
click at [1104, 511] on button "Save changes" at bounding box center [1075, 508] width 123 height 29
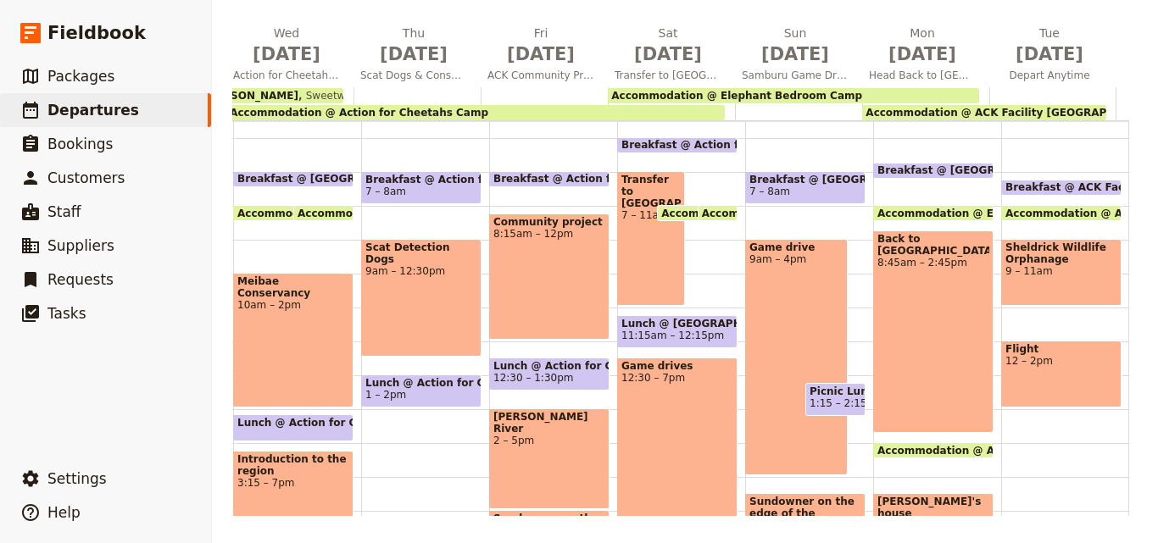
scroll to position [0, 1078]
click at [387, 112] on span "Accommodation @ Action for Cheetahs Camp" at bounding box center [359, 113] width 258 height 12
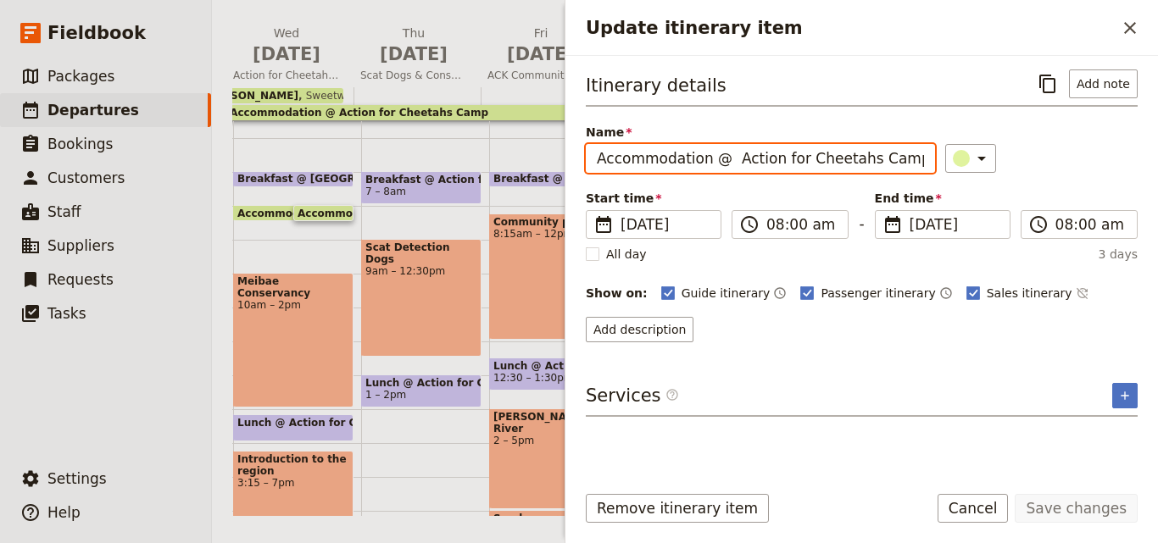
drag, startPoint x: 898, startPoint y: 165, endPoint x: 719, endPoint y: 162, distance: 179.7
click at [719, 162] on input "Accommodation @ Action for Cheetahs Camp" at bounding box center [760, 158] width 349 height 29
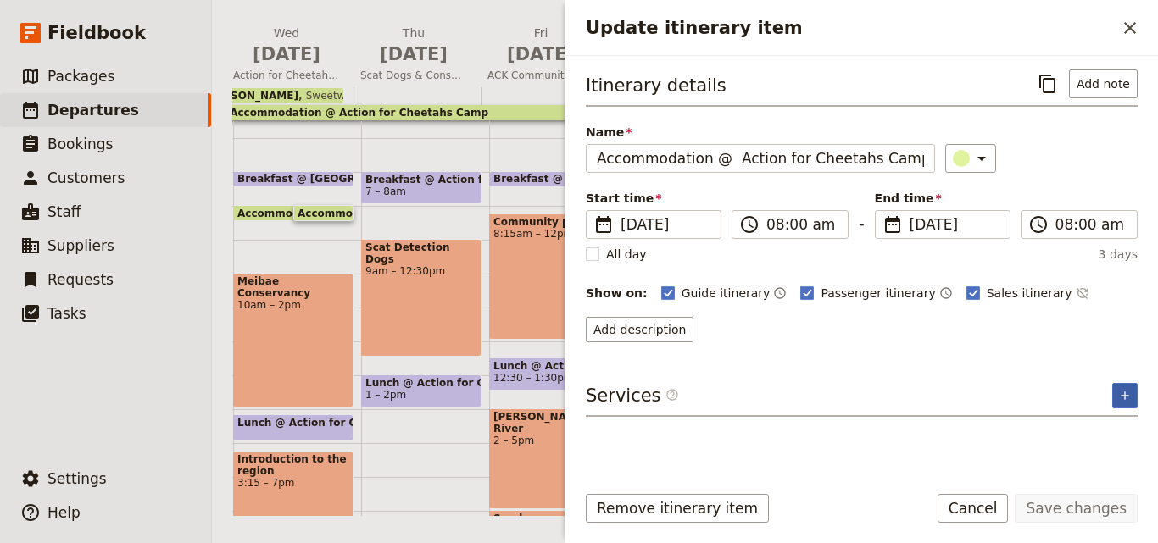
click at [1120, 386] on button "​" at bounding box center [1124, 395] width 25 height 25
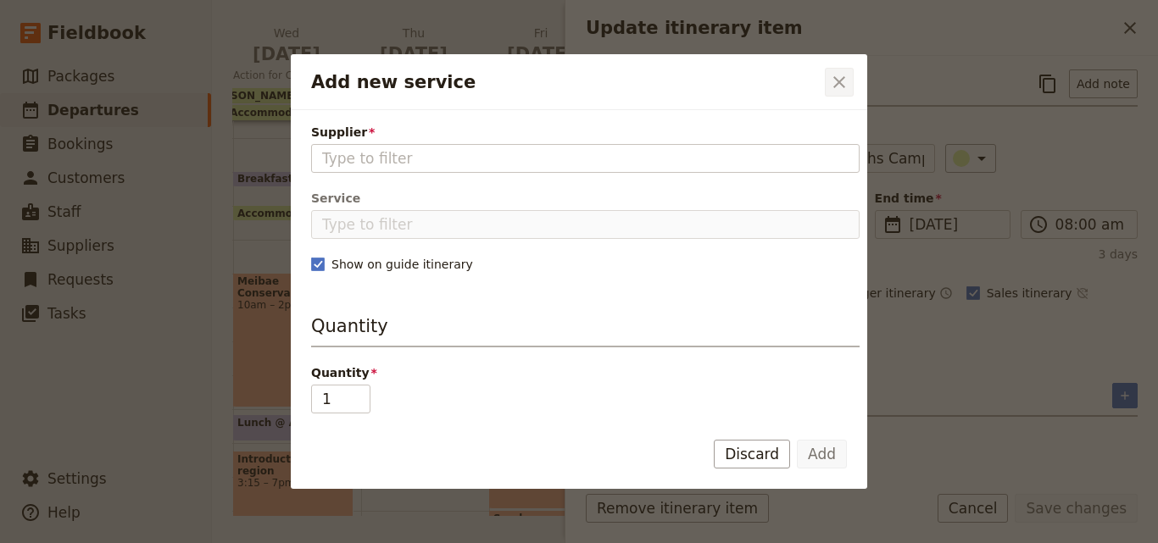
click at [849, 86] on button "​" at bounding box center [839, 82] width 29 height 29
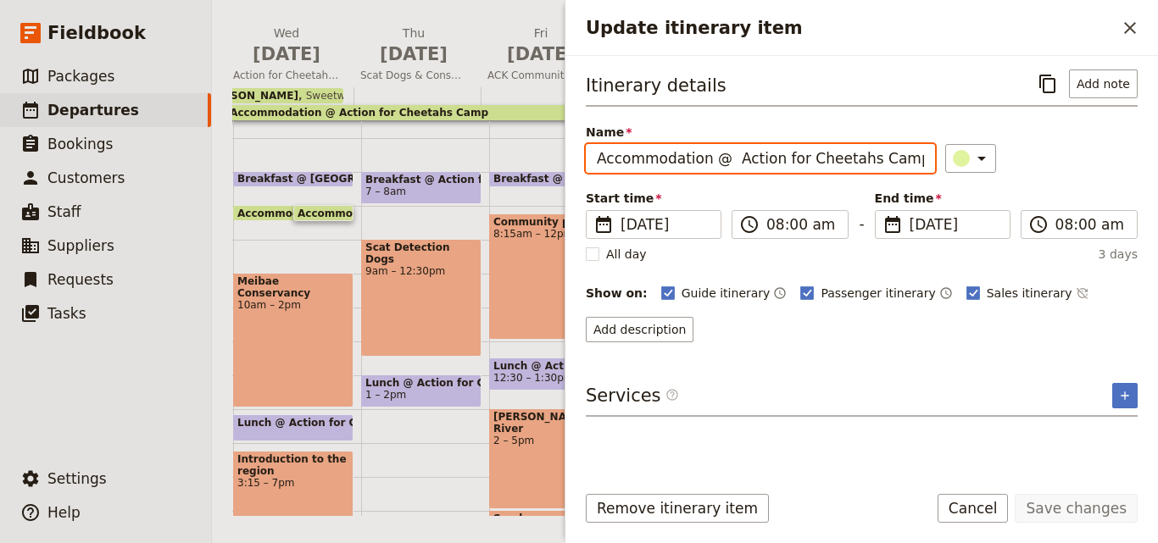
drag, startPoint x: 901, startPoint y: 161, endPoint x: 728, endPoint y: 164, distance: 172.9
click at [728, 164] on input "Accommodation @ Action for Cheetahs Camp" at bounding box center [760, 158] width 349 height 29
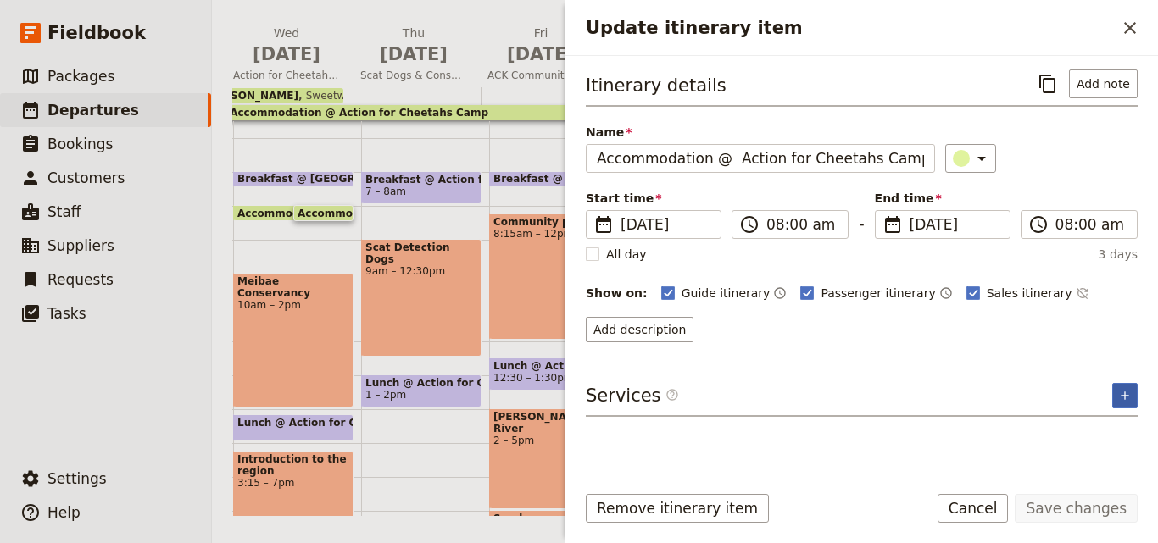
click at [1119, 392] on icon "Add service inclusion" at bounding box center [1125, 396] width 14 height 14
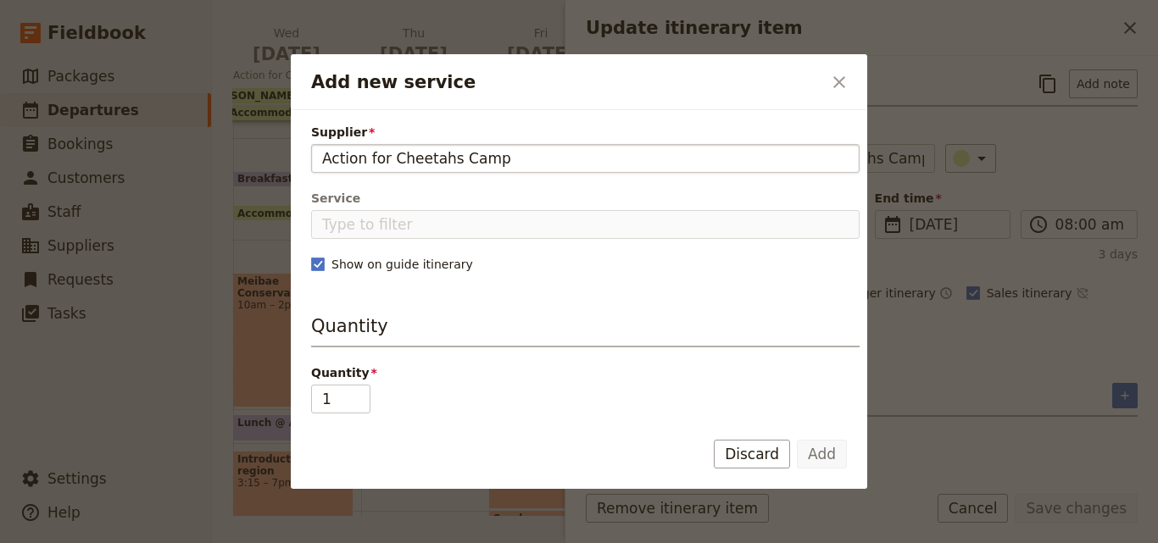
click at [322, 162] on input "Action for Cheetahs Camp" at bounding box center [585, 158] width 526 height 20
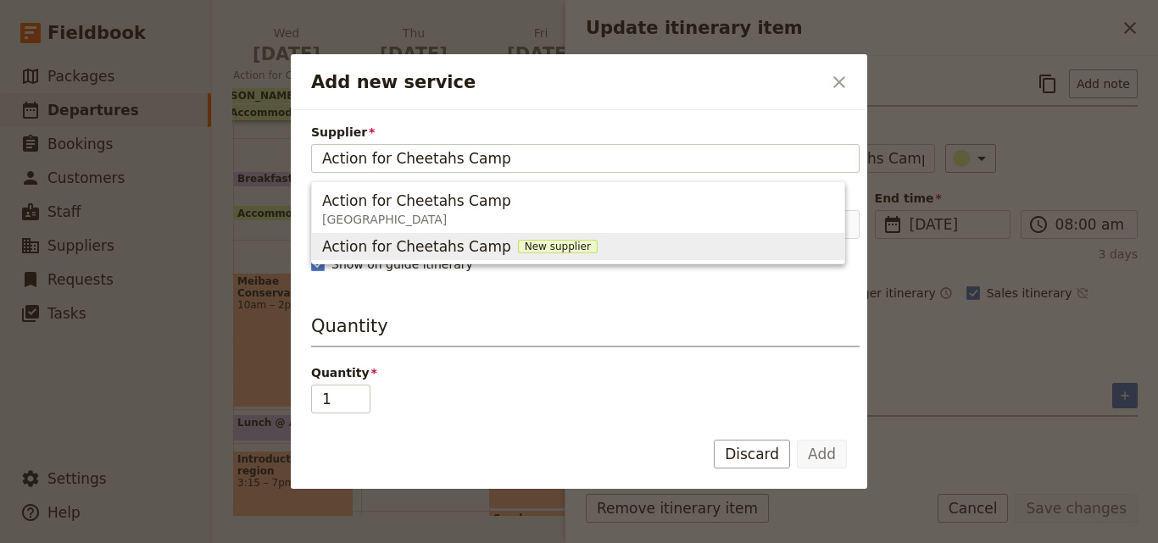
click at [522, 248] on span "New supplier" at bounding box center [558, 247] width 80 height 14
type input "Action for Cheetahs Camp"
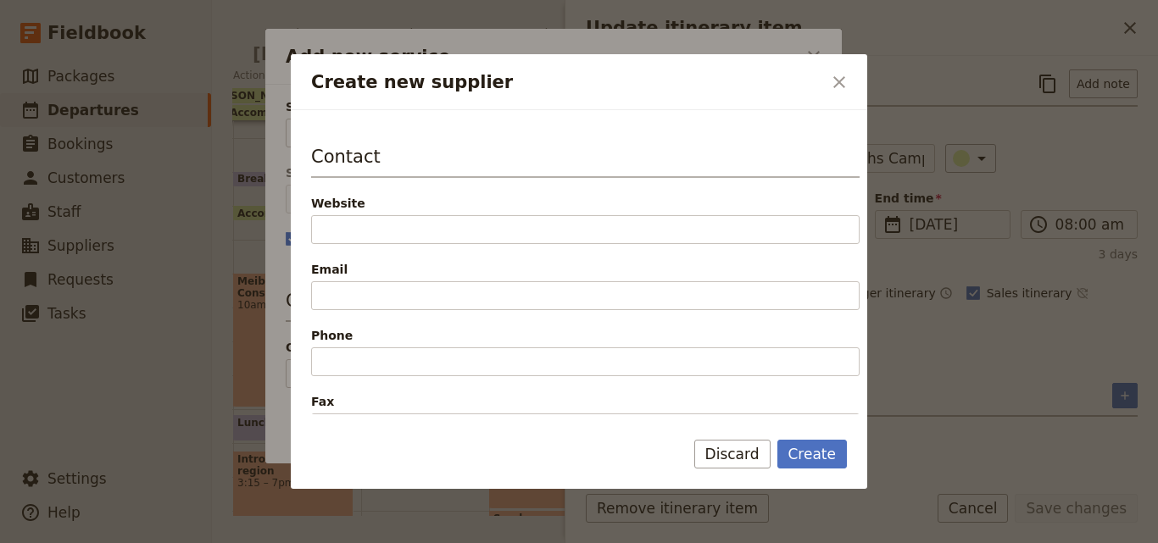
scroll to position [339, 0]
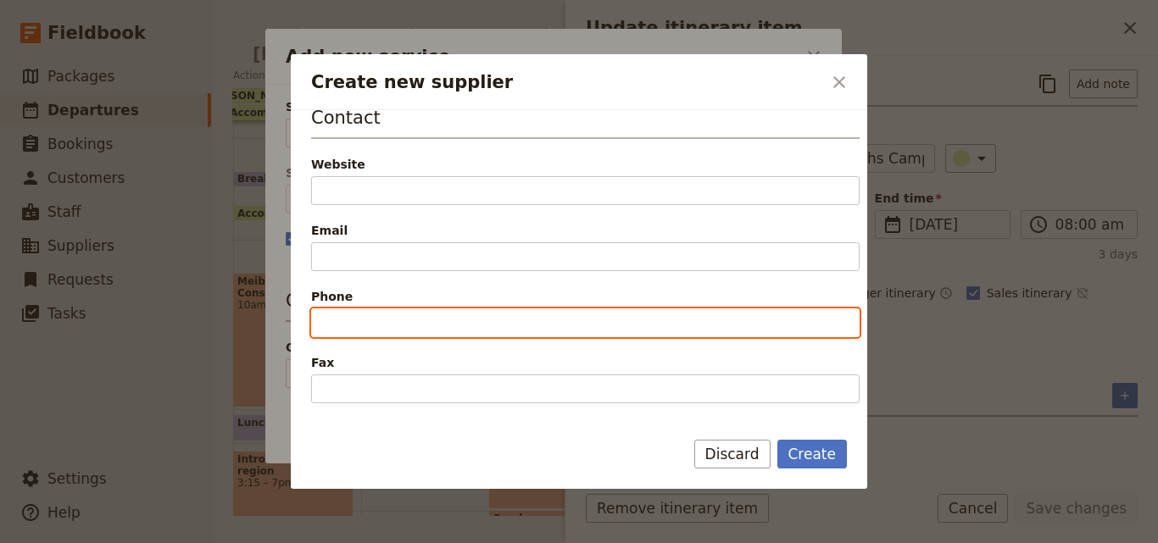
paste input "+254 (0) 721 631664"
type input "+254 (0) 721 631664"
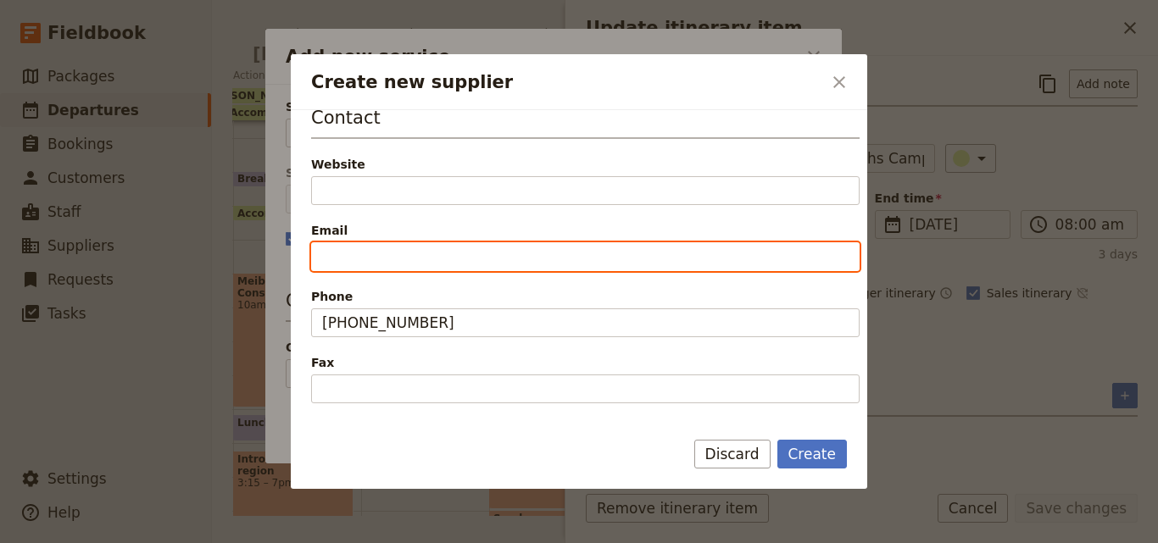
paste input "info@actionforcheetahs.org"
type input "info@actionforcheetahs.org"
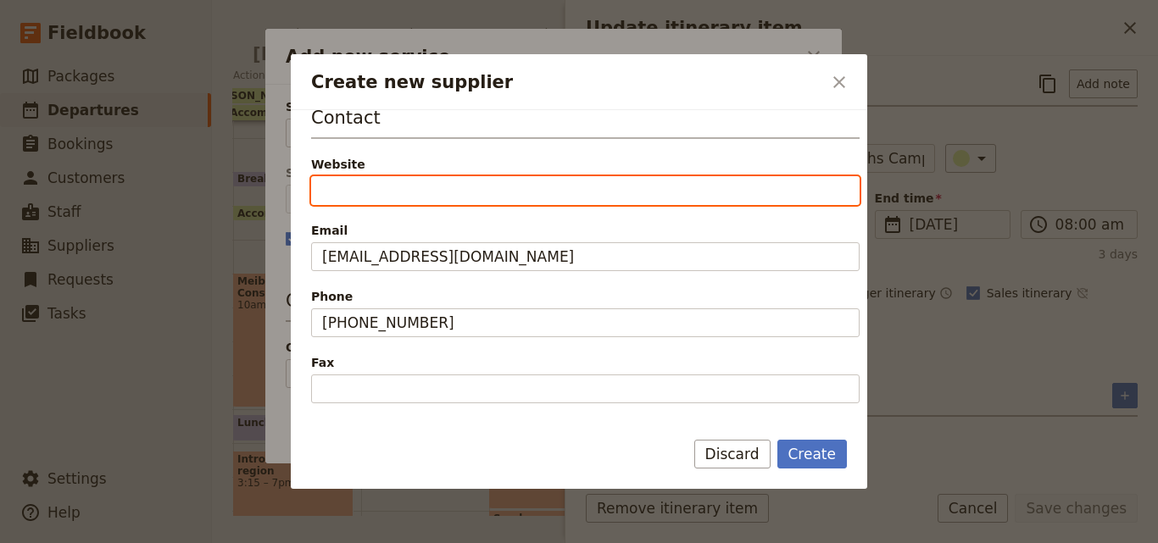
paste input "https://www.actionforcheetahs.org/"
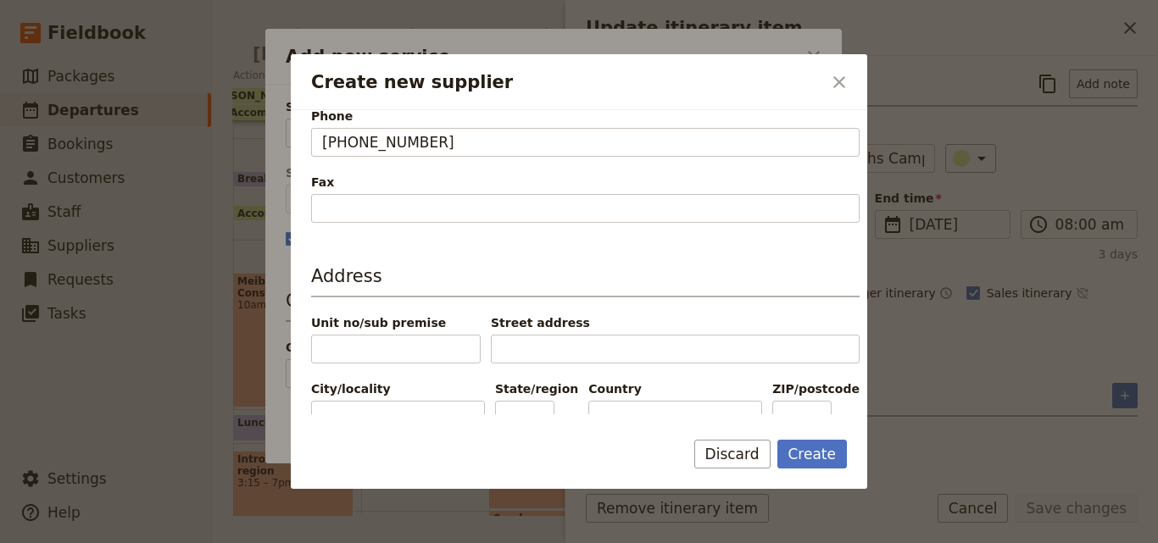
scroll to position [557, 0]
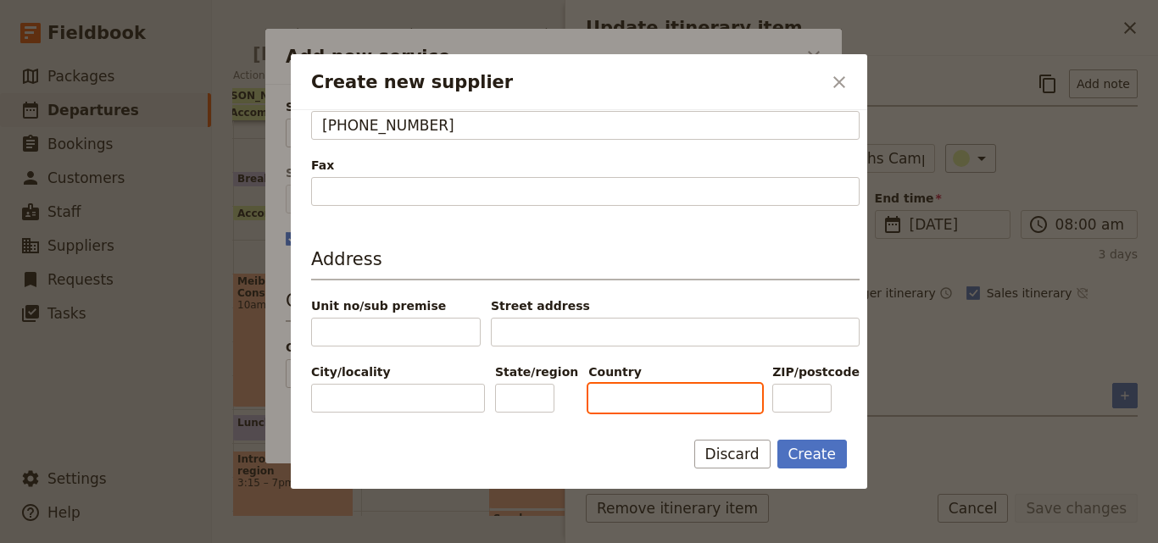
type input "https://www.actionforcheetahs.org"
click at [625, 396] on input "Country" at bounding box center [675, 398] width 174 height 29
type input "[GEOGRAPHIC_DATA]"
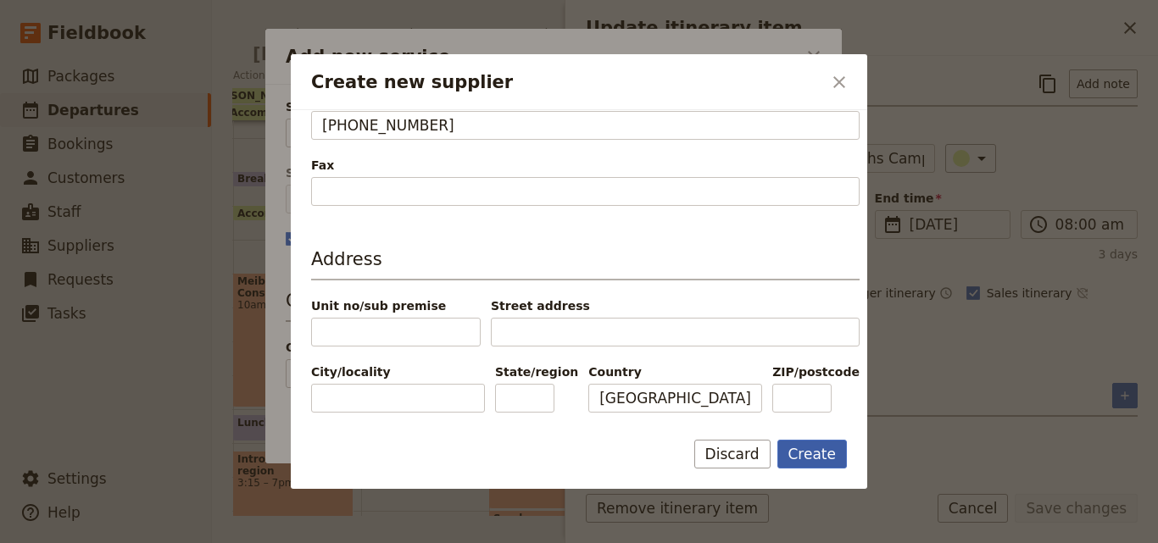
click at [816, 457] on button "Create" at bounding box center [812, 454] width 70 height 29
type input "Action for Cheetahs Camp"
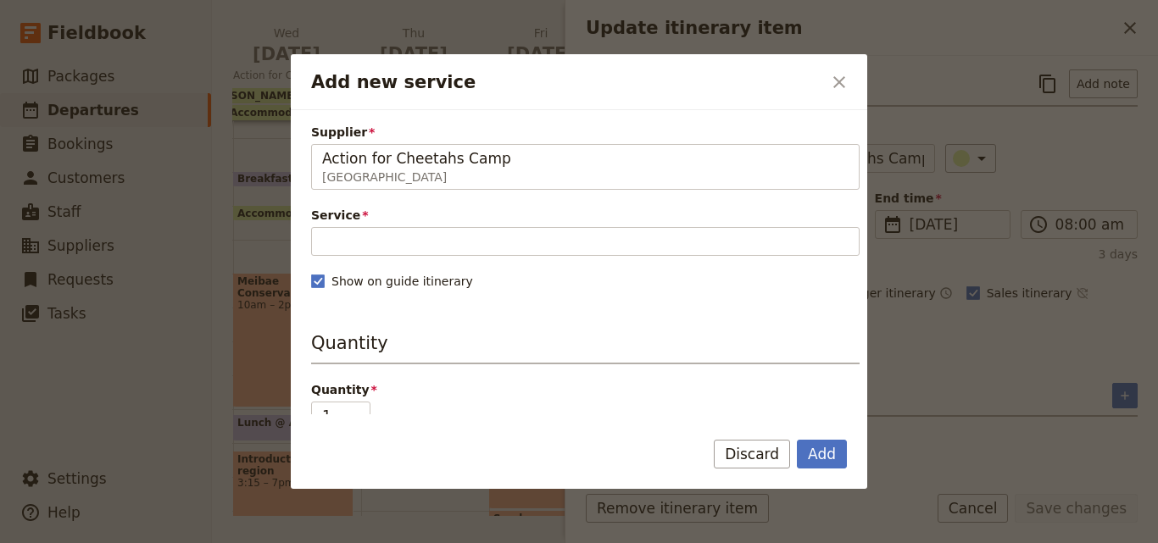
click at [443, 225] on div "Service Please fill out this field." at bounding box center [585, 231] width 548 height 49
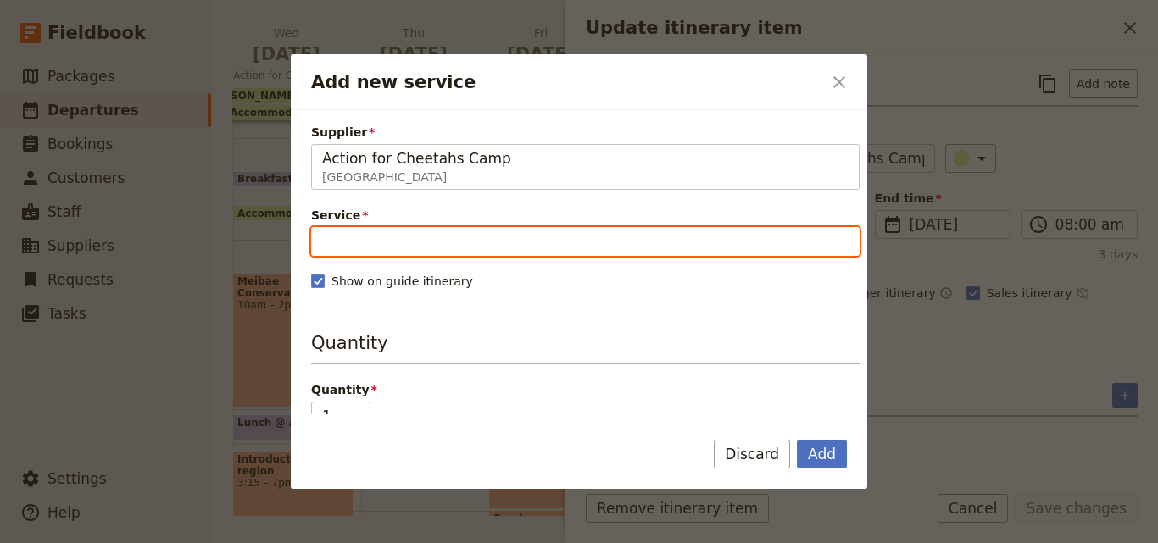
click at [438, 235] on input "Service" at bounding box center [585, 241] width 548 height 29
type input "R"
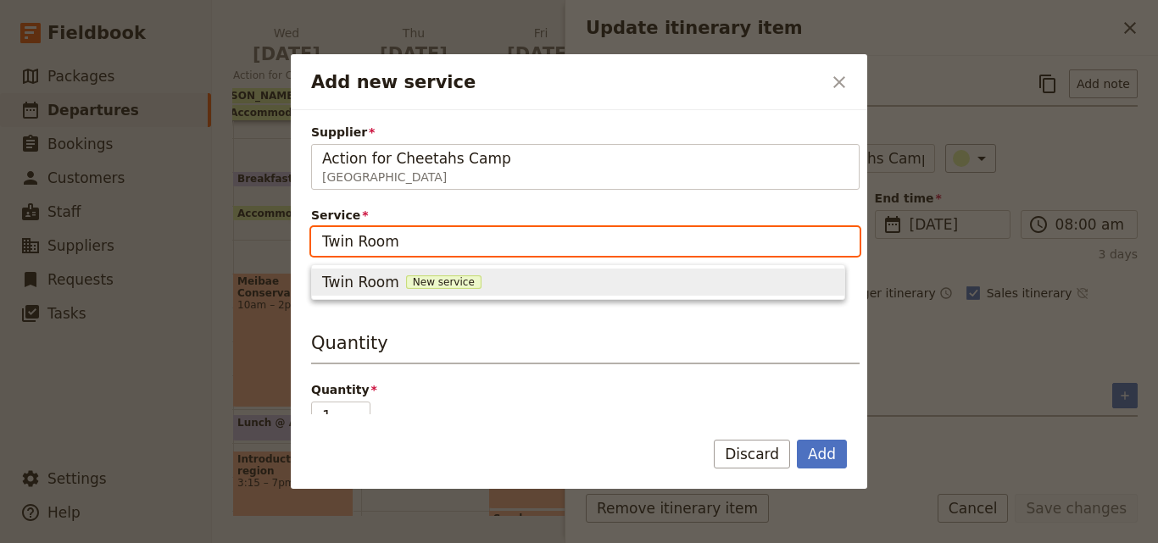
click at [442, 278] on span "New service" at bounding box center [443, 282] width 75 height 14
type input "Twin Room"
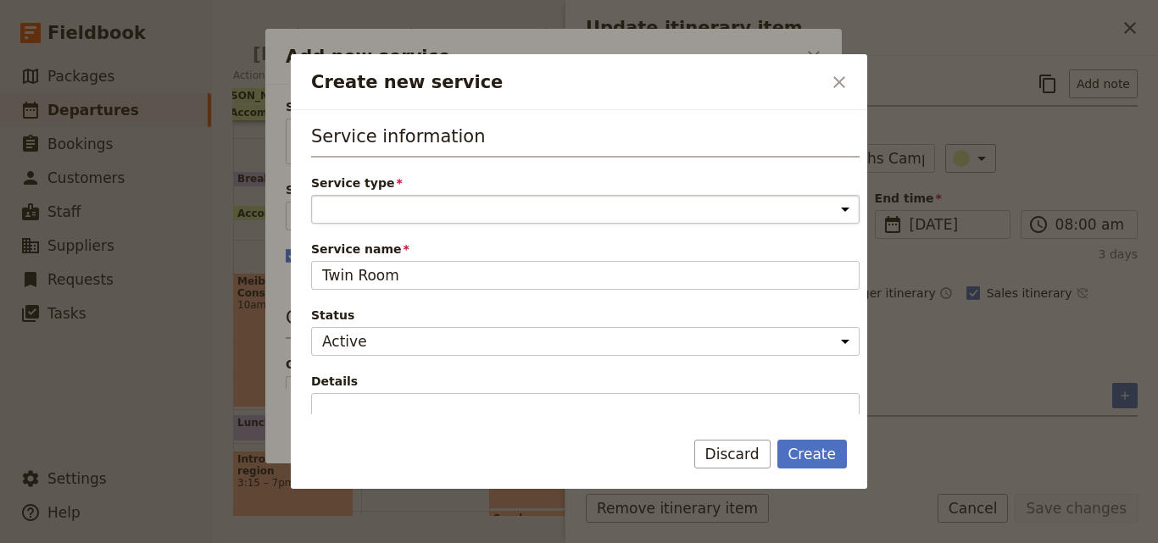
click at [418, 215] on select "Accommodation Activity Transport Flight Food and beverage Other" at bounding box center [585, 209] width 548 height 29
select select "AccommodationService"
click at [311, 195] on select "Accommodation Activity Transport Flight Food and beverage Other" at bounding box center [585, 209] width 548 height 29
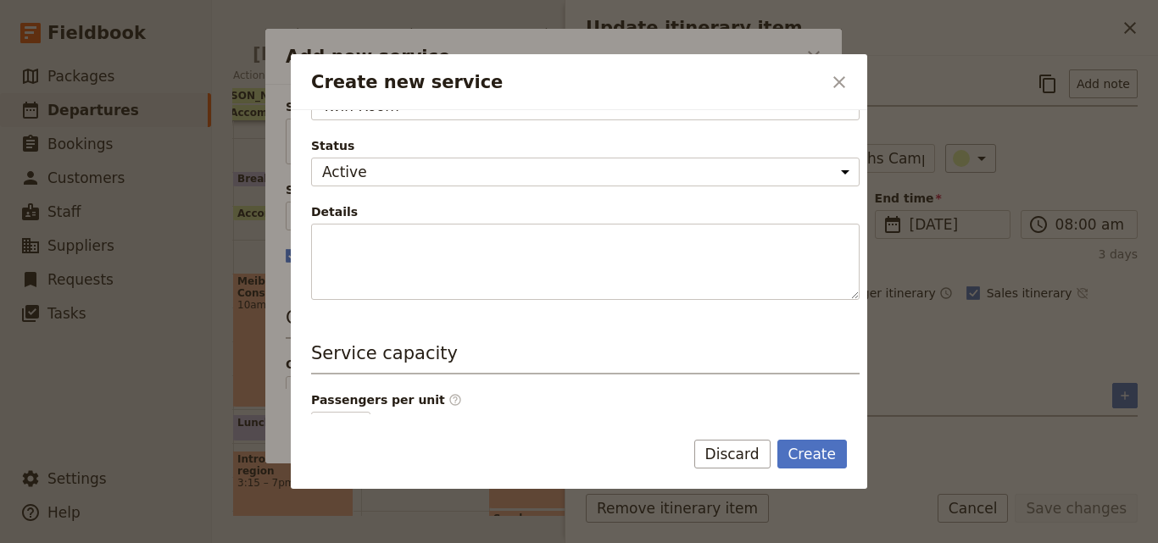
scroll to position [254, 0]
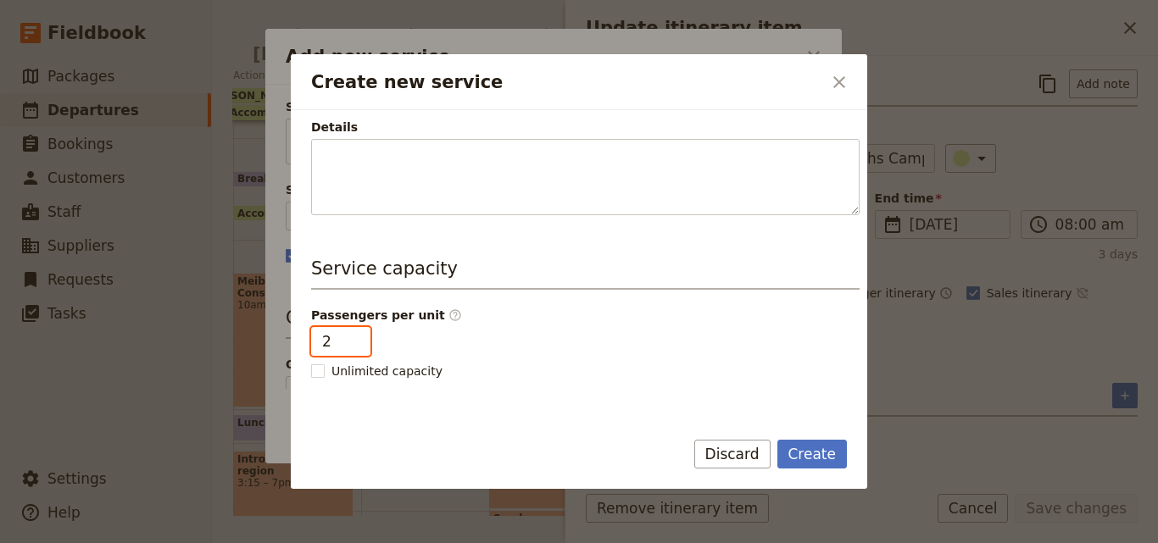
type input "2"
click at [349, 336] on input "2" at bounding box center [340, 341] width 59 height 29
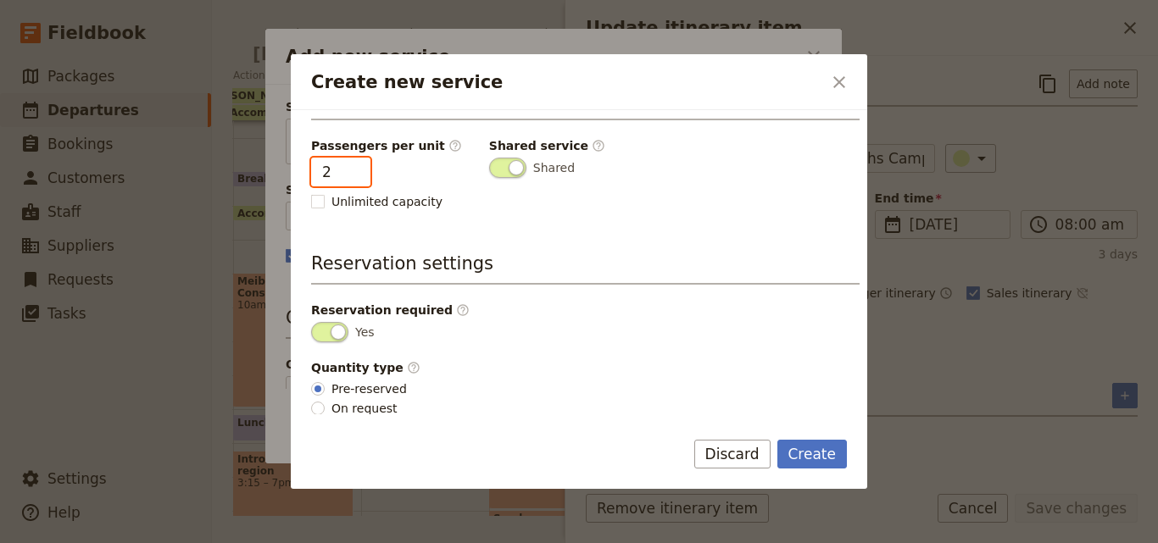
scroll to position [428, 0]
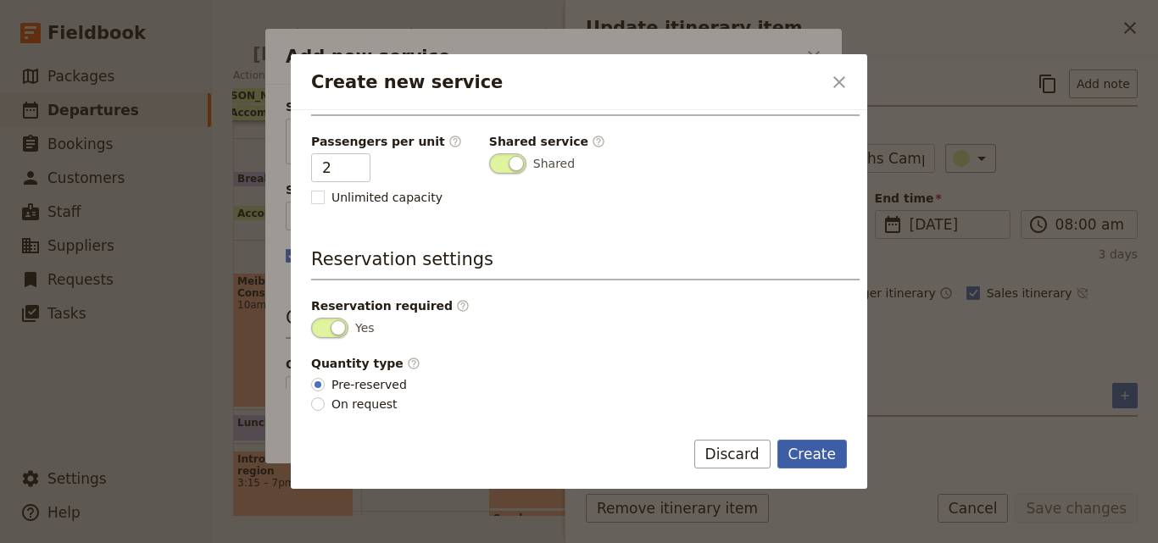
click at [795, 451] on button "Create" at bounding box center [812, 454] width 70 height 29
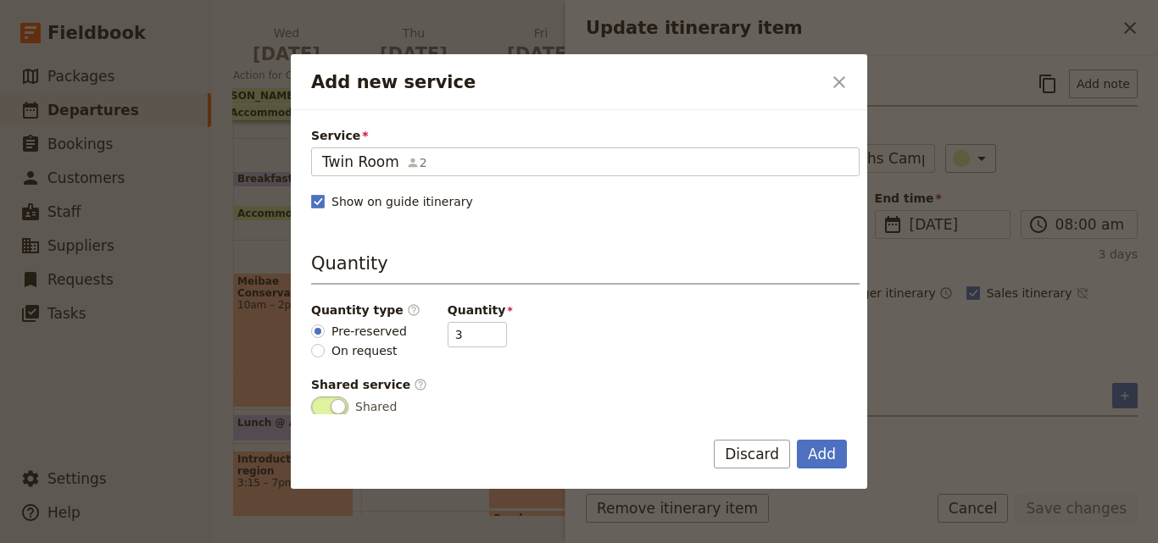
scroll to position [0, 0]
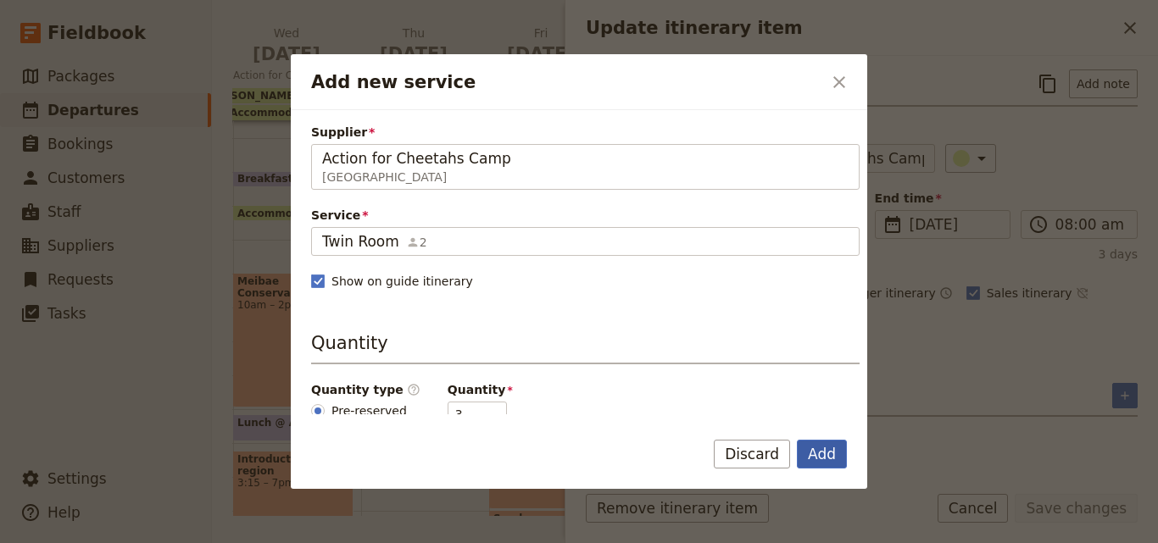
click at [814, 452] on button "Add" at bounding box center [822, 454] width 50 height 29
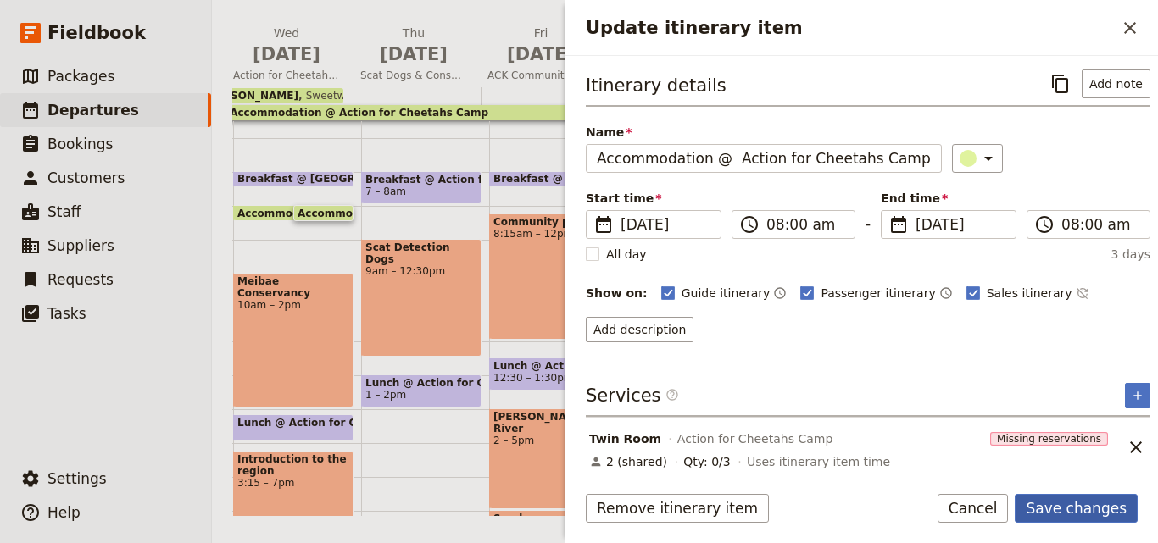
click at [1083, 508] on button "Save changes" at bounding box center [1075, 508] width 123 height 29
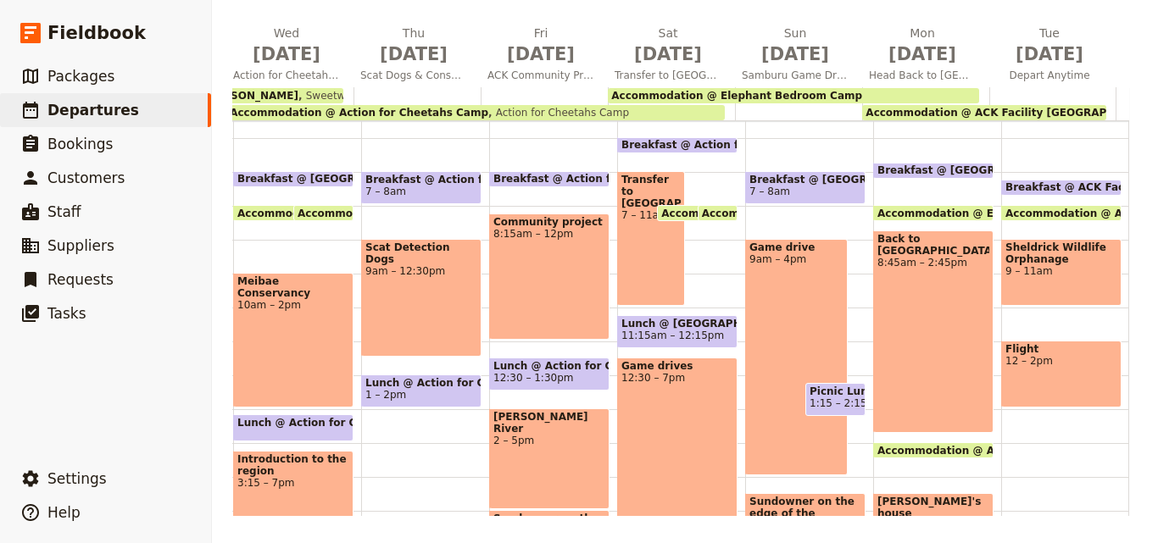
click at [834, 93] on div "Accommodation @ Elephant Bedroom Camp" at bounding box center [793, 95] width 371 height 15
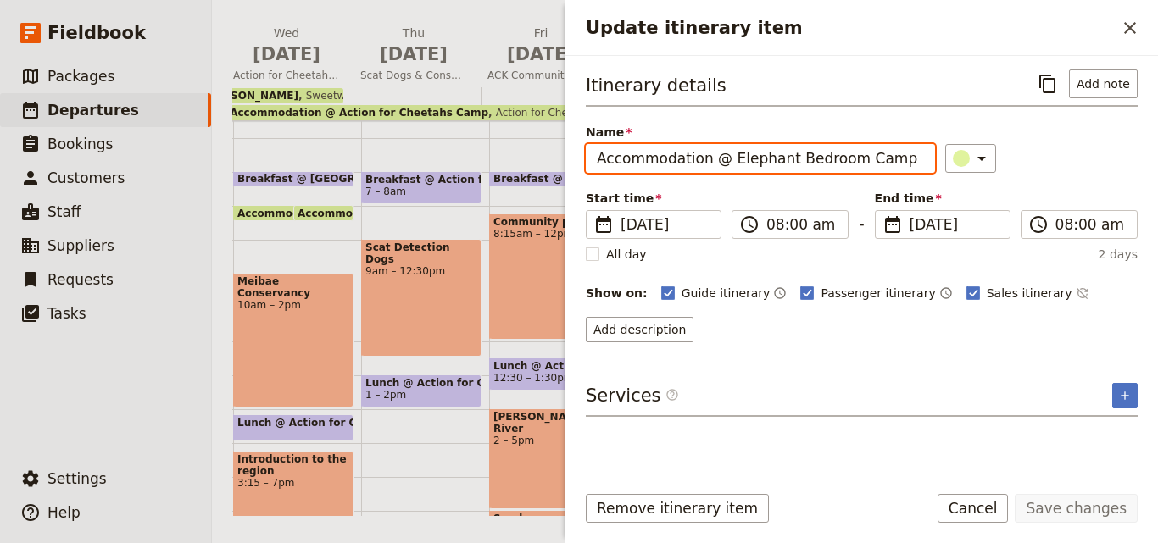
drag, startPoint x: 887, startPoint y: 159, endPoint x: 723, endPoint y: 162, distance: 164.4
click at [723, 162] on input "Accommodation @ Elephant Bedroom Camp" at bounding box center [760, 158] width 349 height 29
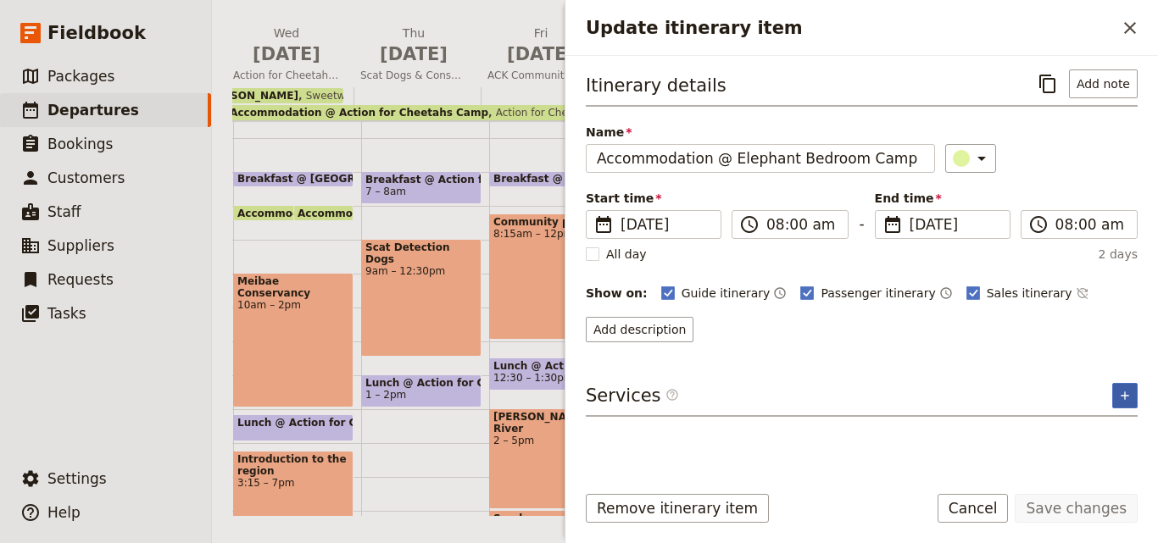
click at [1122, 400] on icon "Add service inclusion" at bounding box center [1125, 396] width 14 height 14
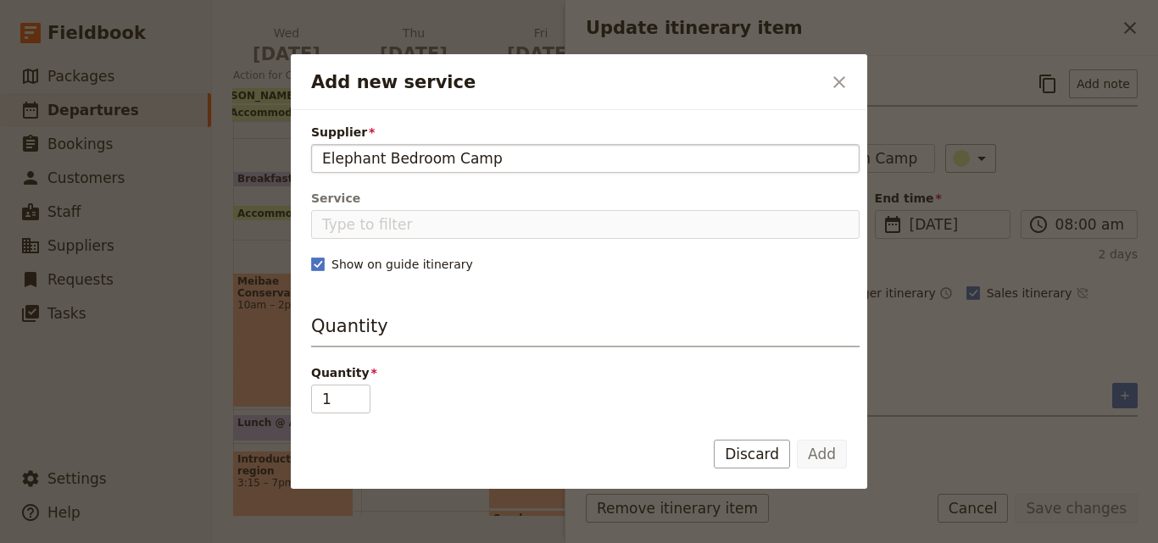
click at [323, 157] on input "Elephant Bedroom Camp" at bounding box center [585, 158] width 526 height 20
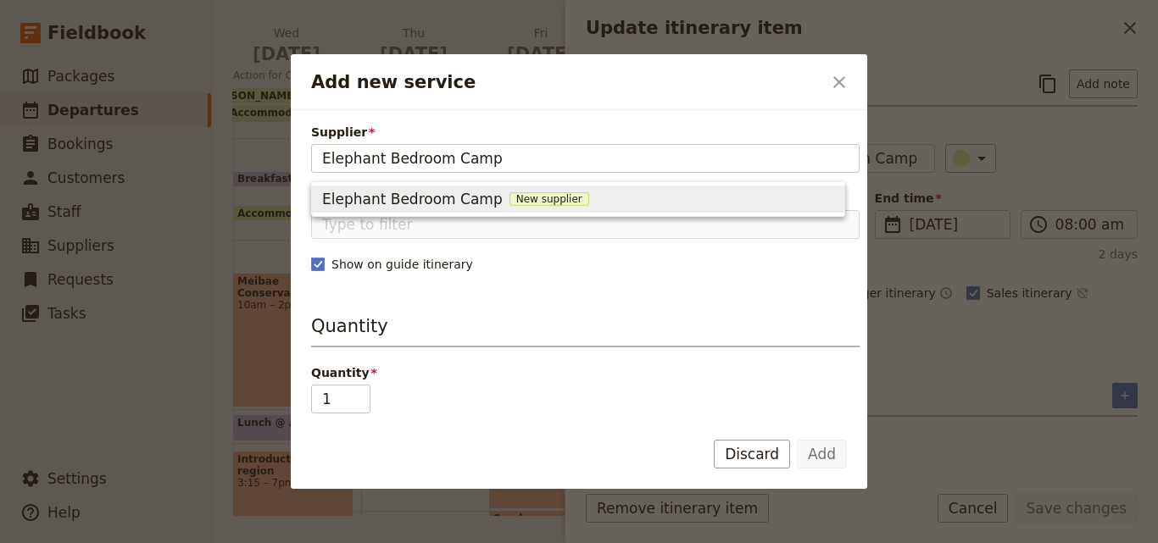
click at [524, 198] on span "New supplier" at bounding box center [549, 199] width 80 height 14
type input "Elephant Bedroom Camp"
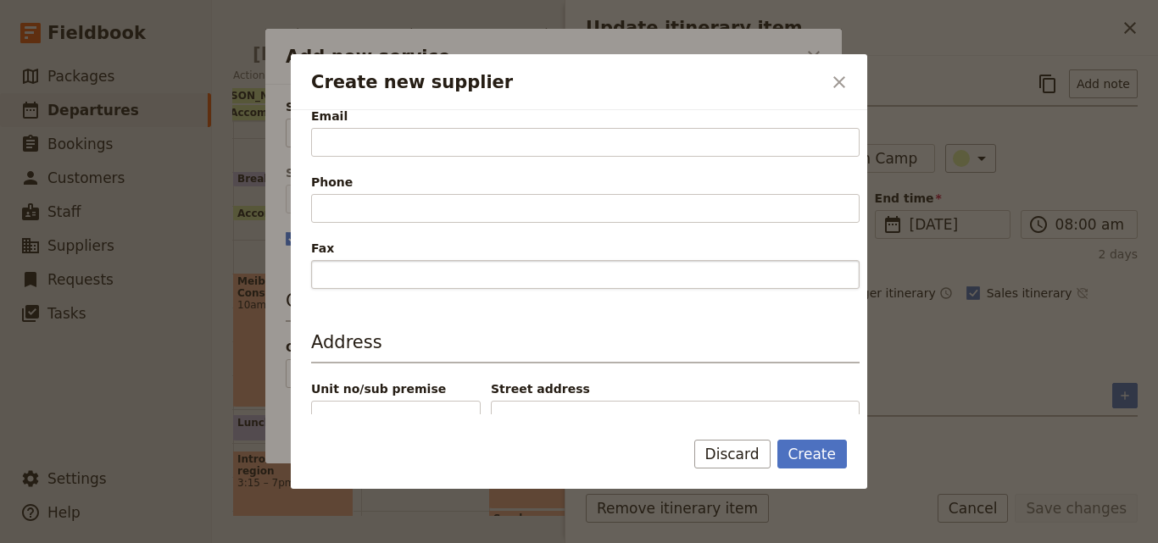
scroll to position [424, 0]
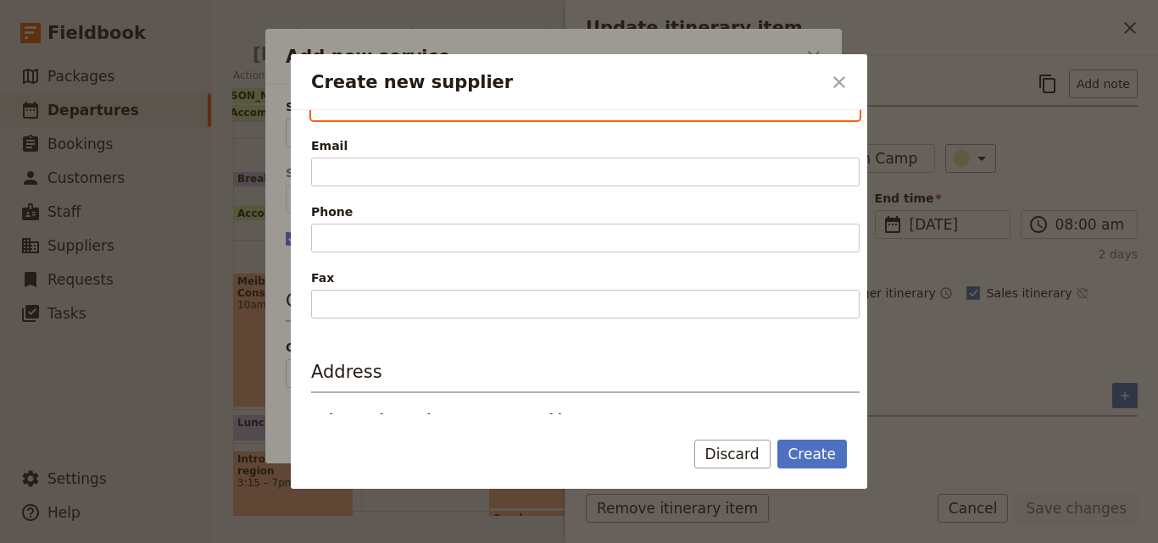
drag, startPoint x: 353, startPoint y: 108, endPoint x: 332, endPoint y: 112, distance: 21.6
click at [332, 112] on input "Website" at bounding box center [585, 106] width 548 height 29
paste input "https://www.samburureserve.com/contact.php"
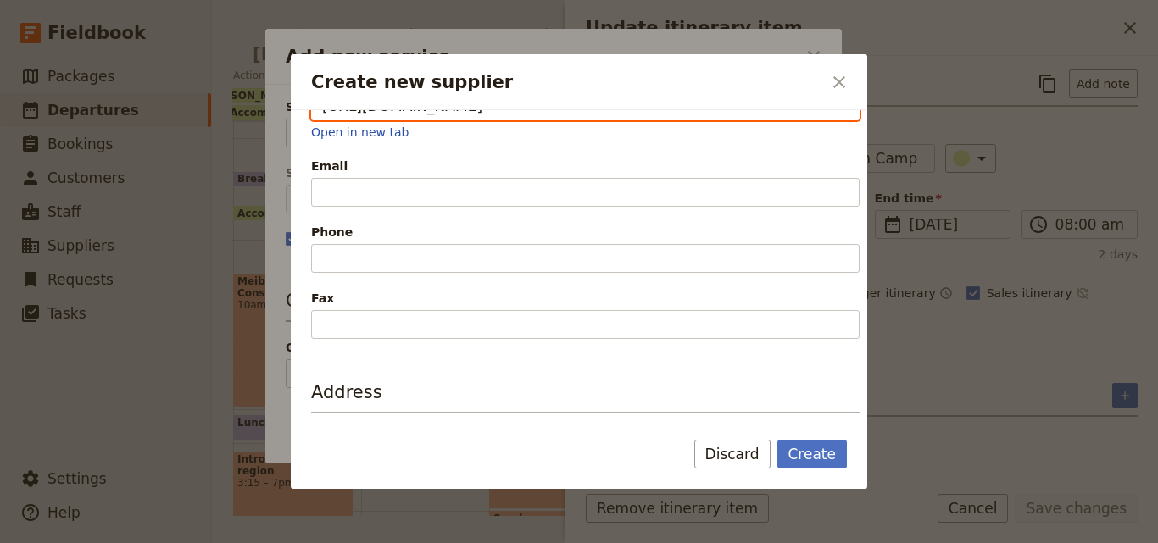
scroll to position [410, 0]
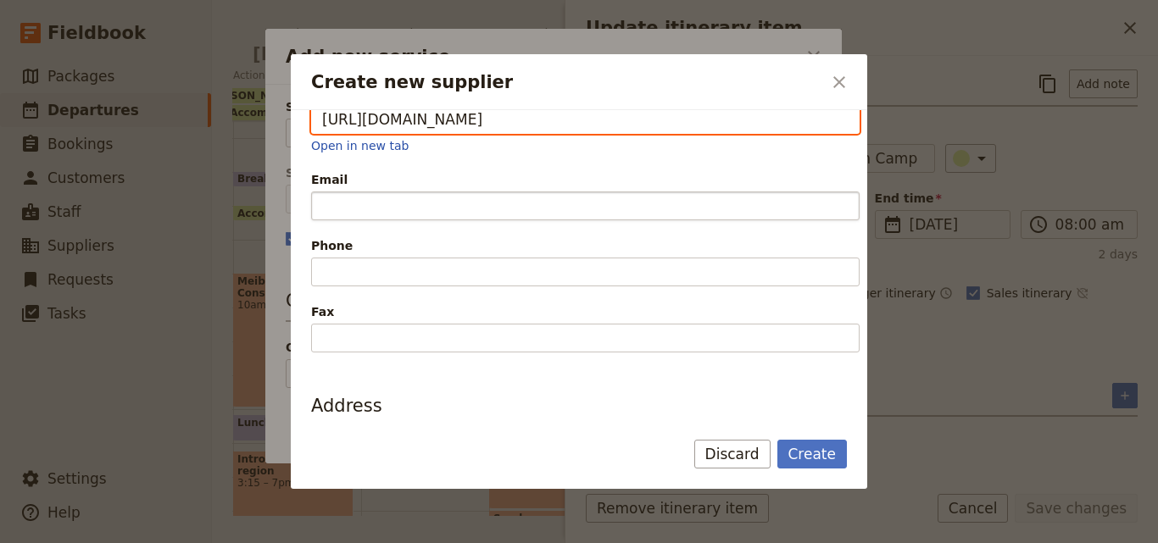
type input "https://www.samburureserve.com/contact.php"
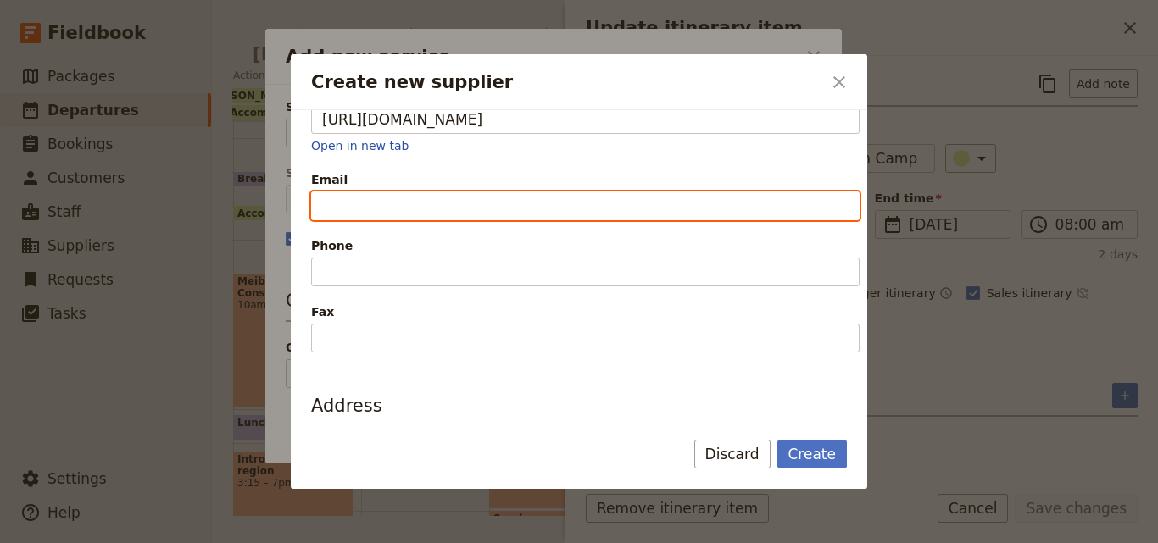
click at [476, 212] on input "Email" at bounding box center [585, 206] width 548 height 29
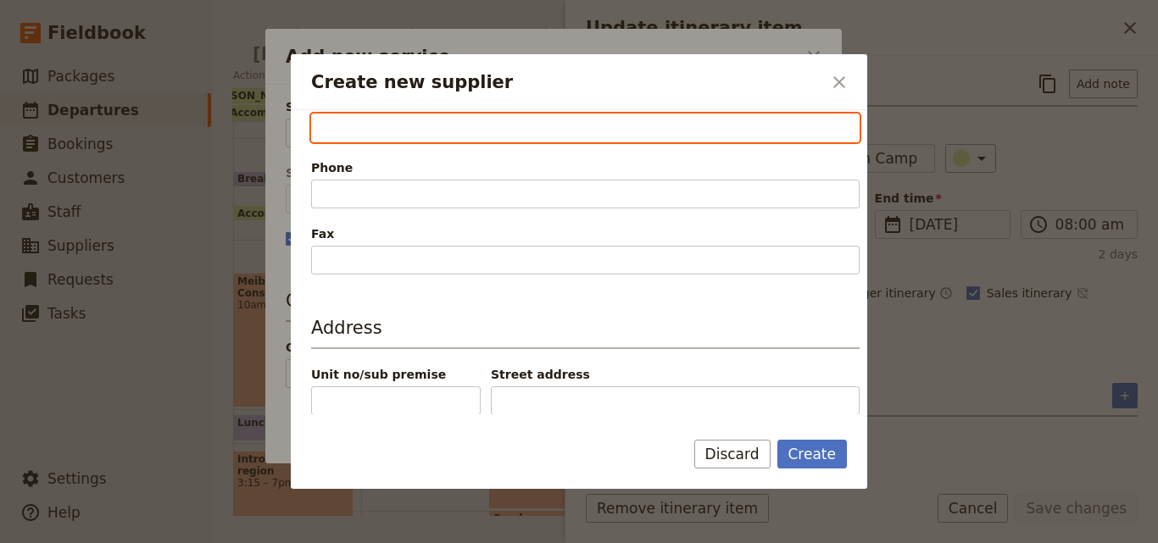
scroll to position [557, 0]
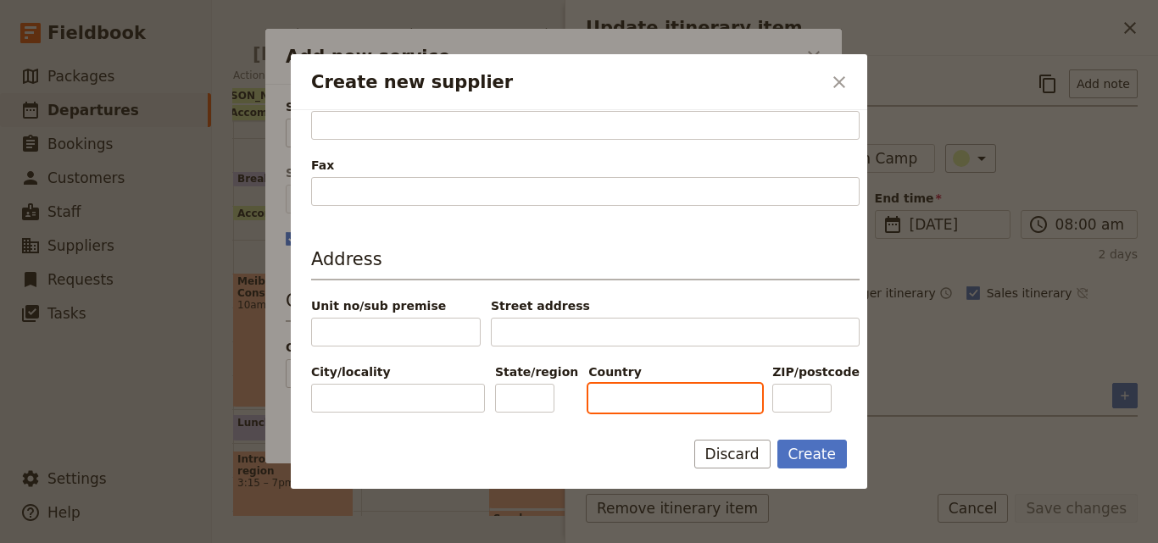
click at [710, 404] on input "Country" at bounding box center [675, 398] width 174 height 29
type input "[GEOGRAPHIC_DATA]"
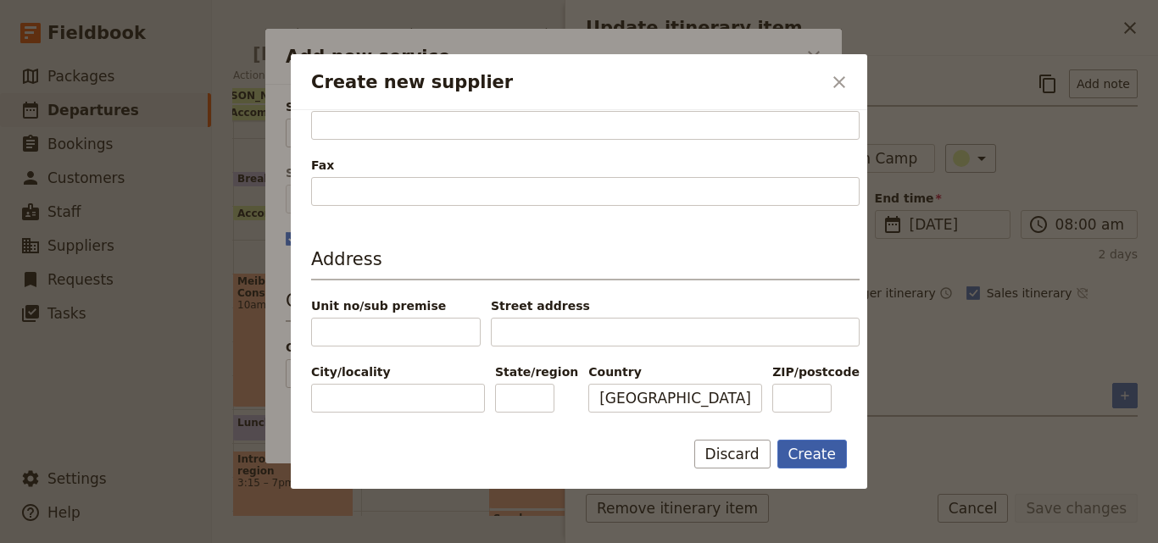
click at [802, 440] on button "Create" at bounding box center [812, 454] width 70 height 29
type input "Elephant Bedroom Camp"
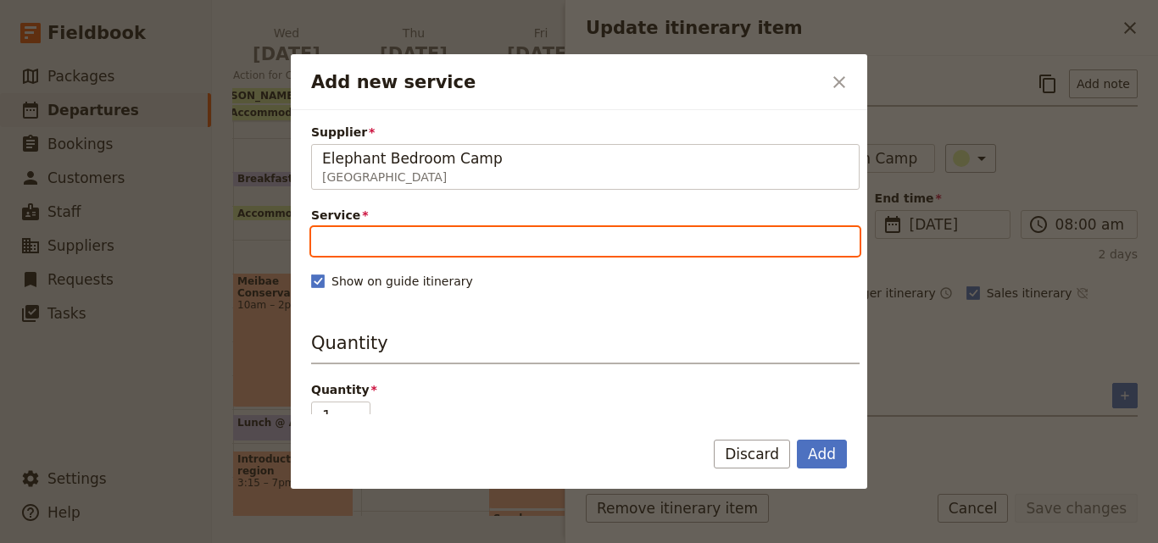
click at [586, 247] on input "Service" at bounding box center [585, 241] width 548 height 29
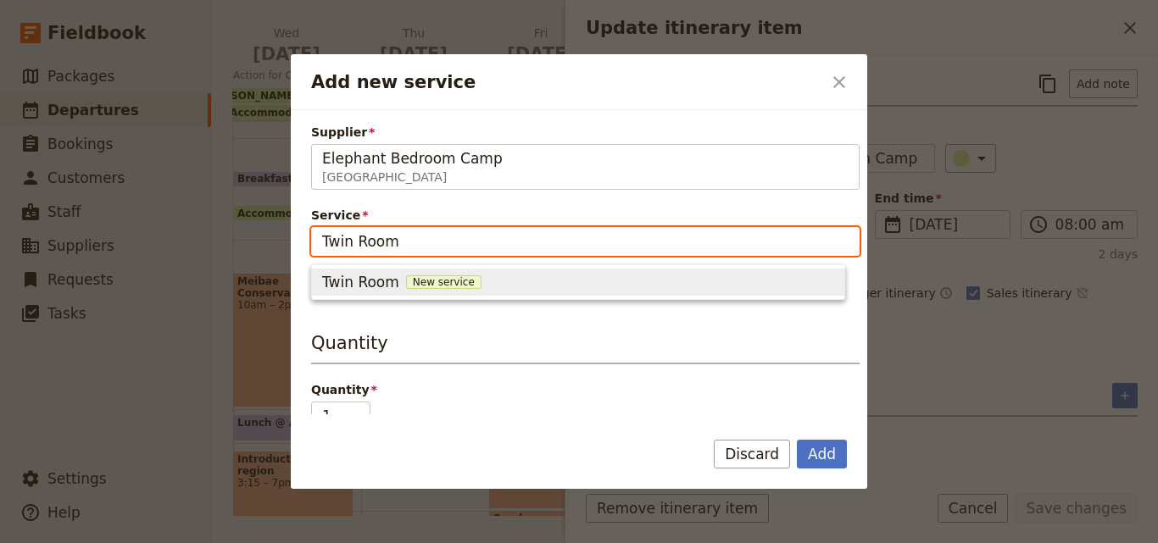
click at [445, 277] on span "New service" at bounding box center [443, 282] width 75 height 14
type input "Twin Room"
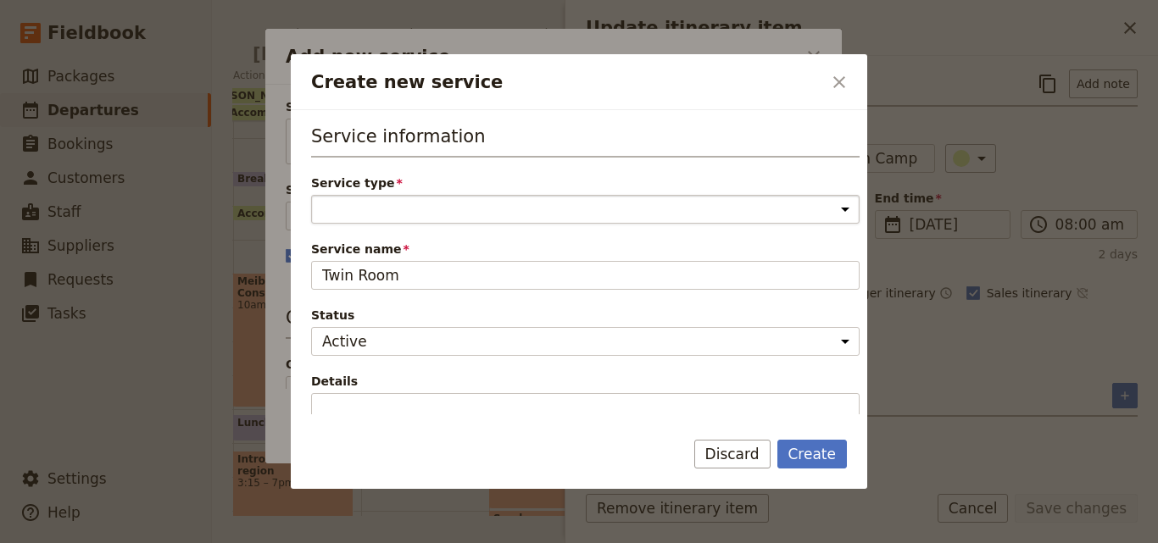
click at [453, 219] on select "Accommodation Activity Transport Flight Food and beverage Other" at bounding box center [585, 209] width 548 height 29
select select "AccommodationService"
click at [311, 195] on select "Accommodation Activity Transport Flight Food and beverage Other" at bounding box center [585, 209] width 548 height 29
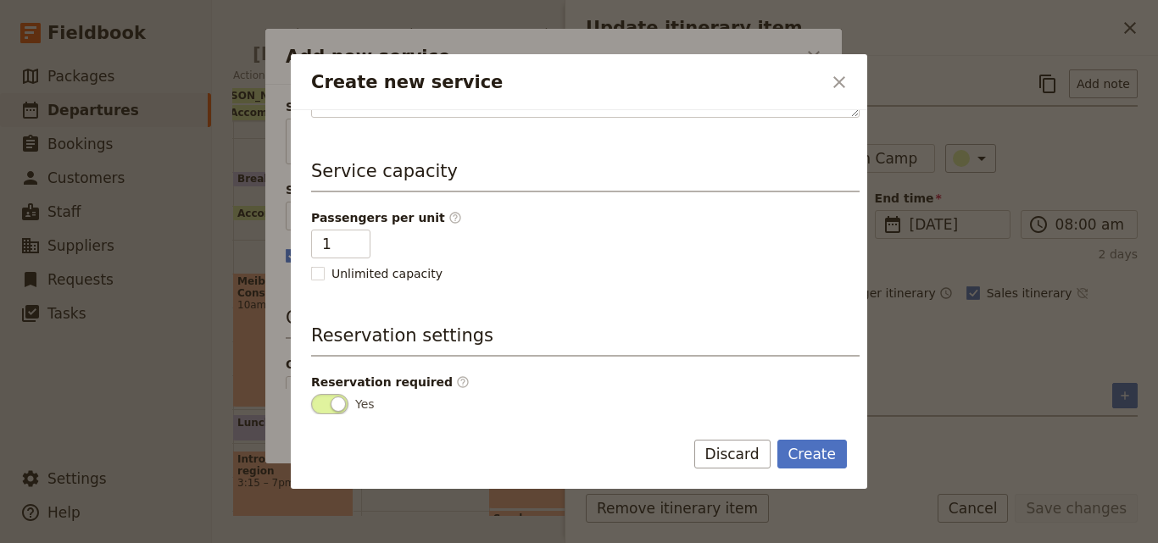
scroll to position [424, 0]
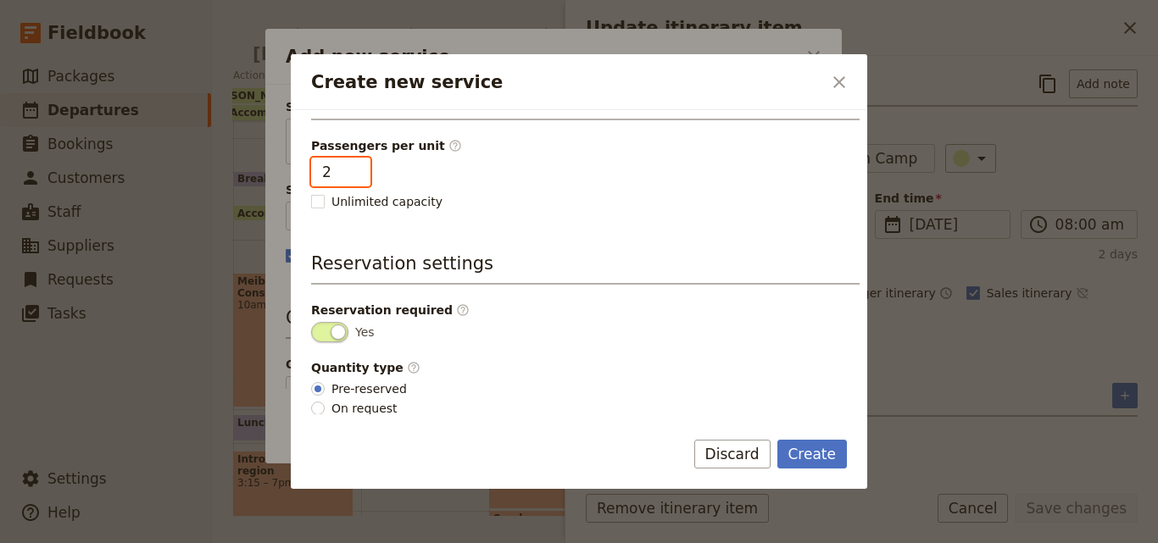
type input "2"
click at [358, 168] on input "2" at bounding box center [340, 172] width 59 height 29
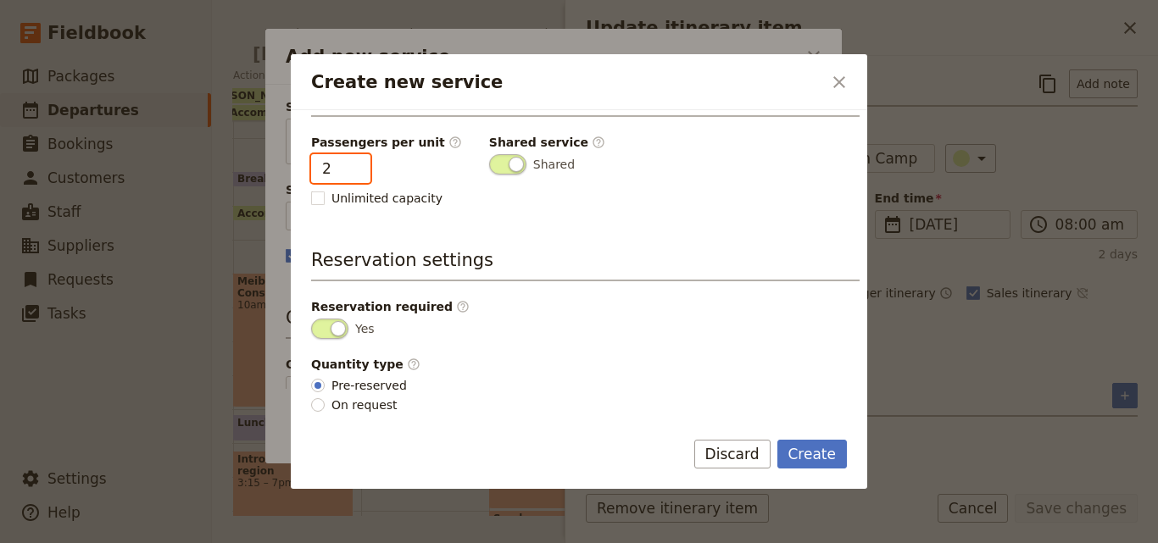
scroll to position [428, 0]
click at [812, 453] on button "Create" at bounding box center [812, 454] width 70 height 29
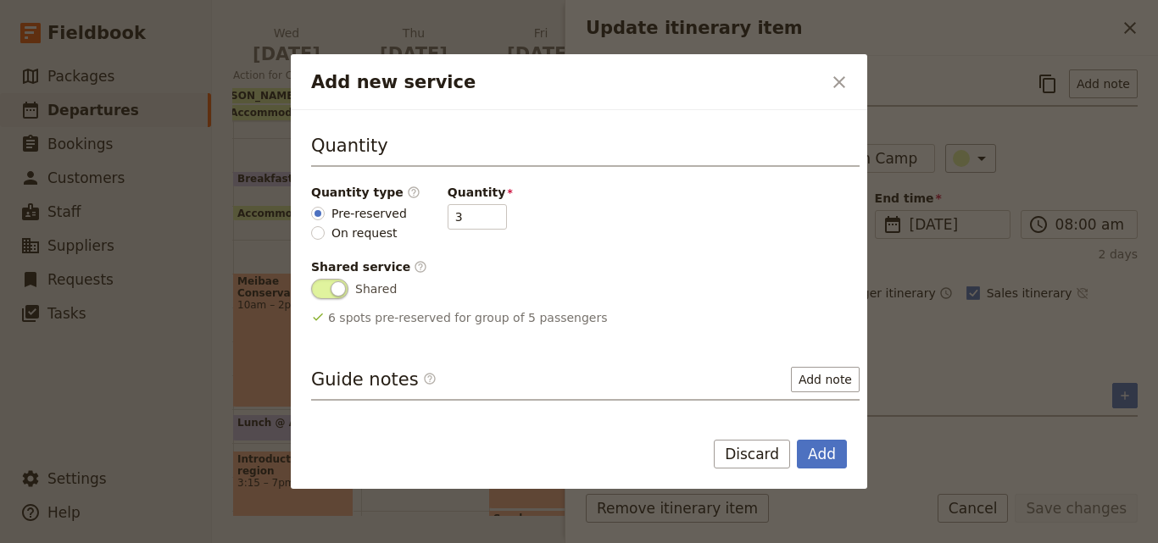
scroll to position [254, 0]
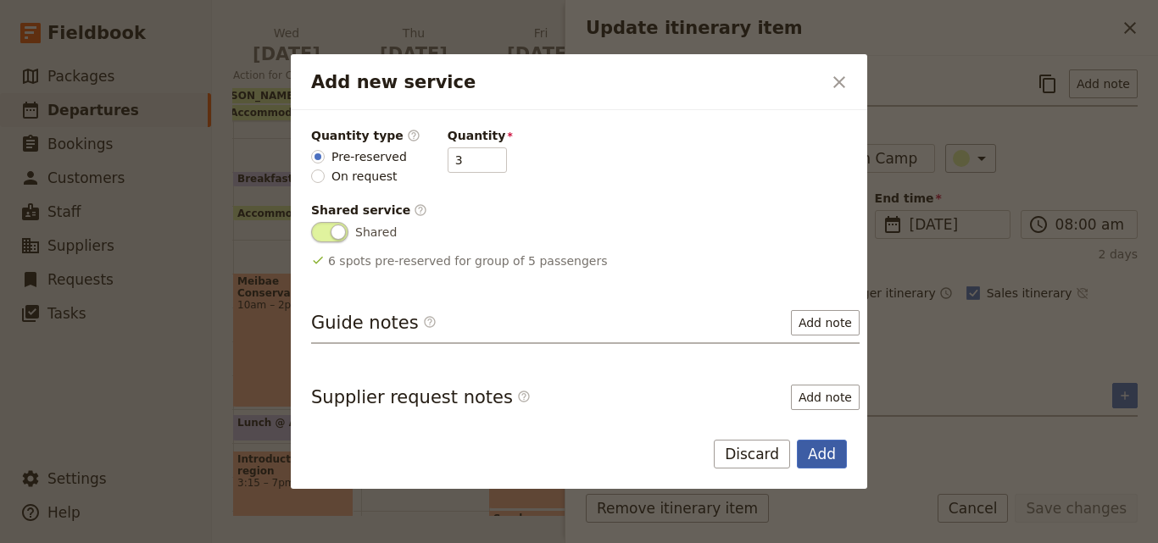
click at [819, 449] on button "Add" at bounding box center [822, 454] width 50 height 29
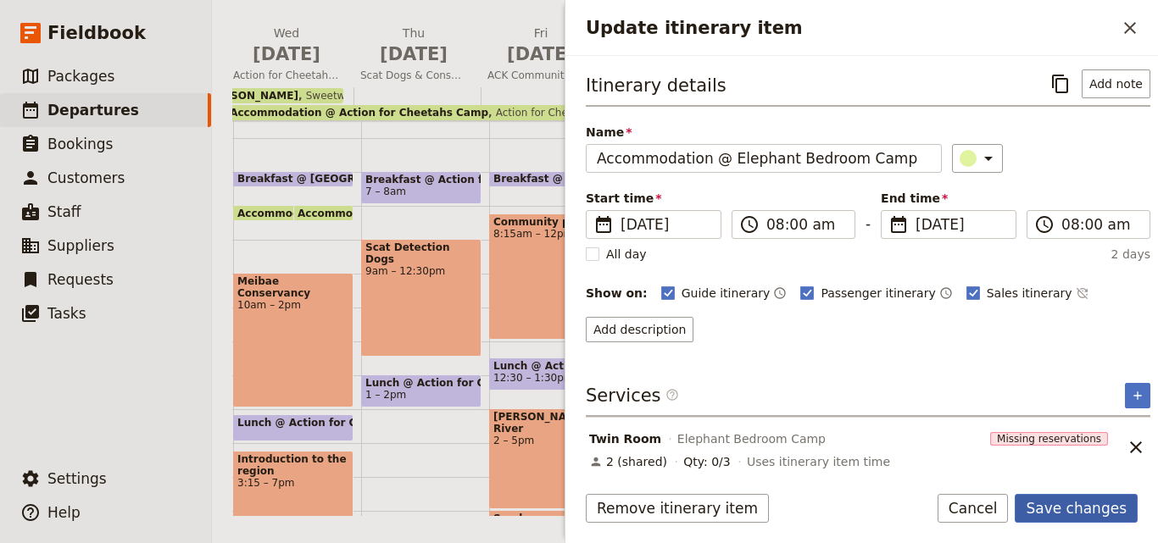
click at [1078, 508] on button "Save changes" at bounding box center [1075, 508] width 123 height 29
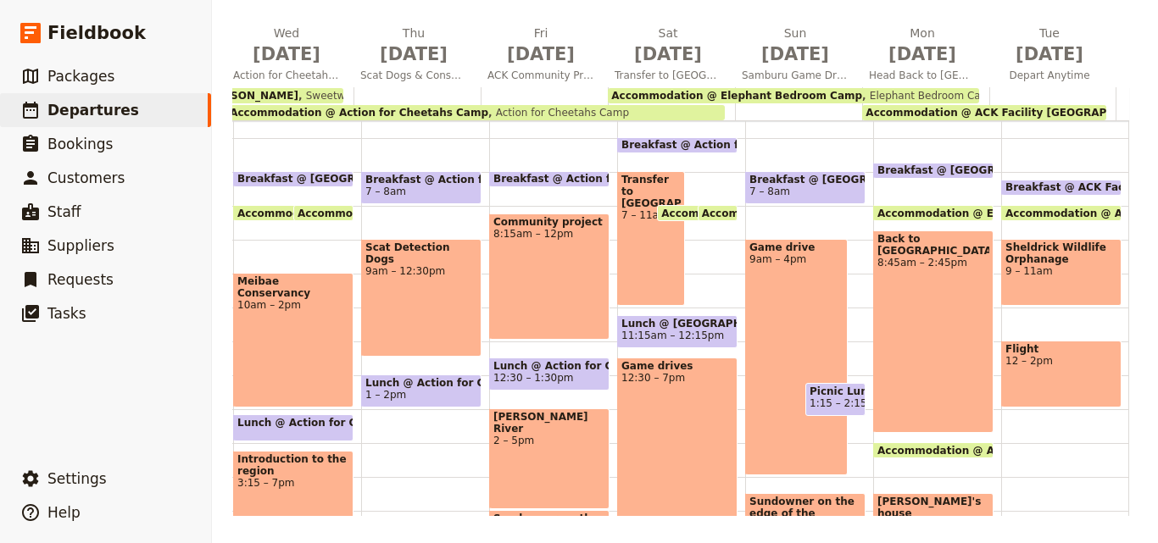
click at [1029, 108] on span "Accommodation @ ACK Facility [GEOGRAPHIC_DATA]" at bounding box center [1015, 113] width 300 height 12
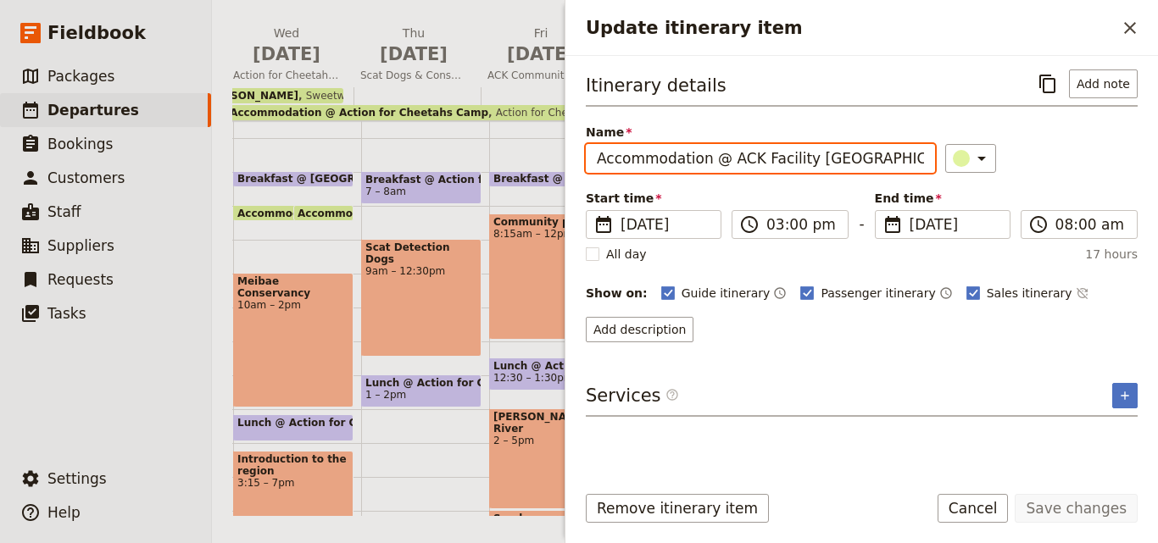
drag, startPoint x: 852, startPoint y: 161, endPoint x: 725, endPoint y: 162, distance: 127.1
click at [725, 162] on input "Accommodation @ ACK Facility [GEOGRAPHIC_DATA]" at bounding box center [760, 158] width 349 height 29
drag, startPoint x: 872, startPoint y: 162, endPoint x: 725, endPoint y: 162, distance: 146.6
click at [725, 162] on input "Accommodation @ ACK Facility [GEOGRAPHIC_DATA]" at bounding box center [760, 158] width 349 height 29
drag, startPoint x: 868, startPoint y: 158, endPoint x: 726, endPoint y: 158, distance: 141.5
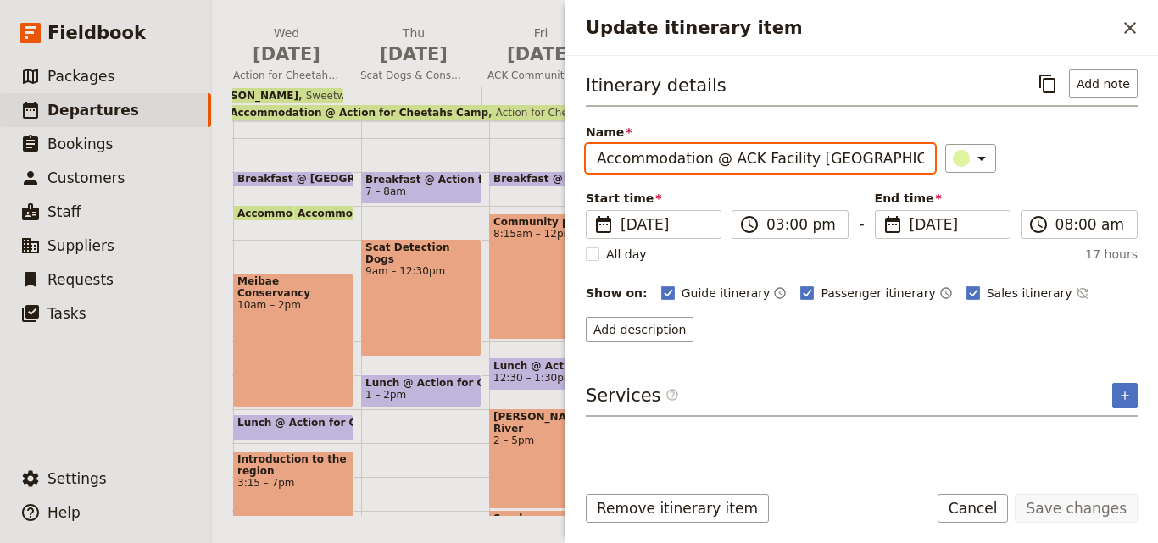
click at [726, 158] on input "Accommodation @ ACK Facility [GEOGRAPHIC_DATA]" at bounding box center [760, 158] width 349 height 29
drag, startPoint x: 867, startPoint y: 158, endPoint x: 719, endPoint y: 175, distance: 149.3
click at [719, 175] on div "Itinerary details ​ Add note Name Accommodation @ ACK Facility Nairobi ​ Start …" at bounding box center [862, 205] width 552 height 273
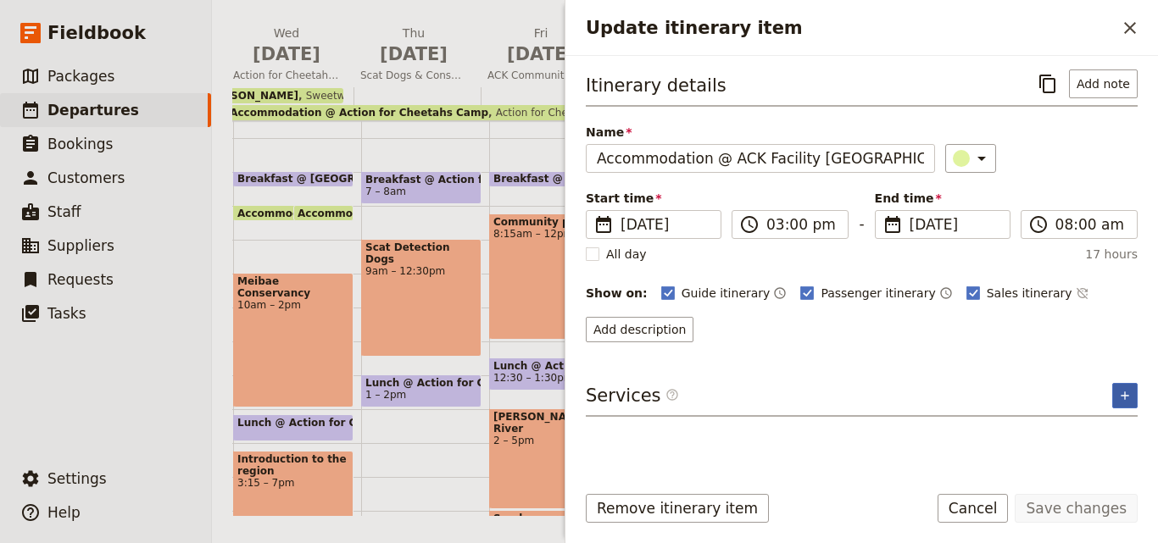
click at [1125, 392] on icon "Add service inclusion" at bounding box center [1125, 396] width 14 height 14
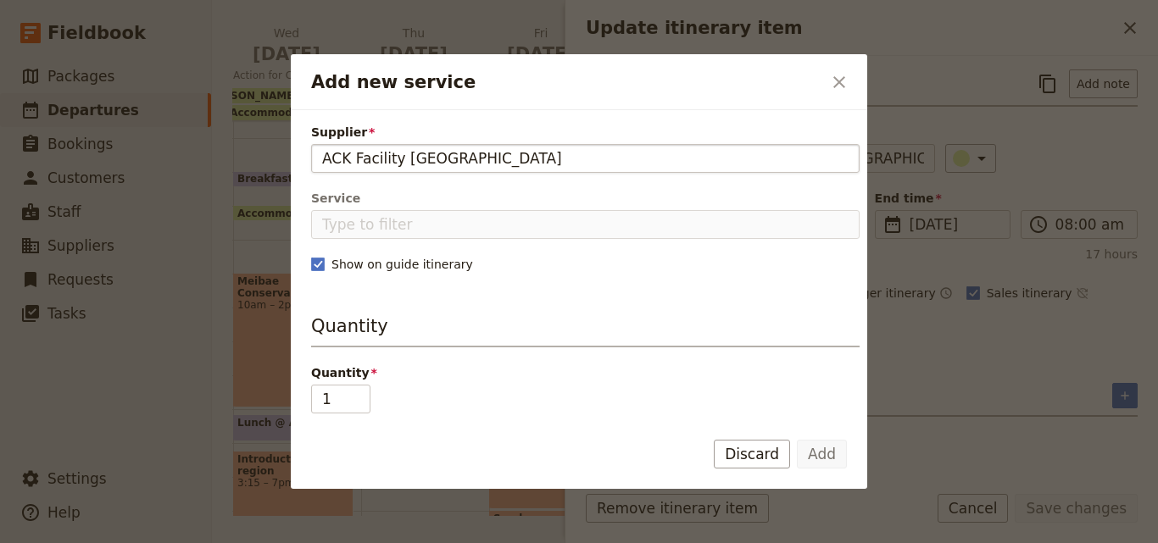
click at [326, 157] on input "ACK Facility Nairobi" at bounding box center [585, 158] width 526 height 20
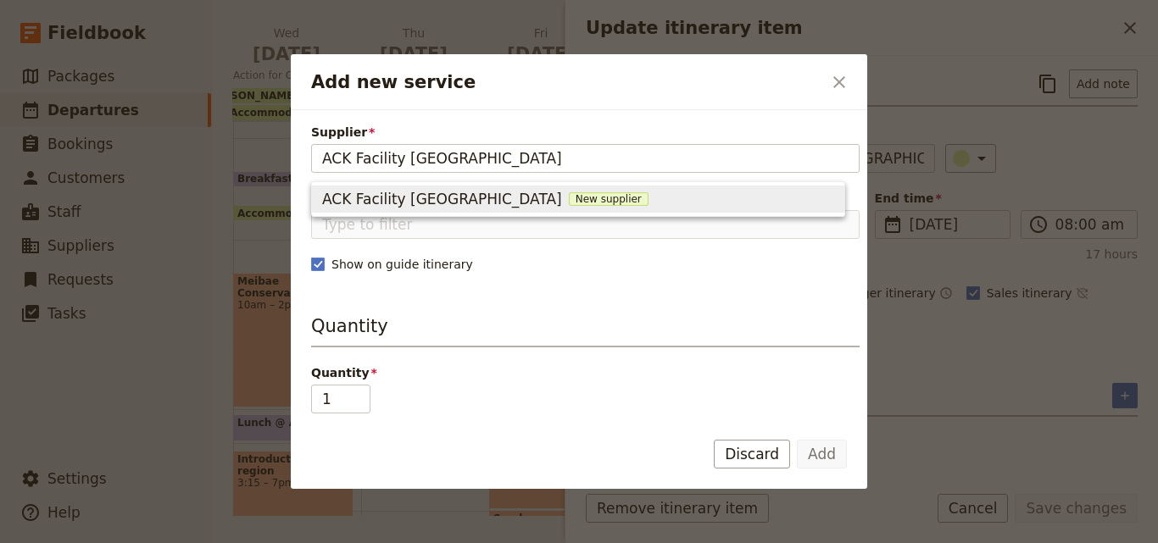
click at [569, 198] on span "New supplier" at bounding box center [609, 199] width 80 height 14
type input "ACK Facility Nairobi"
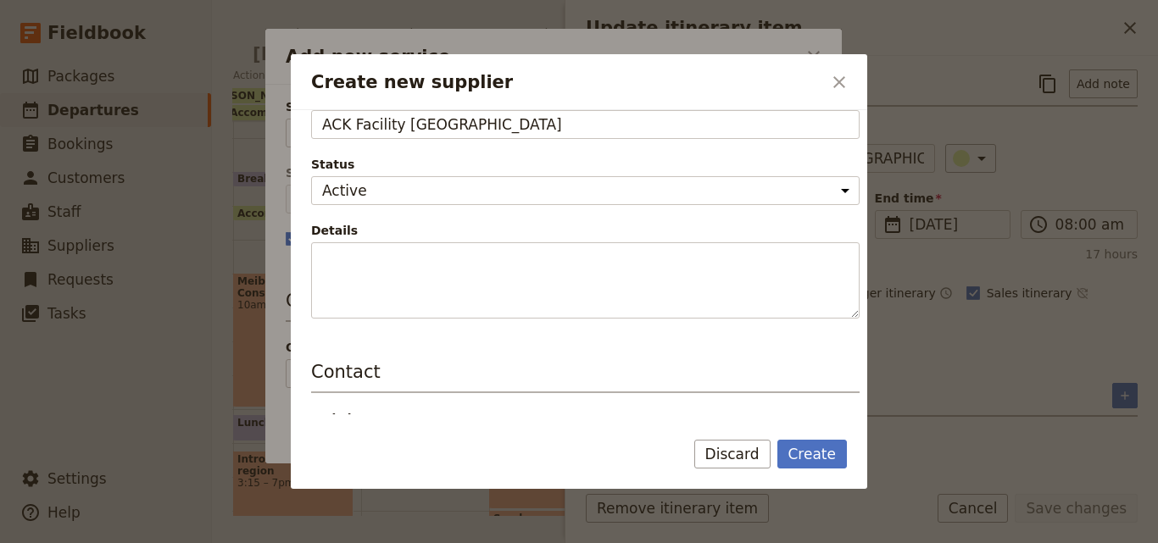
scroll to position [339, 0]
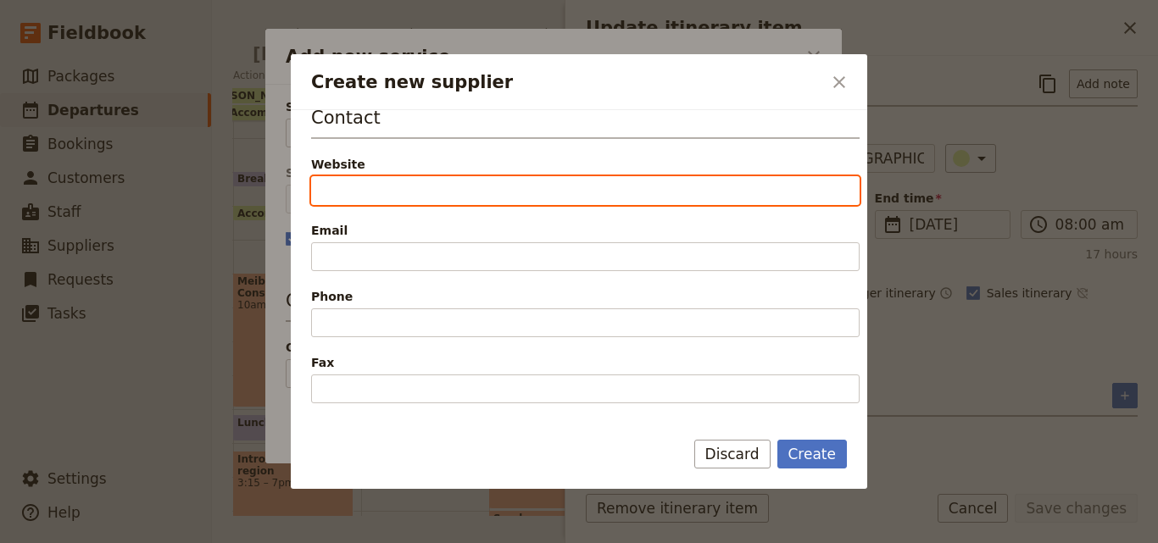
paste input "W: http://www.ackguesthouses.or.ke E: anglicanghnbi@ackguesthouses.or.ke"
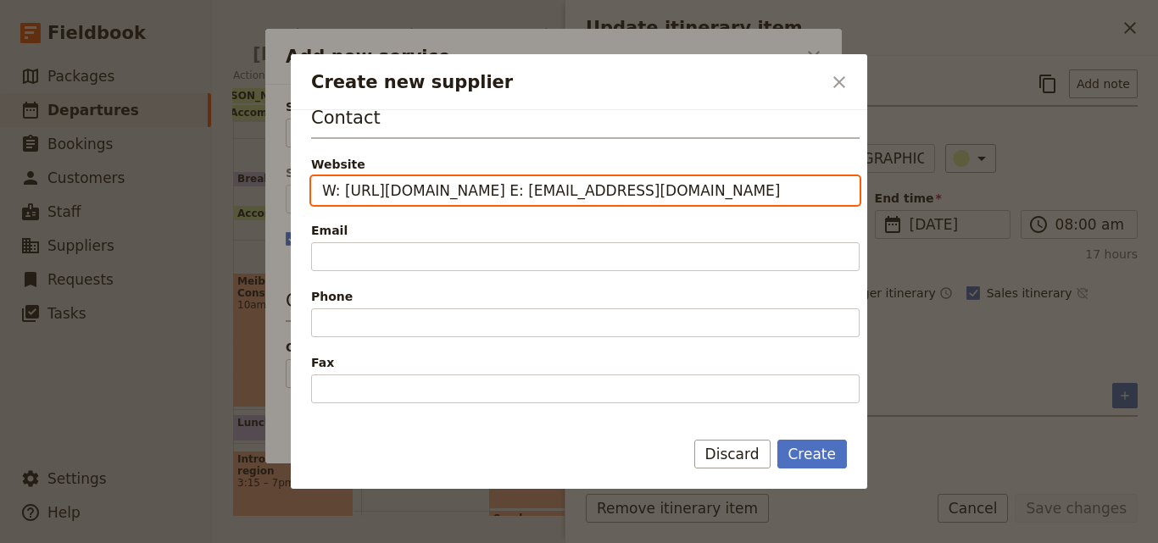
drag, startPoint x: 554, startPoint y: 187, endPoint x: 807, endPoint y: 188, distance: 252.5
click at [807, 188] on input "W: http://www.ackguesthouses.or.ke E: anglicanghnbi@ackguesthouses.or.ke" at bounding box center [585, 190] width 548 height 29
type input "W: http://www.ackguesthouses.or.ke"
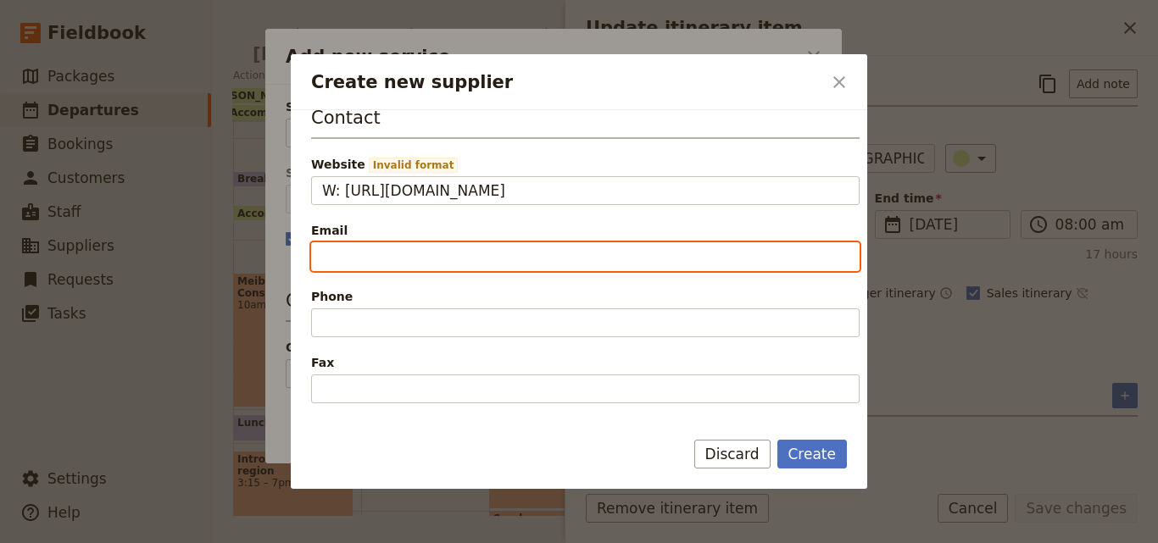
paste input "E: anglicanghnbi@ackguesthouses.or.ke"
type input "E: anglicanghnbi@ackguesthouses.or.ke"
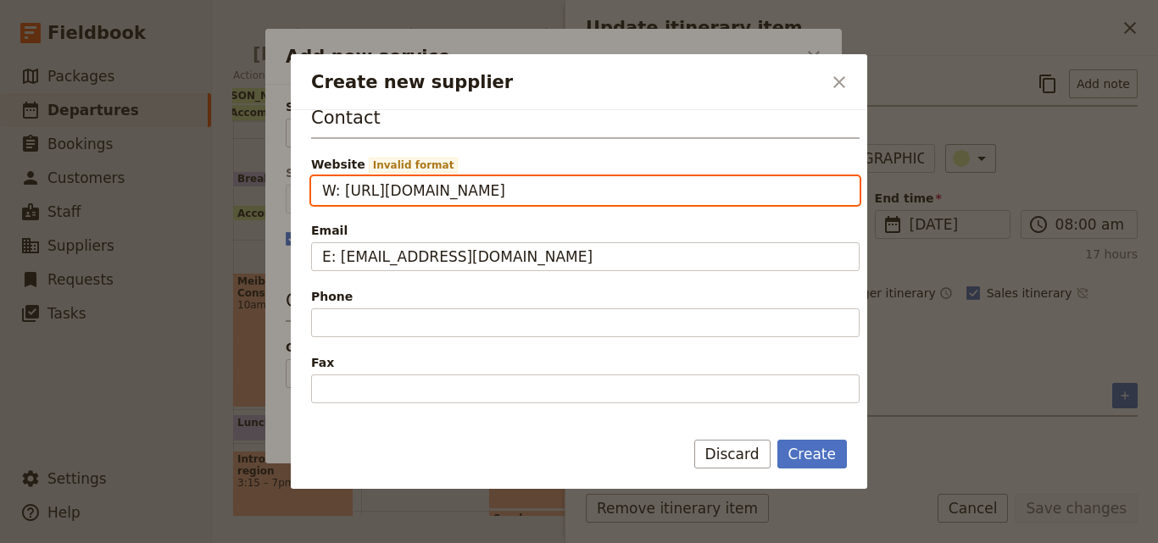
click at [341, 193] on input "W: http://www.ackguesthouses.or.ke" at bounding box center [585, 190] width 548 height 29
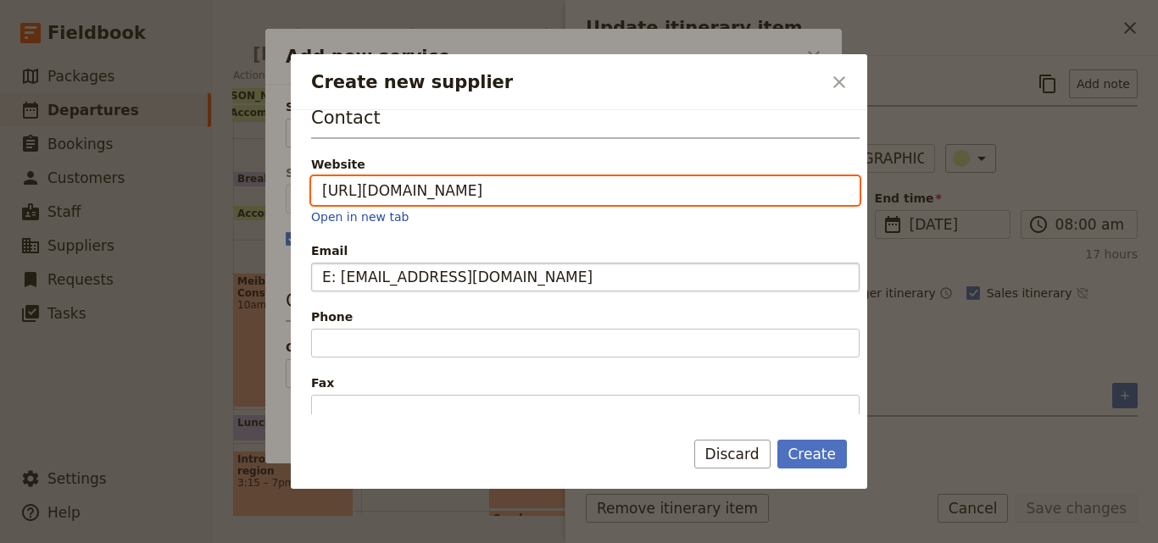
type input "http://www.ackguesthouses.or.ke"
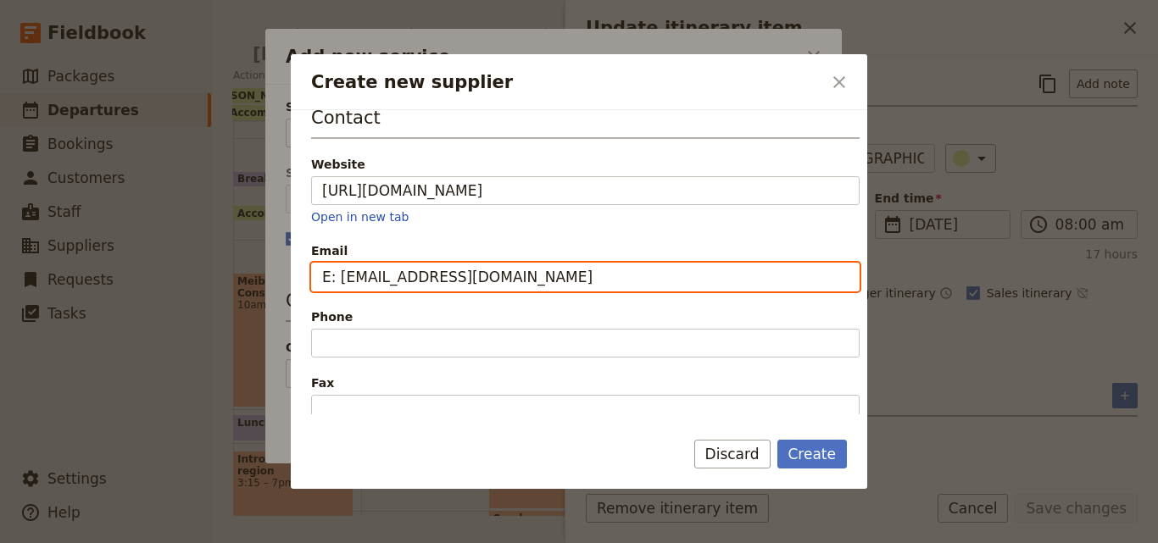
click at [341, 278] on input "E: anglicanghnbi@ackguesthouses.or.ke" at bounding box center [585, 277] width 548 height 29
type input "anglicanghnbi@ackguesthouses.or.ke"
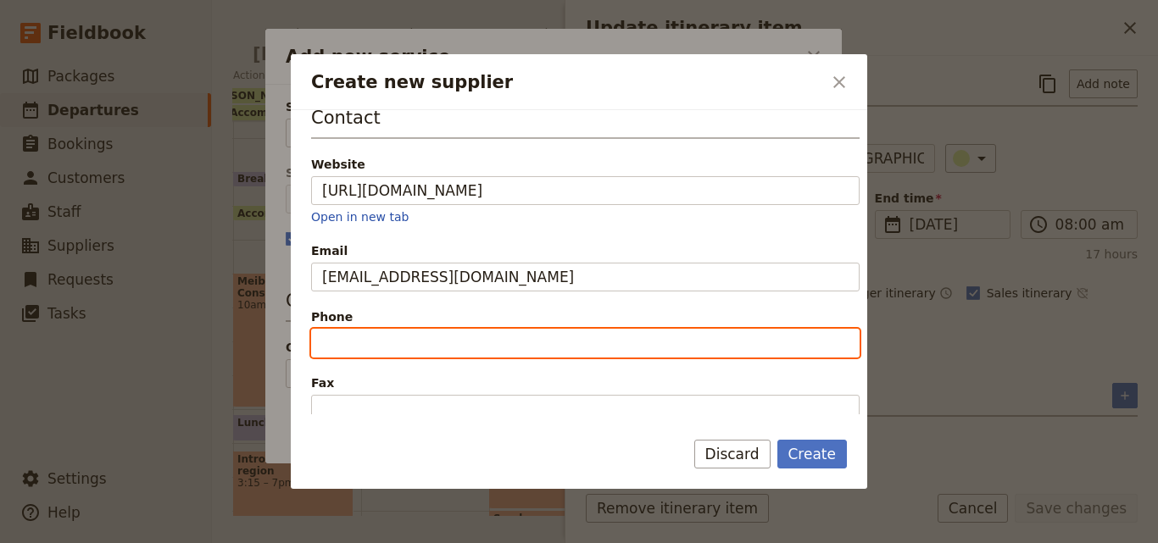
paste input "M: (+254) 722-453 355"
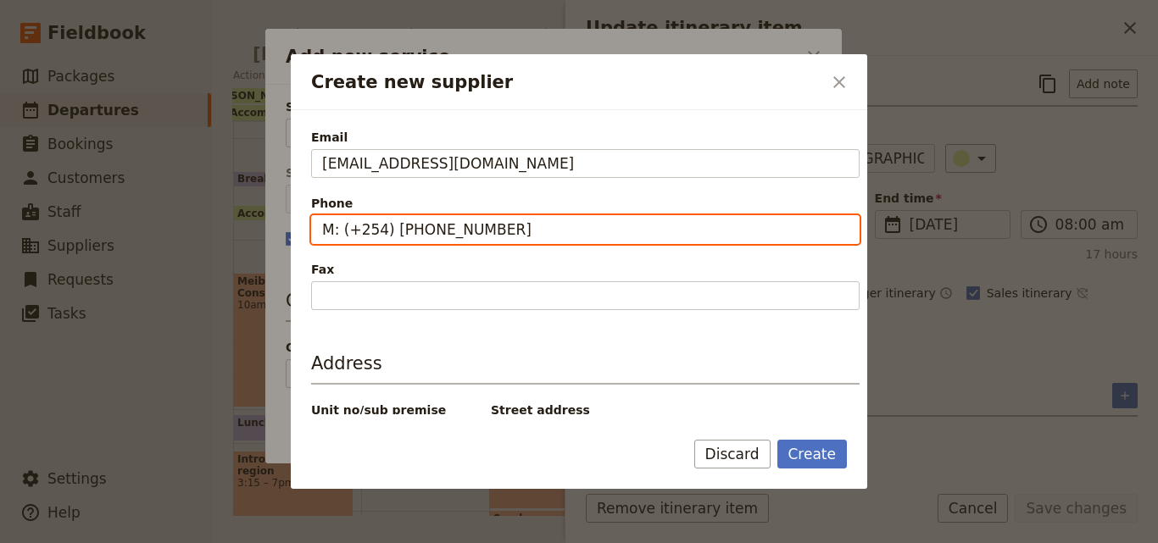
scroll to position [557, 0]
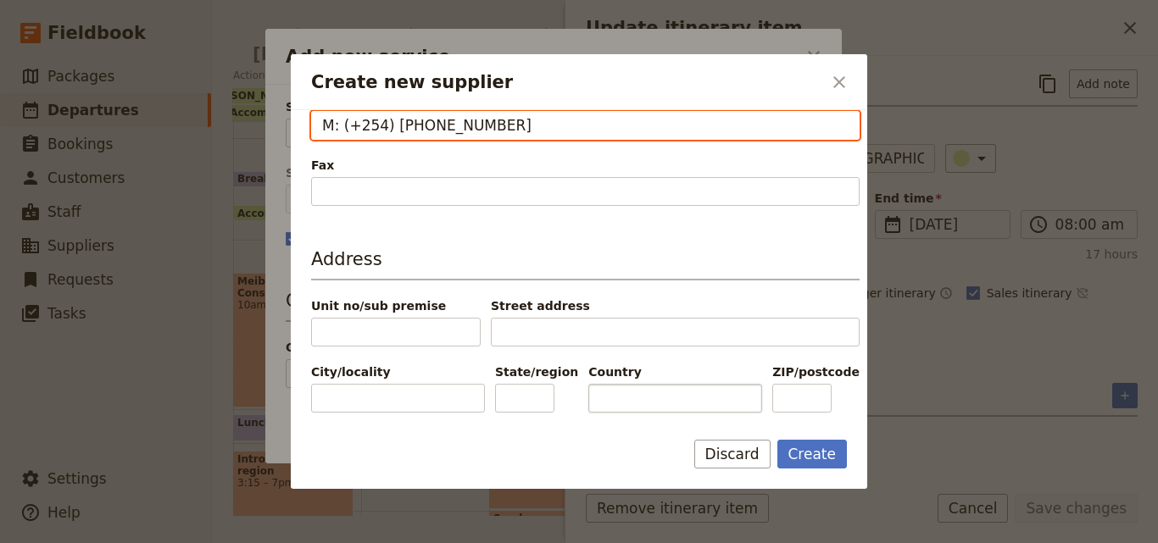
type input "M: (+254) 722-453 355"
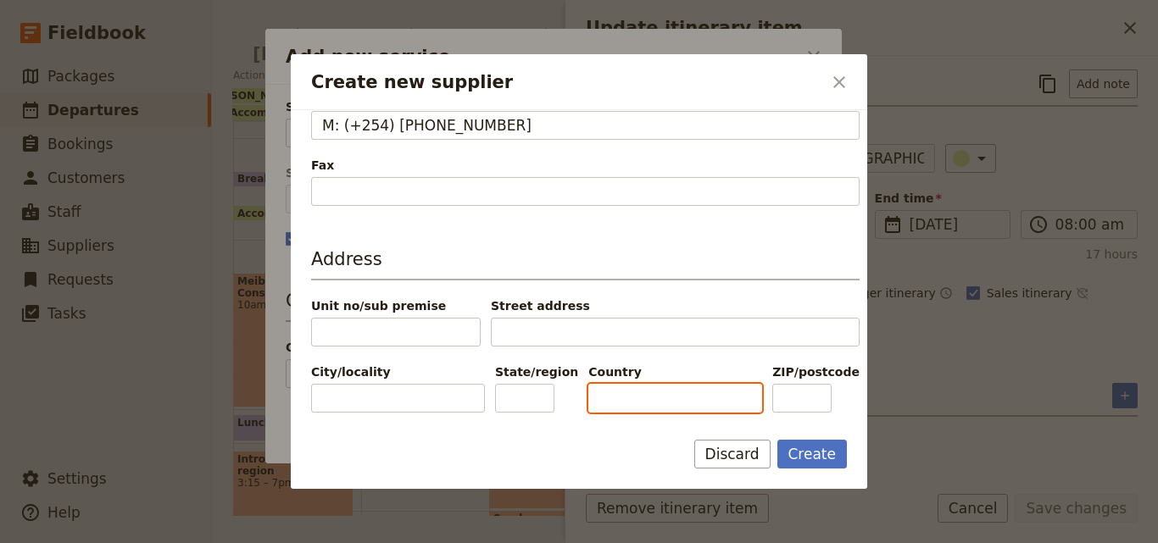
click at [614, 400] on input "Country" at bounding box center [675, 398] width 174 height 29
type input "[GEOGRAPHIC_DATA]"
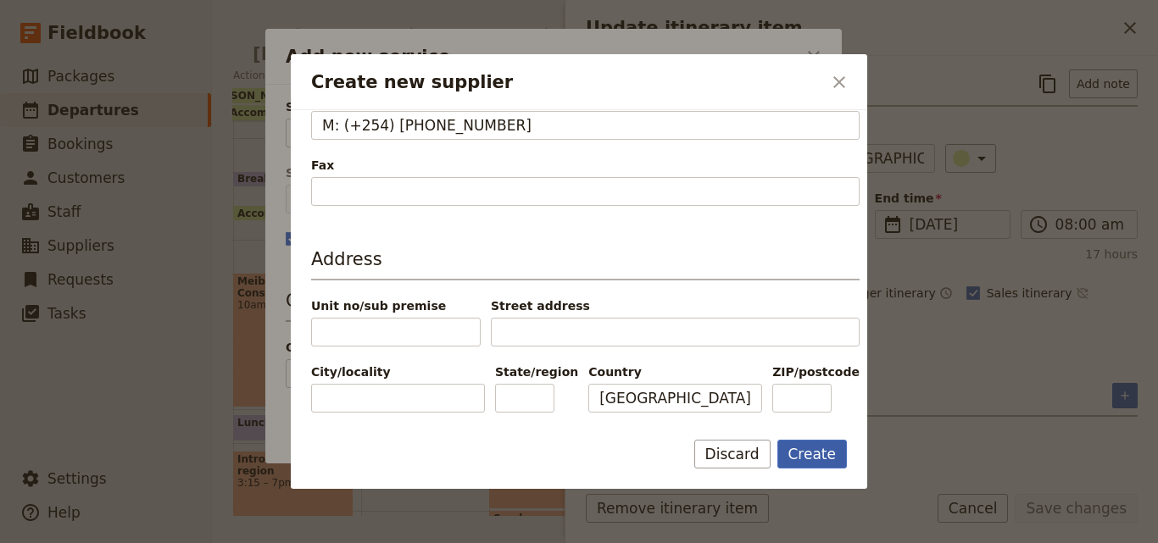
click at [805, 447] on button "Create" at bounding box center [812, 454] width 70 height 29
type input "ACK Facility Nairobi"
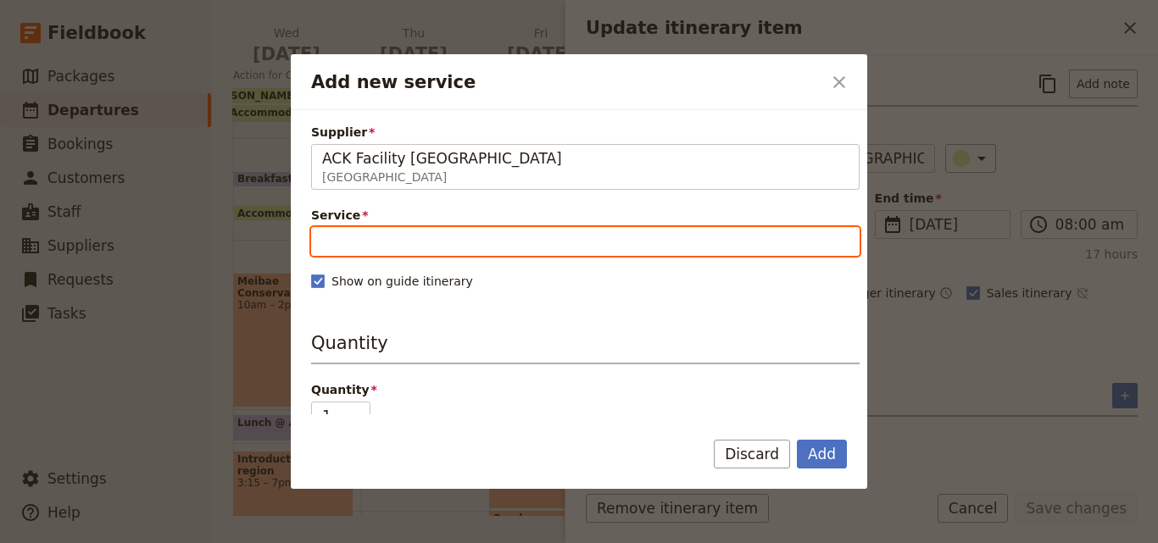
click at [421, 236] on input "Service" at bounding box center [585, 241] width 548 height 29
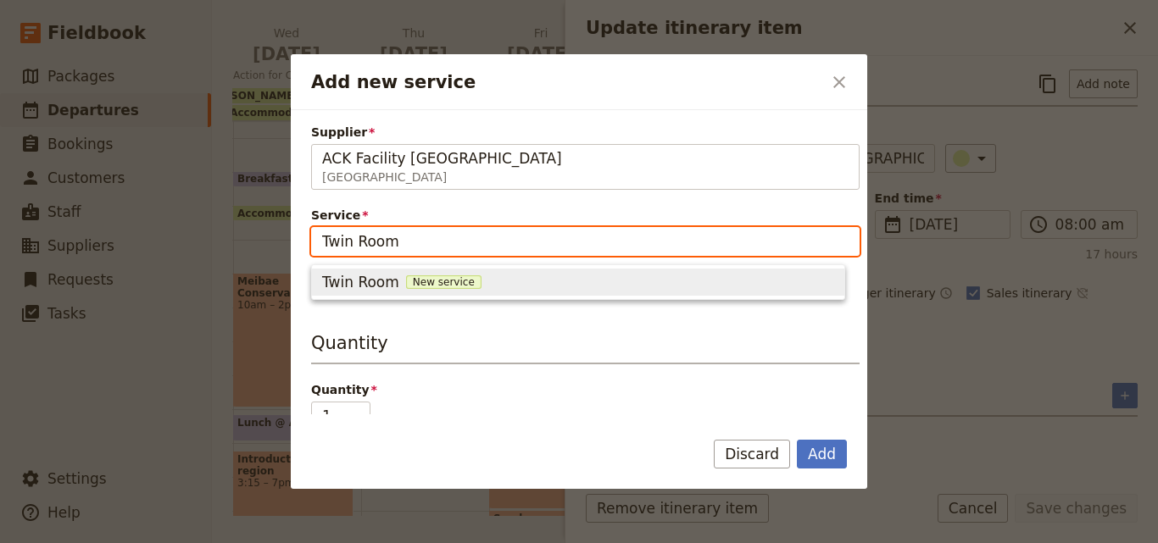
click at [417, 278] on span "New service" at bounding box center [443, 282] width 75 height 14
type input "Twin Room"
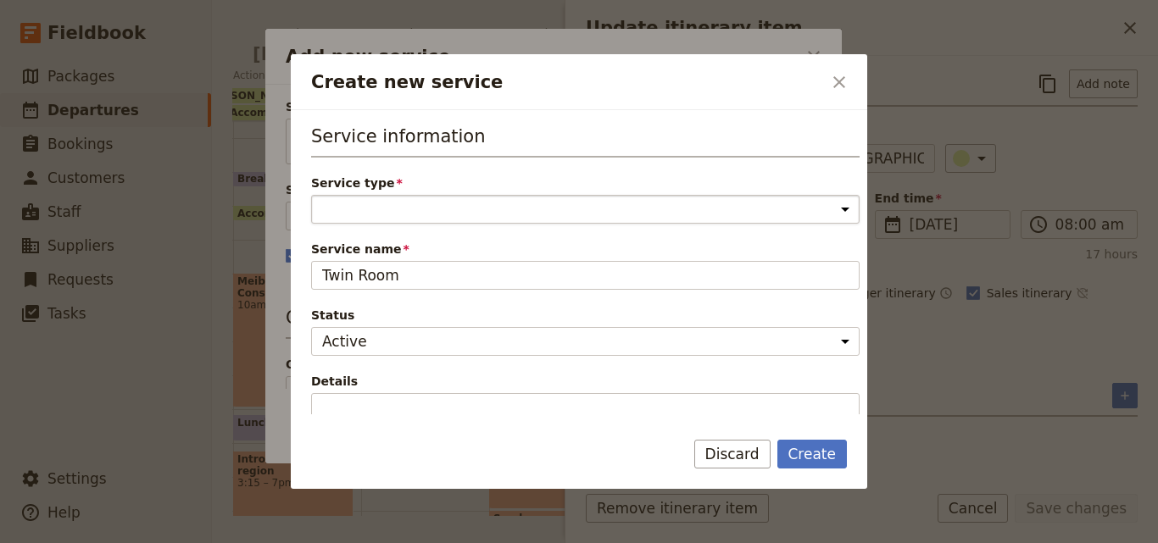
click at [404, 210] on select "Accommodation Activity Transport Flight Food and beverage Other" at bounding box center [585, 209] width 548 height 29
select select "AccommodationService"
click at [311, 195] on select "Accommodation Activity Transport Flight Food and beverage Other" at bounding box center [585, 209] width 548 height 29
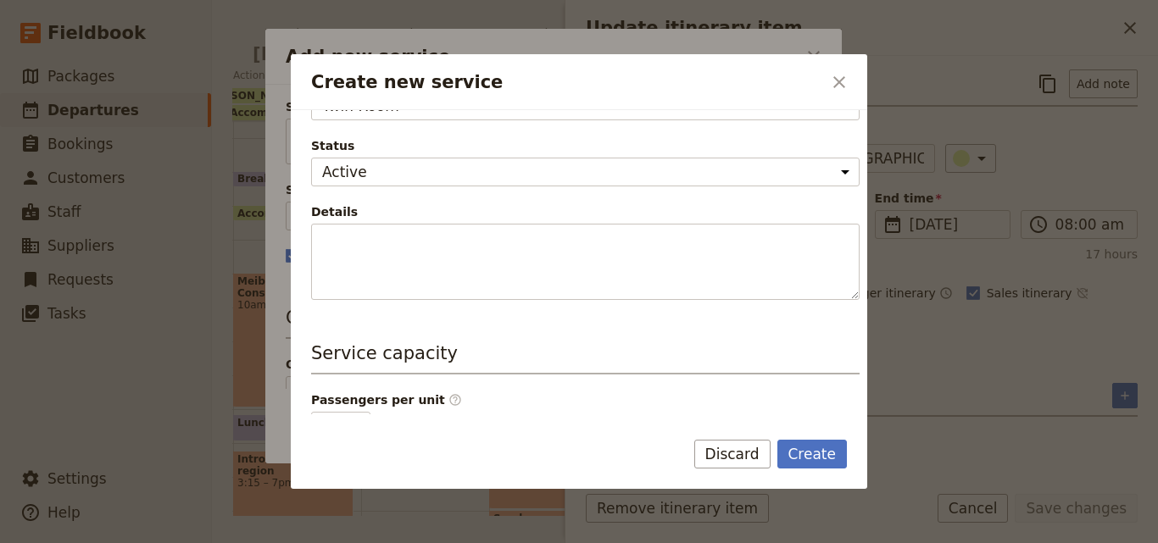
scroll to position [254, 0]
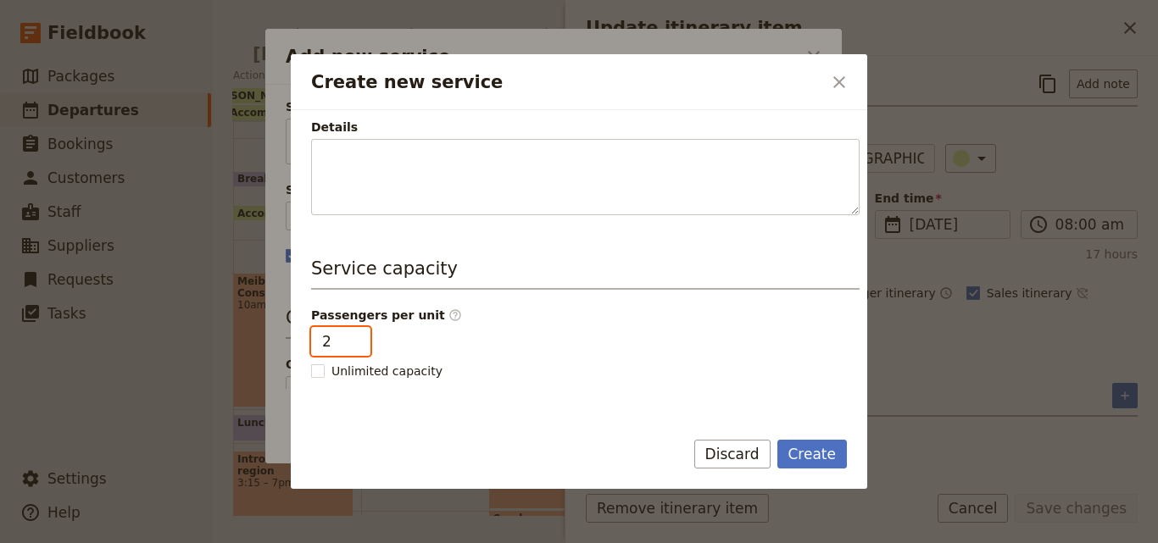
type input "2"
click at [353, 338] on input "2" at bounding box center [340, 341] width 59 height 29
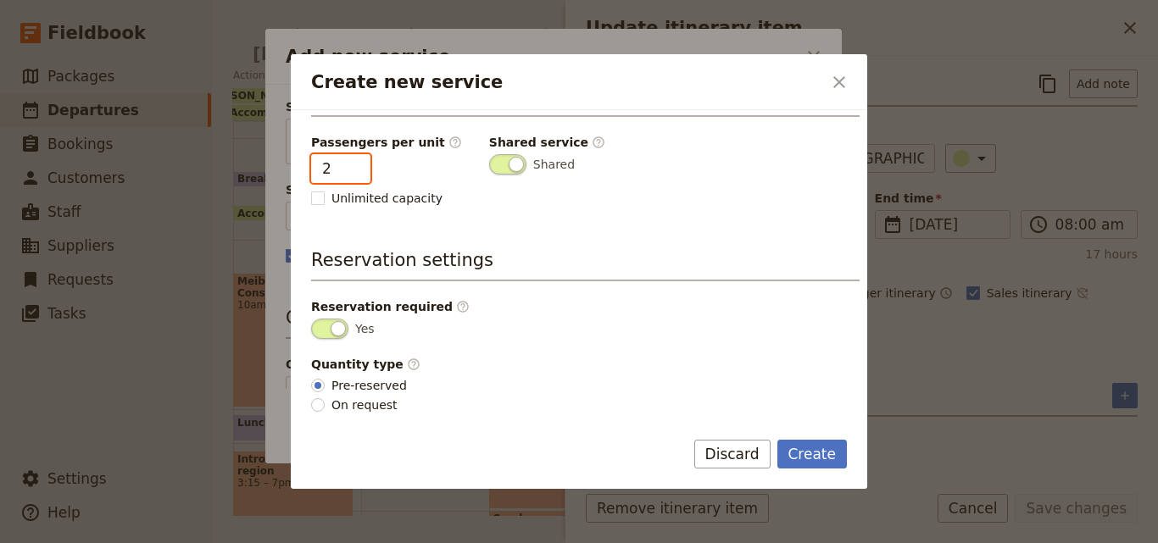
scroll to position [428, 0]
click at [802, 444] on button "Create" at bounding box center [812, 454] width 70 height 29
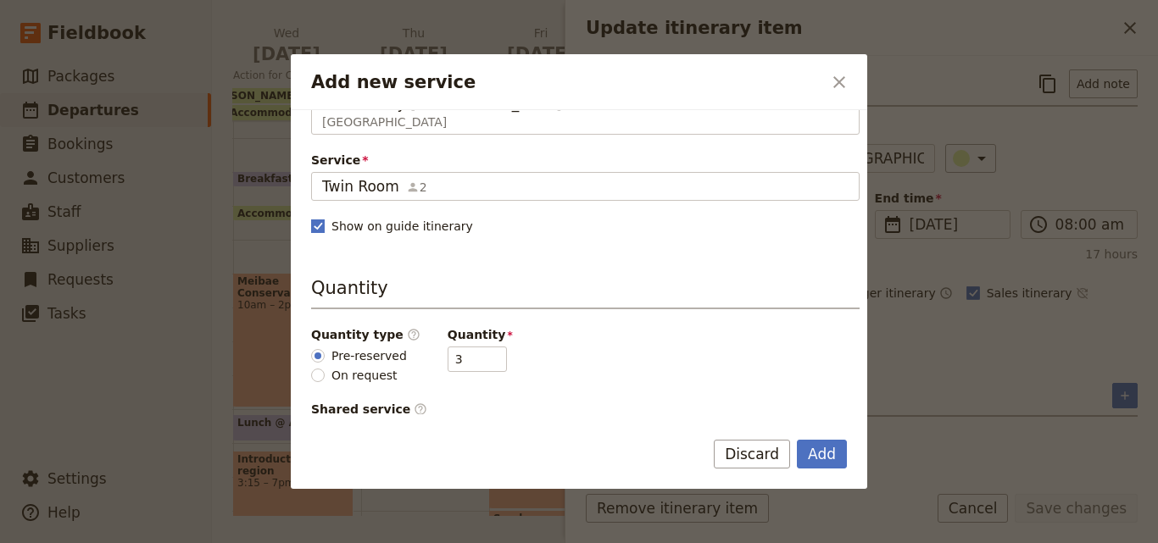
scroll to position [85, 0]
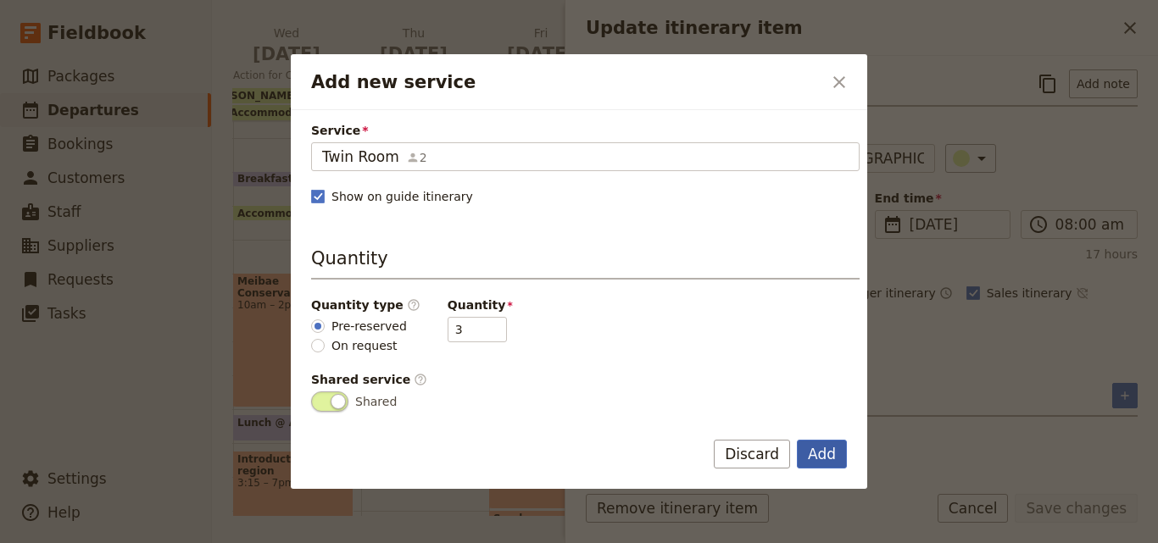
click at [820, 453] on button "Add" at bounding box center [822, 454] width 50 height 29
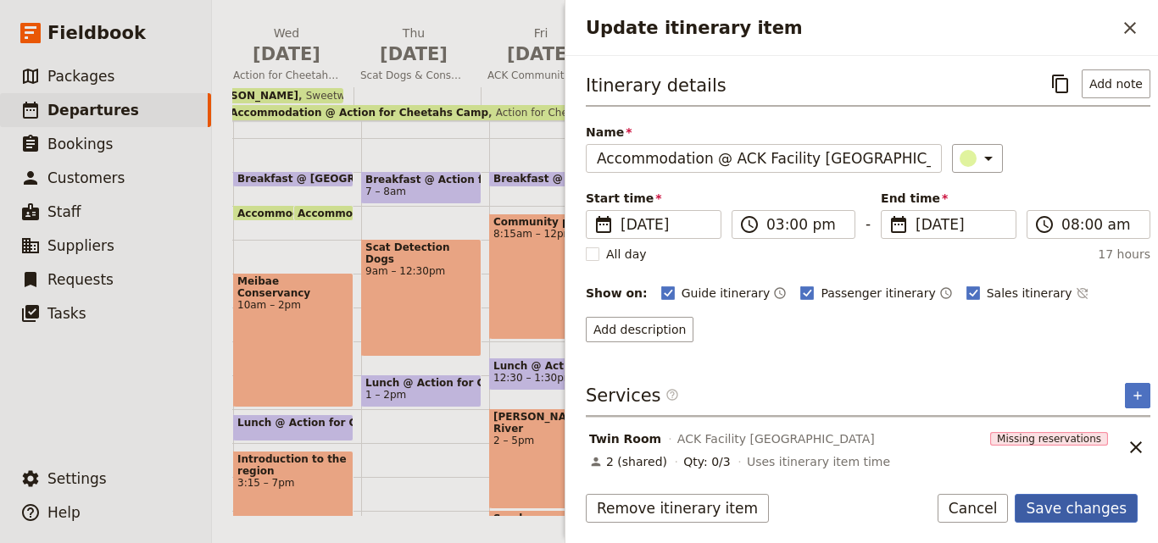
click at [1090, 510] on button "Save changes" at bounding box center [1075, 508] width 123 height 29
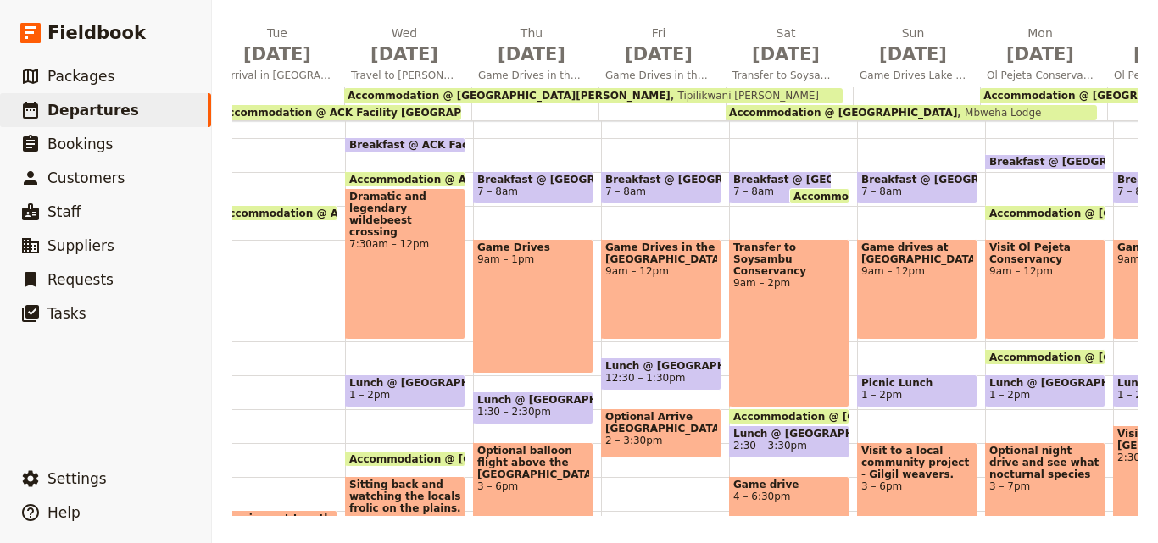
scroll to position [0, 0]
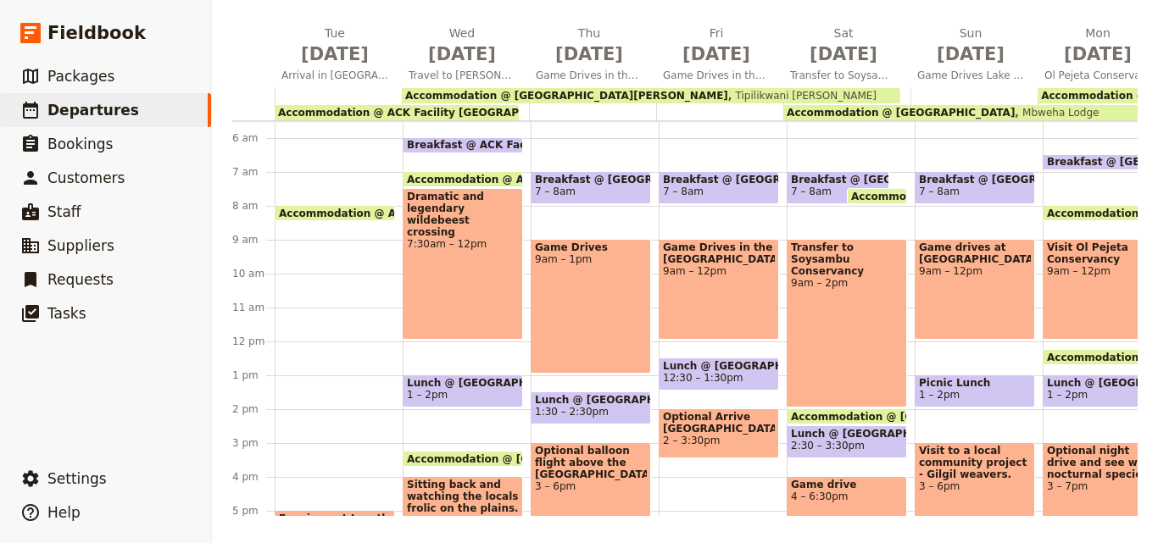
click at [337, 111] on span "Accommodation @ ACK Facility [GEOGRAPHIC_DATA]" at bounding box center [428, 113] width 300 height 12
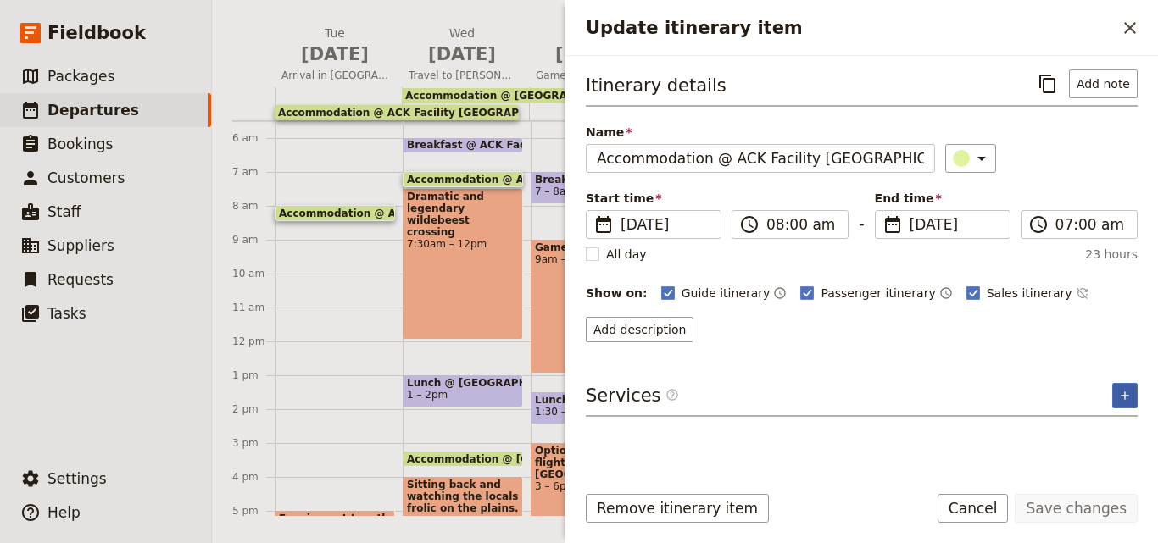
click at [1132, 383] on button "​" at bounding box center [1124, 395] width 25 height 25
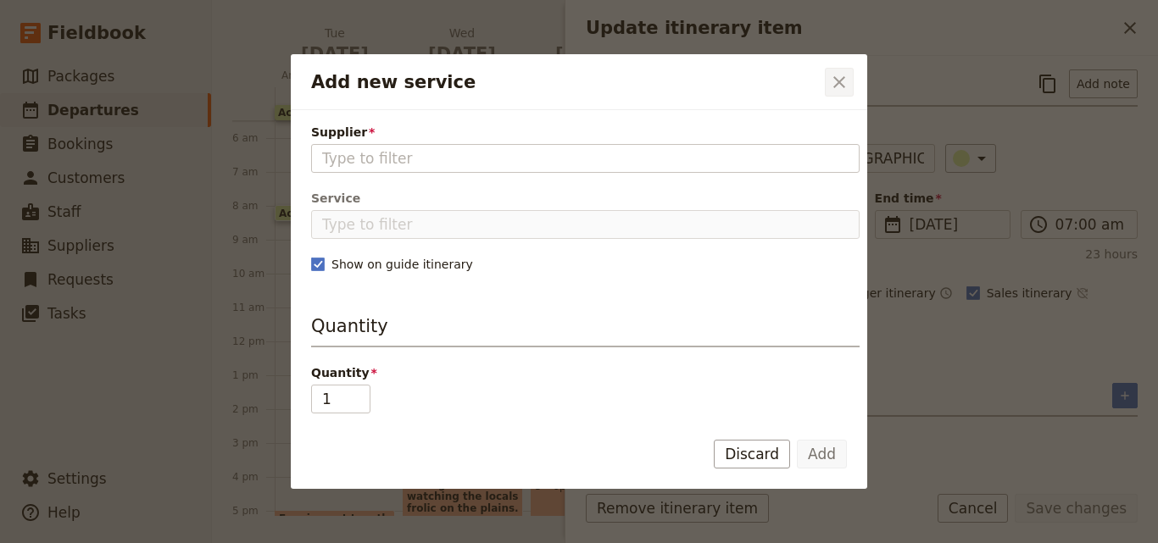
drag, startPoint x: 472, startPoint y: 155, endPoint x: 842, endPoint y: 86, distance: 376.6
click at [842, 86] on icon "Close dialog" at bounding box center [839, 82] width 12 height 12
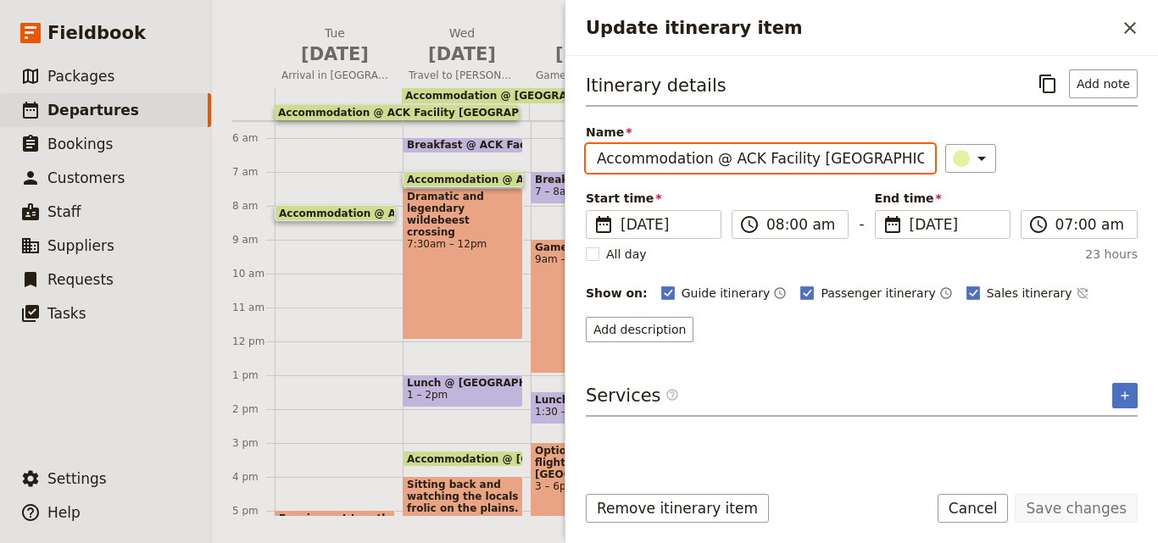
drag, startPoint x: 863, startPoint y: 158, endPoint x: 725, endPoint y: 166, distance: 137.5
click at [725, 166] on input "Accommodation @ ACK Facility [GEOGRAPHIC_DATA]" at bounding box center [760, 158] width 349 height 29
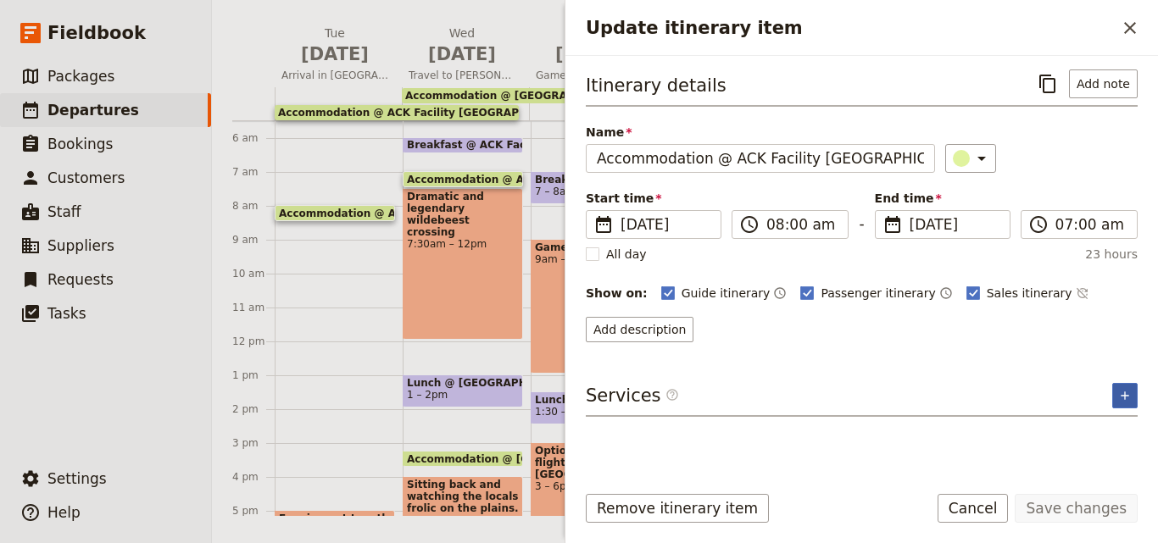
click at [1120, 389] on icon "Add service inclusion" at bounding box center [1125, 396] width 14 height 14
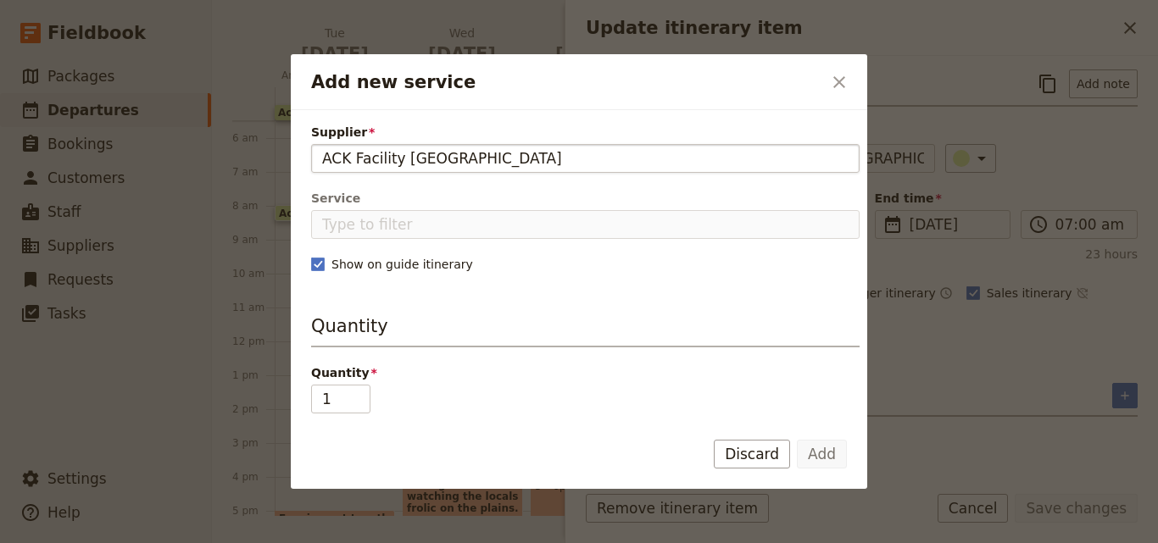
click at [324, 156] on input "ACK Facility Nairobi" at bounding box center [585, 158] width 526 height 20
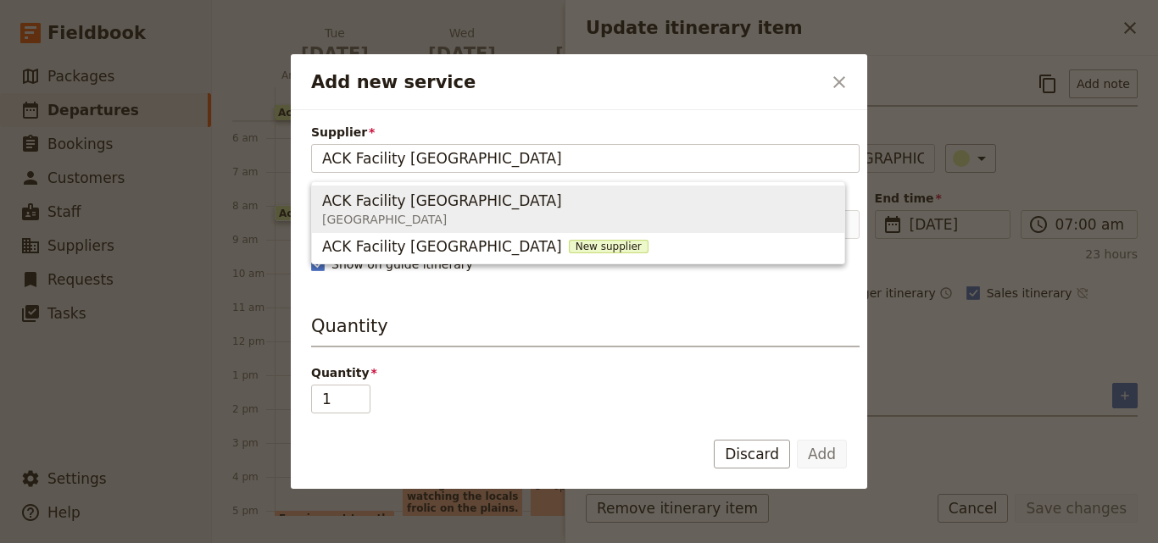
click at [441, 208] on span "ACK Facility Nairobi" at bounding box center [442, 201] width 240 height 20
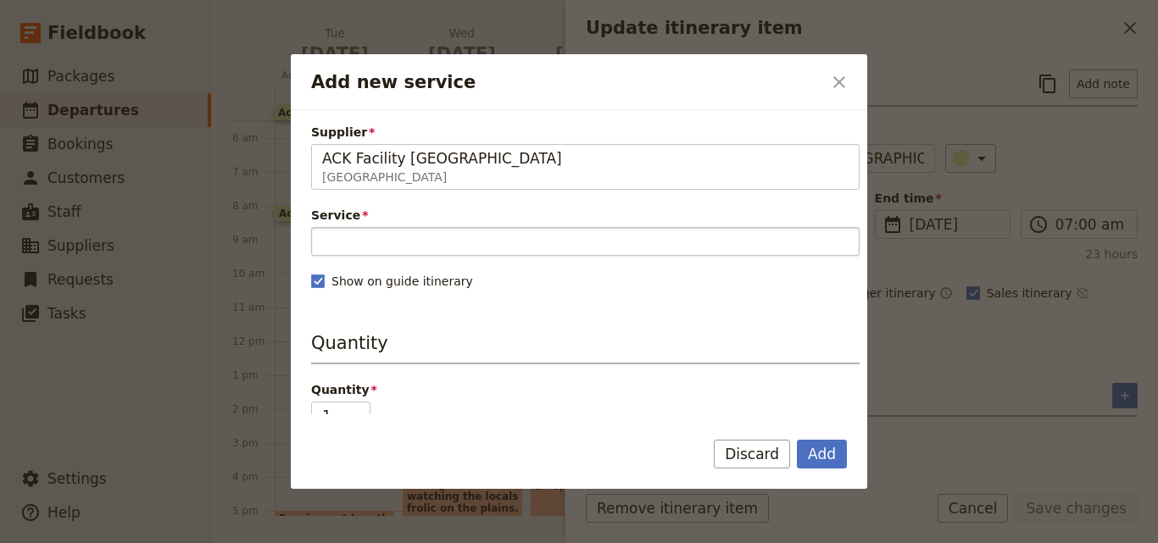
type input "ACK Facility Nairobi"
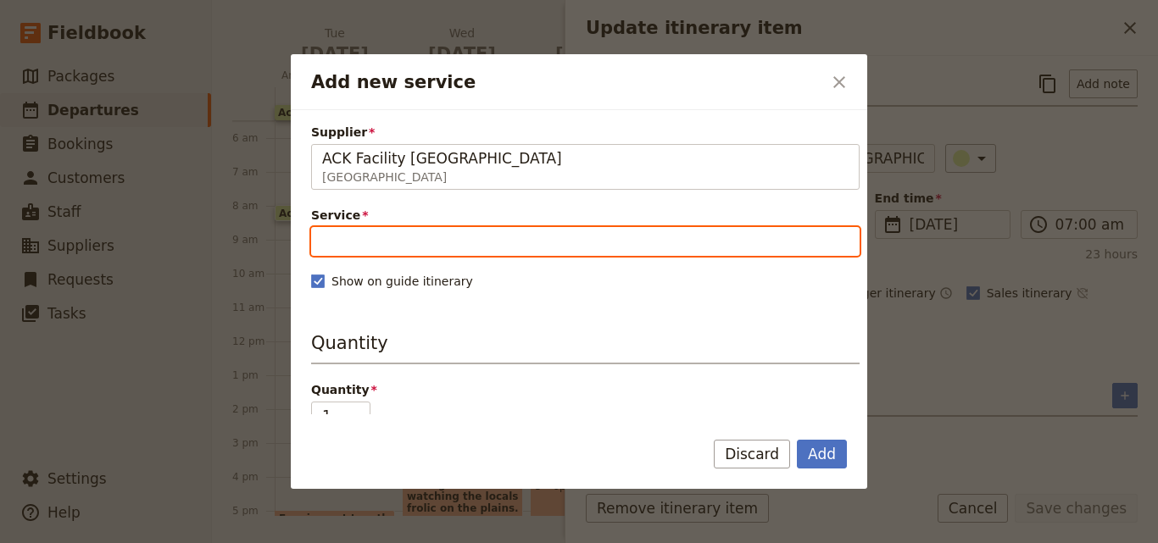
click at [497, 231] on input "Service" at bounding box center [585, 241] width 548 height 29
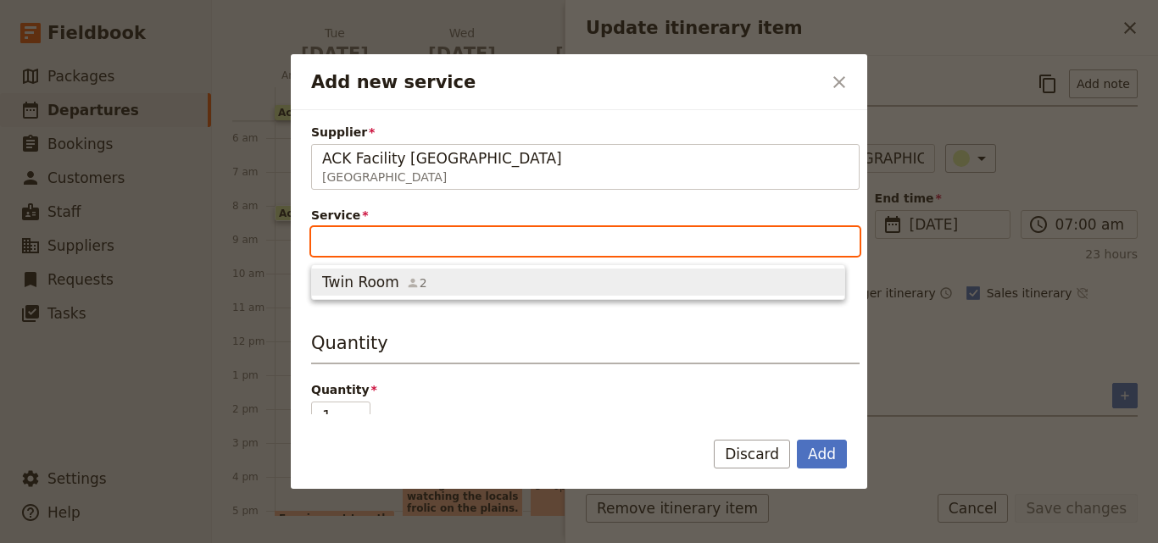
click at [450, 274] on span "Twin Room 2" at bounding box center [578, 282] width 512 height 20
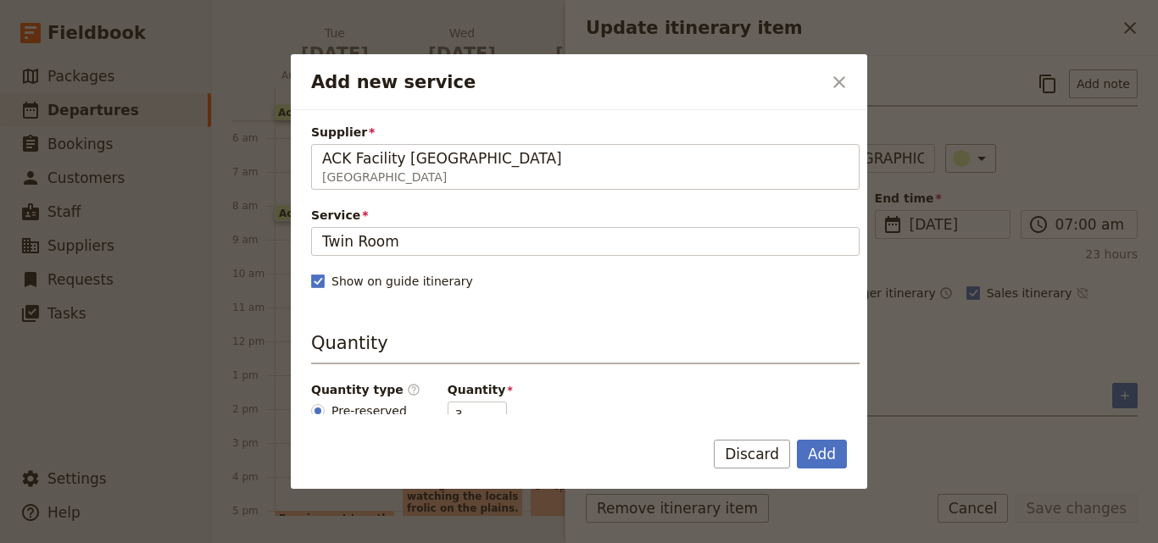
scroll to position [254, 0]
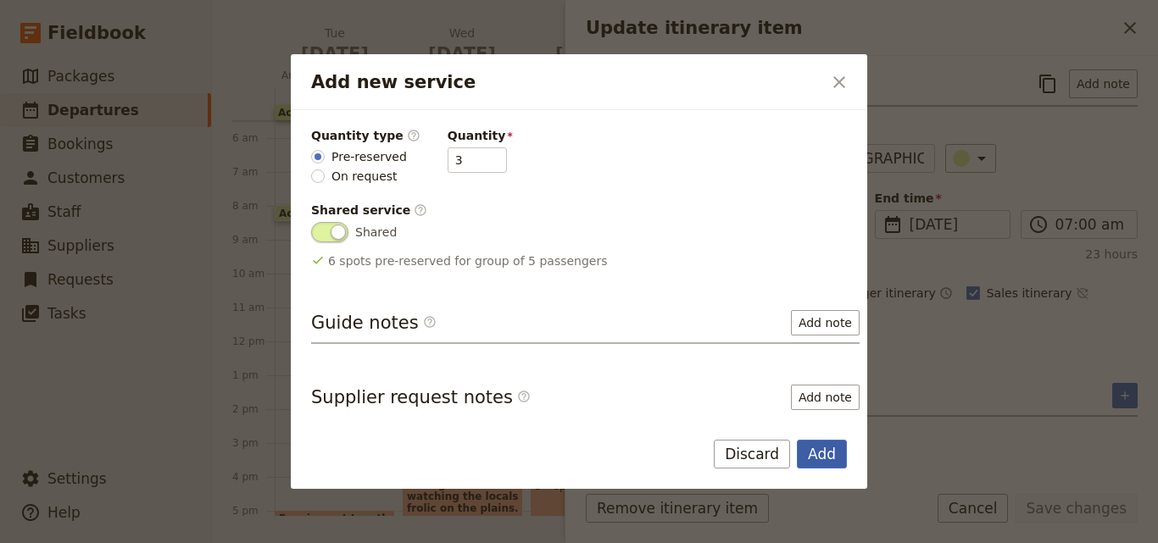
click at [835, 447] on button "Add" at bounding box center [822, 454] width 50 height 29
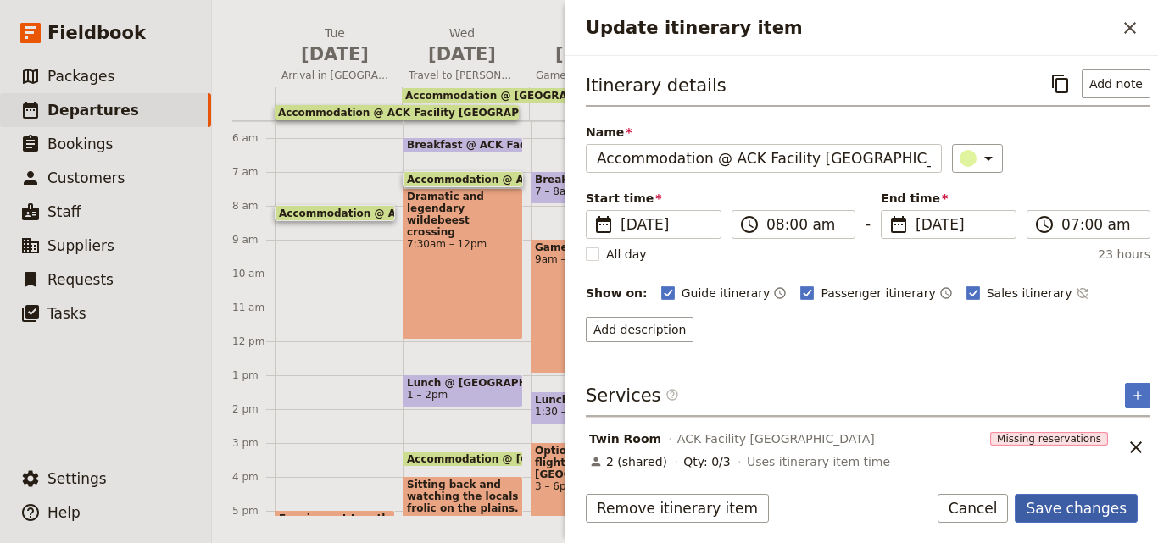
click at [1109, 514] on button "Save changes" at bounding box center [1075, 508] width 123 height 29
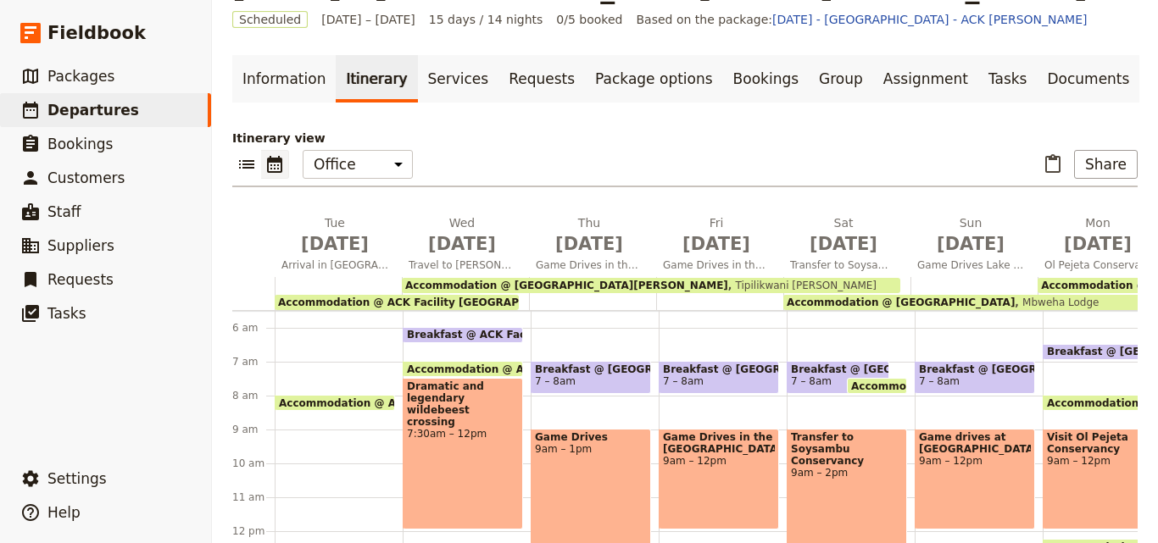
scroll to position [0, 0]
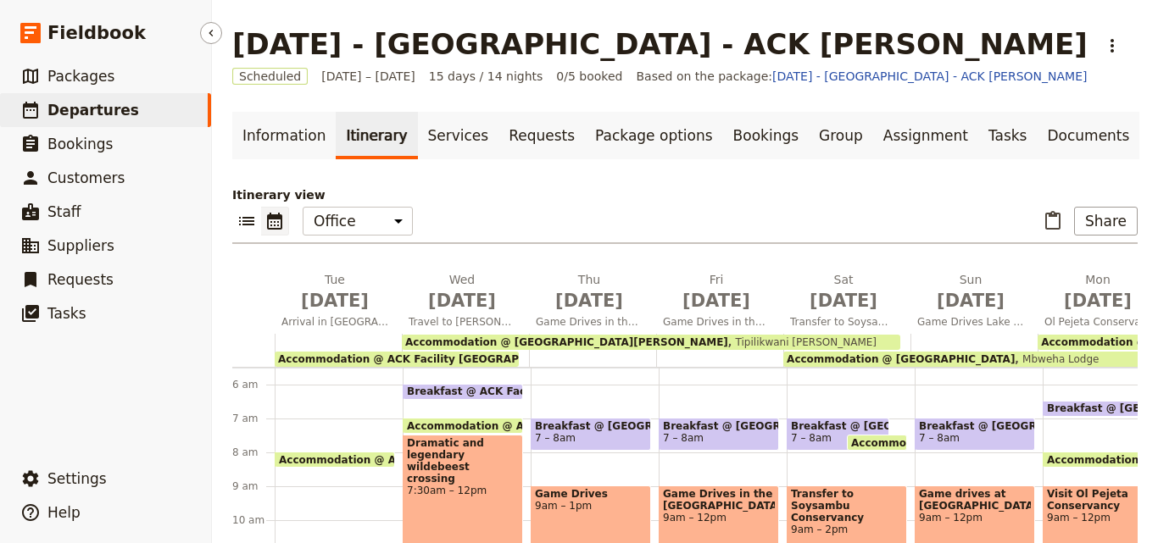
click at [86, 112] on span "Departures" at bounding box center [93, 110] width 92 height 17
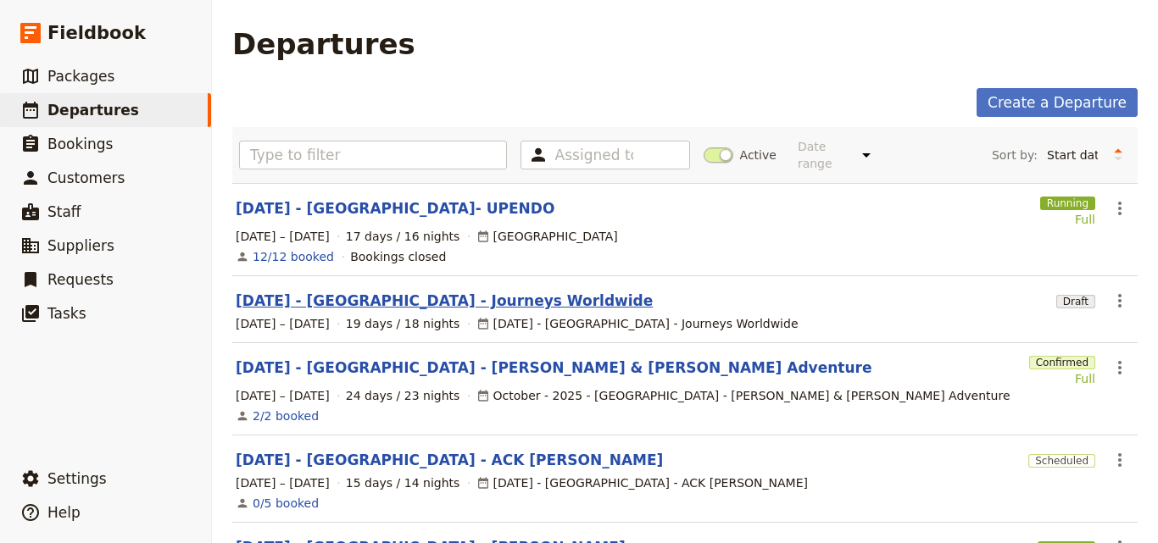
click at [402, 291] on link "[DATE] - [GEOGRAPHIC_DATA] - Journeys Worldwide" at bounding box center [444, 301] width 417 height 20
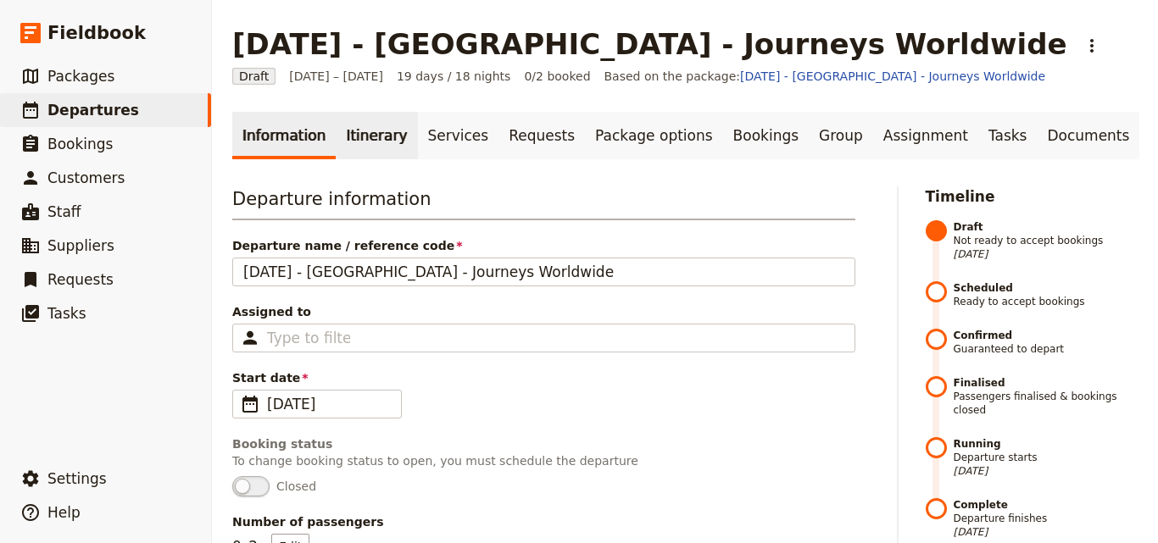
click at [386, 145] on link "Itinerary" at bounding box center [376, 135] width 81 height 47
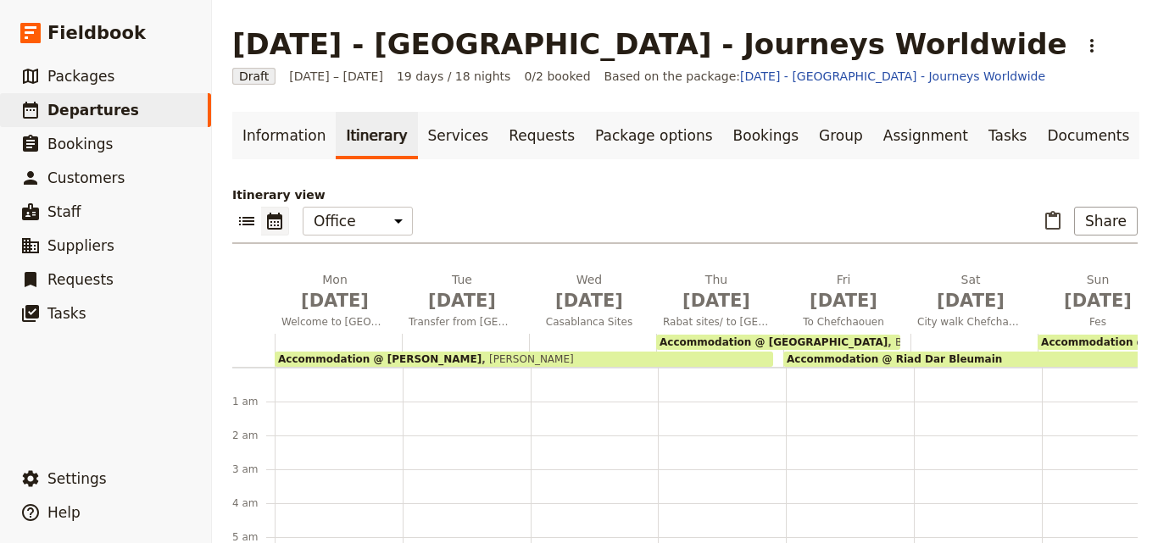
scroll to position [247, 0]
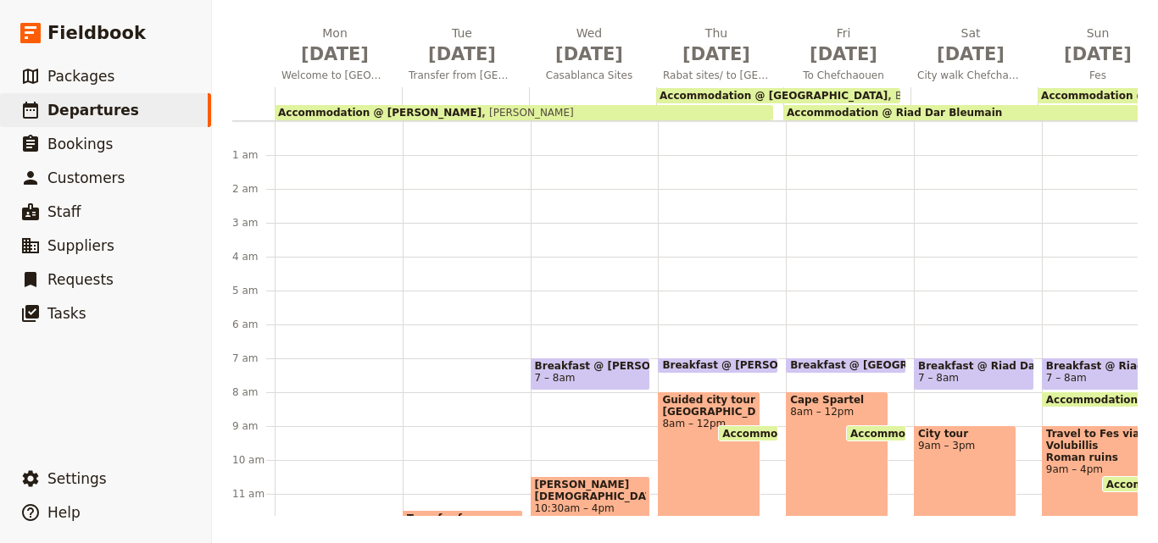
click at [481, 111] on span "Kenzi Basma" at bounding box center [527, 113] width 92 height 12
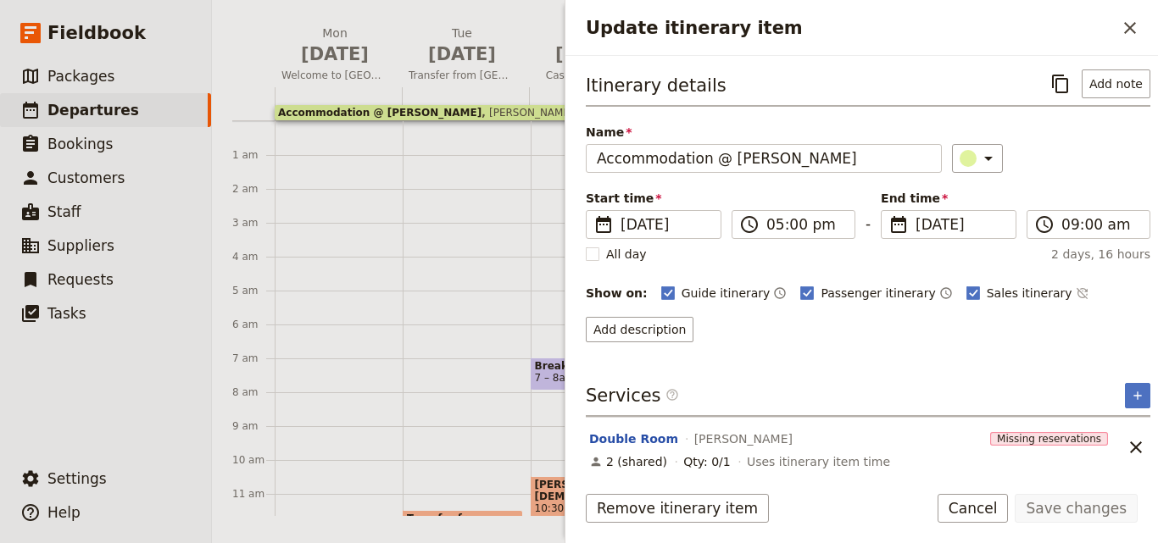
click at [514, 308] on div "Transfer from Menara International Airport, Marrakech. 11:30am – 1:15pm Dinner …" at bounding box center [467, 527] width 128 height 813
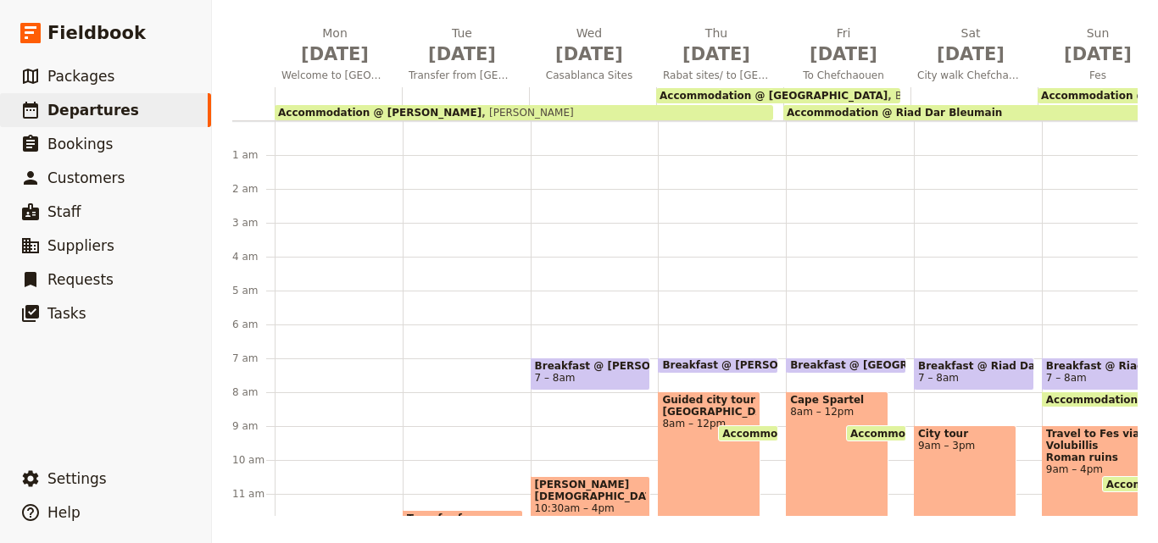
click at [887, 93] on span "BerBari Guest House" at bounding box center [944, 96] width 114 height 12
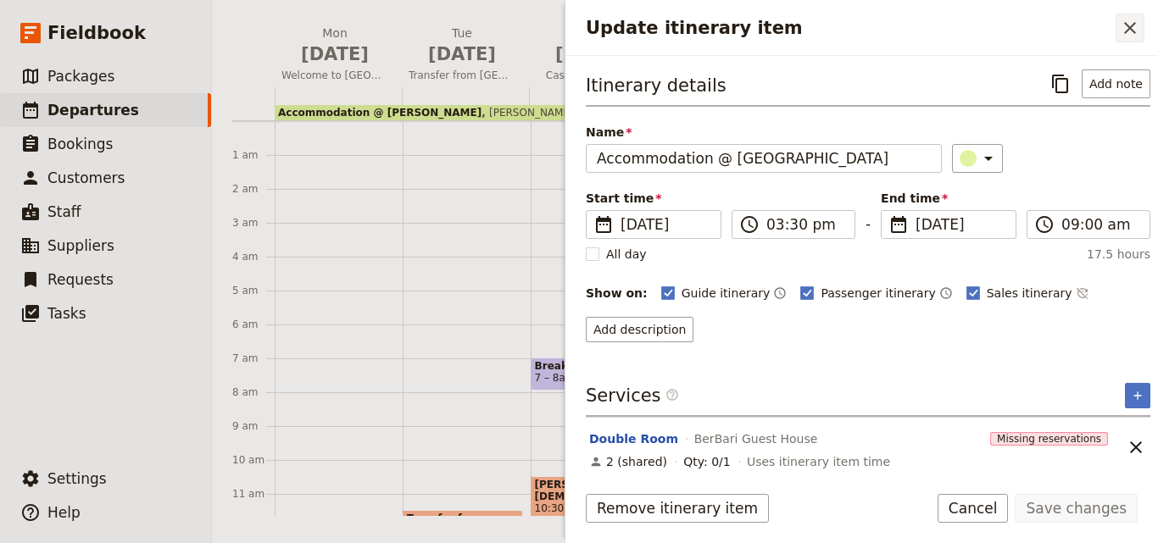
click at [1119, 32] on button "​" at bounding box center [1129, 28] width 29 height 29
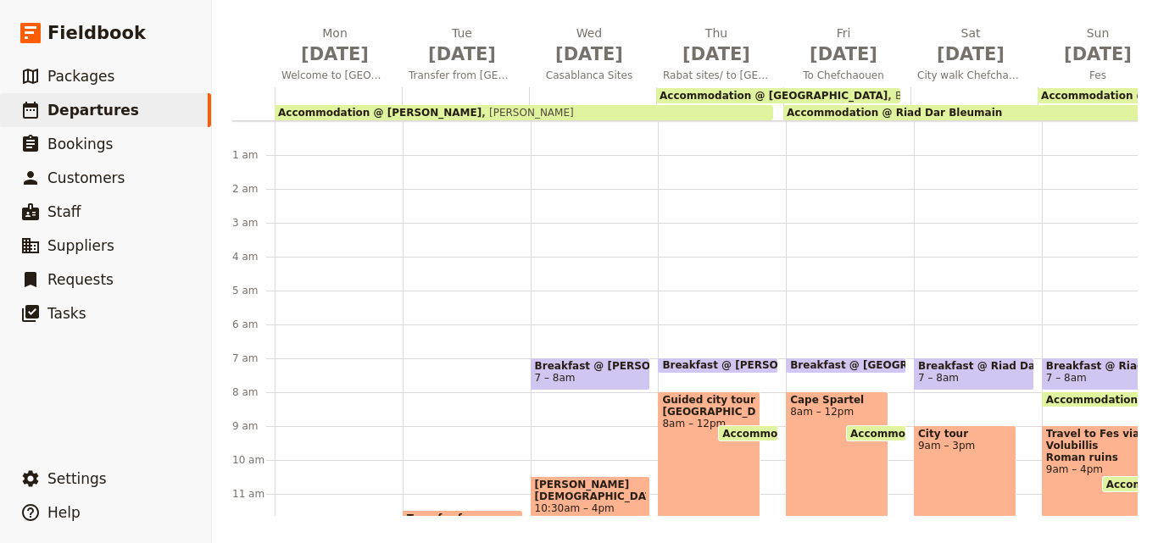
click at [1045, 111] on div "Accommodation @ Riad Dar Bleumain" at bounding box center [968, 112] width 371 height 15
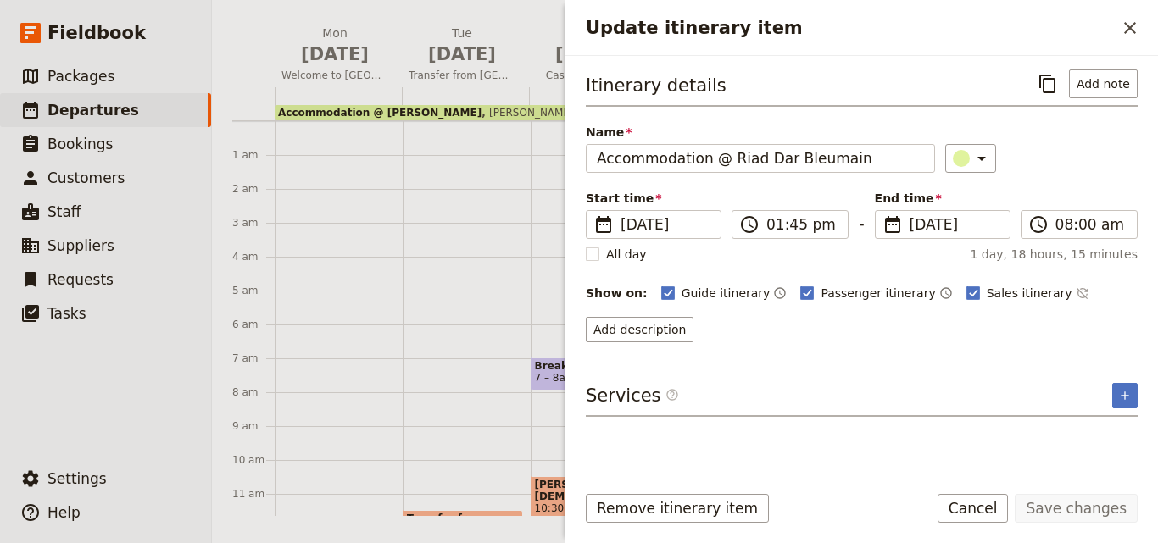
click at [481, 107] on span "Kenzi Basma" at bounding box center [527, 113] width 92 height 12
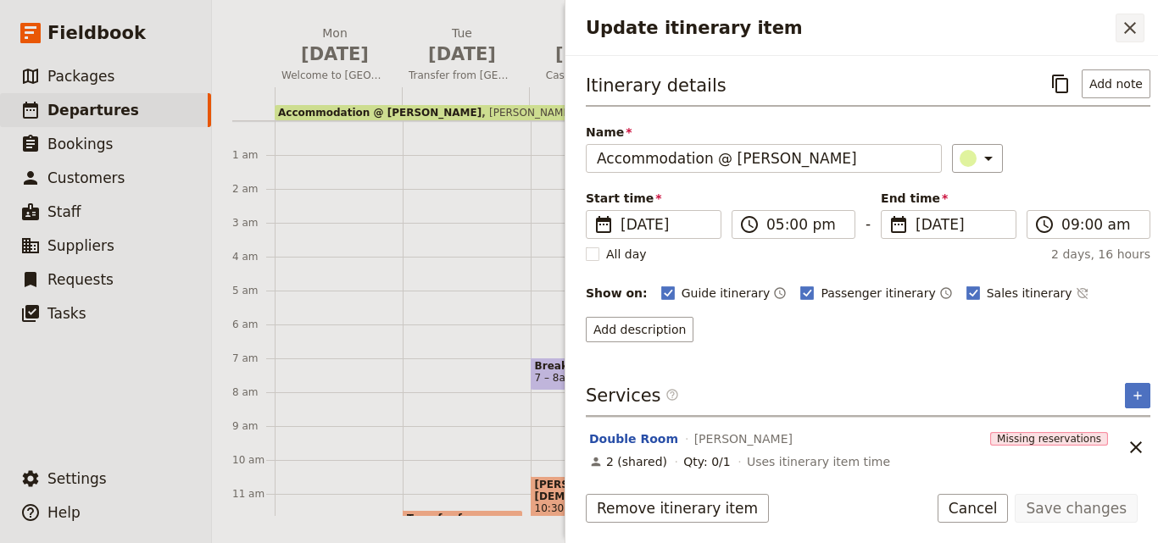
click at [1126, 18] on icon "Close drawer" at bounding box center [1129, 28] width 20 height 20
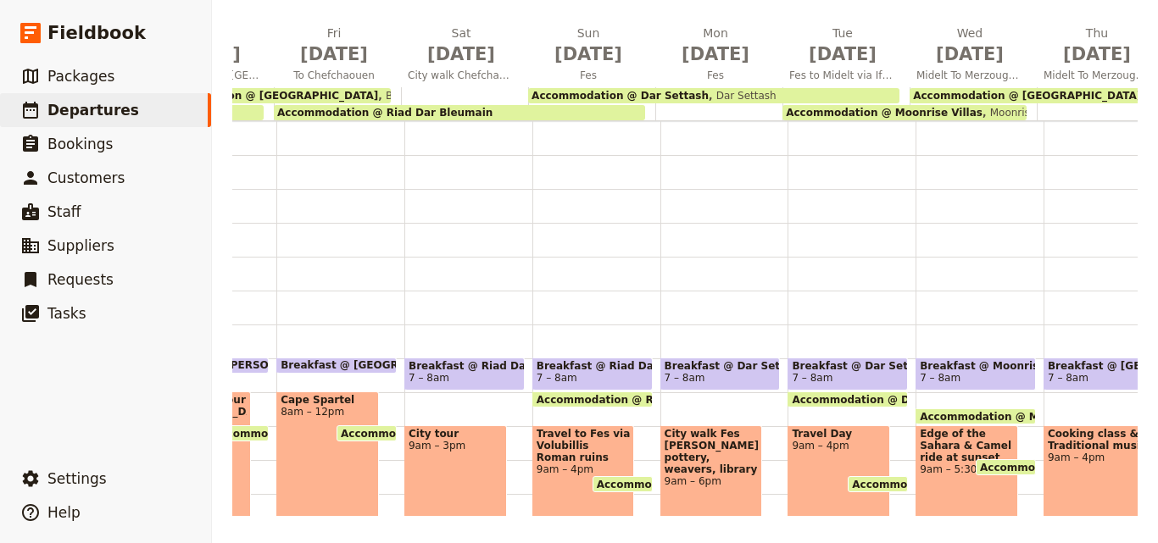
scroll to position [0, 543]
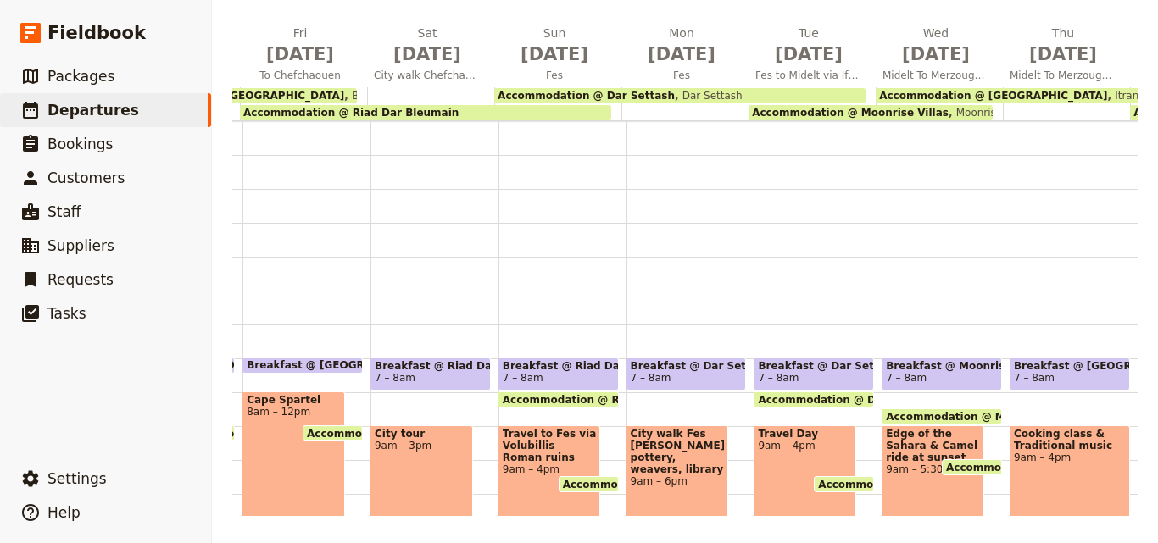
click at [368, 109] on span "Accommodation @ Riad Dar Bleumain" at bounding box center [350, 113] width 215 height 12
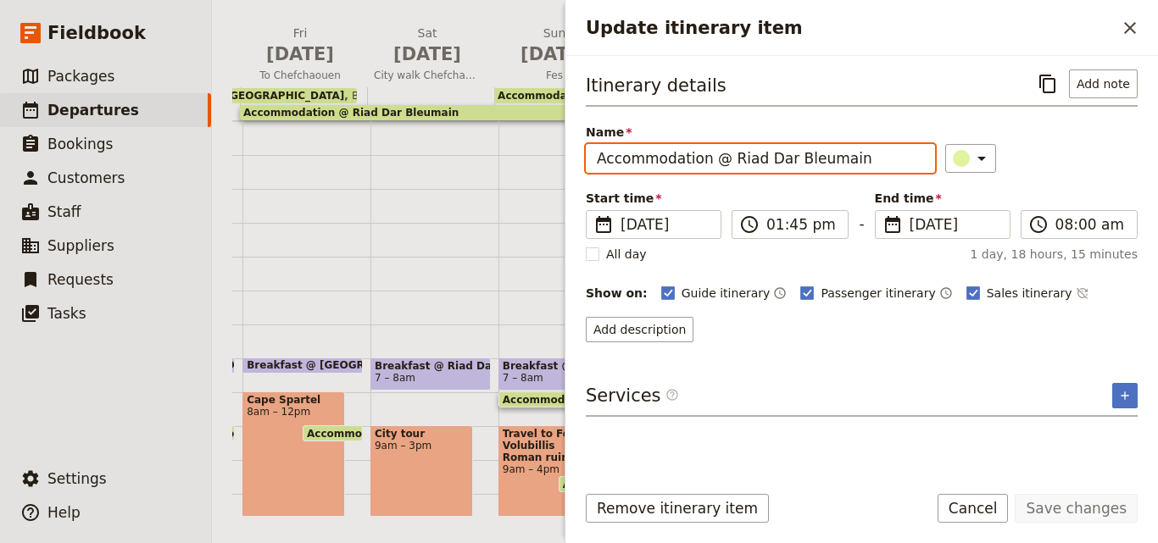
drag, startPoint x: 864, startPoint y: 160, endPoint x: 727, endPoint y: 160, distance: 137.3
click at [727, 160] on input "Accommodation @ Riad Dar Bleumain" at bounding box center [760, 158] width 349 height 29
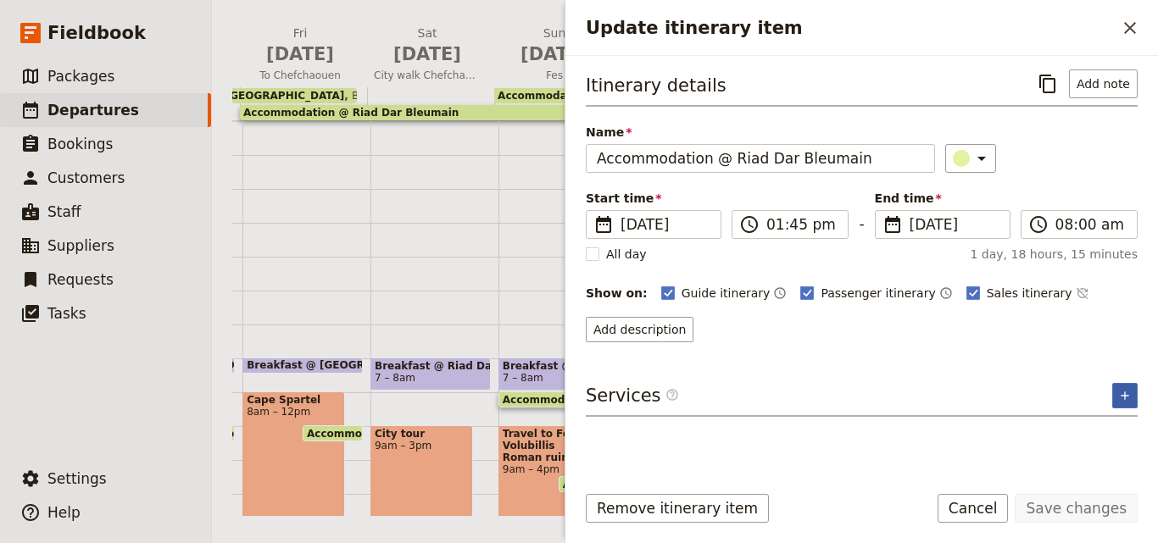
click at [1125, 402] on button "​" at bounding box center [1124, 395] width 25 height 25
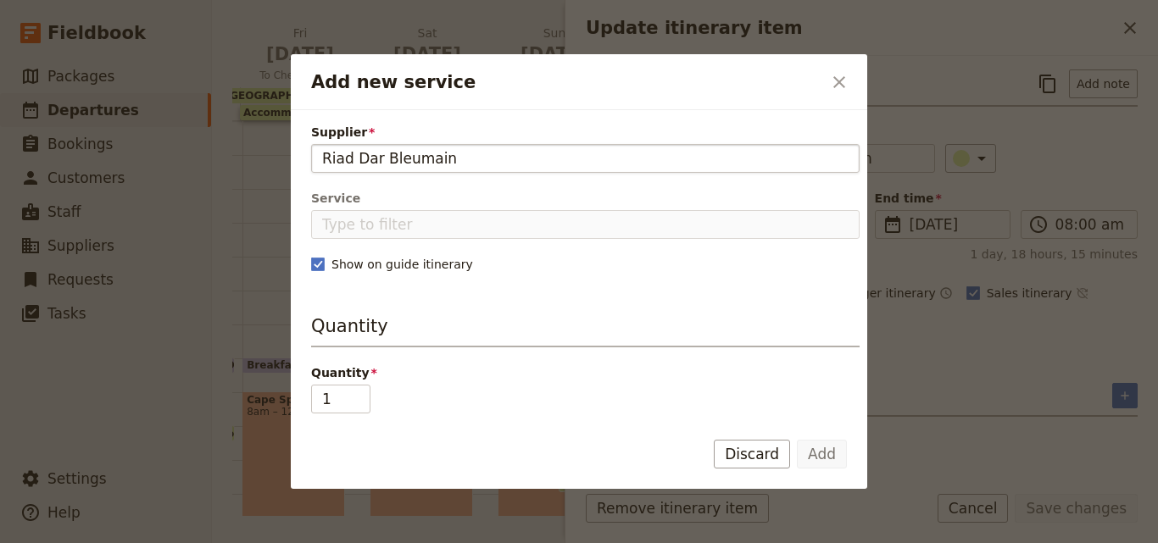
click at [326, 156] on input "Riad Dar Bleumain" at bounding box center [585, 158] width 526 height 20
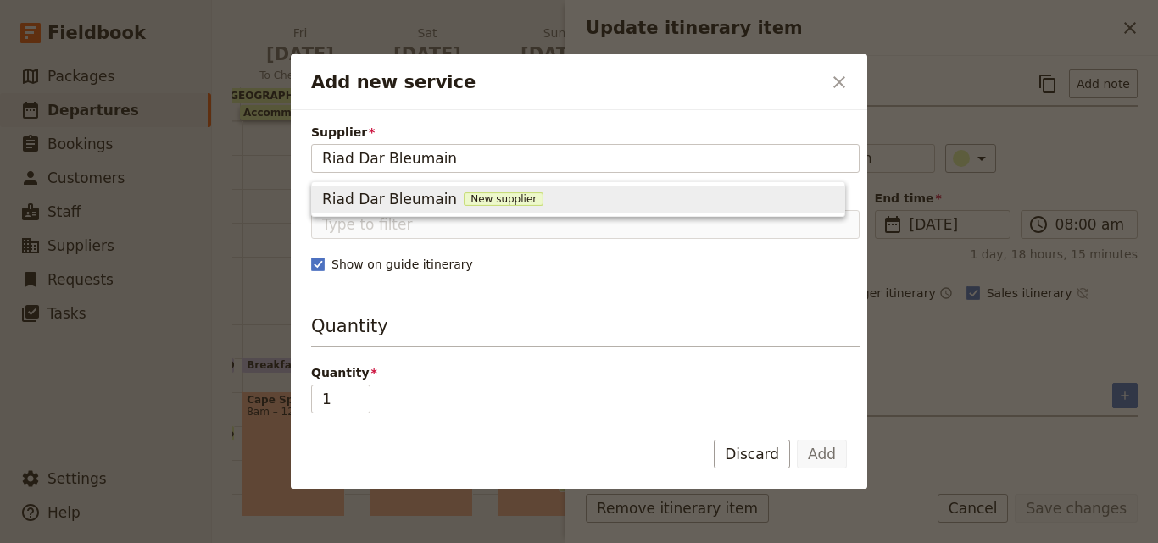
click at [475, 192] on div "Riad Dar Bleumain New supplier" at bounding box center [578, 199] width 512 height 20
type input "Riad Dar Bleumain"
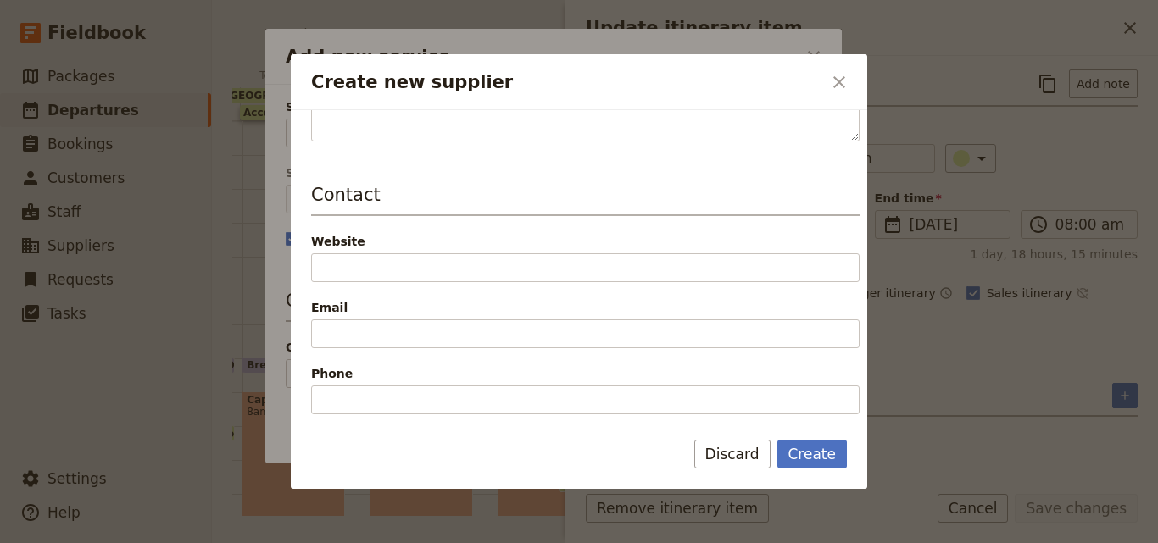
scroll to position [339, 0]
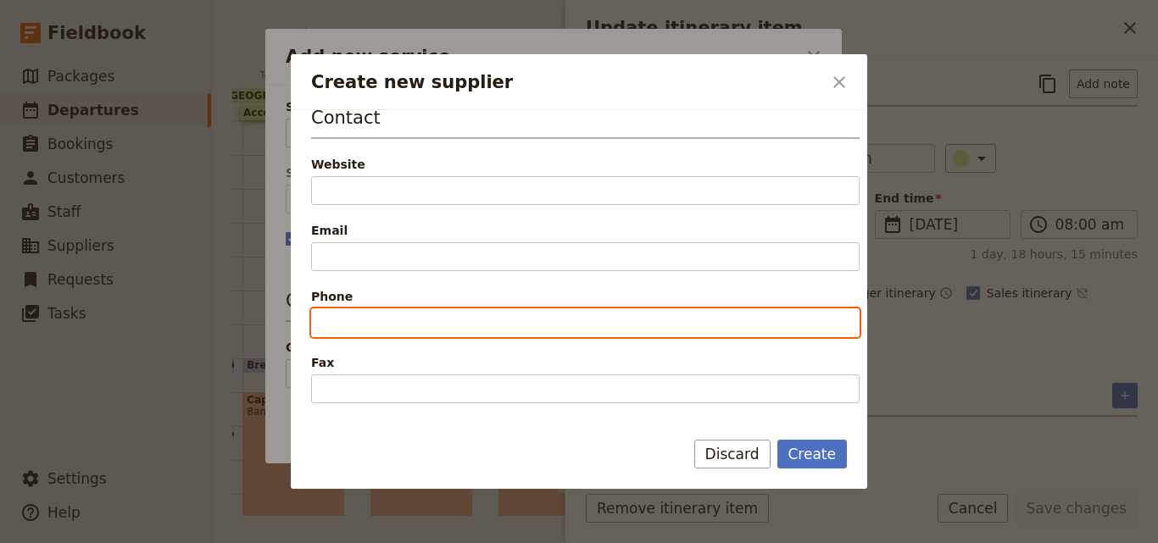
paste input "212 (0) 5 22 22 33 23"
type input "212 (0) 5 22 22 33 23"
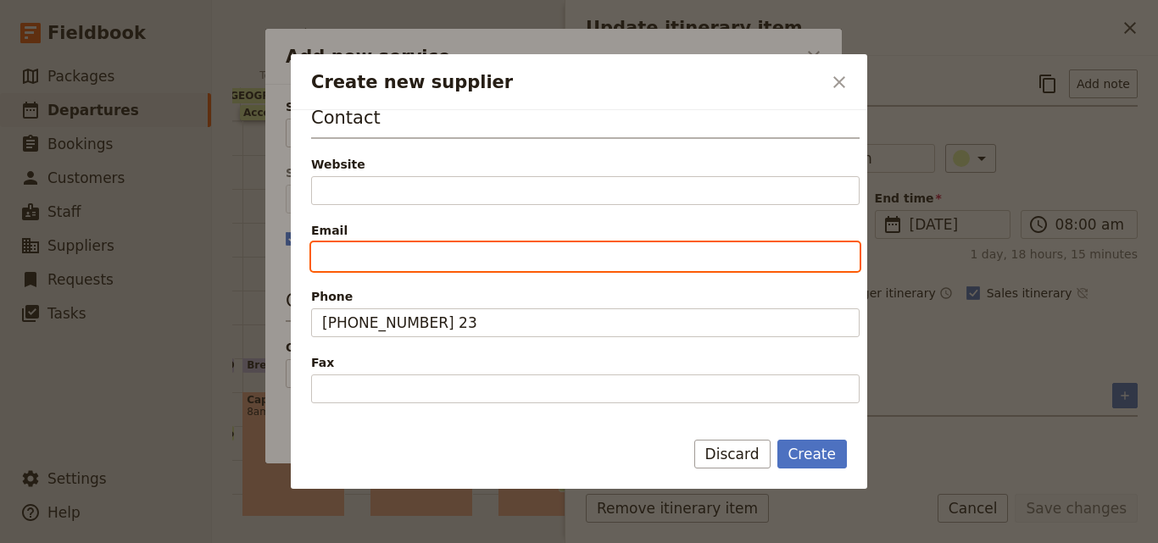
click at [380, 259] on input "Email" at bounding box center [585, 256] width 548 height 29
paste input "kenzibasma@kenzi-hotels.com"
click at [329, 254] on input "kenzibasma@kenzi-hotels.com" at bounding box center [585, 256] width 548 height 29
type input "kenzibasma@kenzi-hotels.com"
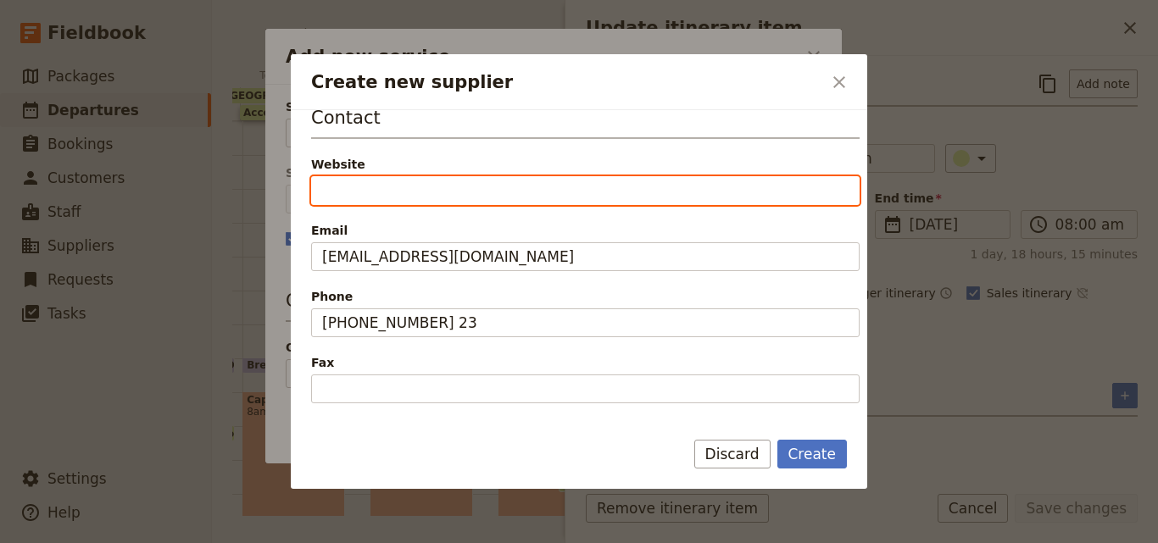
click at [349, 182] on input "Website" at bounding box center [585, 190] width 548 height 29
paste input "https://www.kenzi-hotels.com/kenzi-basma"
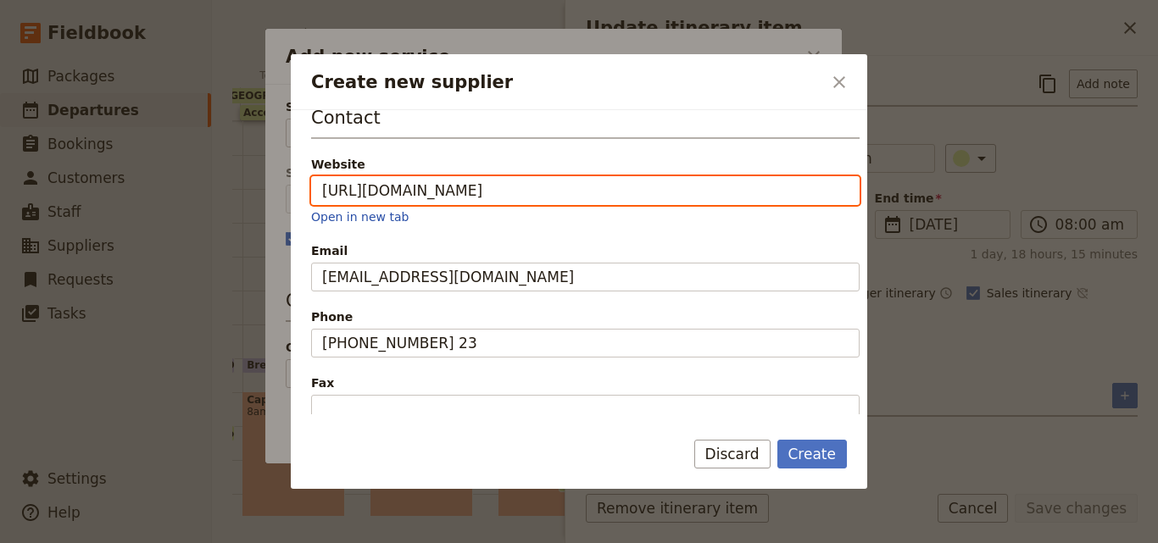
scroll to position [557, 0]
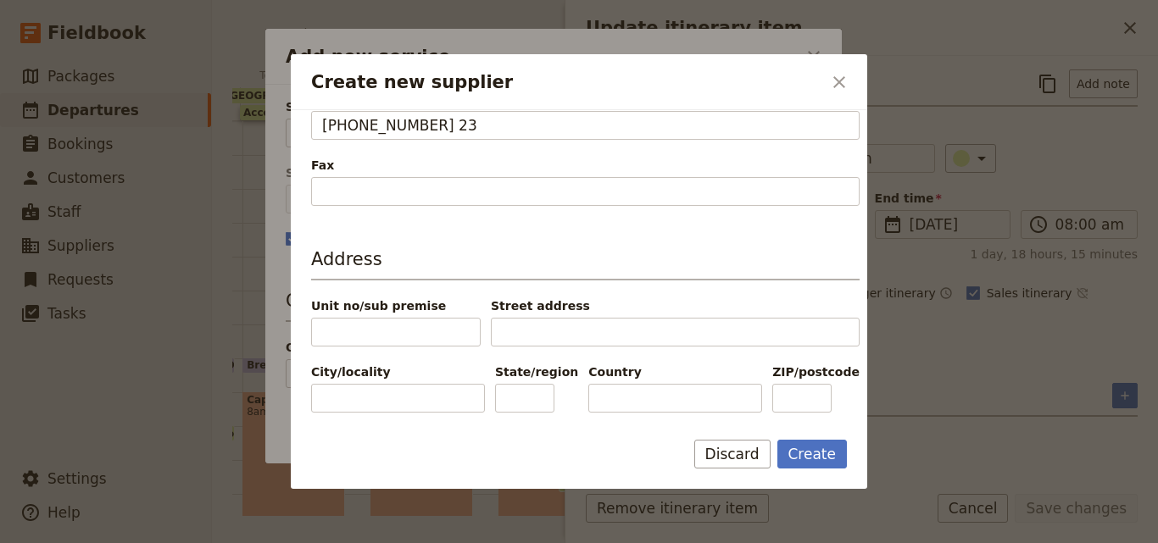
type input "https://www.kenzi-hotels.com/kenzi-basma"
paste input "[GEOGRAPHIC_DATA]"
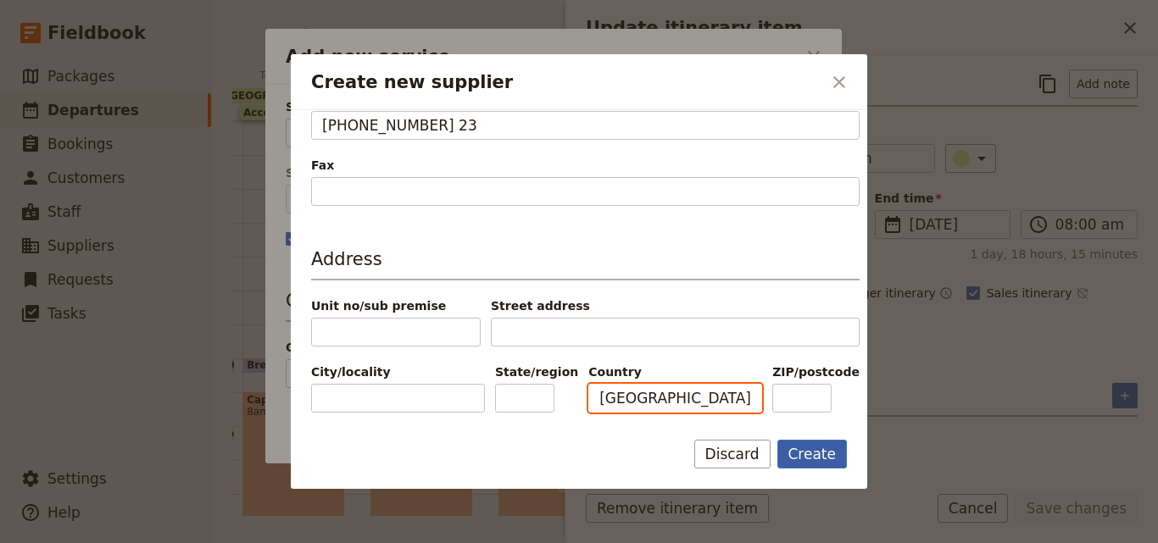
type input "[GEOGRAPHIC_DATA]"
click at [827, 450] on button "Create" at bounding box center [812, 454] width 70 height 29
type input "Riad Dar Bleumain"
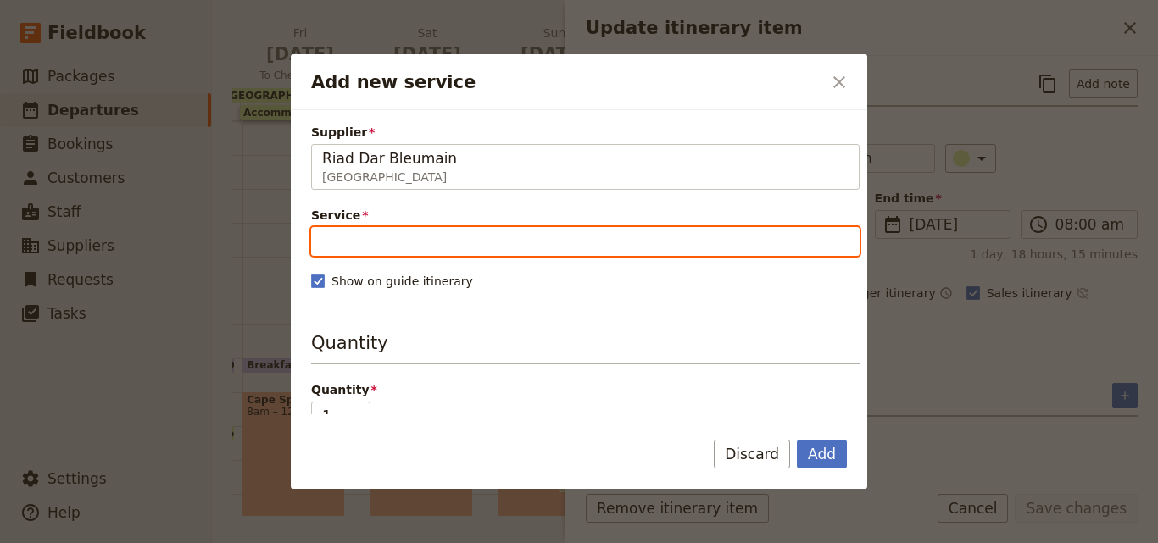
drag, startPoint x: 499, startPoint y: 248, endPoint x: 495, endPoint y: 230, distance: 18.3
click at [499, 247] on input "Service" at bounding box center [585, 241] width 548 height 29
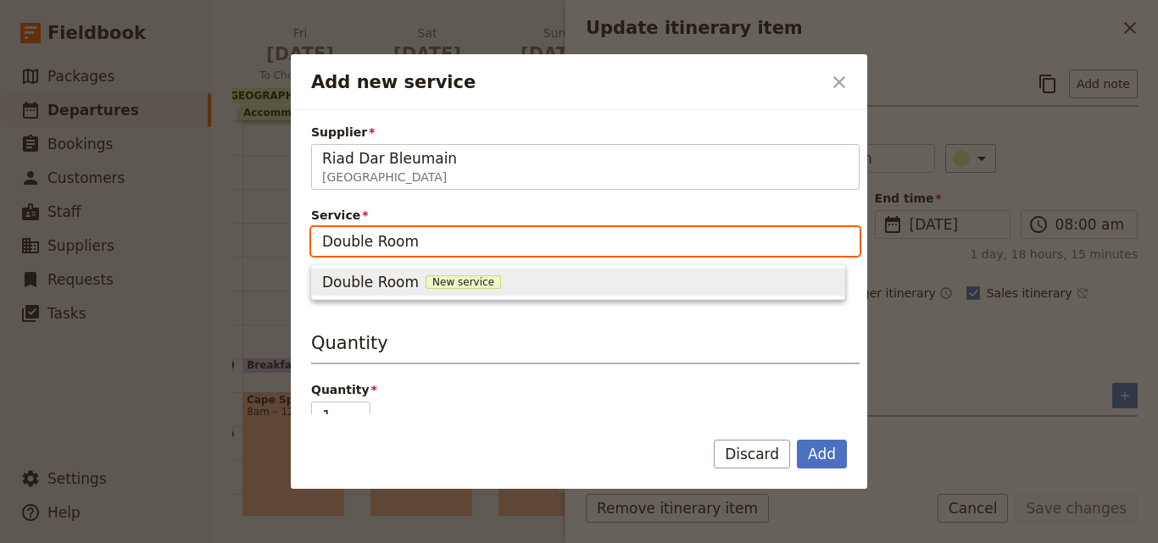
click at [449, 275] on span "New service" at bounding box center [462, 282] width 75 height 14
type input "Double Room"
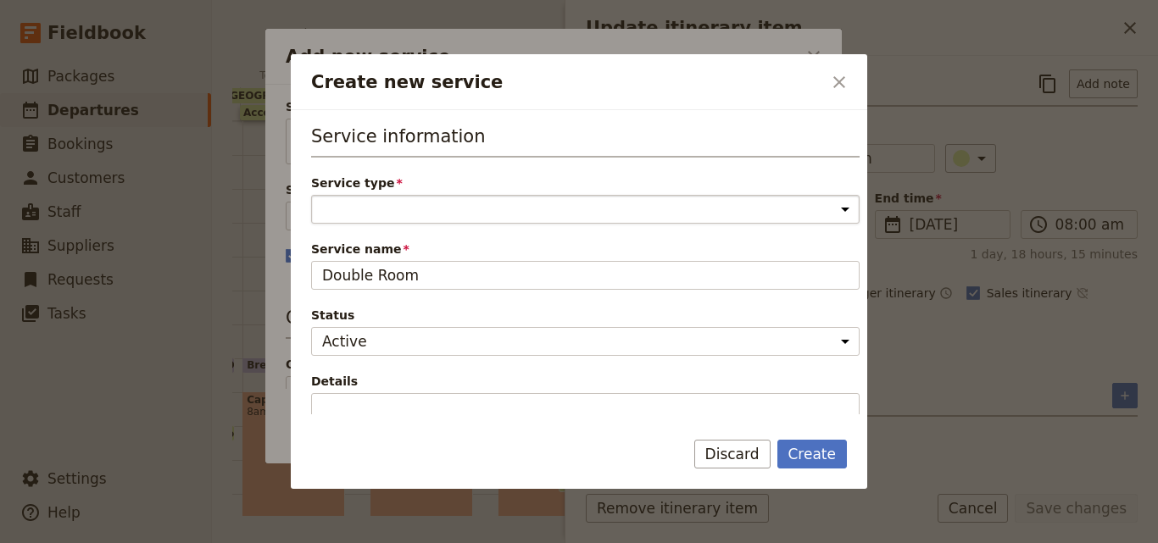
click at [442, 213] on select "Accommodation Activity Transport Flight Food and beverage Other" at bounding box center [585, 209] width 548 height 29
select select "AccommodationService"
click at [311, 195] on select "Accommodation Activity Transport Flight Food and beverage Other" at bounding box center [585, 209] width 548 height 29
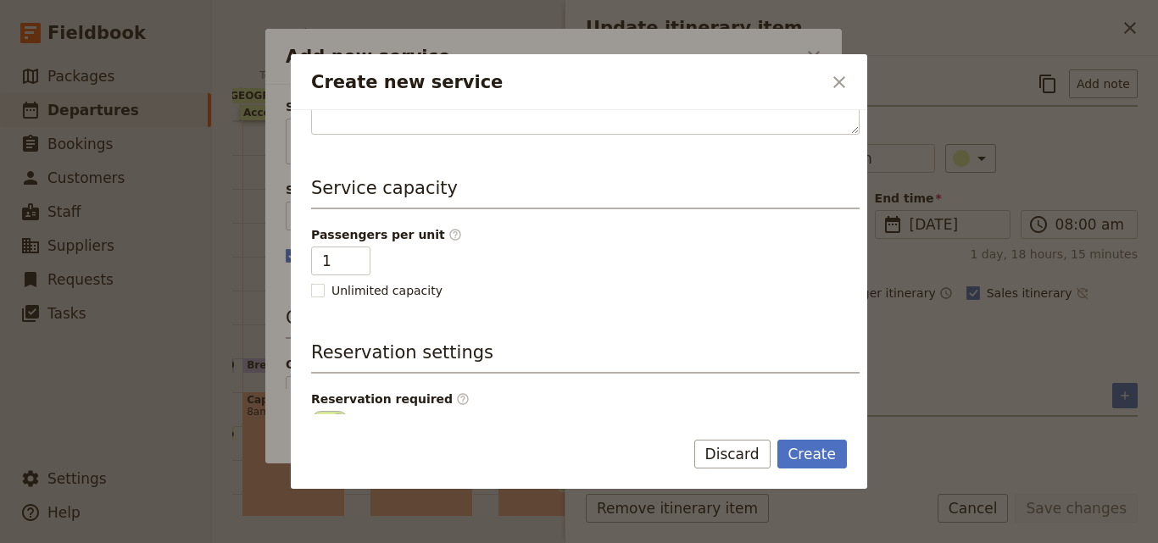
scroll to position [424, 0]
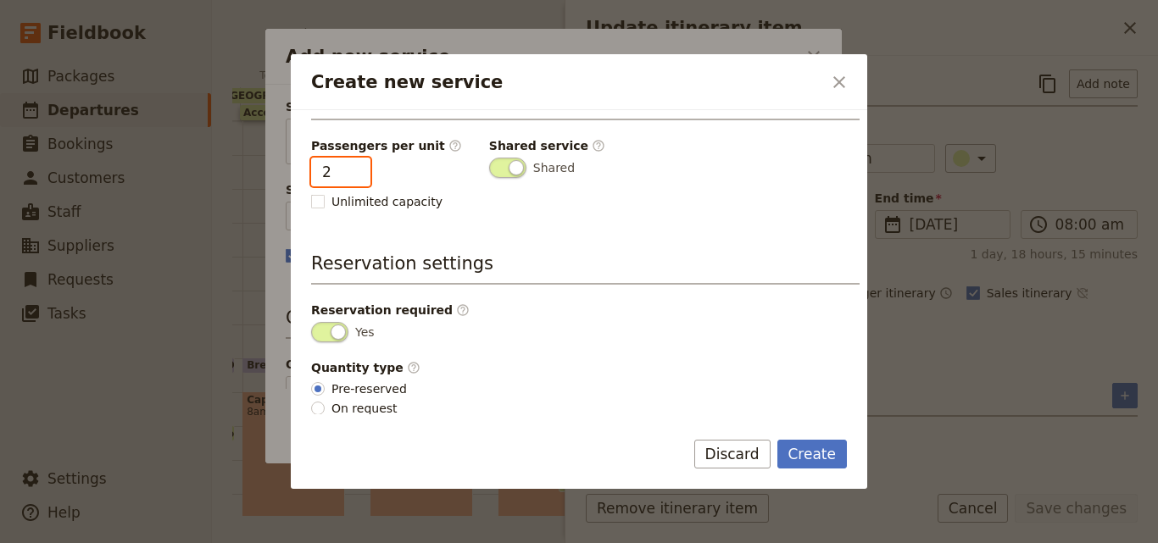
type input "2"
click at [352, 163] on input "2" at bounding box center [340, 172] width 59 height 29
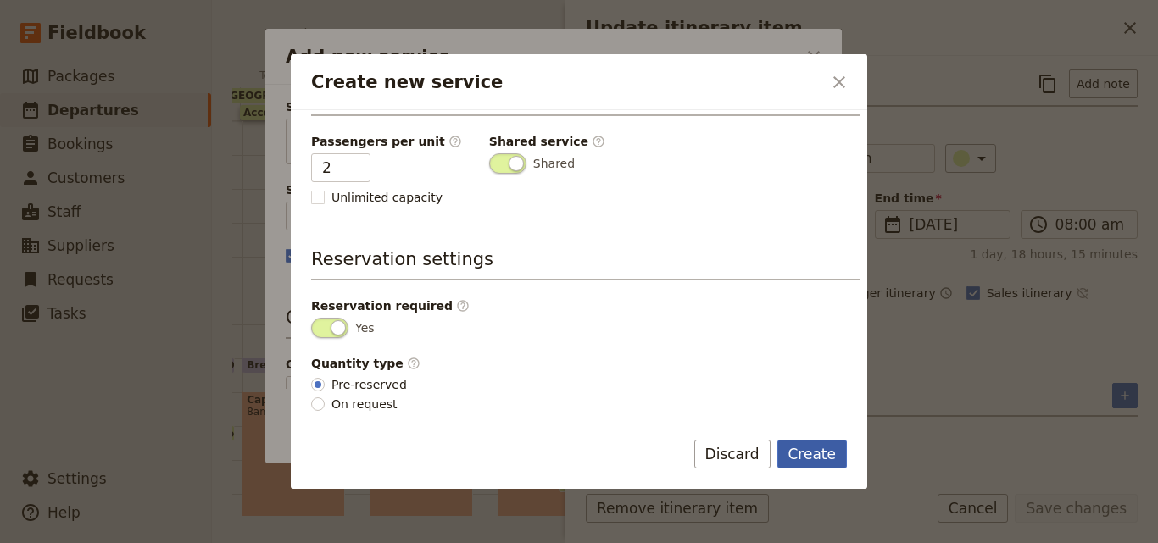
click at [818, 442] on button "Create" at bounding box center [812, 454] width 70 height 29
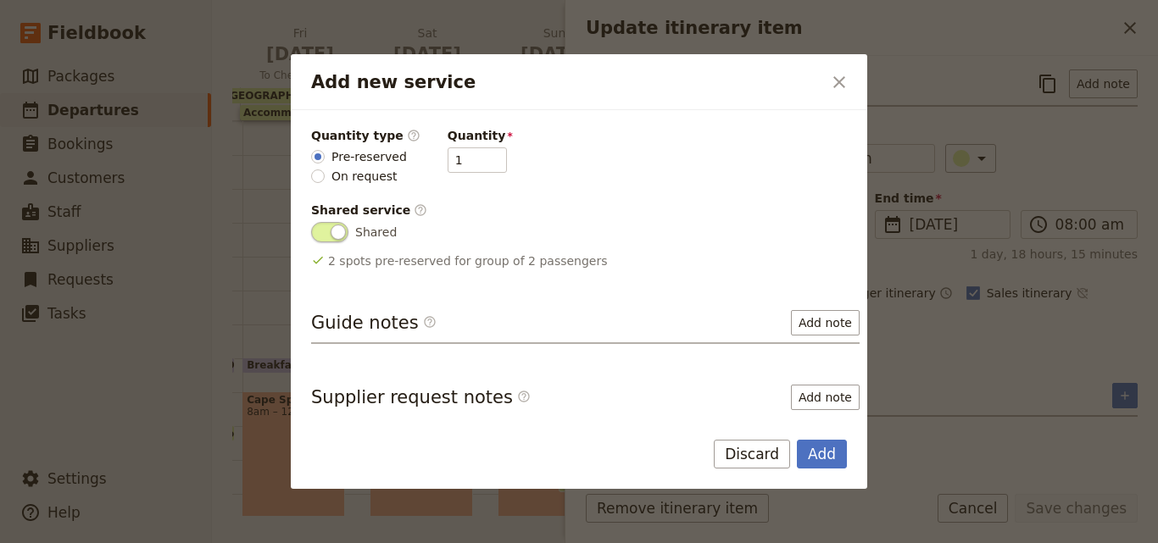
scroll to position [0, 0]
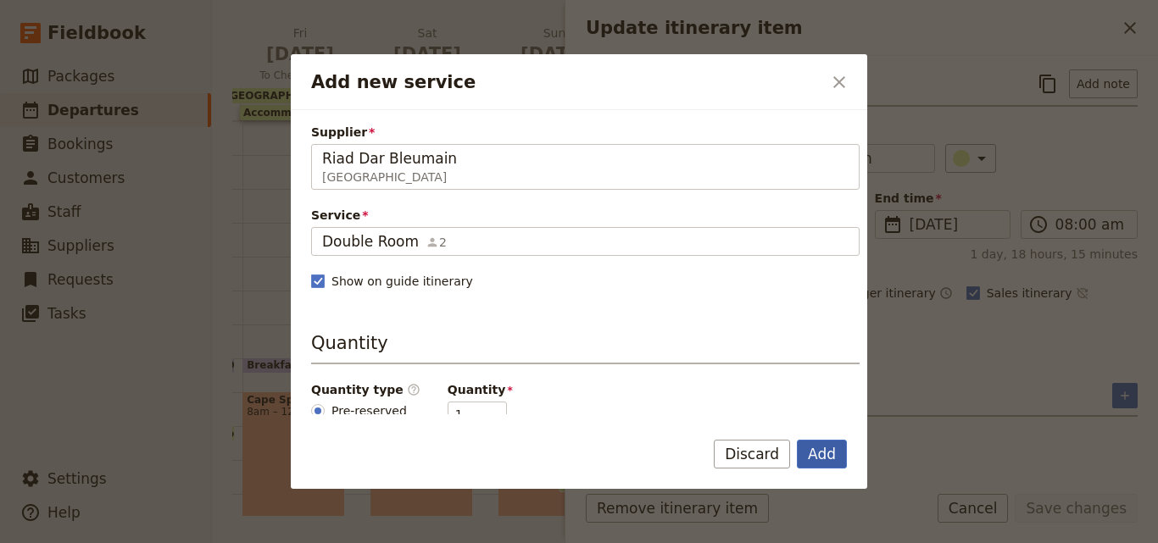
click at [818, 450] on button "Add" at bounding box center [822, 454] width 50 height 29
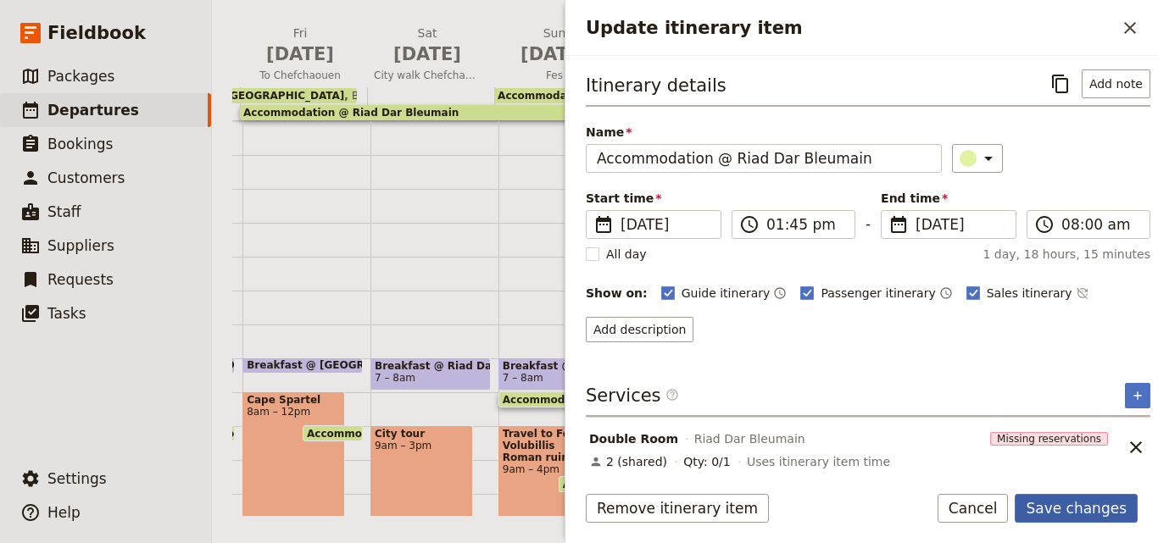
click at [1090, 505] on button "Save changes" at bounding box center [1075, 508] width 123 height 29
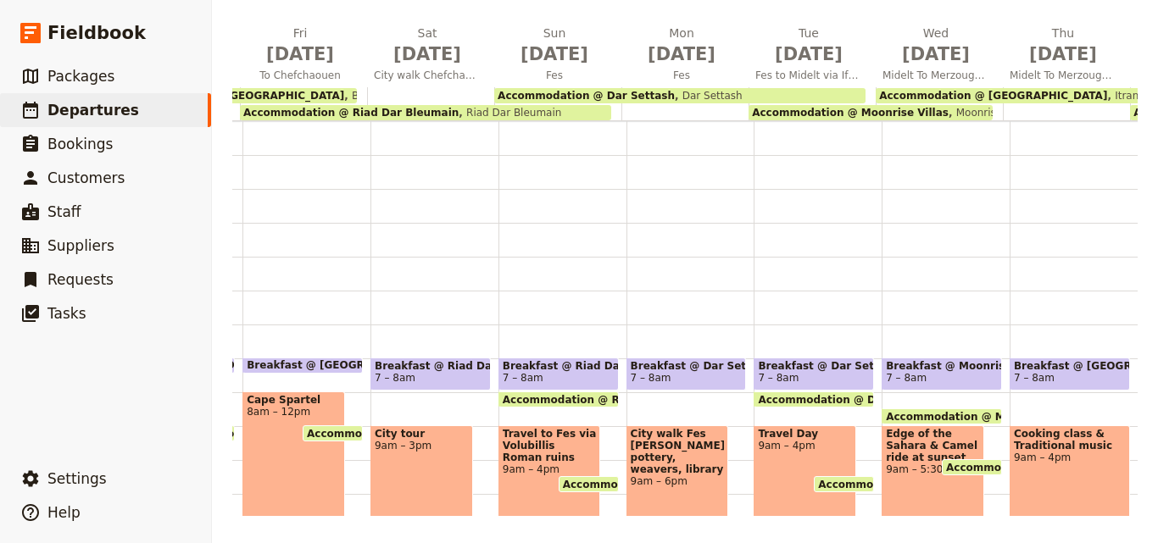
click at [675, 90] on span "Dar Settash" at bounding box center [709, 96] width 68 height 12
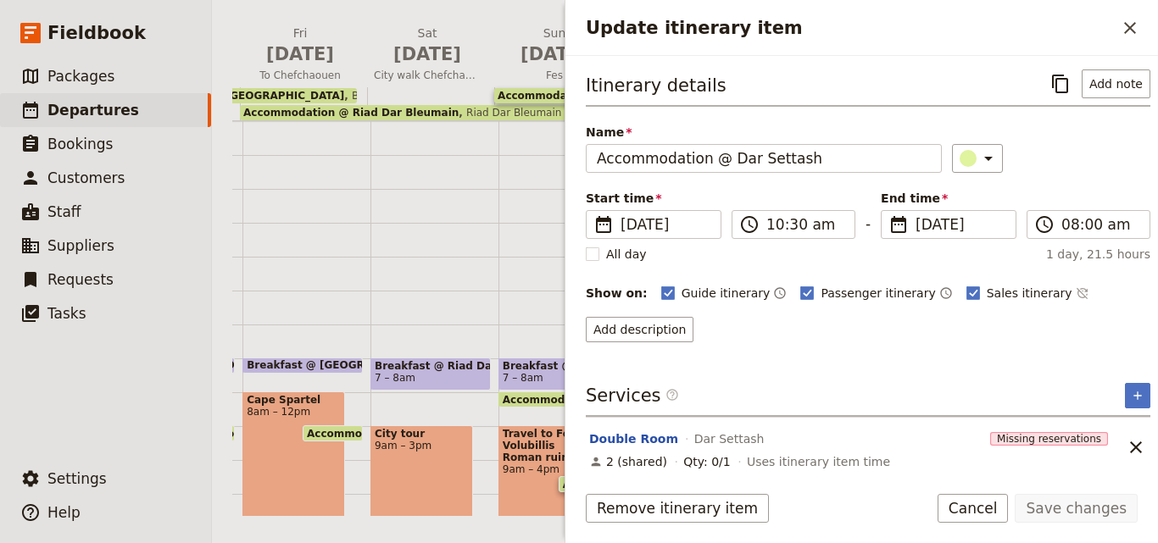
scroll to position [8, 0]
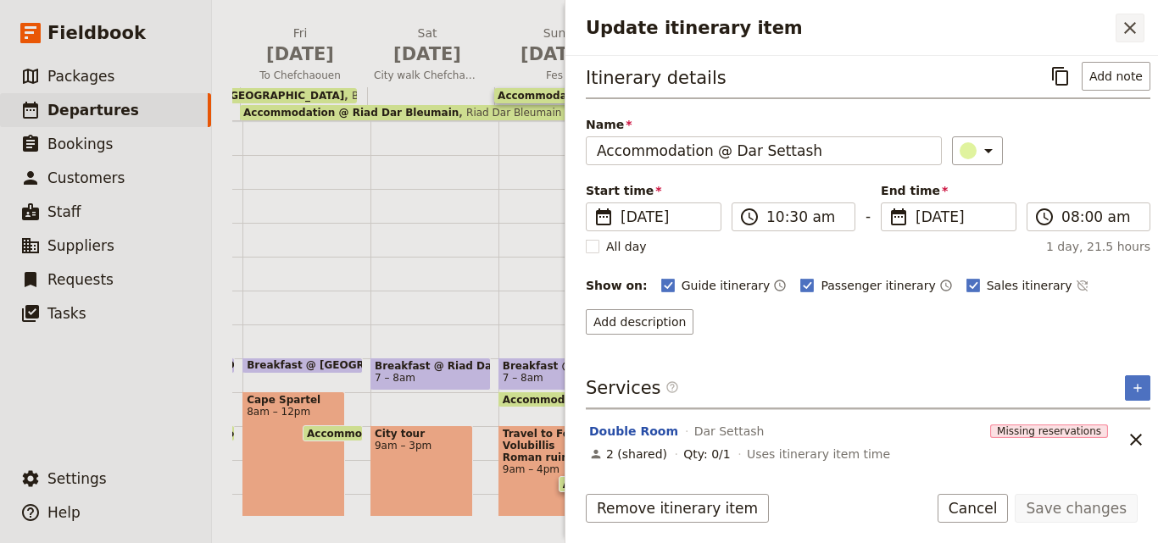
click at [1120, 22] on icon "Close drawer" at bounding box center [1129, 28] width 20 height 20
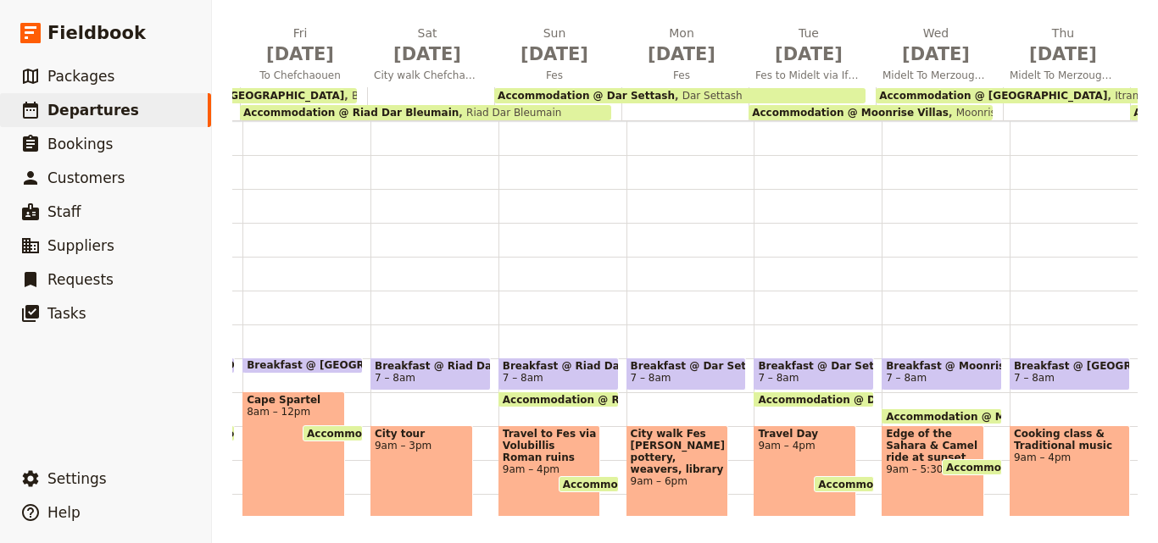
click at [948, 109] on span "Moonrise Villas" at bounding box center [990, 113] width 84 height 12
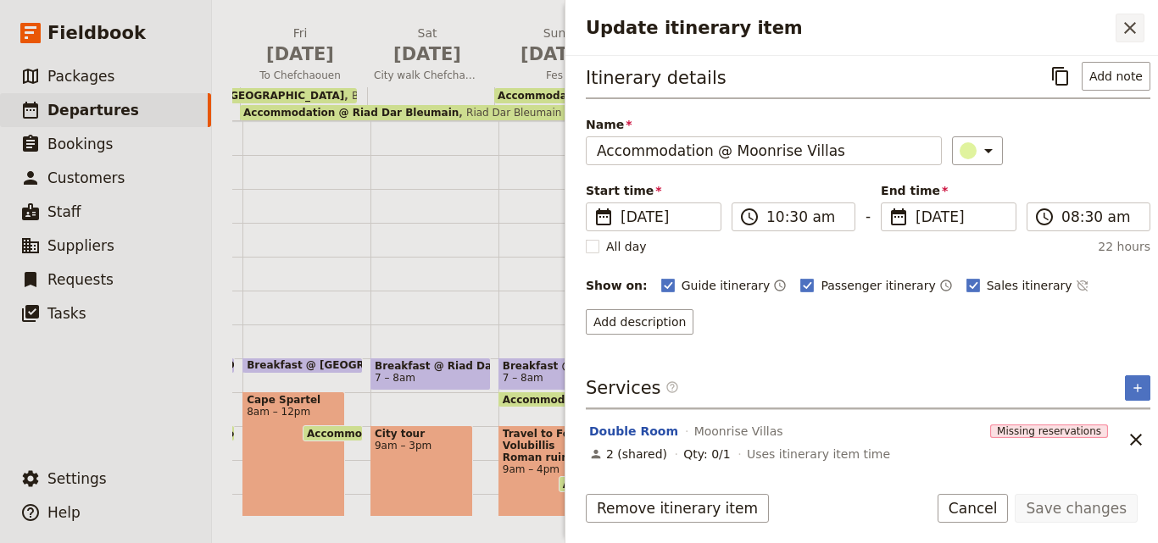
click at [1137, 31] on icon "Close drawer" at bounding box center [1129, 28] width 20 height 20
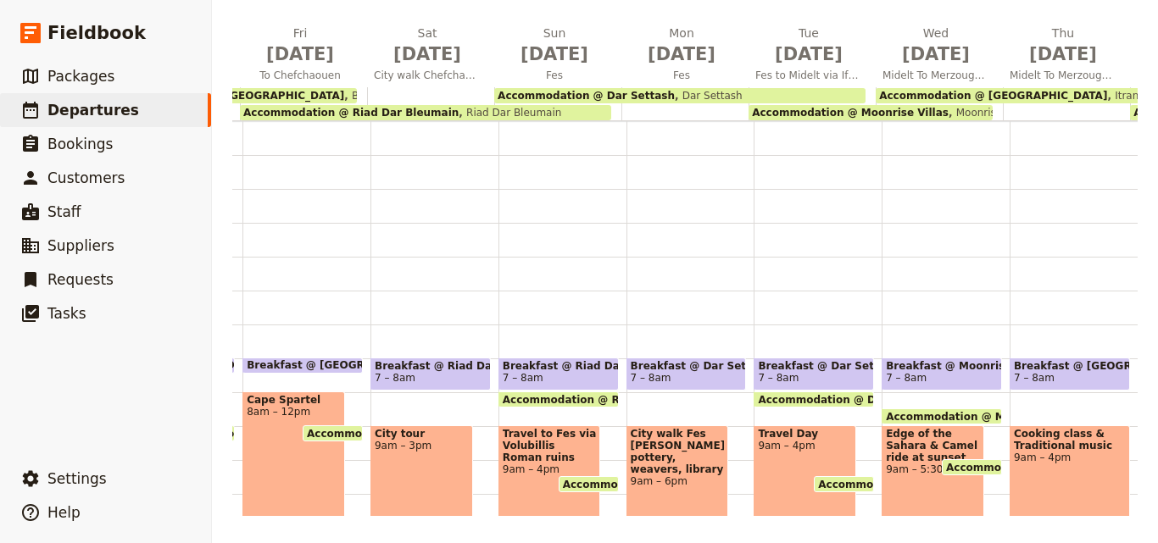
click at [1107, 90] on span "Itran Royal Camp" at bounding box center [1154, 96] width 95 height 12
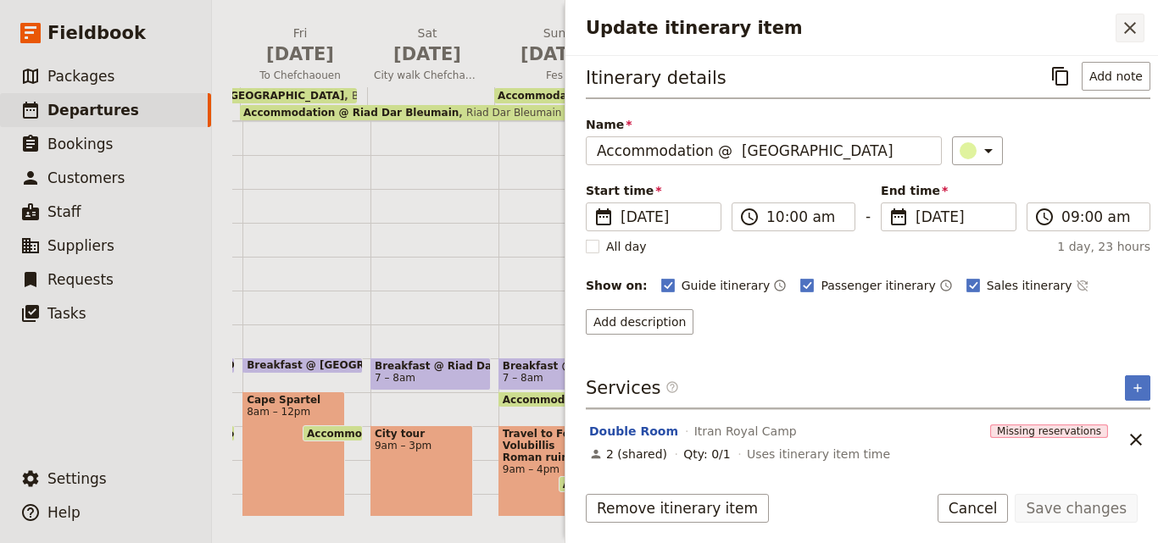
click at [1126, 30] on icon "Close drawer" at bounding box center [1129, 28] width 20 height 20
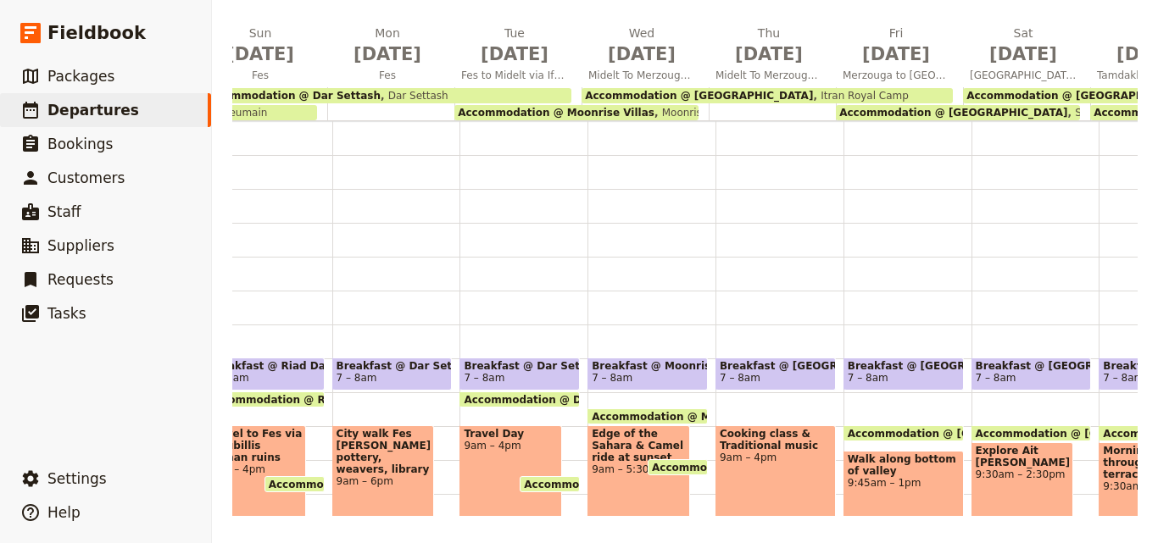
scroll to position [0, 997]
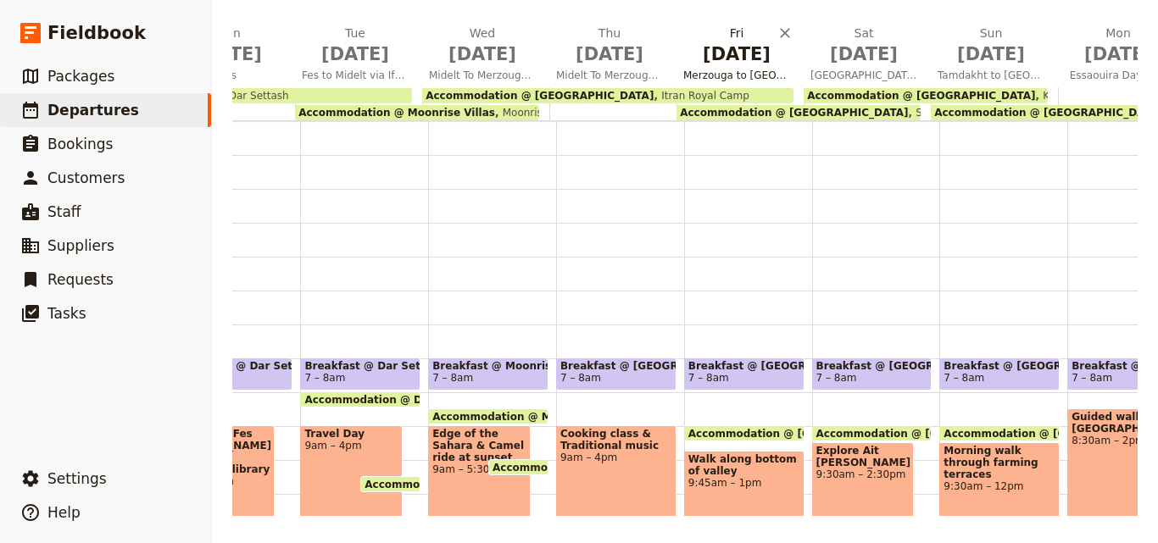
click at [710, 86] on button "Fri Oct 17 Merzouga to Dades Valley" at bounding box center [739, 56] width 127 height 63
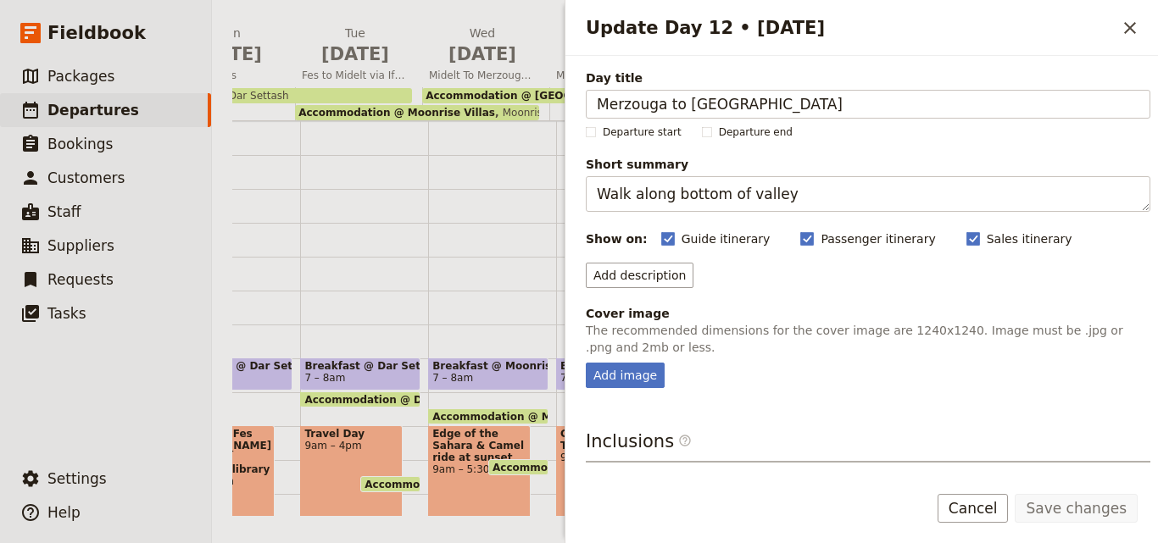
scroll to position [172, 0]
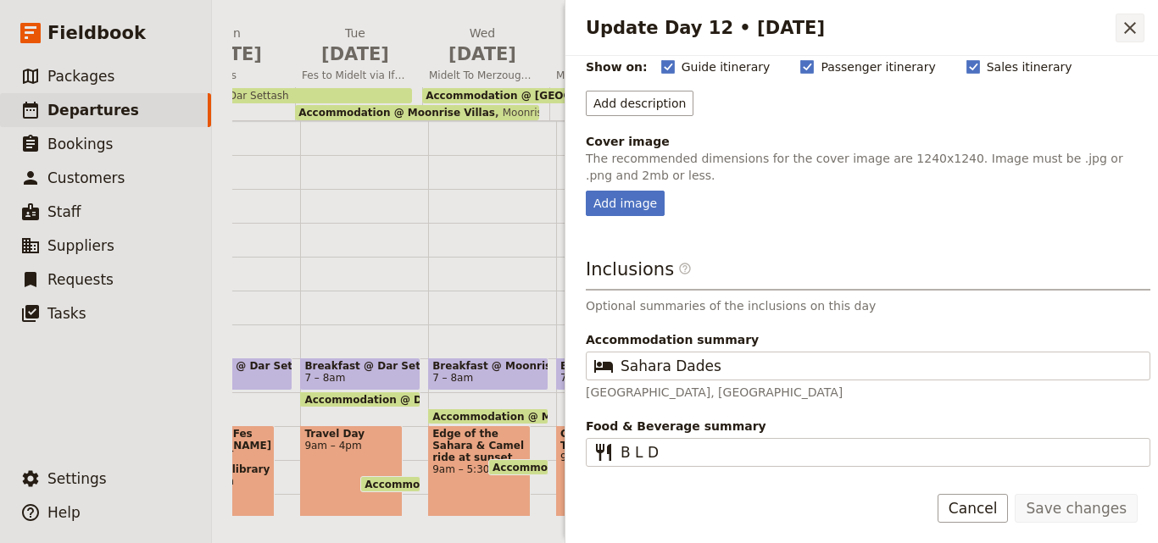
click at [1135, 24] on icon "Close drawer" at bounding box center [1129, 28] width 20 height 20
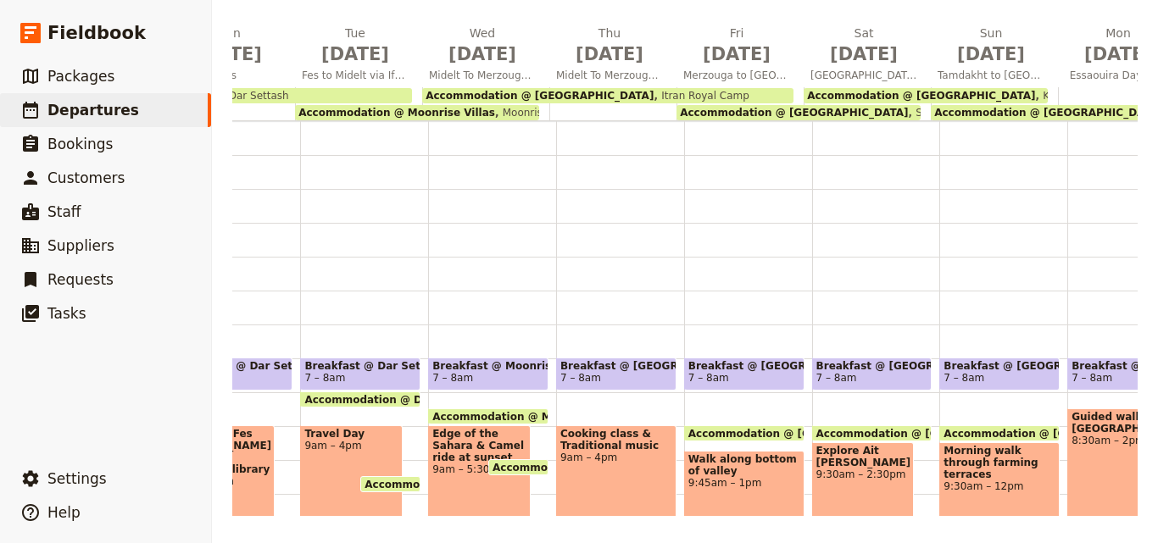
click at [680, 93] on div "Accommodation @ Itran Royal Camp Itran Royal Camp" at bounding box center [607, 95] width 371 height 15
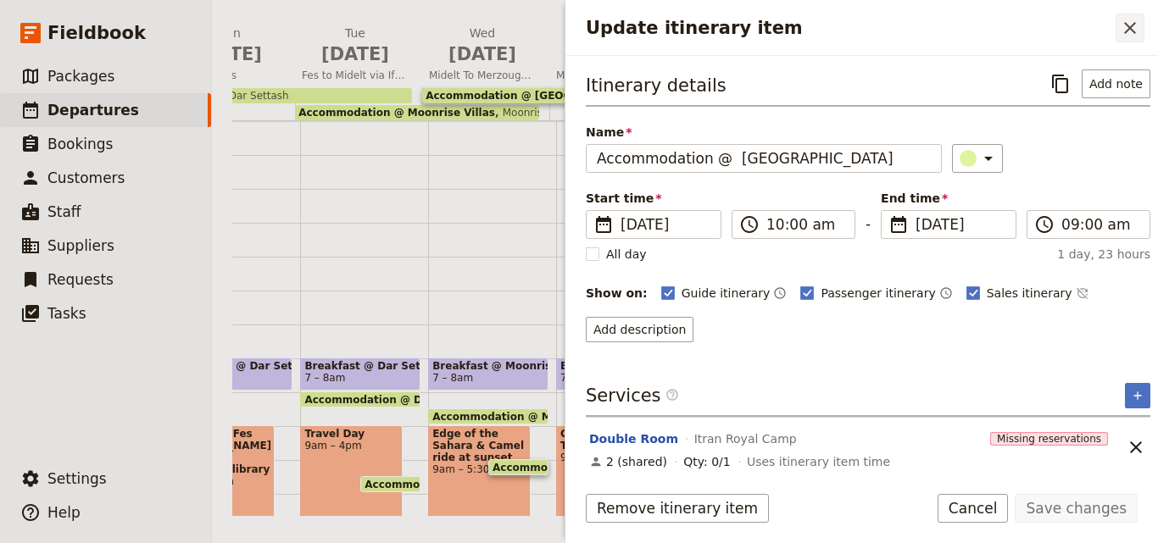
click at [1127, 31] on icon "Close drawer" at bounding box center [1130, 28] width 12 height 12
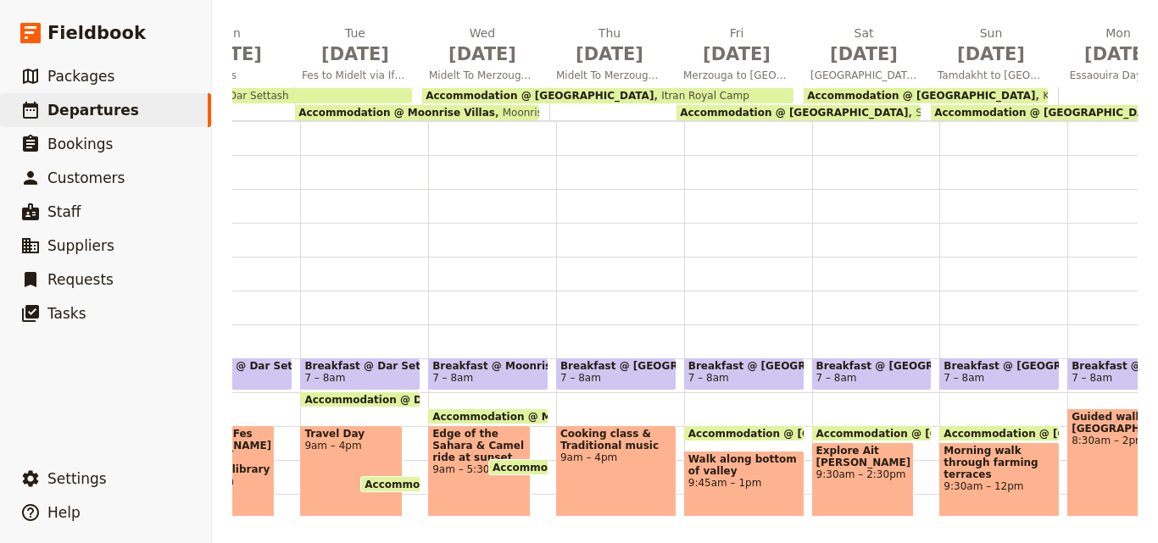
click at [908, 109] on span "Sahara Dades" at bounding box center [947, 113] width 79 height 12
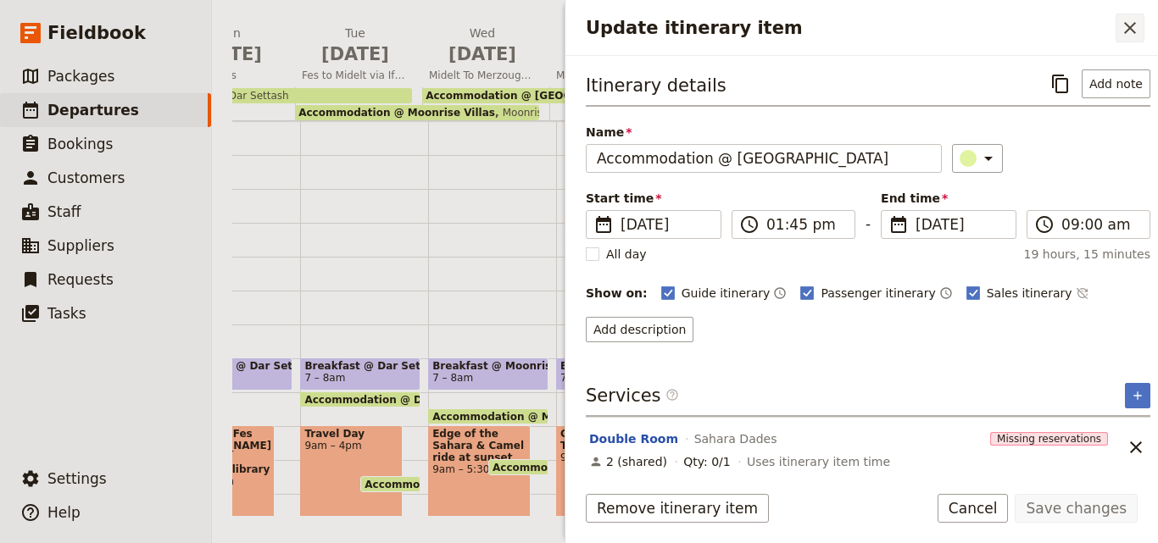
click at [1122, 29] on icon "Close drawer" at bounding box center [1129, 28] width 20 height 20
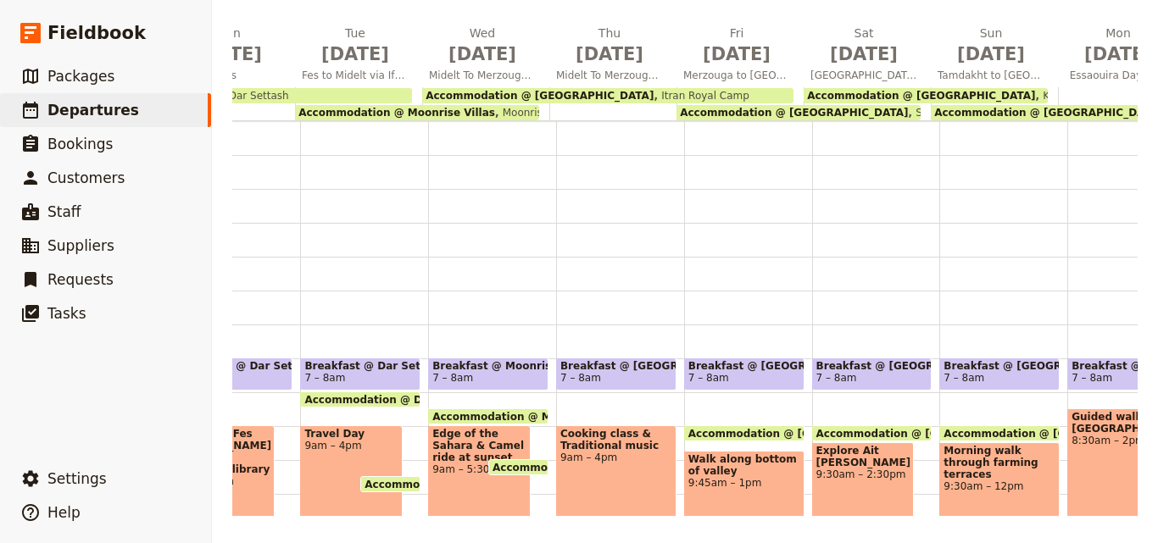
click at [1015, 108] on span "Accommodation @ Riad Palais des Princesses & Spa" at bounding box center [1048, 113] width 228 height 12
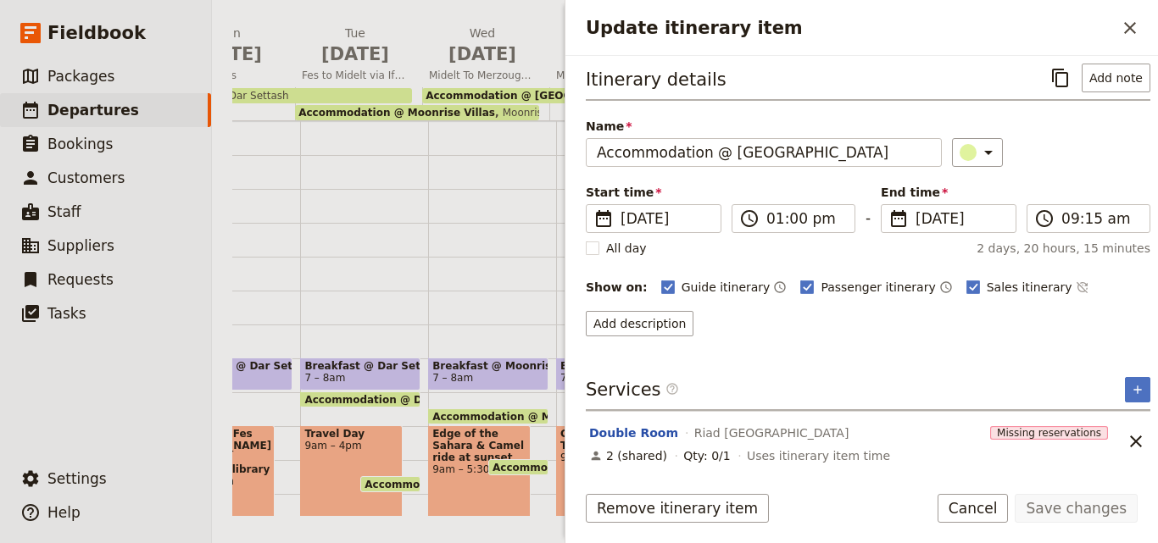
scroll to position [8, 0]
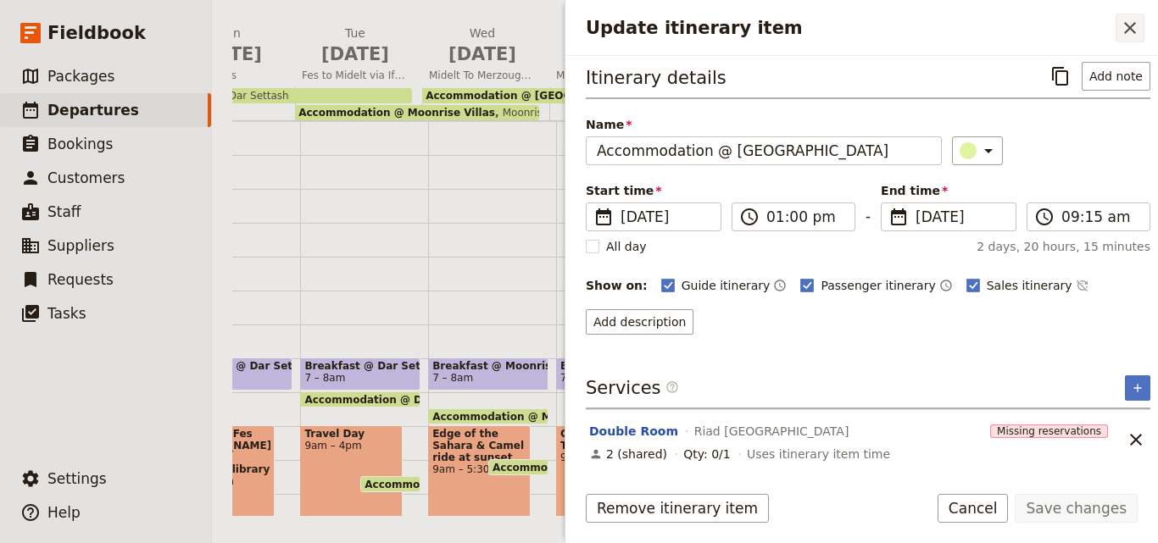
click at [1141, 20] on button "​" at bounding box center [1129, 28] width 29 height 29
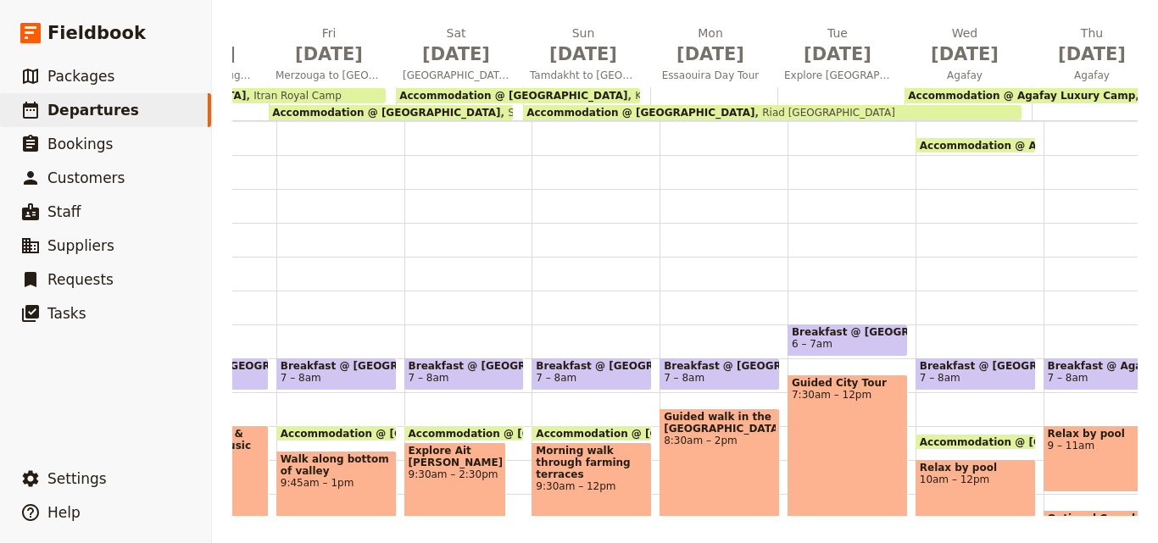
scroll to position [0, 1484]
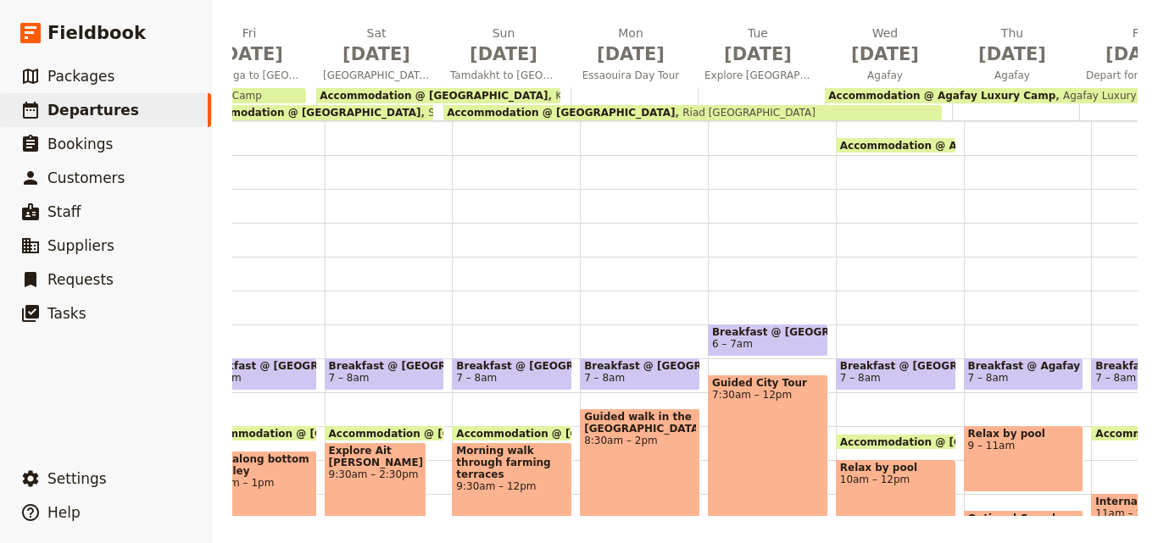
click at [755, 111] on span "Riad Palais des Princesses & Spa" at bounding box center [745, 113] width 140 height 12
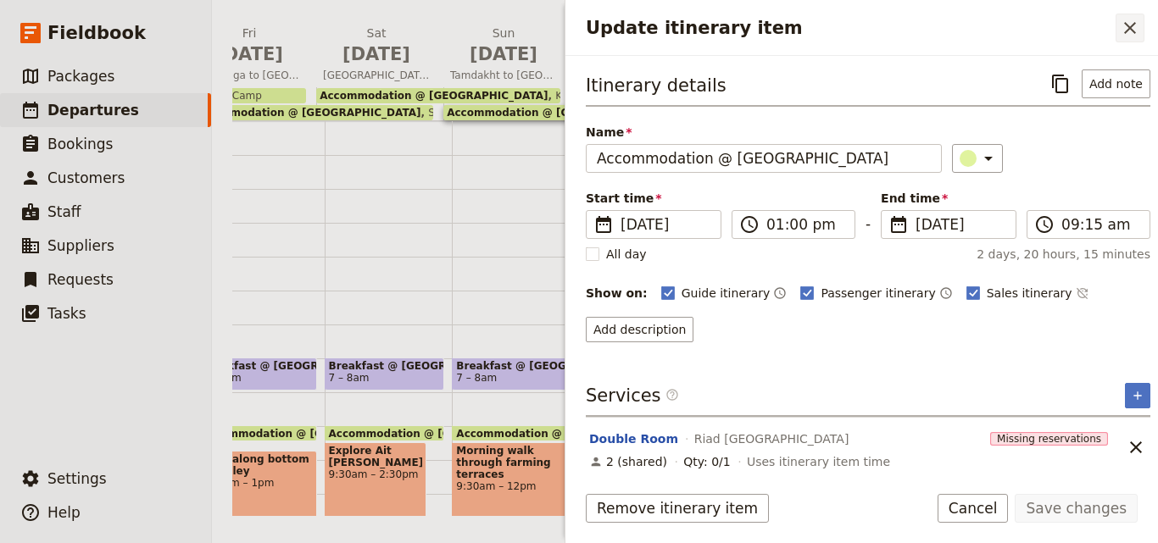
click at [1126, 33] on icon "Close drawer" at bounding box center [1129, 28] width 20 height 20
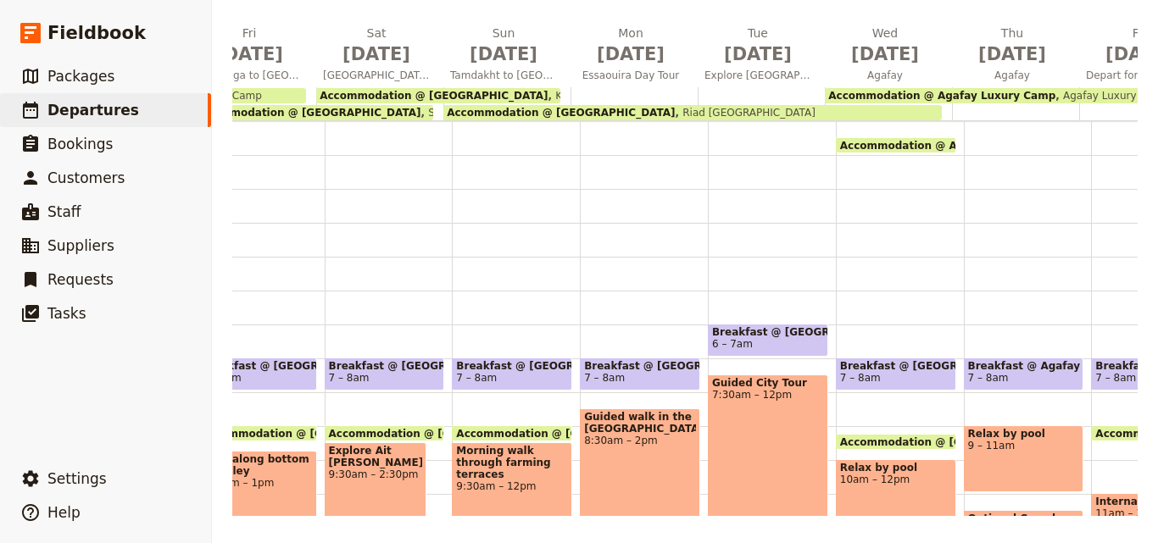
click at [1000, 97] on span "Accommodation @ Agafay Luxury Camp" at bounding box center [941, 96] width 227 height 12
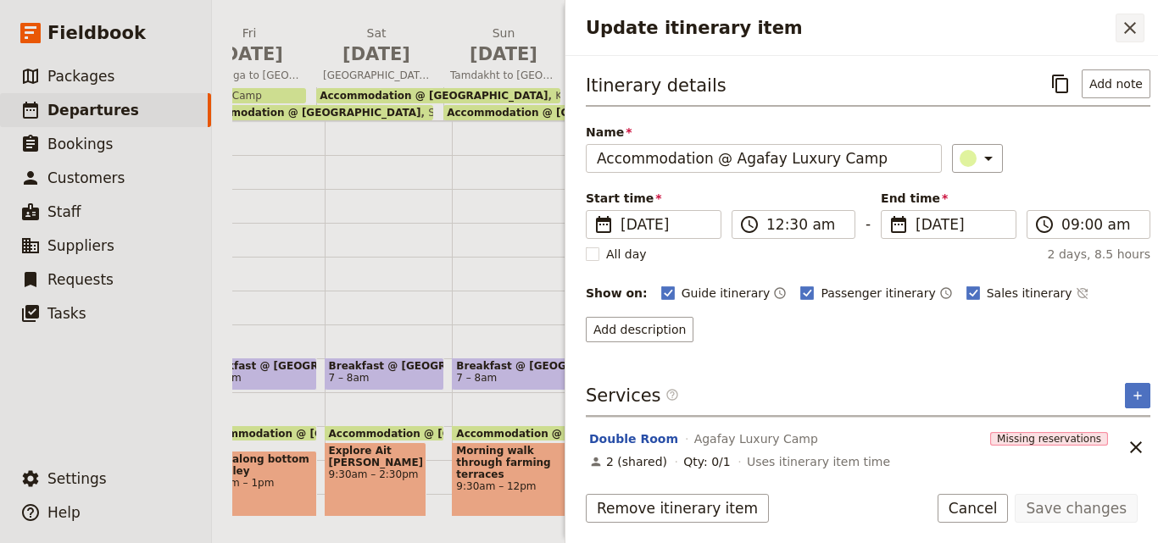
click at [1122, 35] on icon "Close drawer" at bounding box center [1129, 28] width 20 height 20
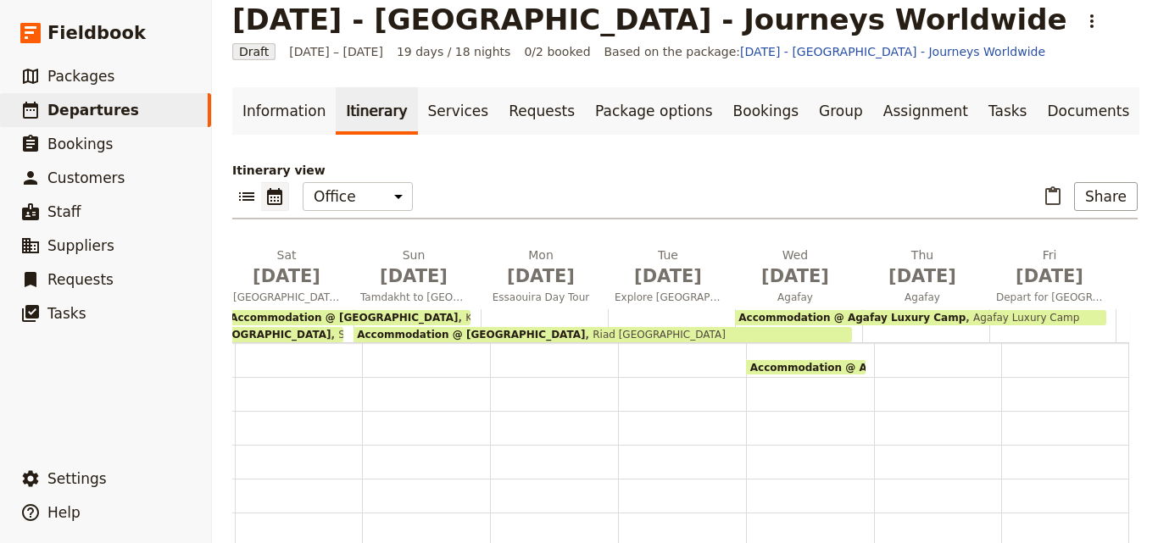
scroll to position [0, 0]
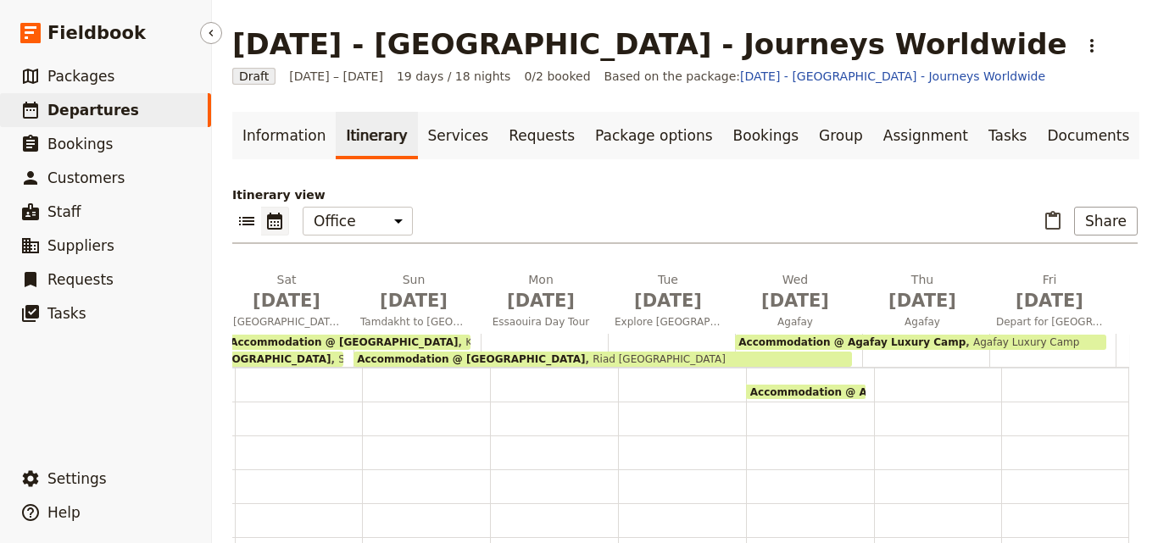
click at [146, 101] on link "​ Departures" at bounding box center [105, 110] width 211 height 34
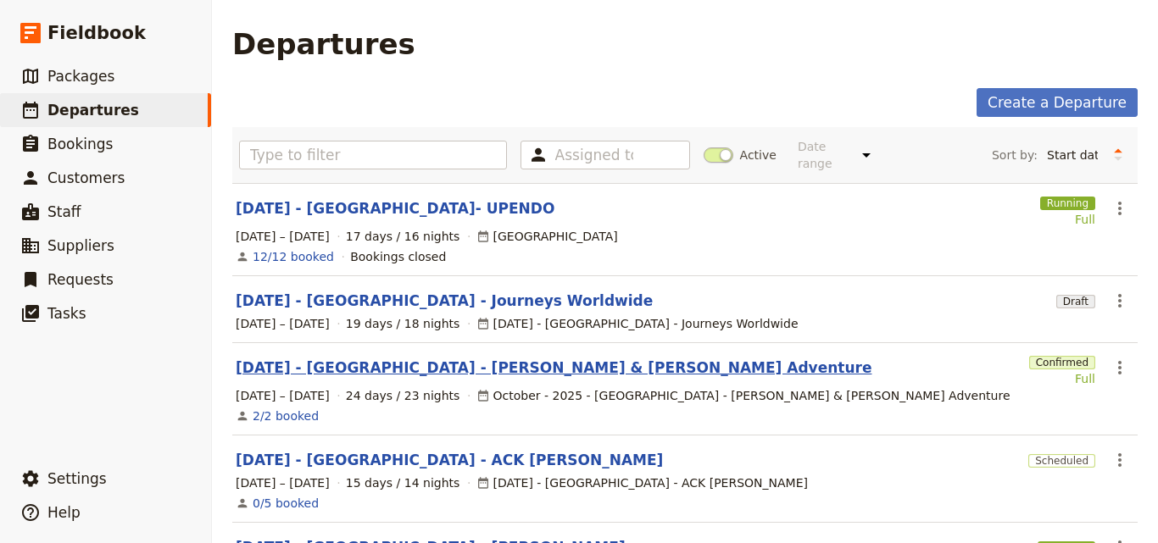
click at [456, 358] on link "[DATE] - [GEOGRAPHIC_DATA] - [PERSON_NAME] & [PERSON_NAME] Adventure" at bounding box center [554, 368] width 636 height 20
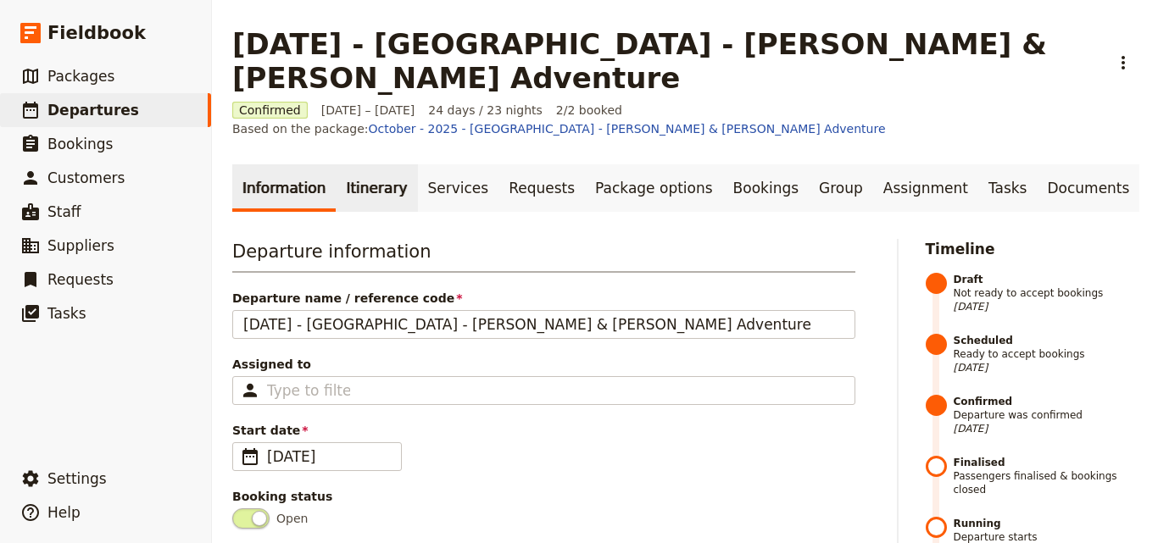
click at [387, 164] on link "Itinerary" at bounding box center [376, 187] width 81 height 47
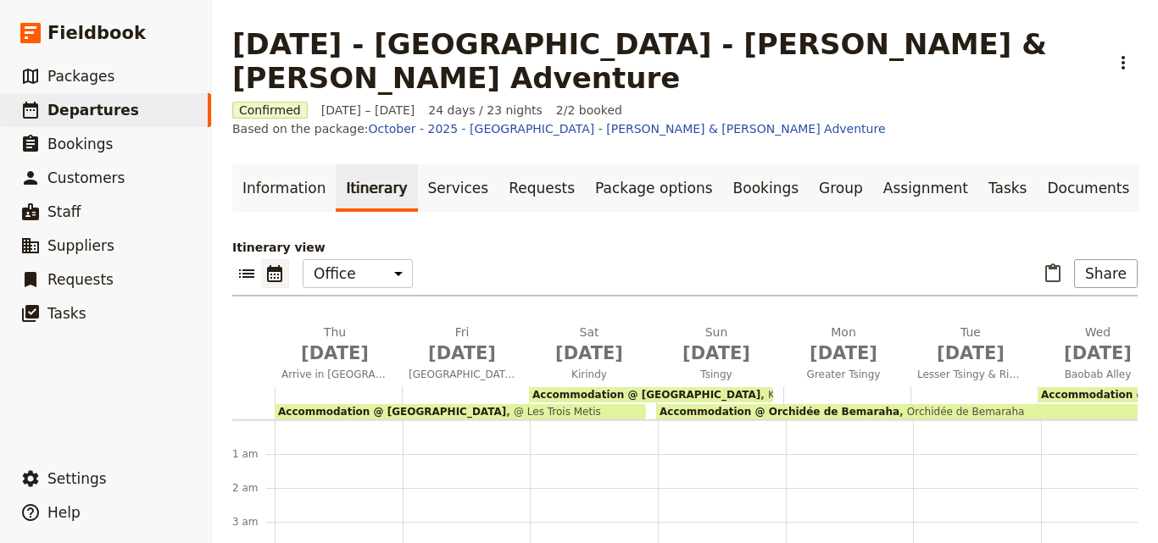
scroll to position [186, 0]
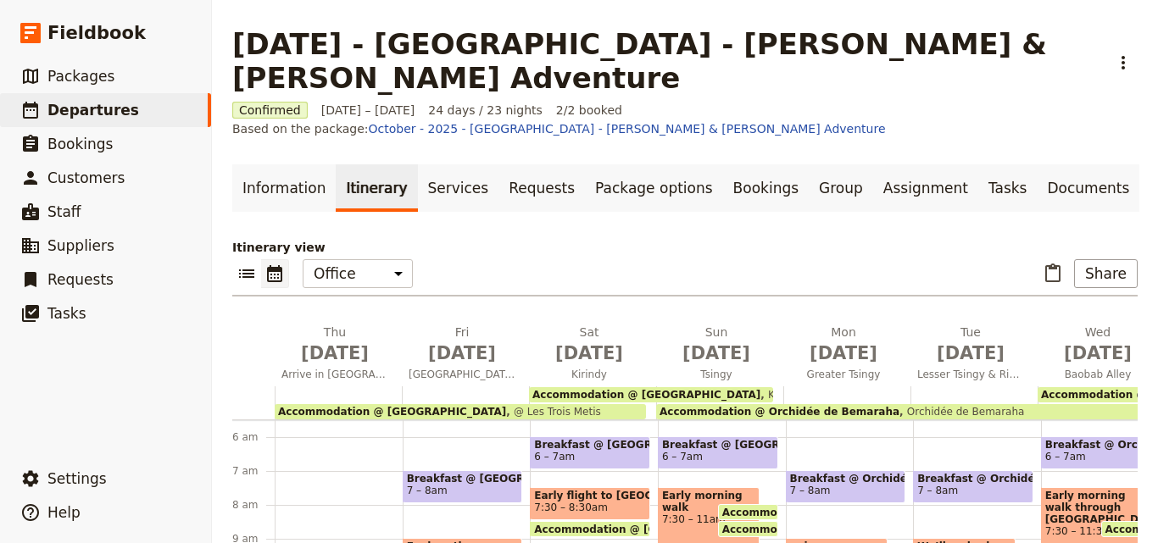
click at [315, 406] on span "Accommodation @ Les Trois Metis" at bounding box center [392, 412] width 228 height 12
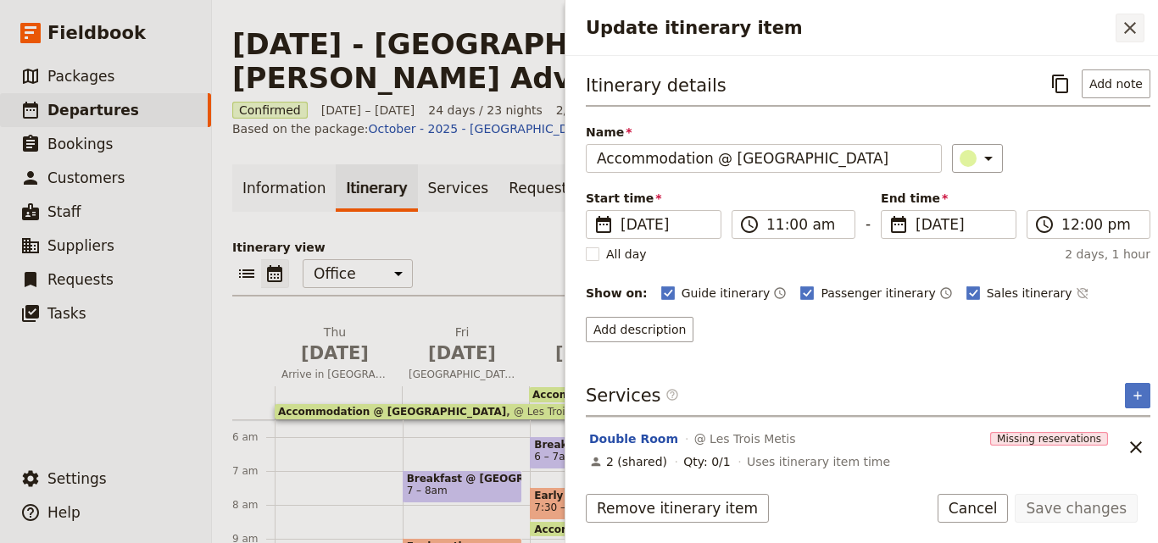
click at [1128, 38] on button "​" at bounding box center [1129, 28] width 29 height 29
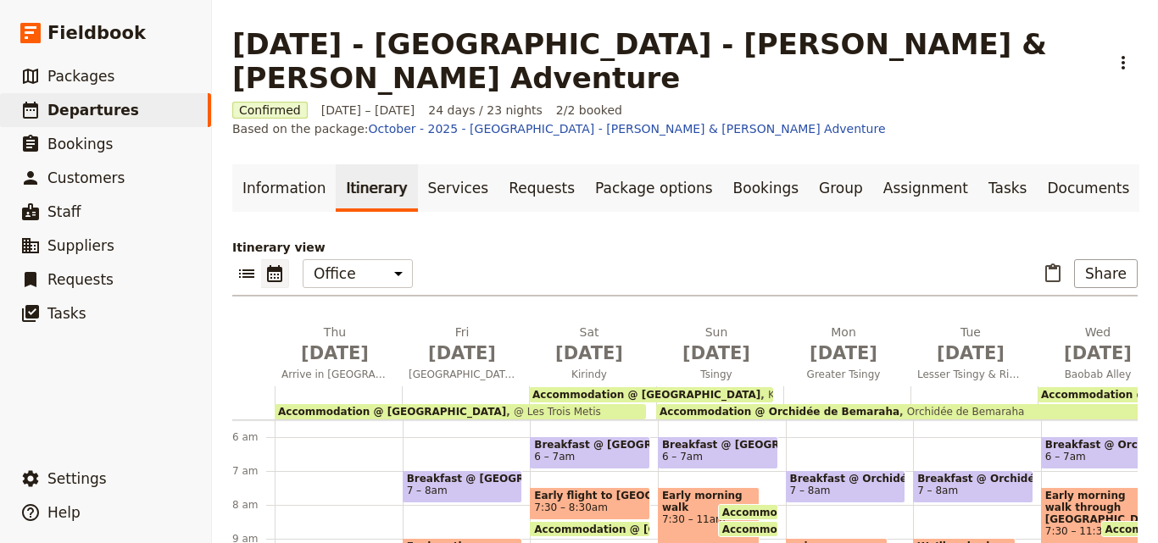
click at [660, 389] on span "Accommodation @ Kirindy Eco Lodge" at bounding box center [646, 395] width 228 height 12
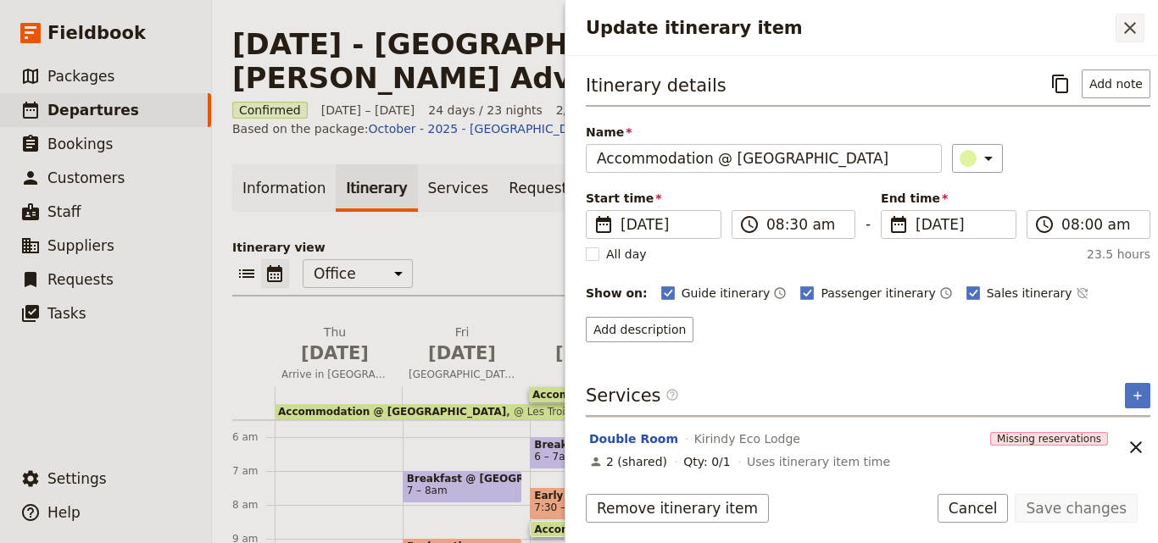
click at [1124, 24] on icon "Close drawer" at bounding box center [1129, 28] width 20 height 20
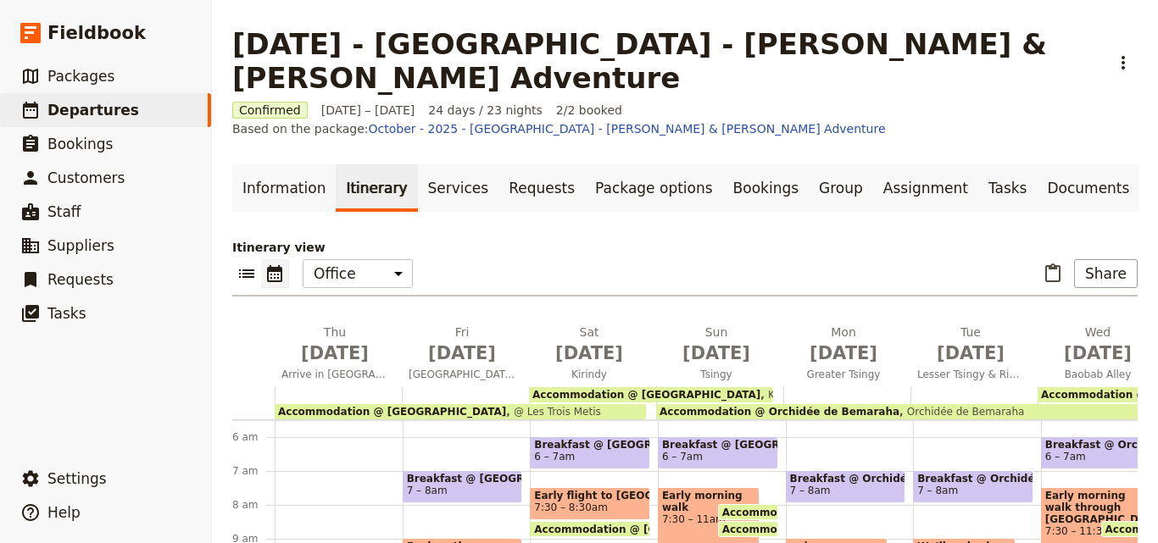
click at [992, 404] on div "Accommodation @ Orchidée de Bemaraha Orchidée de Bemaraha" at bounding box center [905, 411] width 498 height 15
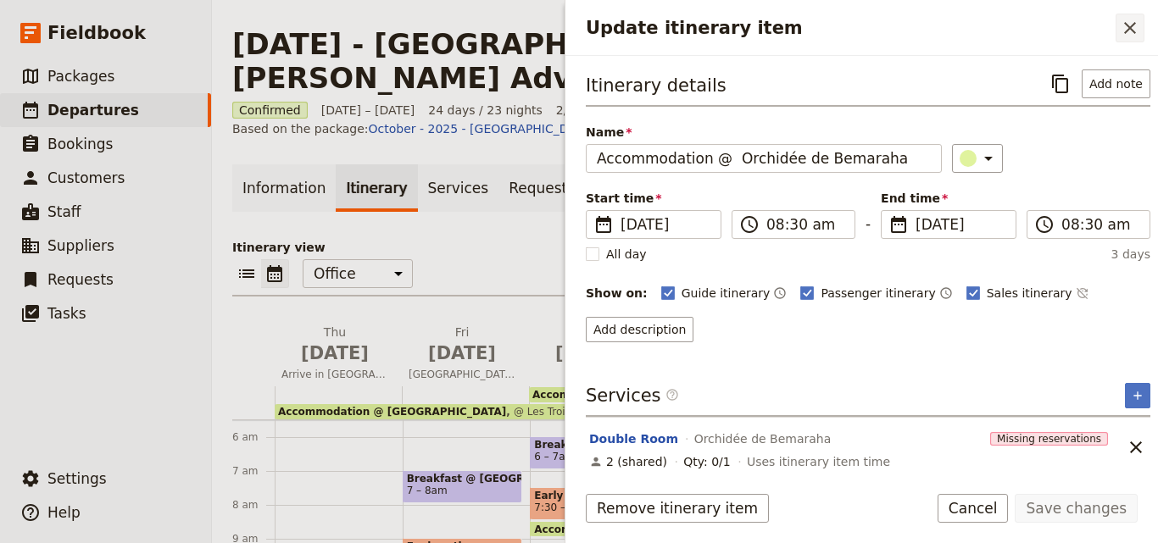
click at [1133, 32] on icon "Close drawer" at bounding box center [1130, 28] width 12 height 12
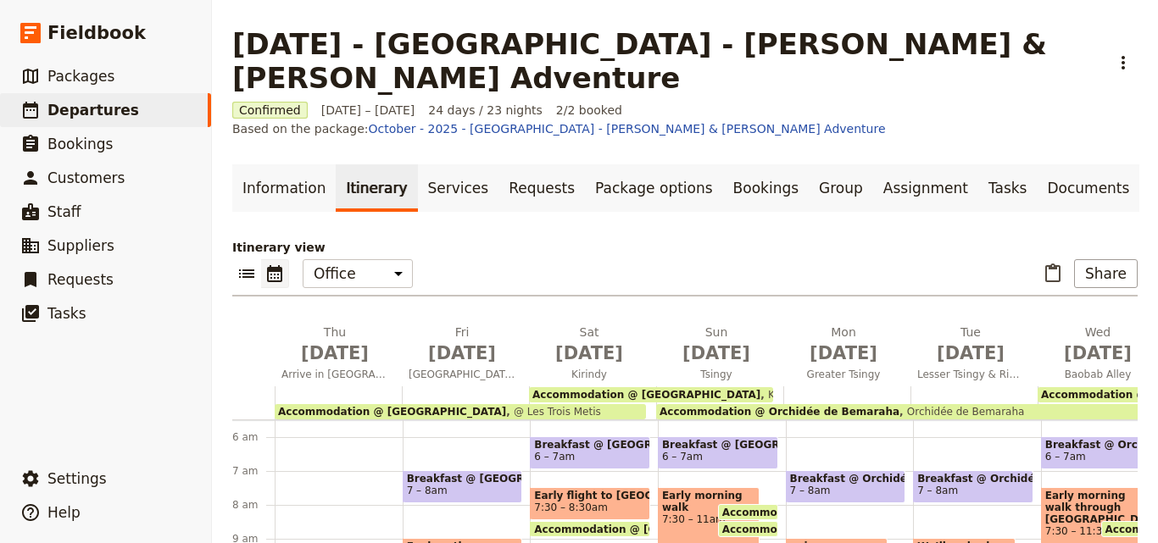
click at [1110, 389] on span "Accommodation @ Trecicogne Hotel" at bounding box center [1155, 395] width 228 height 12
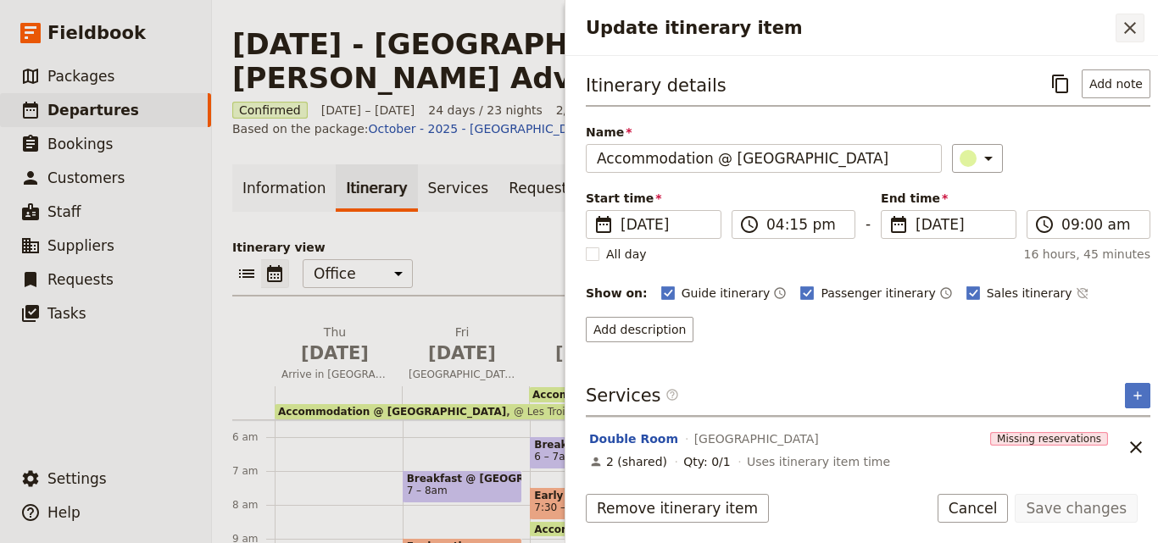
click at [1136, 35] on icon "Close drawer" at bounding box center [1129, 28] width 20 height 20
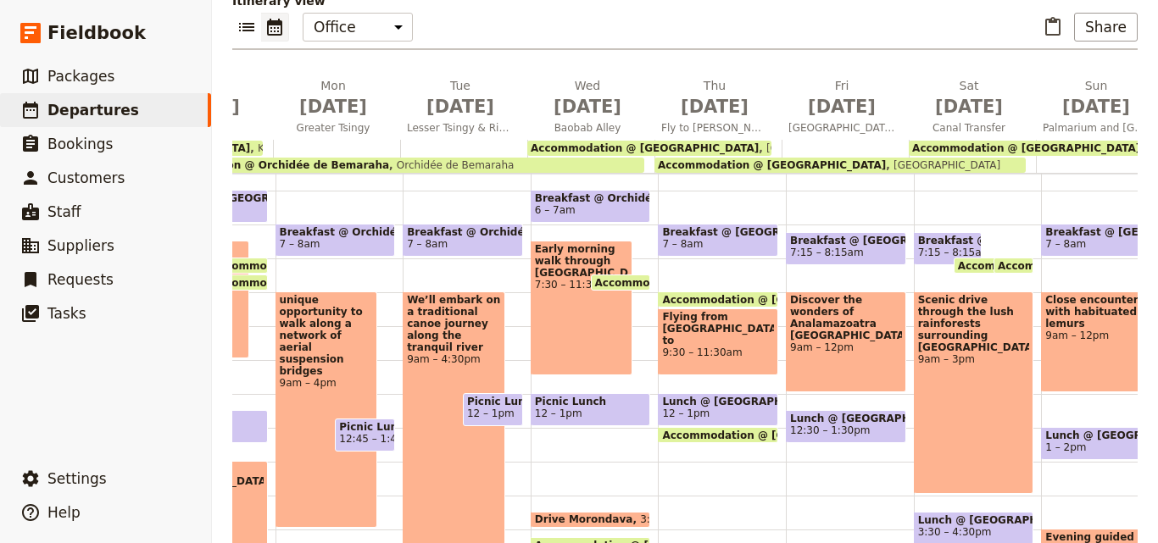
scroll to position [0, 544]
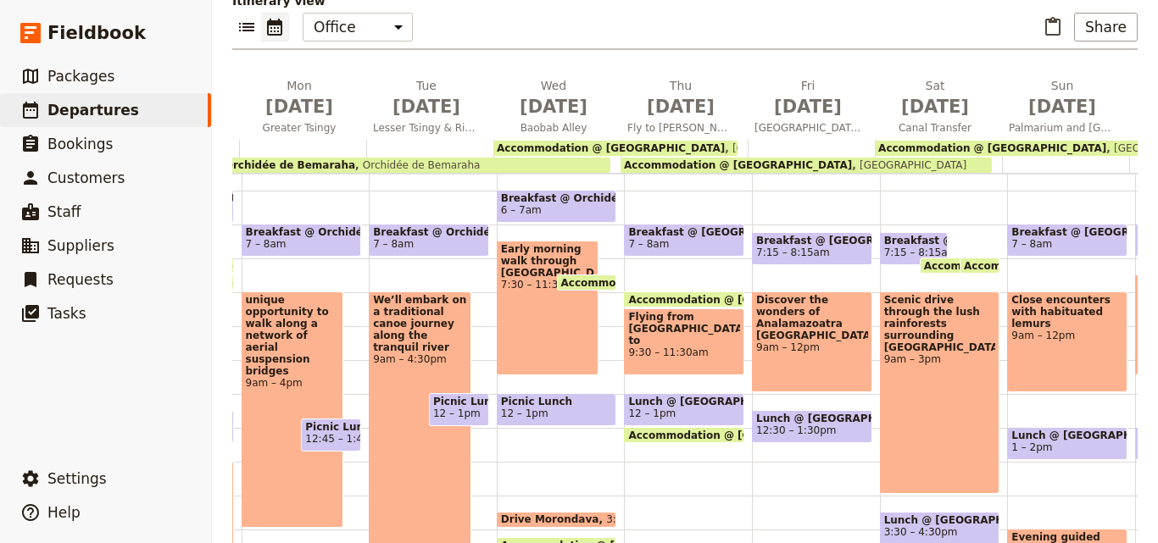
click at [569, 158] on div "Accommodation @ Orchidée de Bemaraha Orchidée de Bemaraha" at bounding box center [361, 165] width 498 height 15
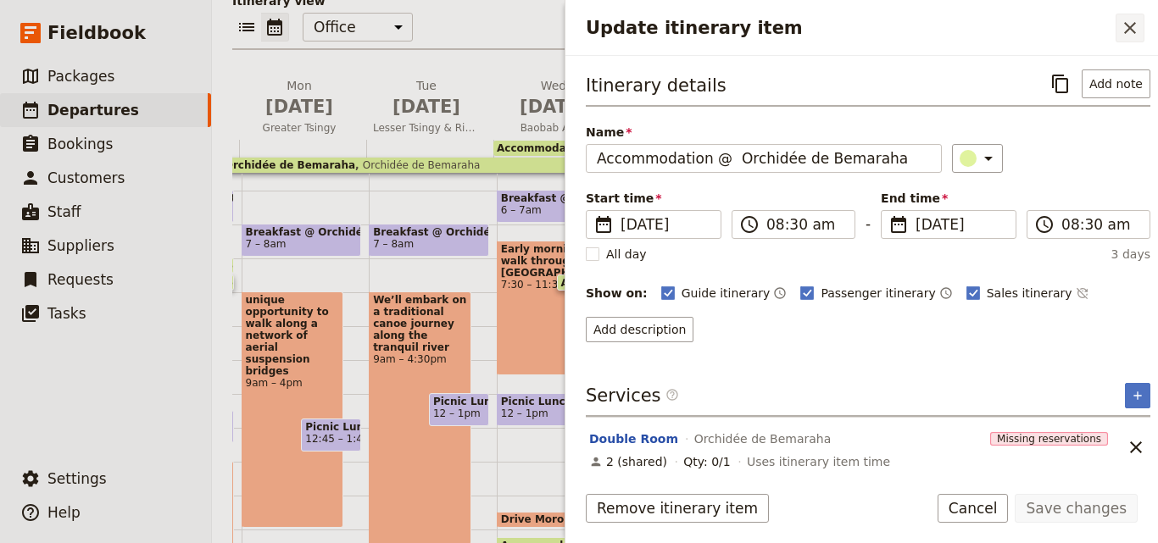
click at [1118, 30] on button "​" at bounding box center [1129, 28] width 29 height 29
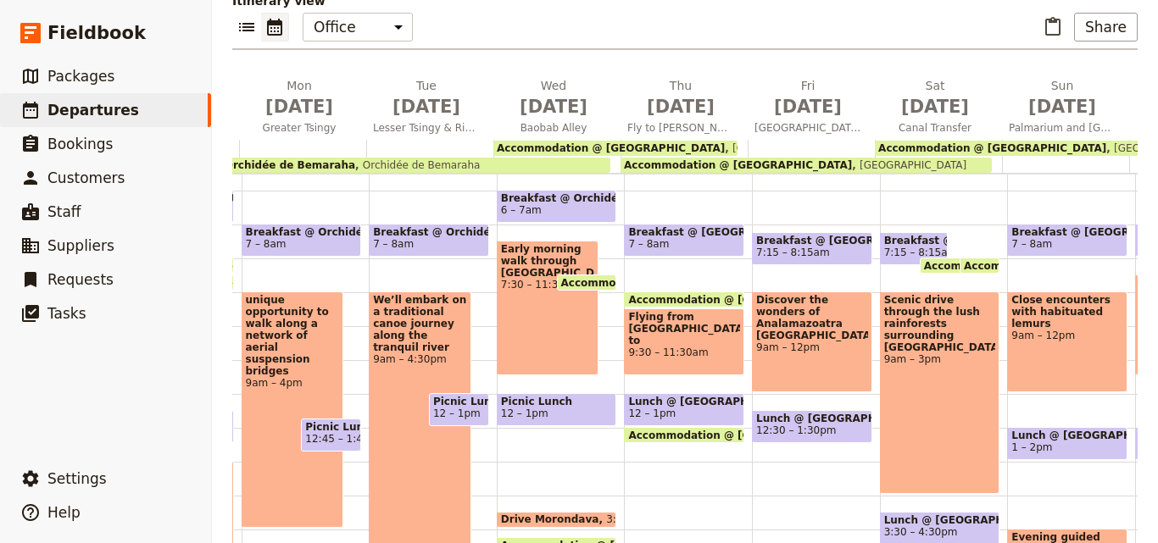
click at [725, 142] on span "Trecicogne Hotel" at bounding box center [782, 148] width 114 height 12
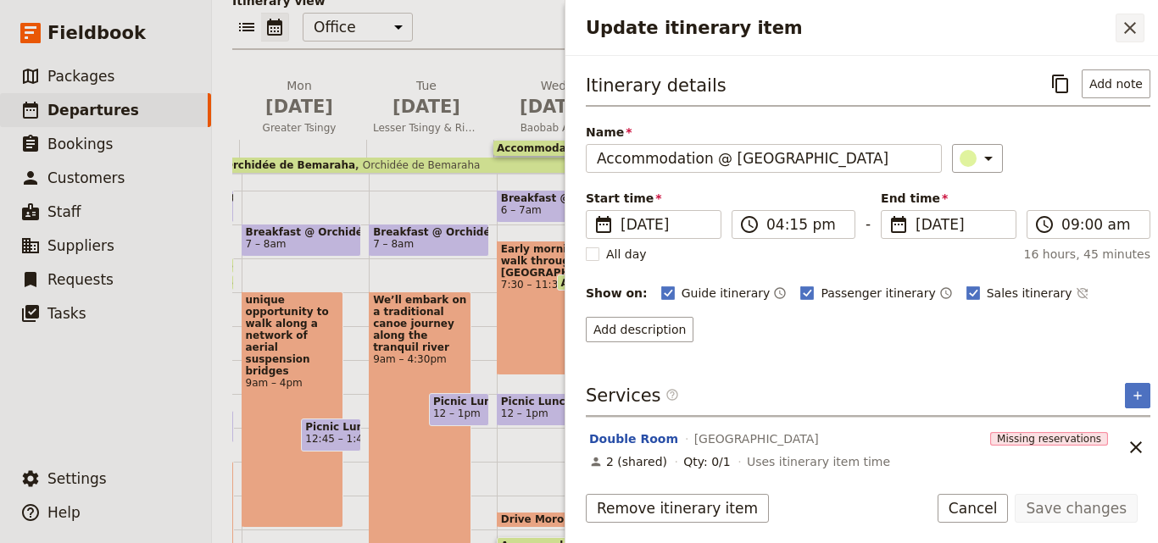
click at [1128, 34] on icon "Close drawer" at bounding box center [1129, 28] width 20 height 20
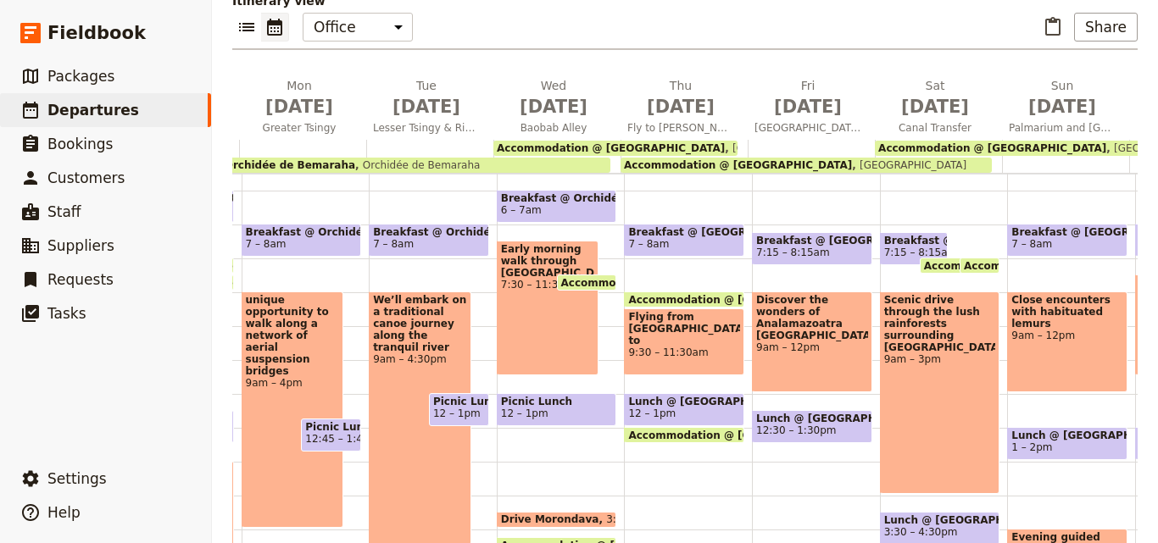
click at [931, 158] on div "Accommodation @ Feon'ny Ala Hotel Feon'ny Ala Hotel" at bounding box center [805, 165] width 371 height 15
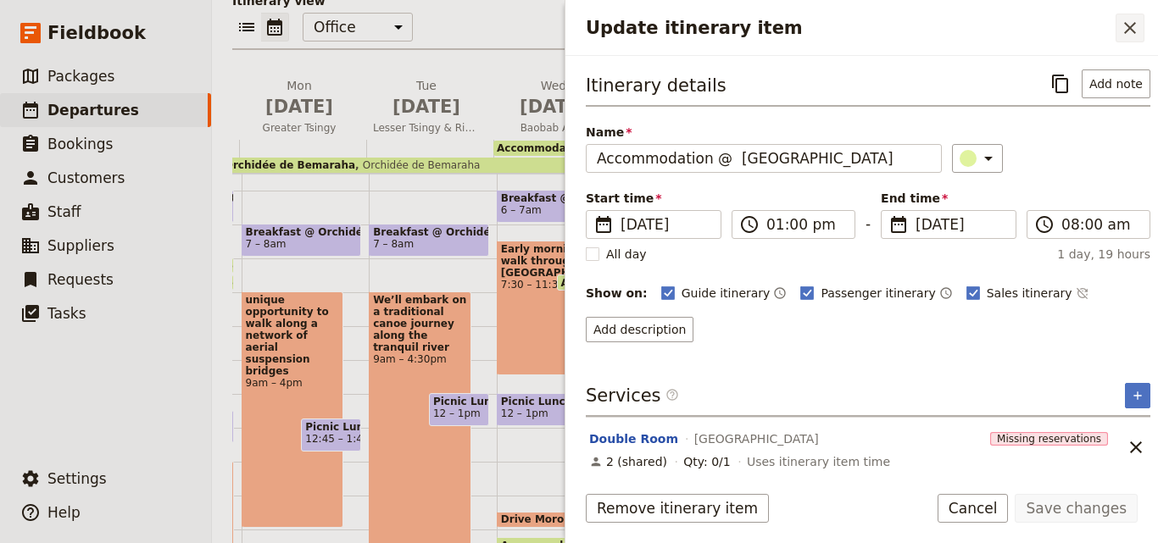
click at [1138, 35] on icon "Close drawer" at bounding box center [1129, 28] width 20 height 20
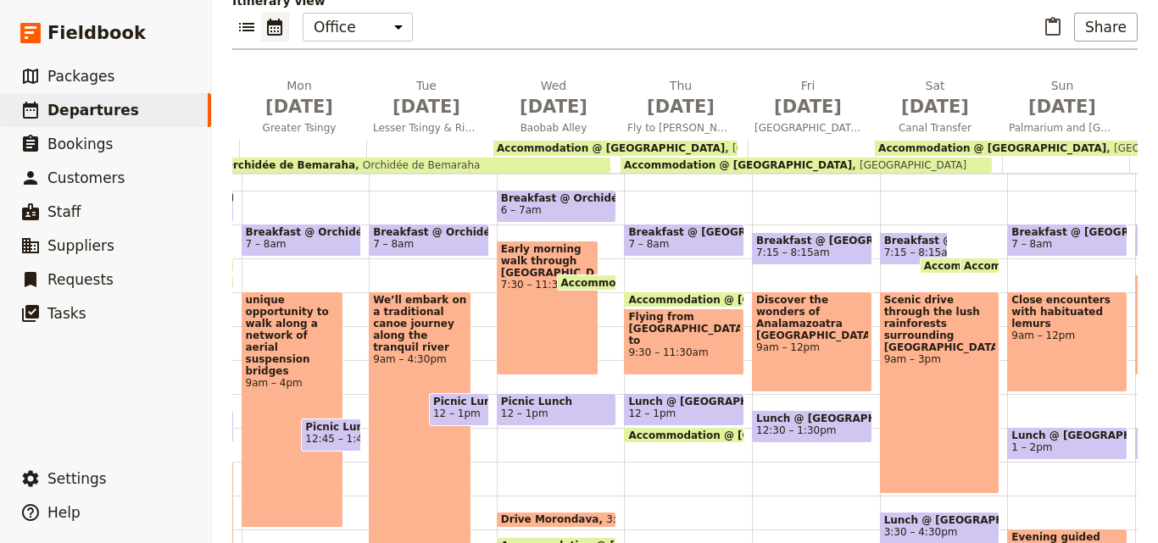
click at [1106, 142] on span "palmarium Eco Lodge" at bounding box center [1163, 148] width 114 height 12
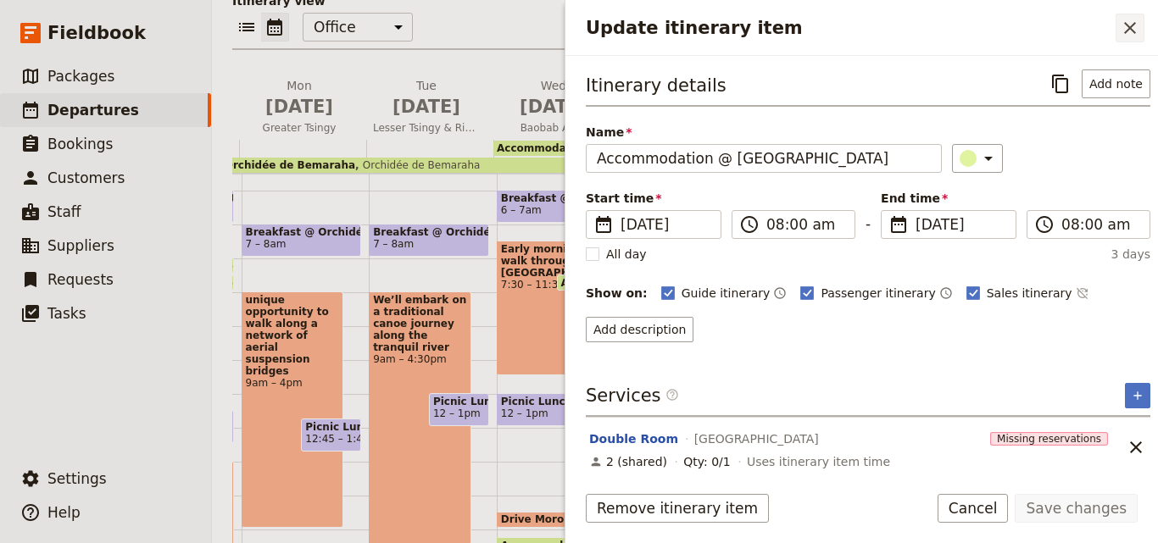
click at [1123, 25] on icon "Close drawer" at bounding box center [1129, 28] width 20 height 20
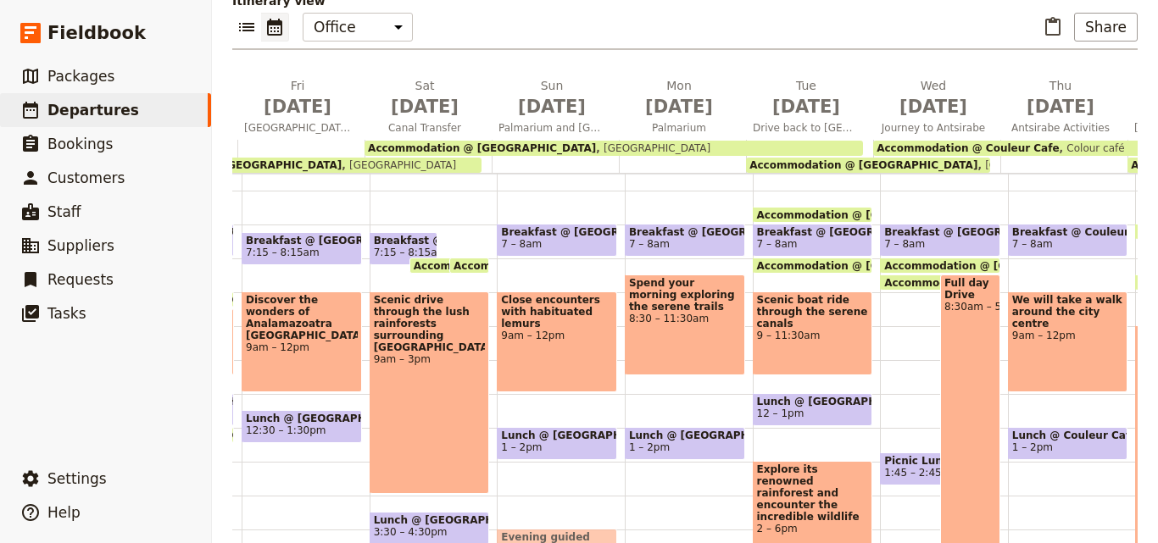
scroll to position [0, 1077]
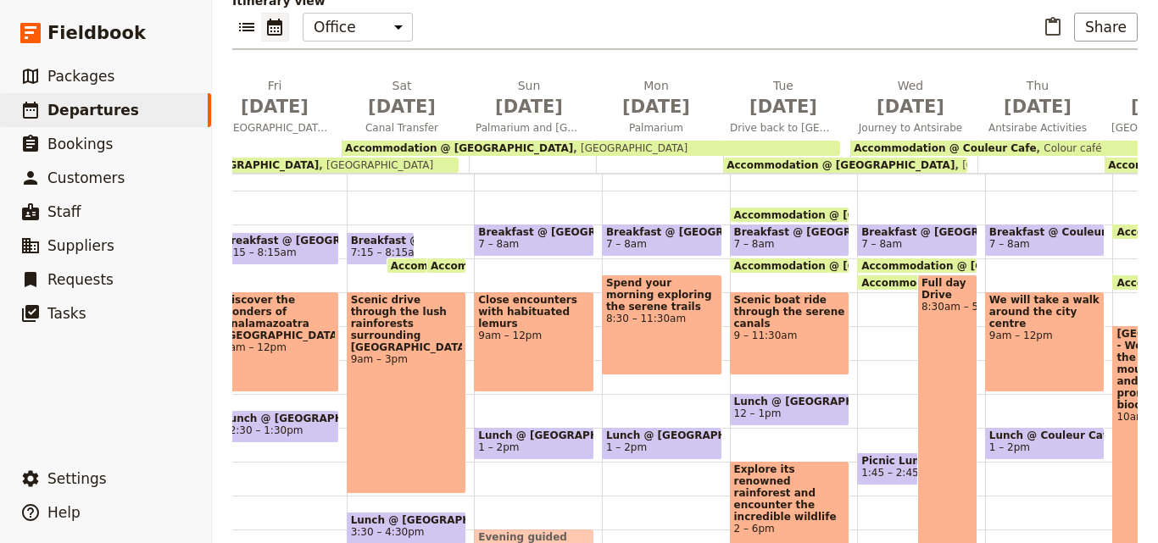
click at [627, 142] on span "palmarium Eco Lodge" at bounding box center [630, 148] width 114 height 12
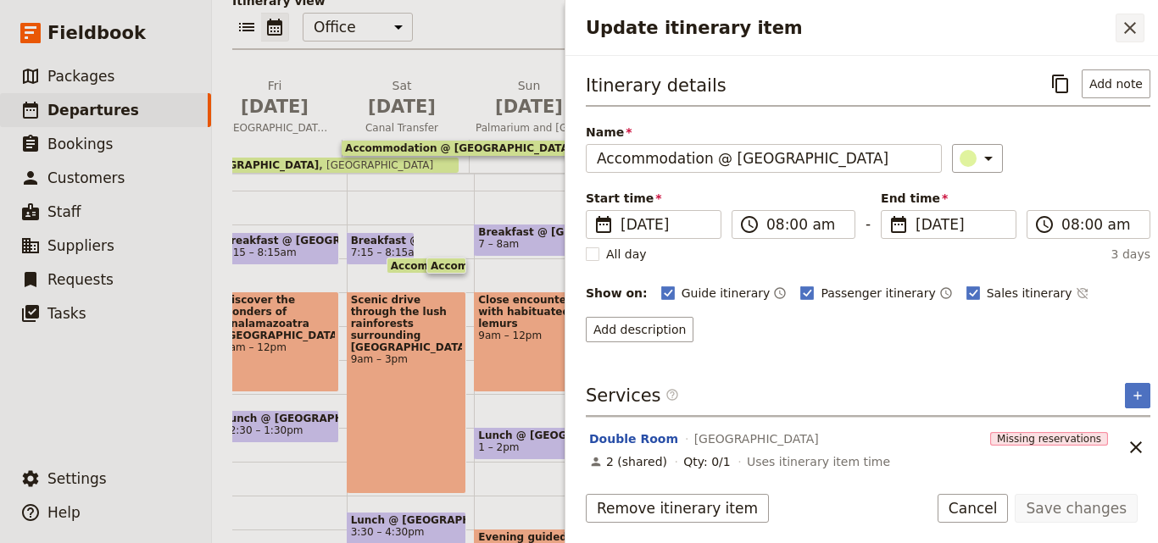
click at [1118, 35] on button "​" at bounding box center [1129, 28] width 29 height 29
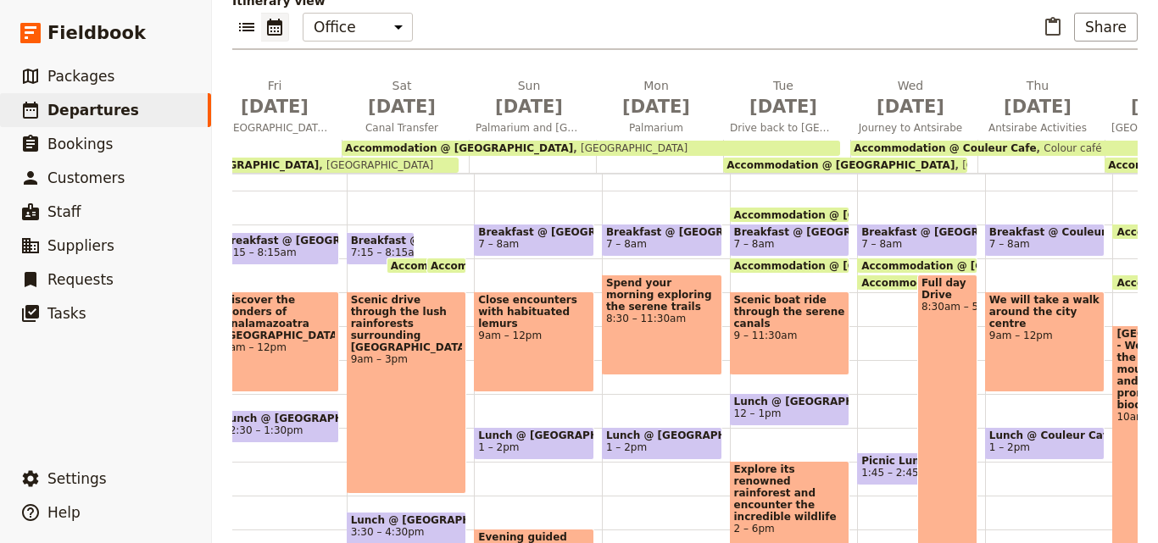
click at [1003, 142] on span "Accommodation @ Couleur Cafe" at bounding box center [944, 148] width 182 height 12
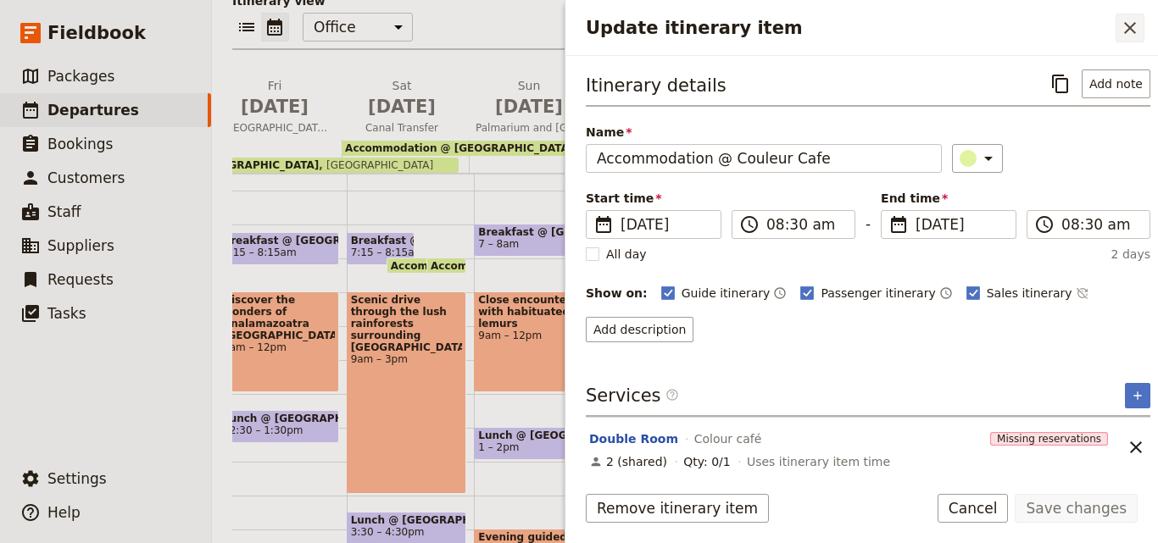
click at [1119, 35] on button "​" at bounding box center [1129, 28] width 29 height 29
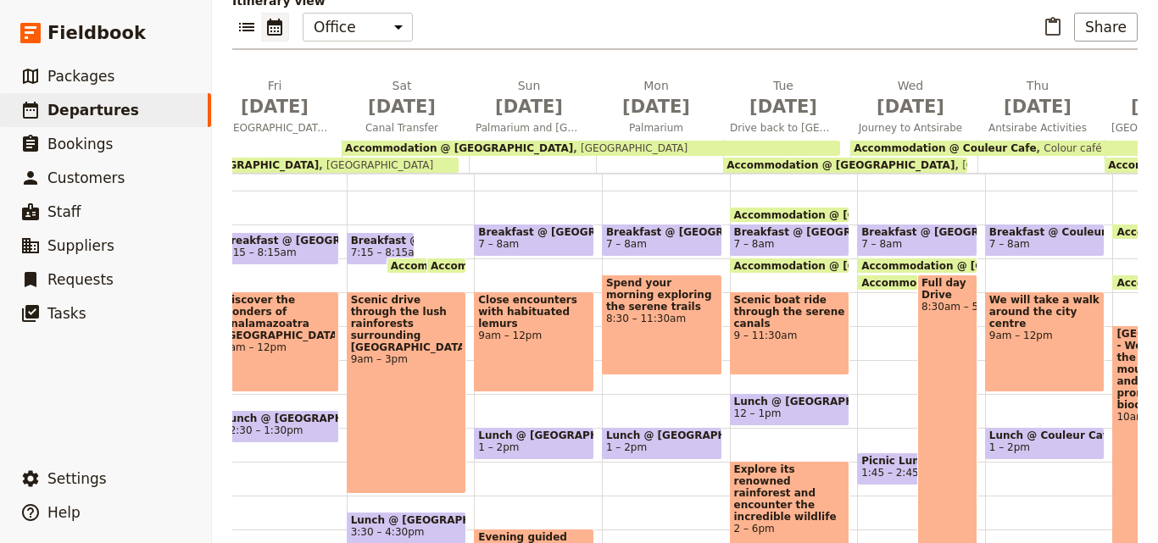
click at [954, 159] on span "Feon'ny Ala Hotel" at bounding box center [1011, 165] width 114 height 12
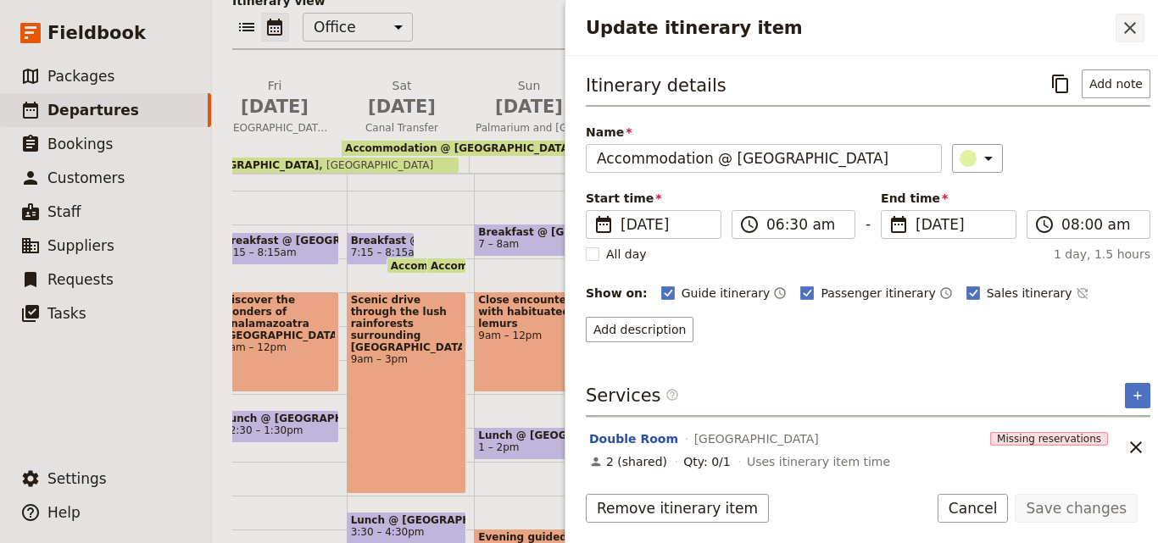
click at [1130, 34] on icon "Close drawer" at bounding box center [1129, 28] width 20 height 20
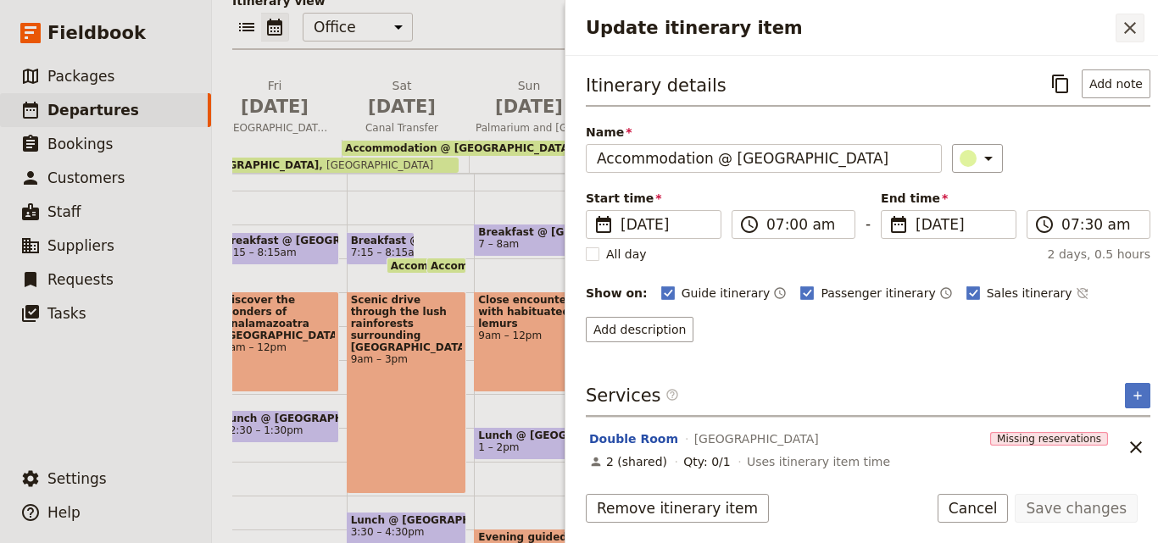
click at [1130, 22] on icon "Close drawer" at bounding box center [1129, 28] width 20 height 20
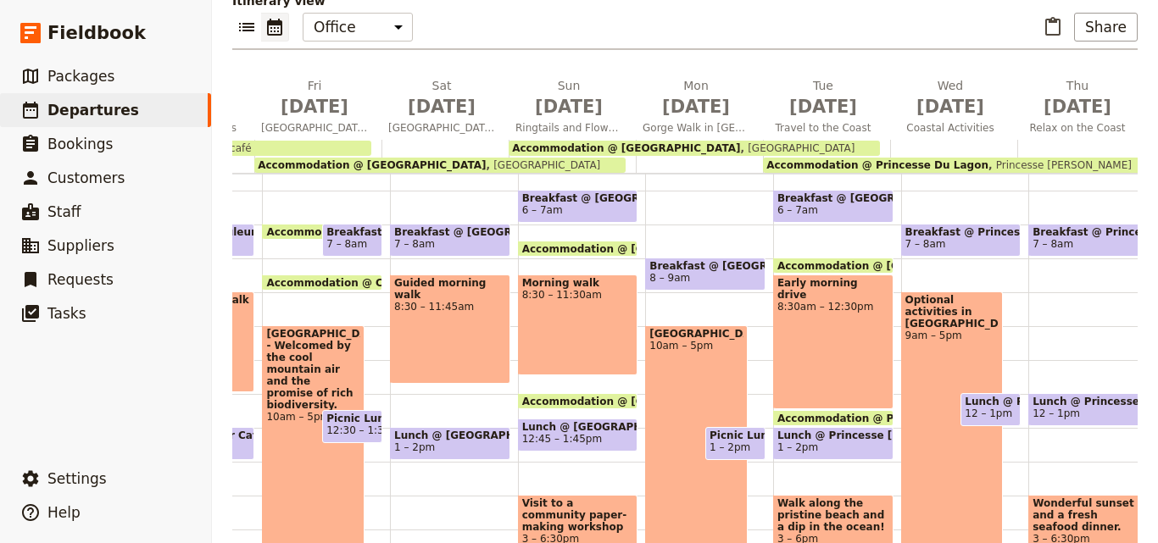
scroll to position [0, 1995]
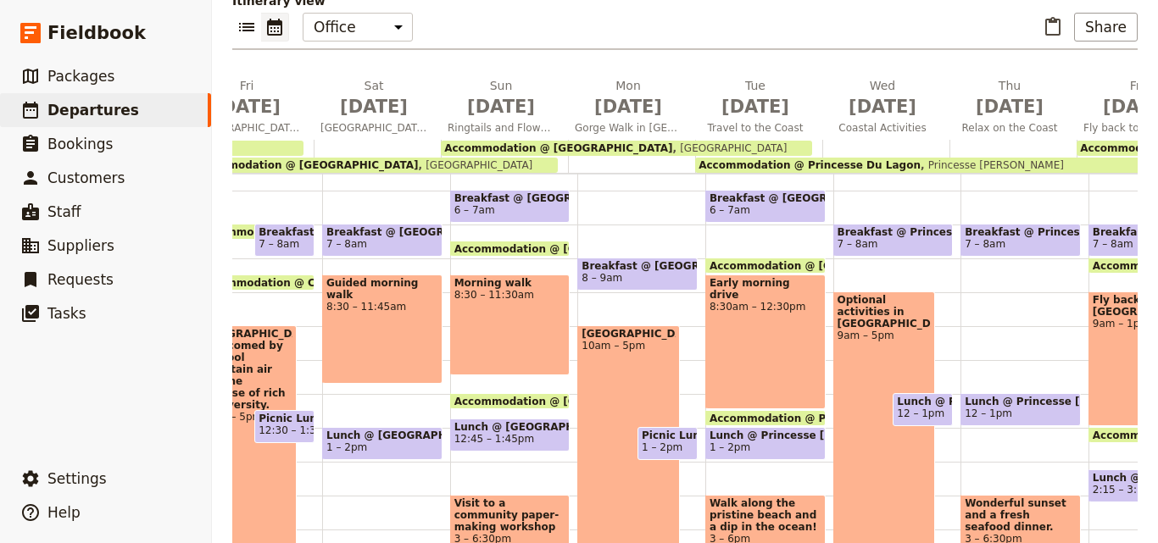
click at [509, 142] on span "Accommodation @ Isalo Ranch" at bounding box center [558, 148] width 228 height 12
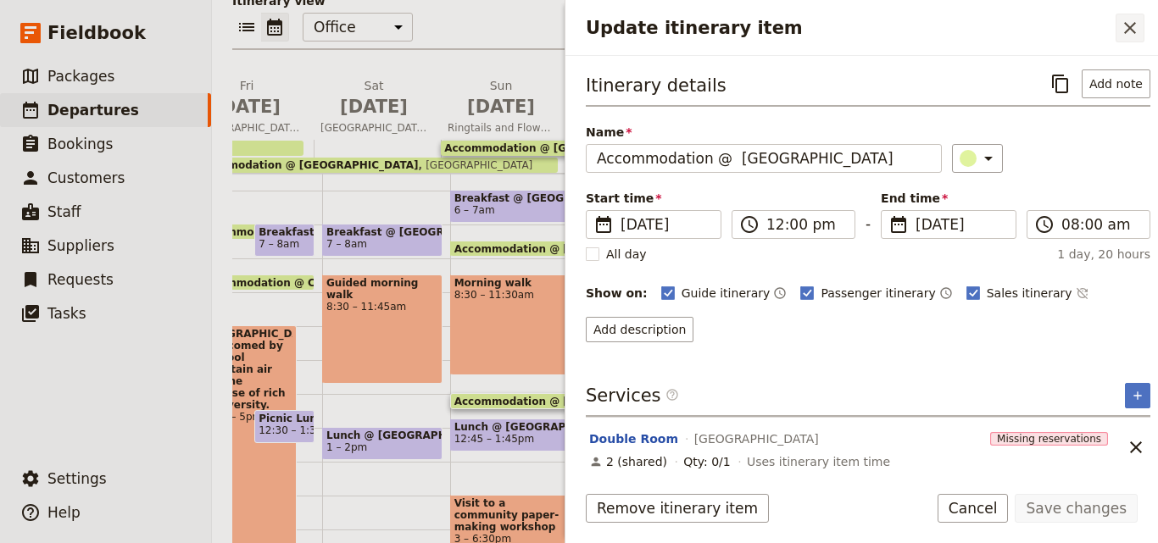
click at [1141, 24] on button "​" at bounding box center [1129, 28] width 29 height 29
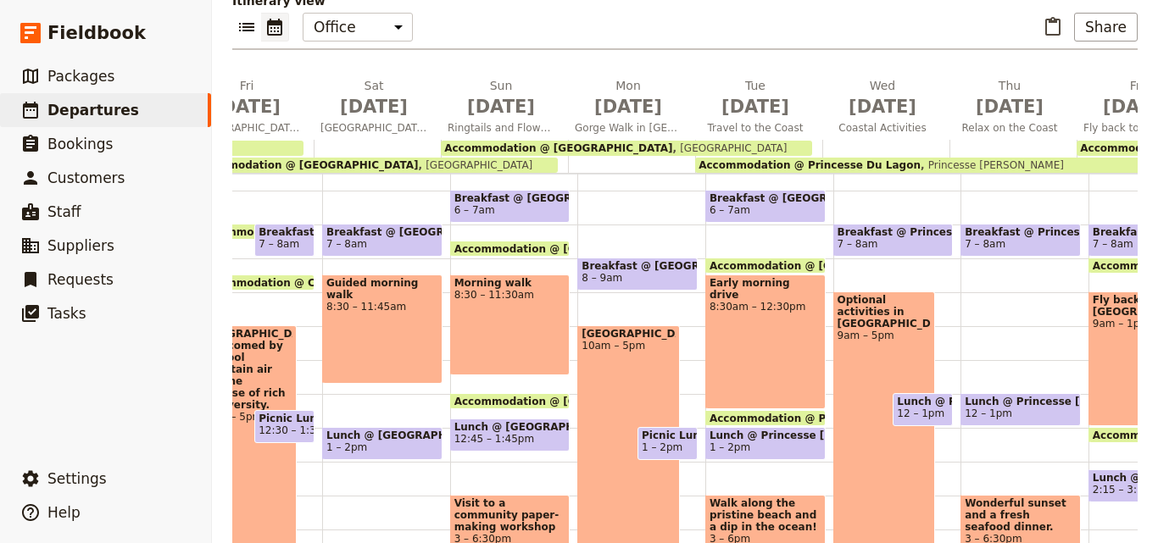
click at [925, 159] on span "Princesse Du Lagon" at bounding box center [991, 165] width 143 height 12
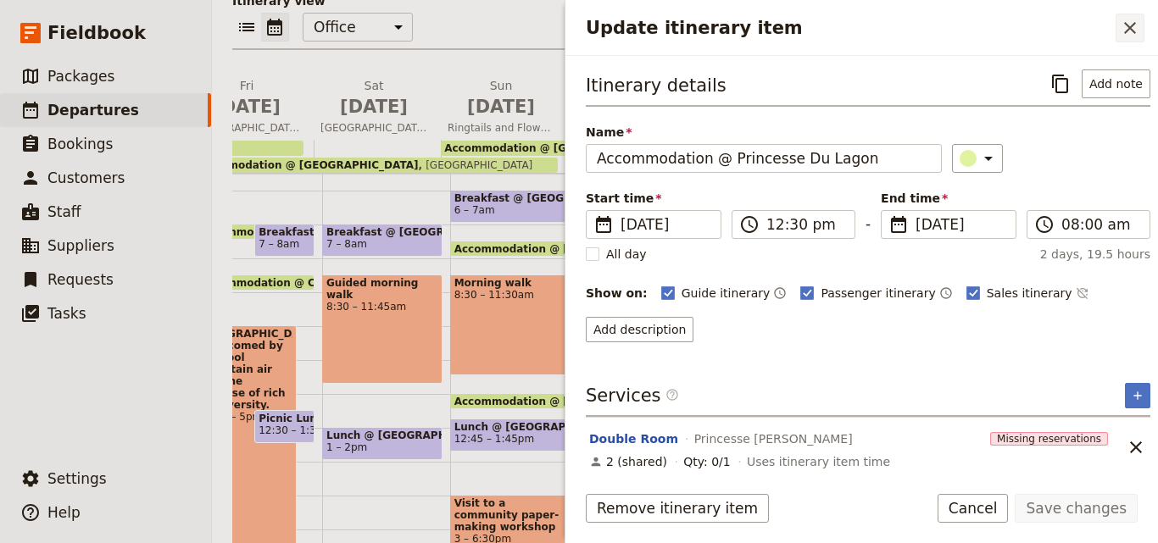
click at [1127, 25] on icon "Close drawer" at bounding box center [1130, 28] width 12 height 12
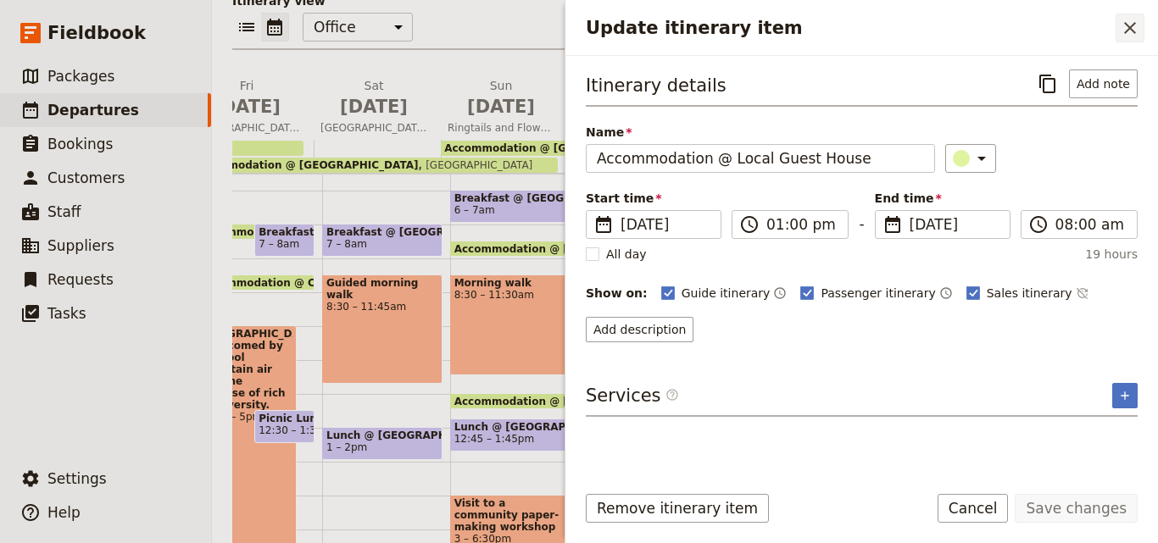
click at [1126, 19] on icon "Close drawer" at bounding box center [1129, 28] width 20 height 20
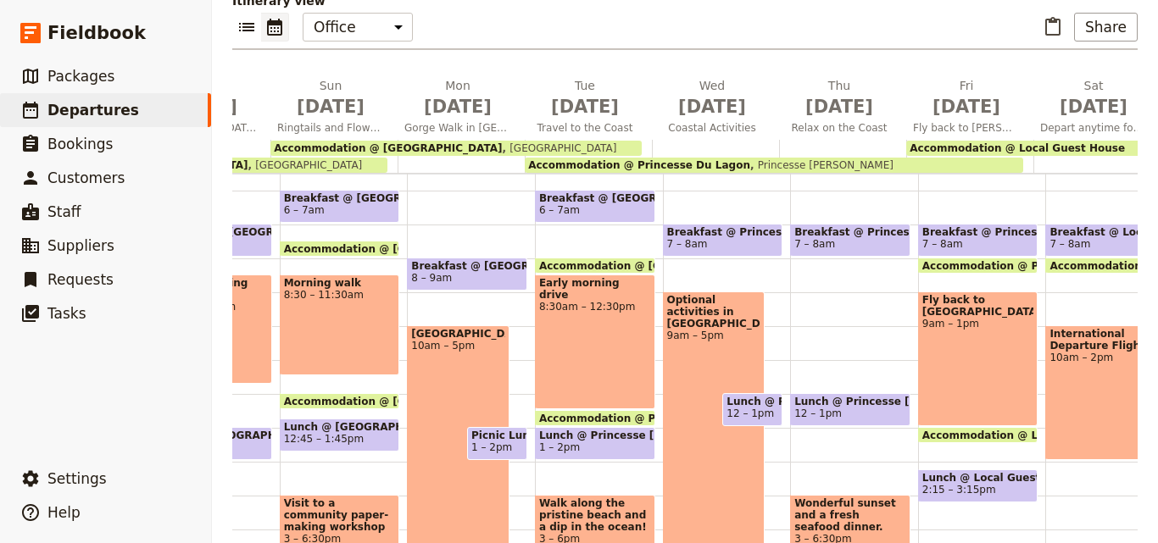
scroll to position [0, 2222]
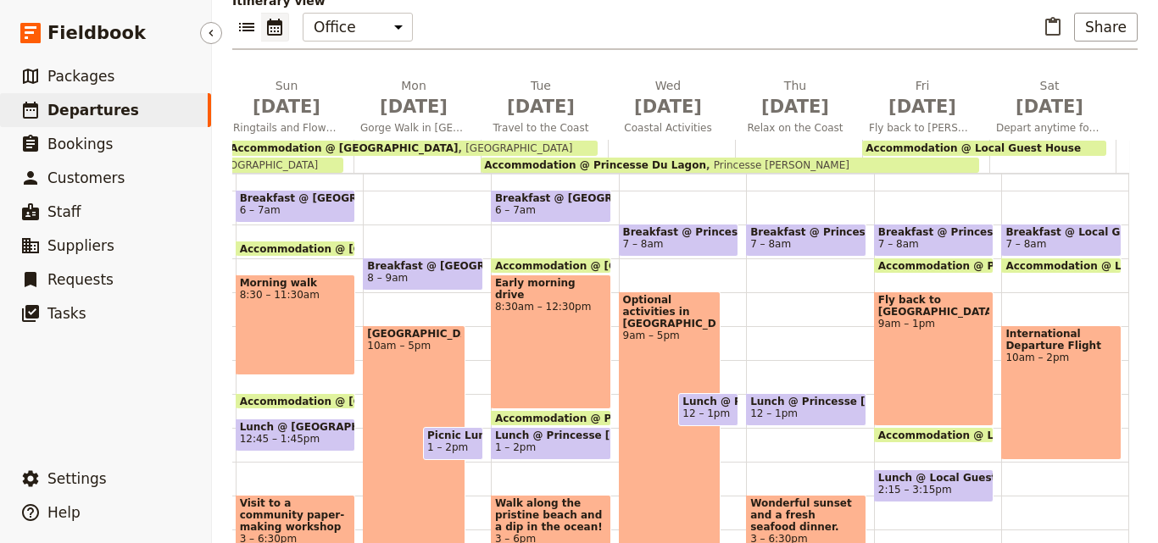
click at [126, 111] on link "​ Departures" at bounding box center [105, 110] width 211 height 34
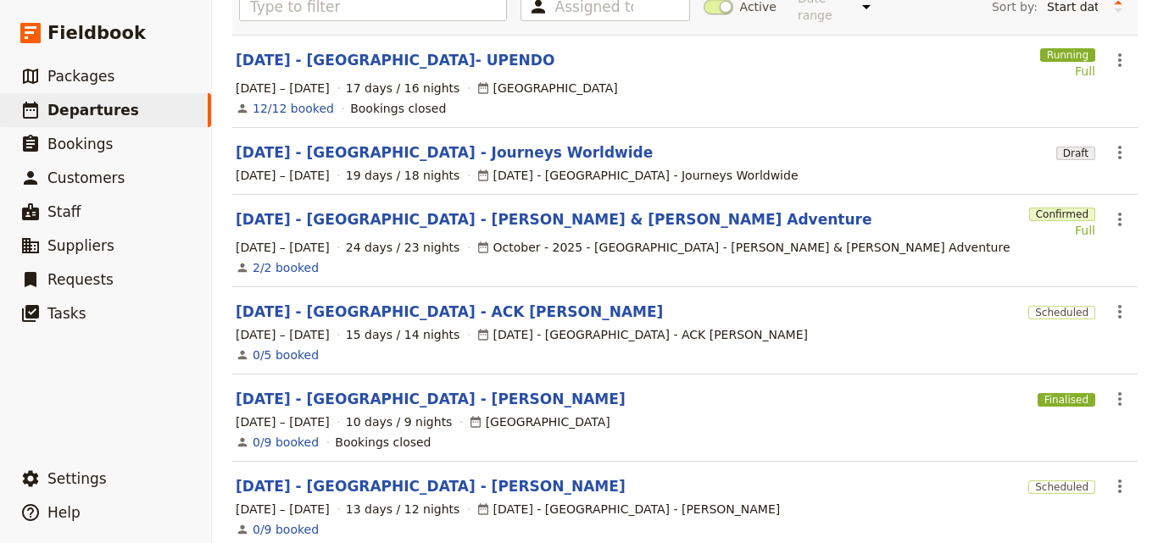
scroll to position [233, 0]
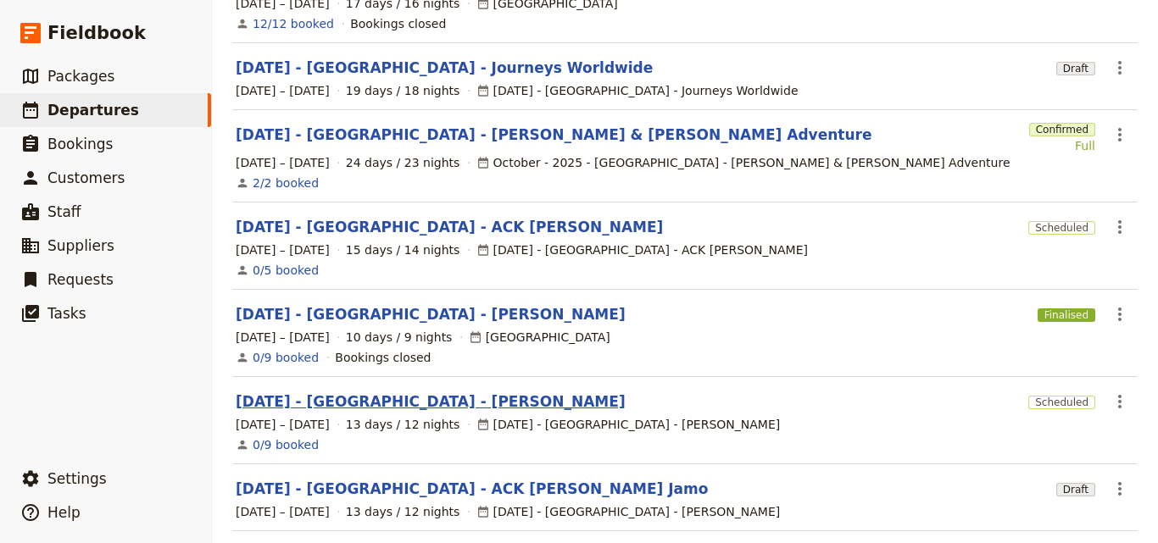
click at [402, 391] on link "[DATE] - [GEOGRAPHIC_DATA] - [PERSON_NAME]" at bounding box center [431, 401] width 390 height 20
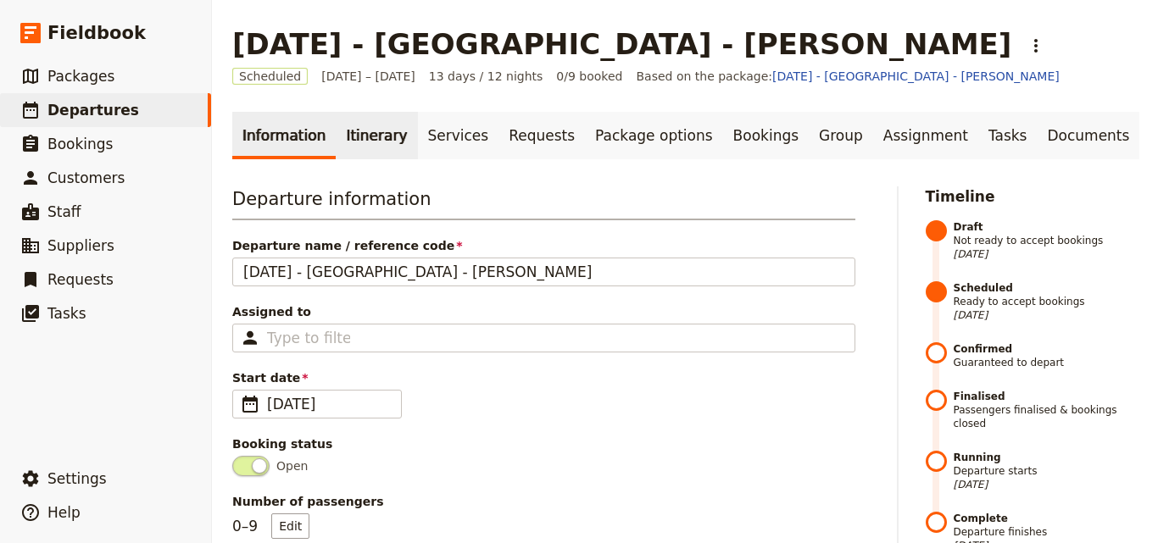
click at [370, 135] on link "Itinerary" at bounding box center [376, 135] width 81 height 47
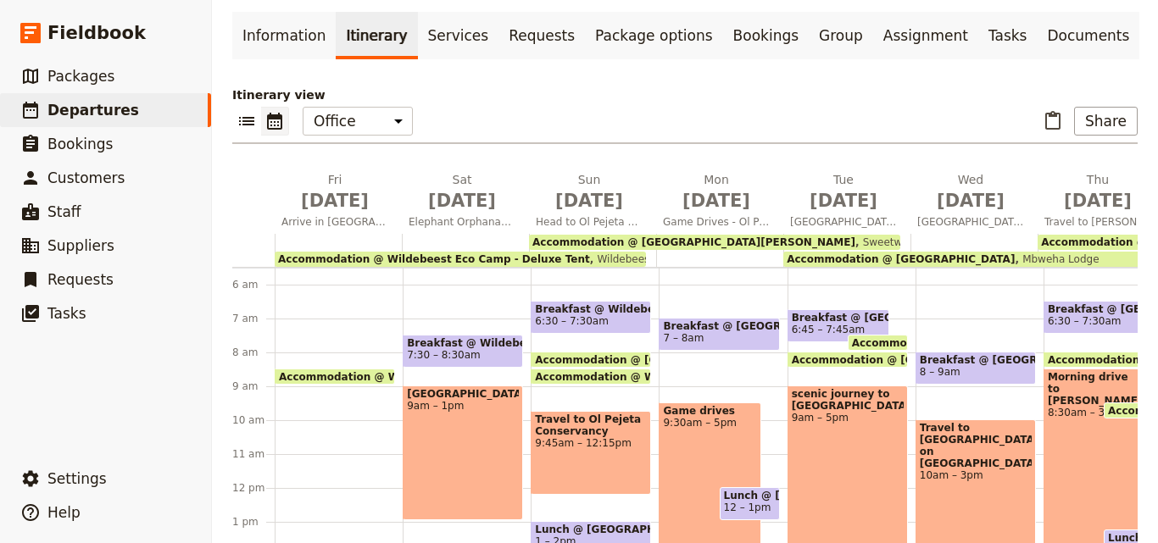
scroll to position [109, 0]
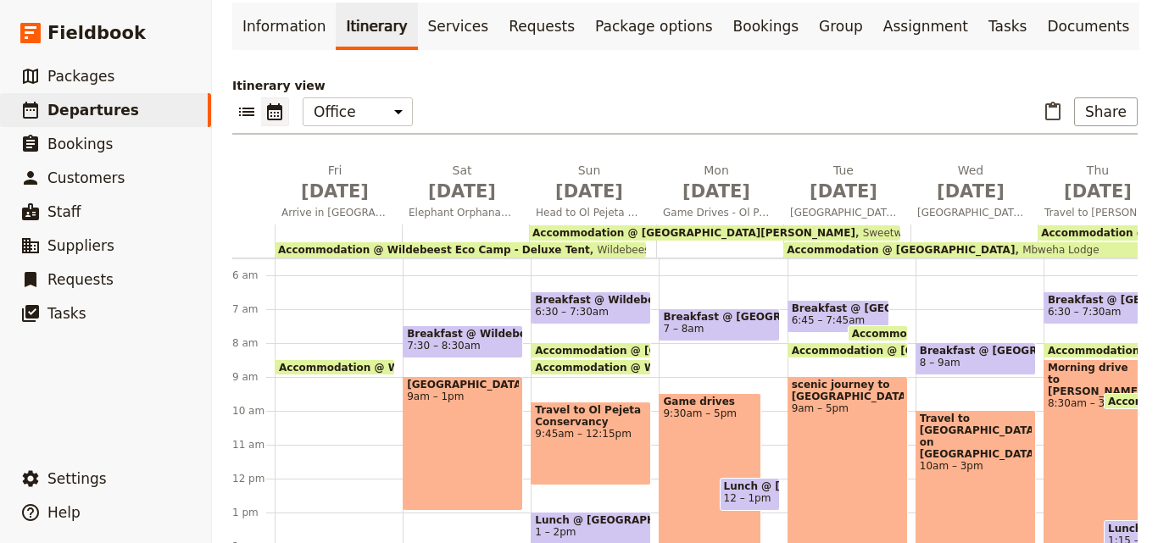
click at [610, 247] on span "Wildebeest Eco Camp - Deluxe Tent" at bounding box center [684, 250] width 188 height 12
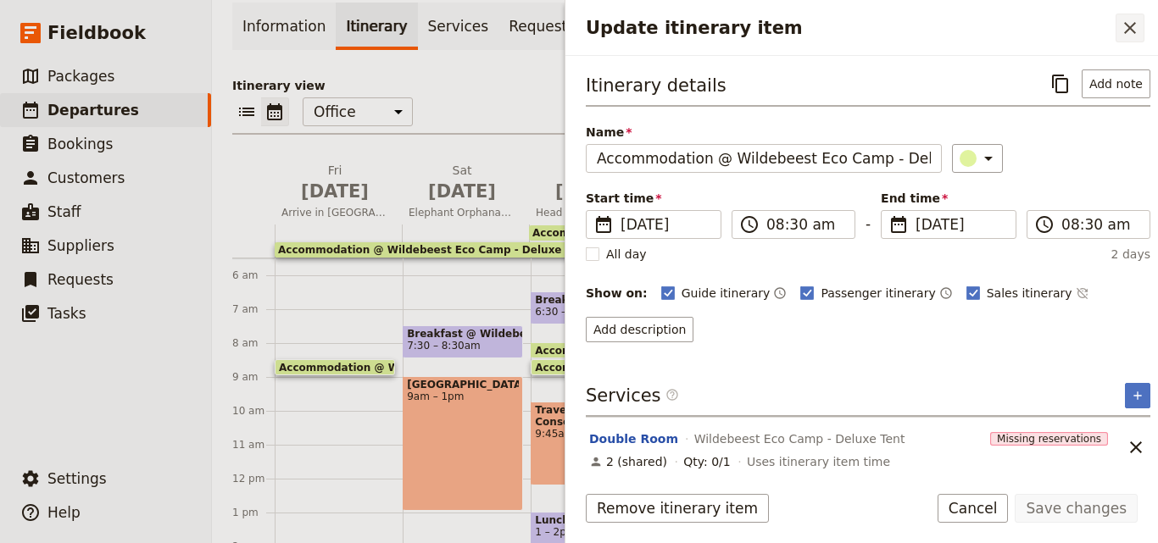
click at [1119, 39] on button "​" at bounding box center [1129, 28] width 29 height 29
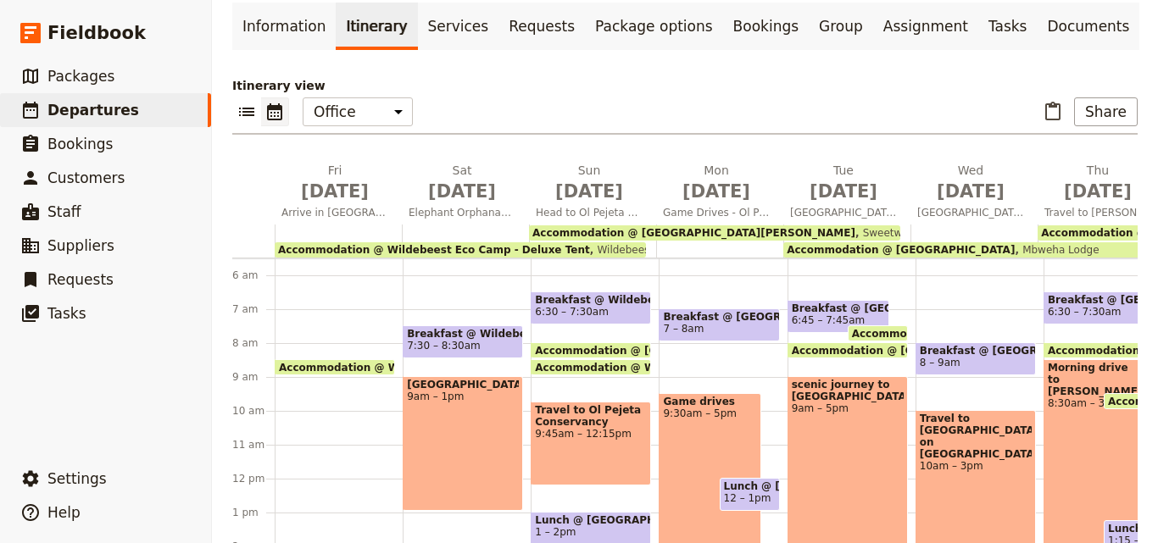
click at [855, 230] on span "Sweetwaters [PERSON_NAME]" at bounding box center [935, 233] width 161 height 12
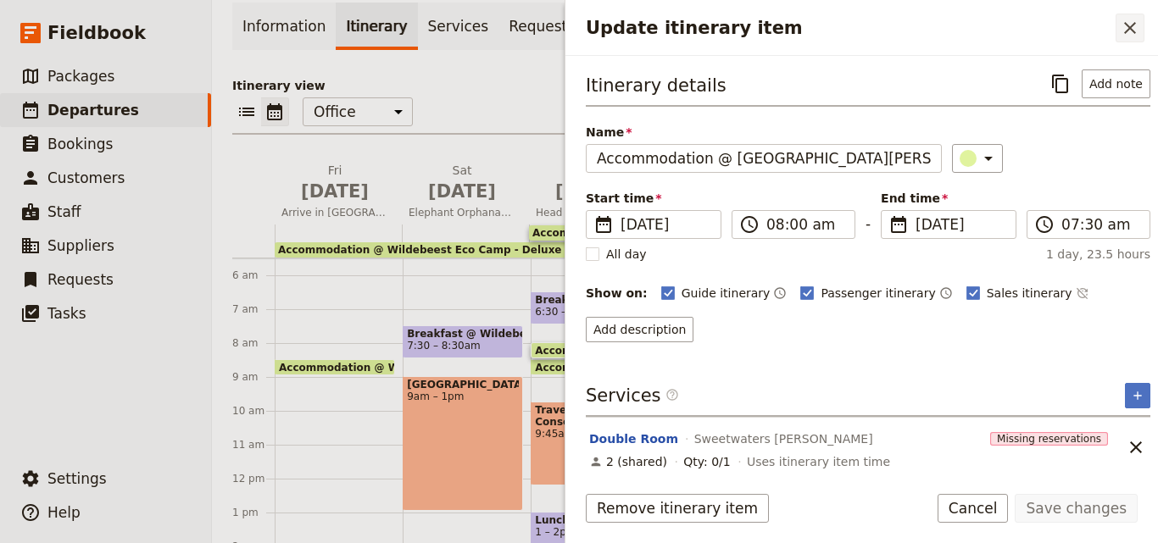
click at [1131, 15] on button "​" at bounding box center [1129, 28] width 29 height 29
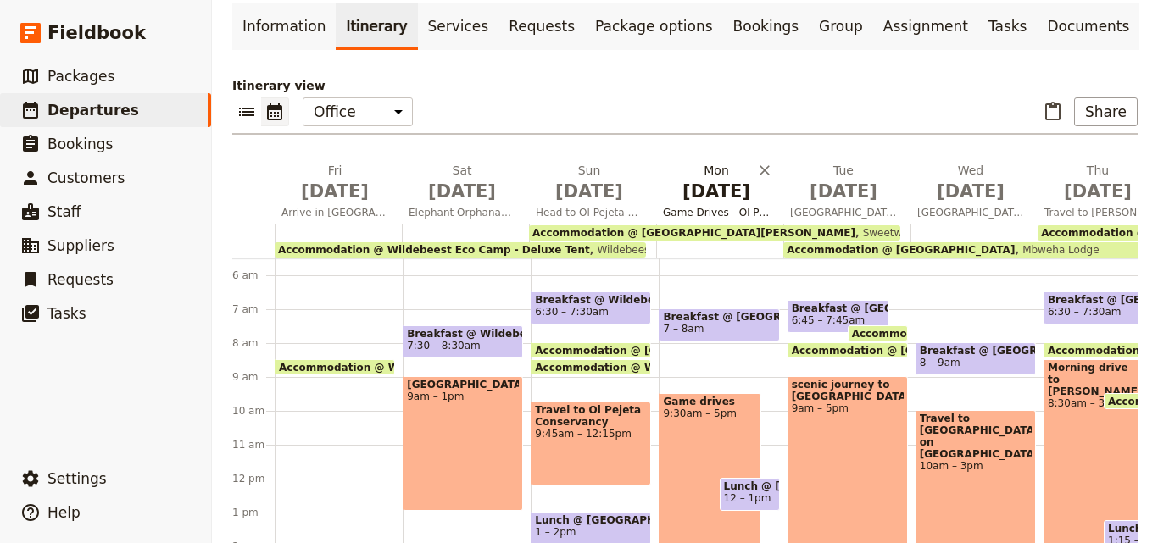
scroll to position [0, 0]
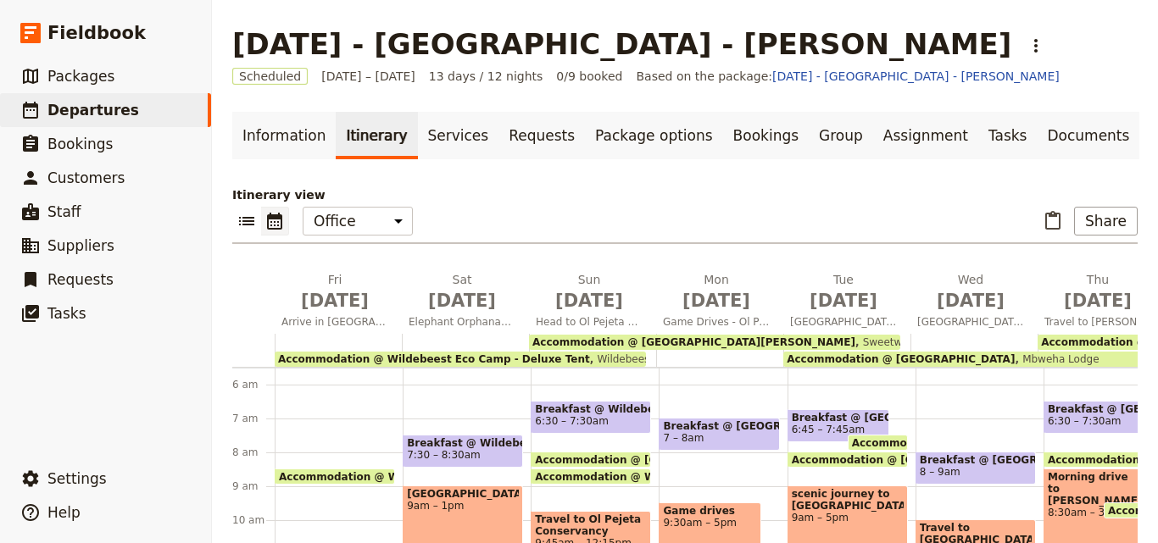
click at [1102, 336] on span "Accommodation @ Tangulia Mara" at bounding box center [1155, 342] width 228 height 12
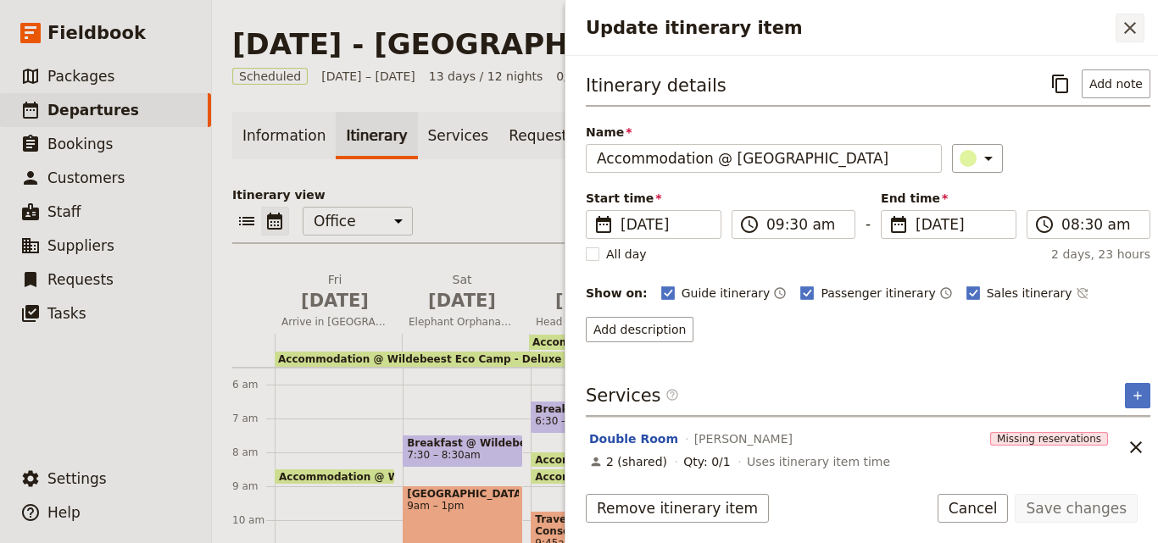
click at [1126, 32] on icon "Close drawer" at bounding box center [1130, 28] width 12 height 12
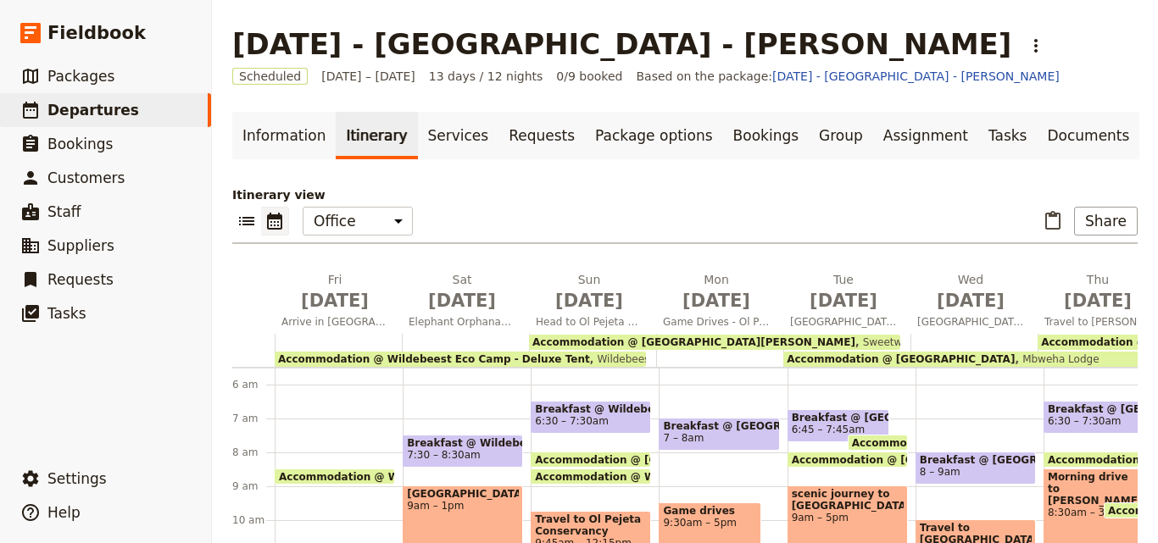
click at [767, 27] on div "Nov 2025 - Kenya - Ack Jameson ​" at bounding box center [684, 44] width 905 height 34
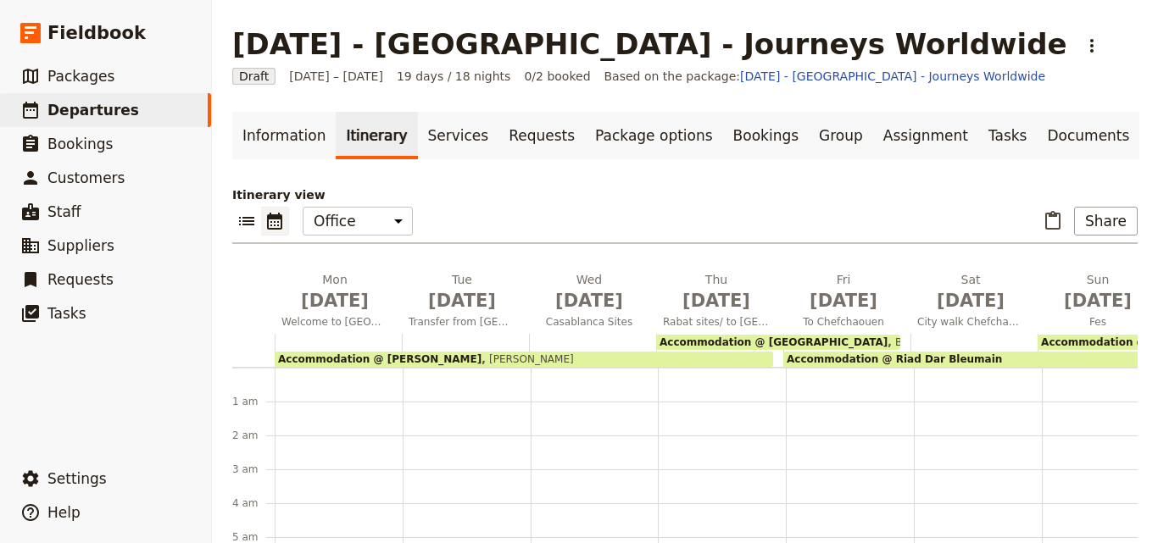
click at [481, 356] on span "Kenzi Basma" at bounding box center [527, 359] width 92 height 12
